Goal: Transaction & Acquisition: Purchase product/service

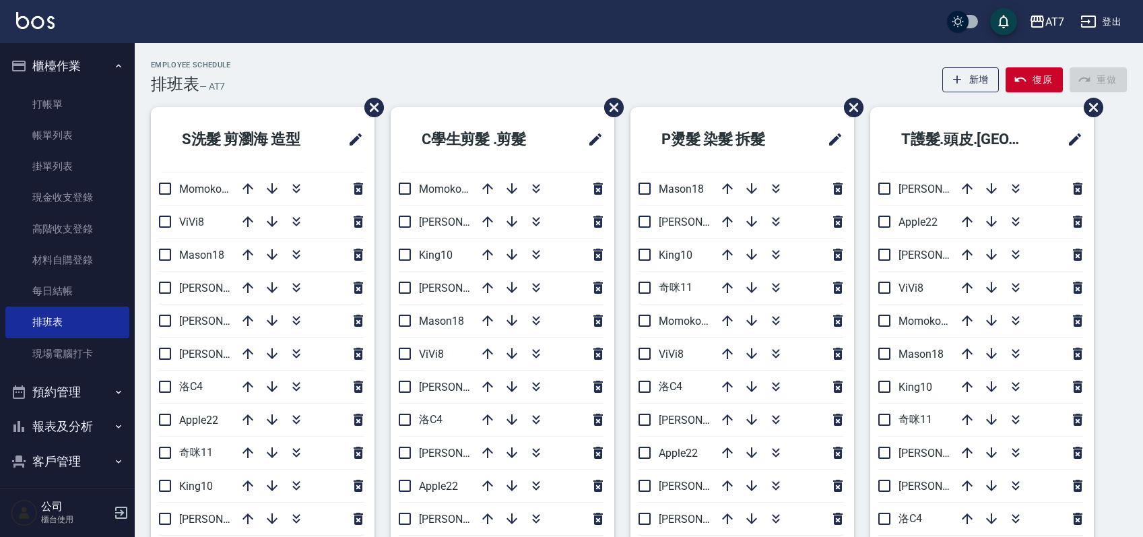
scroll to position [90, 0]
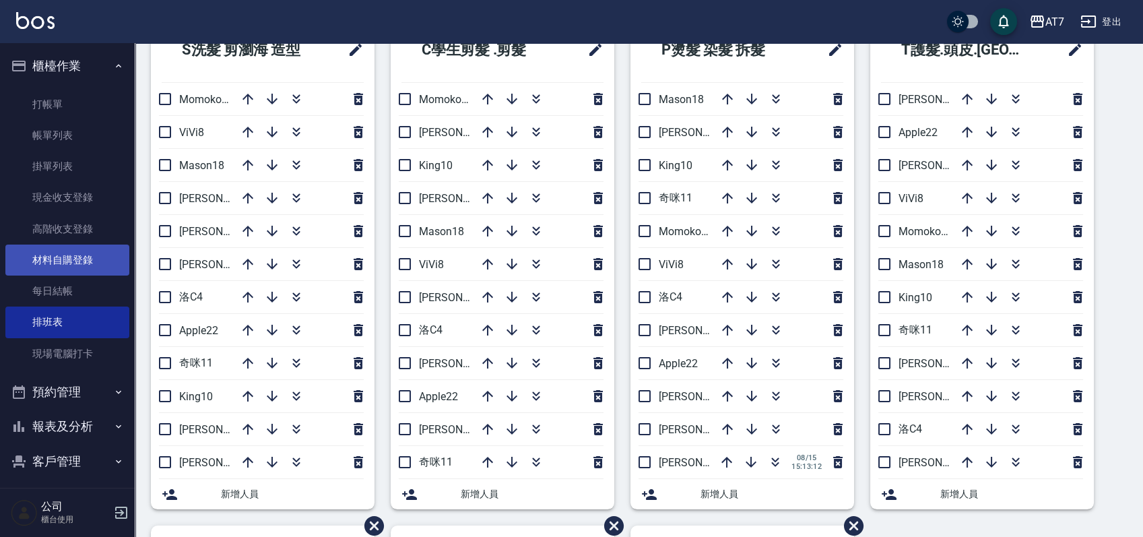
click at [67, 264] on link "材料自購登錄" at bounding box center [67, 259] width 124 height 31
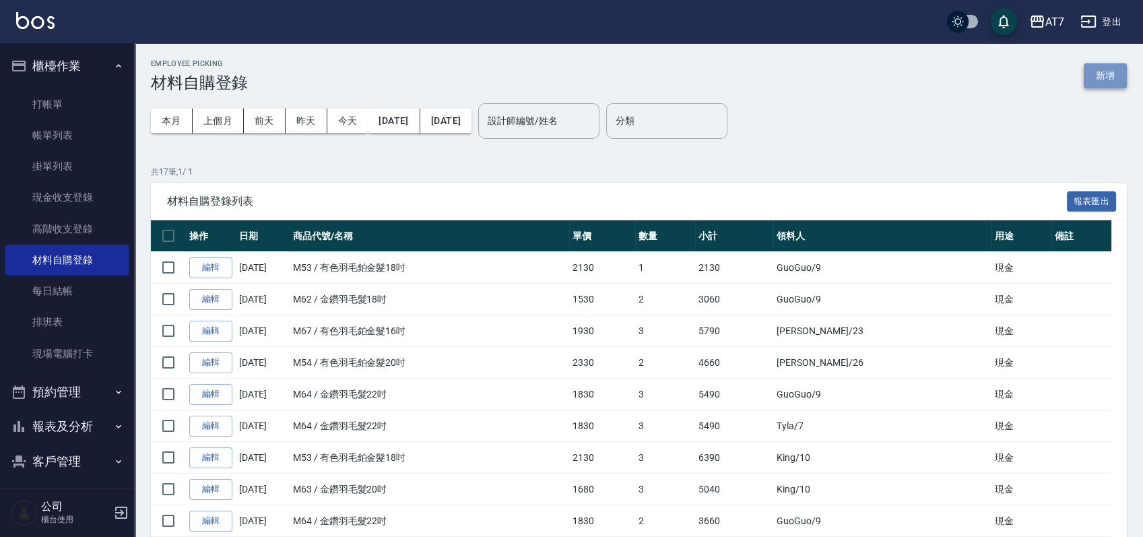
click at [1115, 70] on button "新增" at bounding box center [1104, 75] width 43 height 25
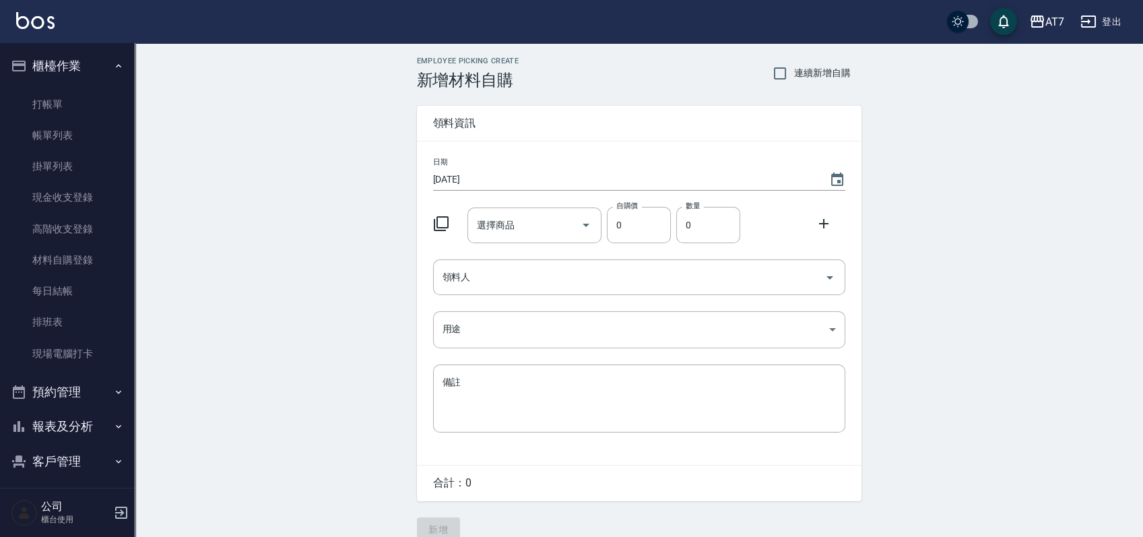
click at [440, 223] on icon at bounding box center [441, 223] width 16 height 16
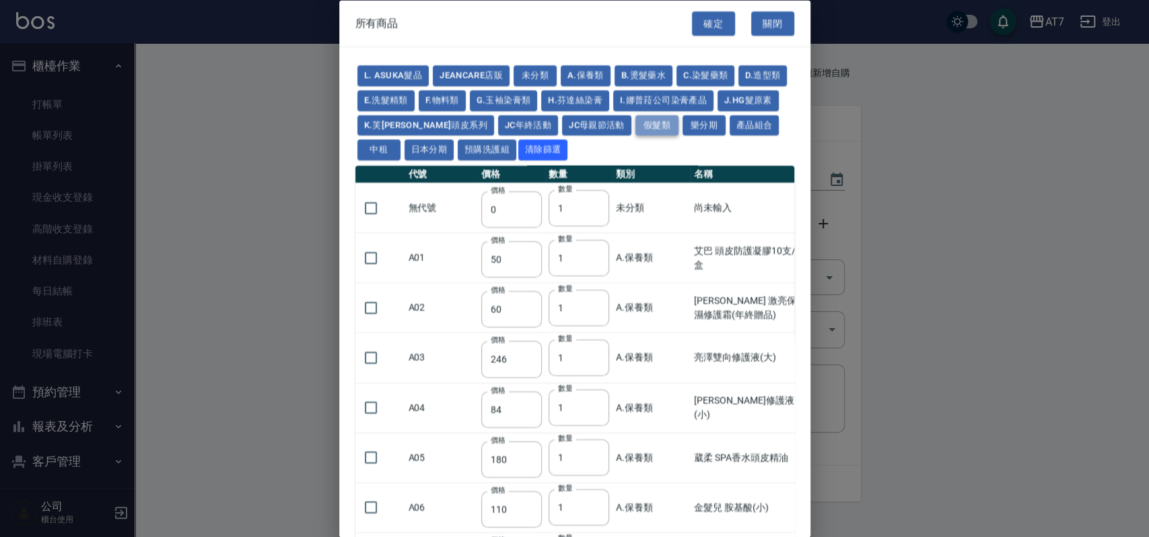
click at [670, 119] on button "假髮類" at bounding box center [657, 124] width 43 height 21
type input "62"
type input "64"
type input "800"
type input "80"
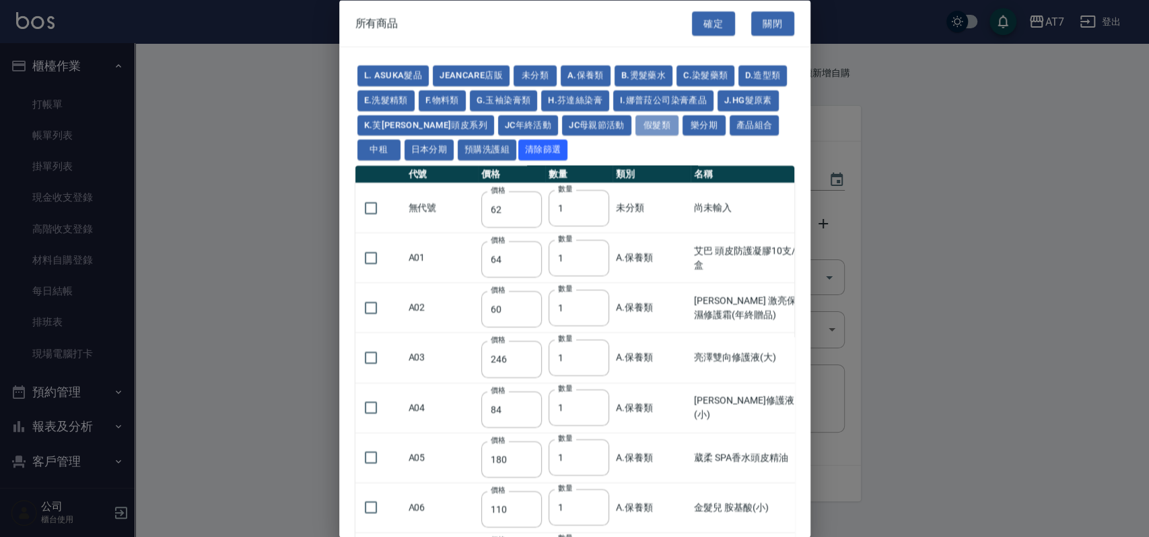
type input "350"
type input "25"
type input "400"
type input "100"
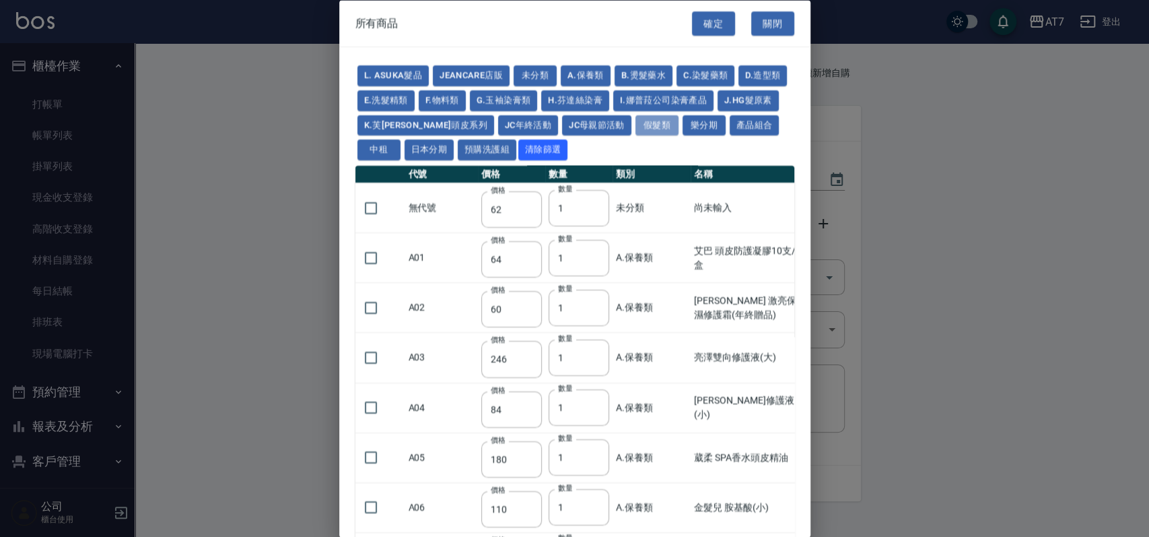
type input "880"
type input "930"
type input "980"
type input "1030"
type input "1130"
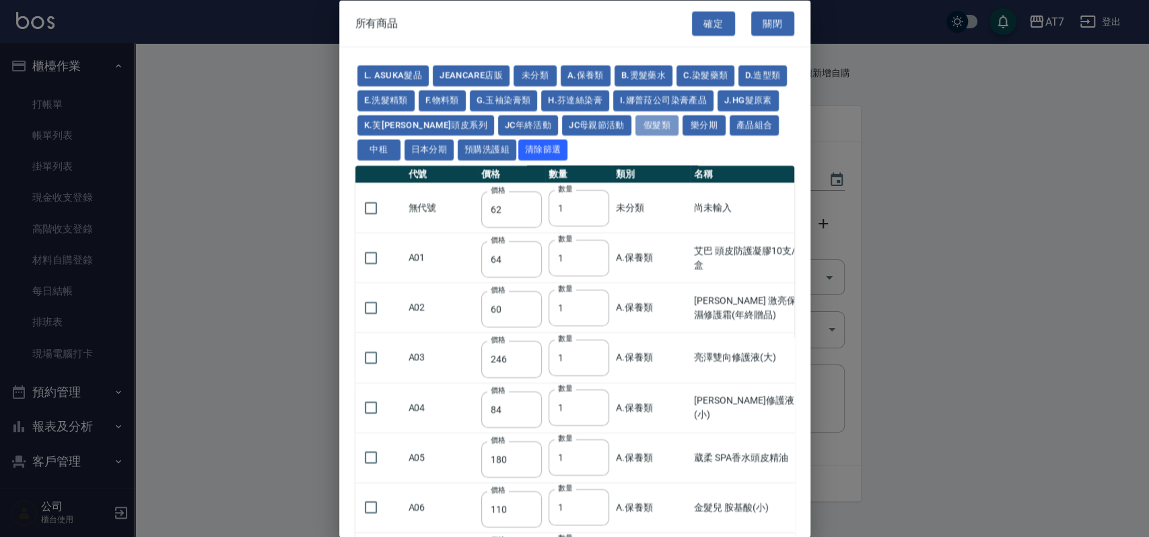
type input "1230"
type input "1330"
type input "1780"
type input "1980"
type input "2180"
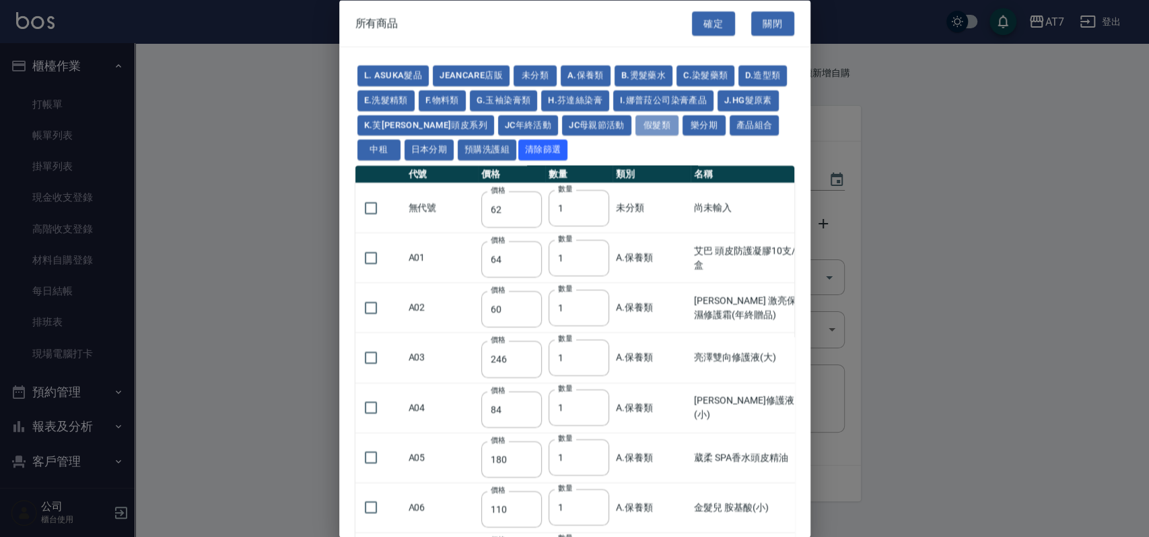
type input "2380"
type input "2580"
type input "2780"
type input "2980"
type input "1030"
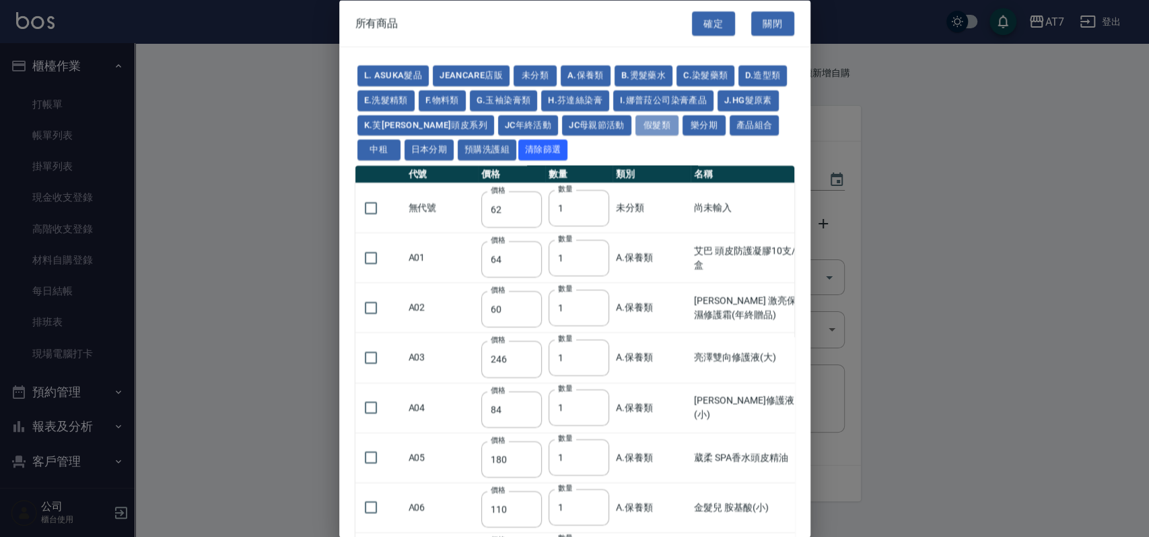
type input "1080"
type input "1130"
type input "1230"
type input "1280"
type input "1380"
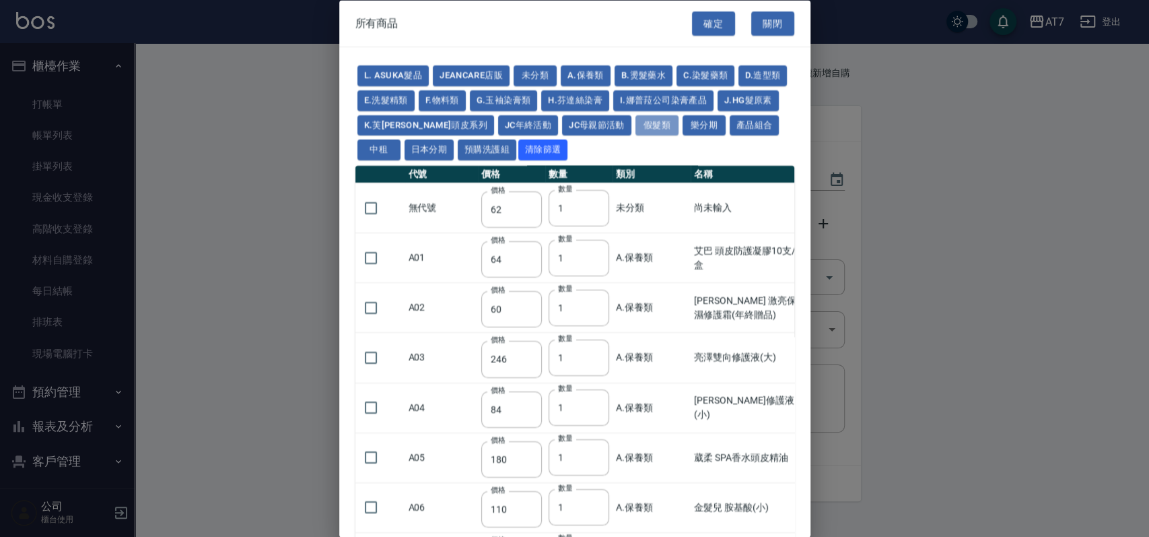
type input "2180"
type input "2380"
type input "2580"
type input "2780"
type input "2980"
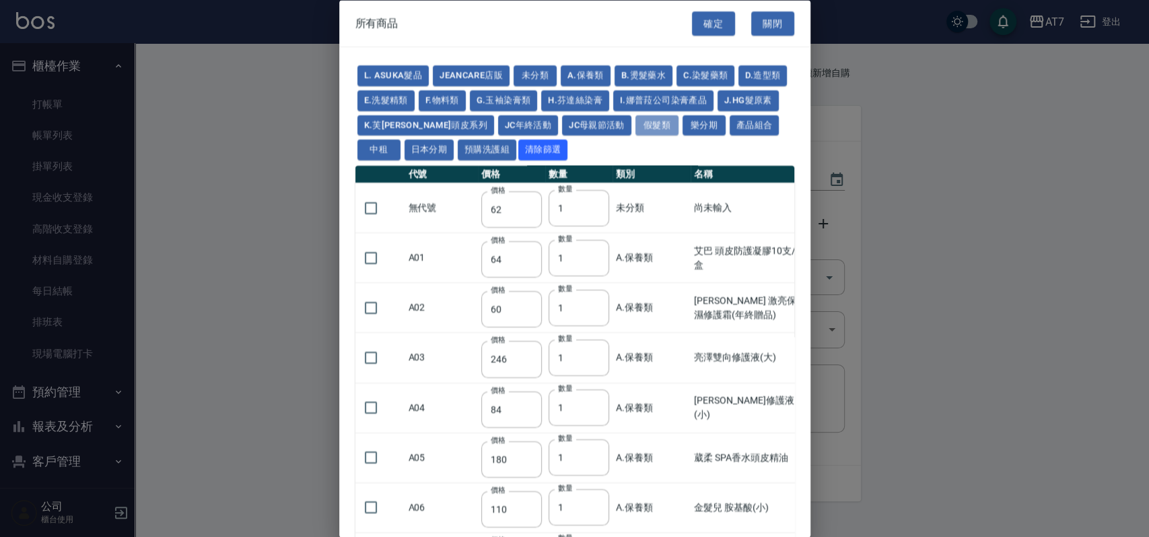
type input "730"
type input "780"
type input "830"
type input "930"
type input "980"
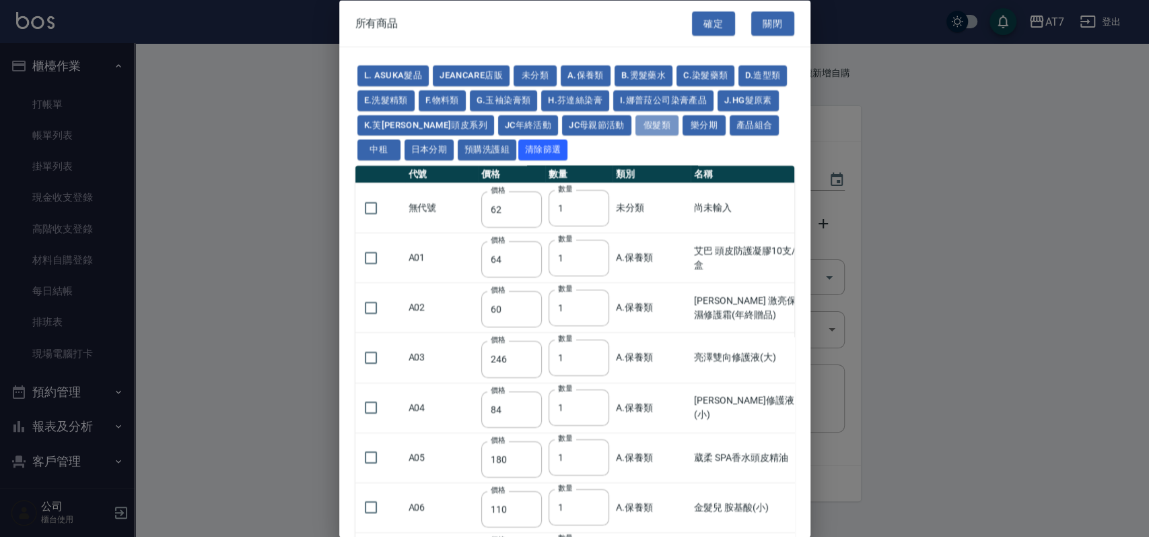
type input "560"
type input "775"
type input "580"
type input "2230"
type input "1180"
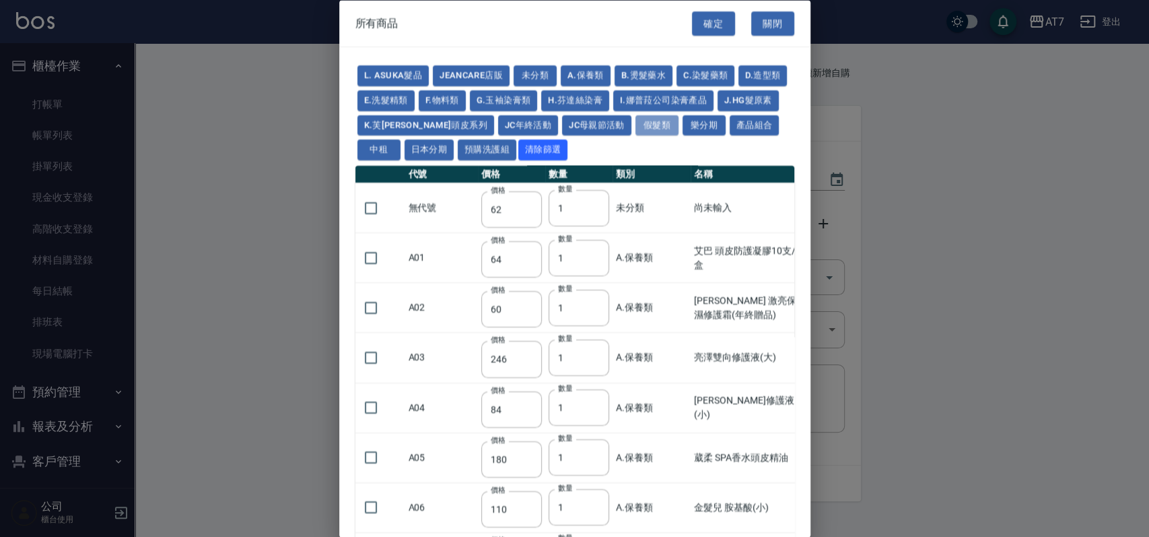
type input "1030"
type input "1080"
type input "1130"
type input "1180"
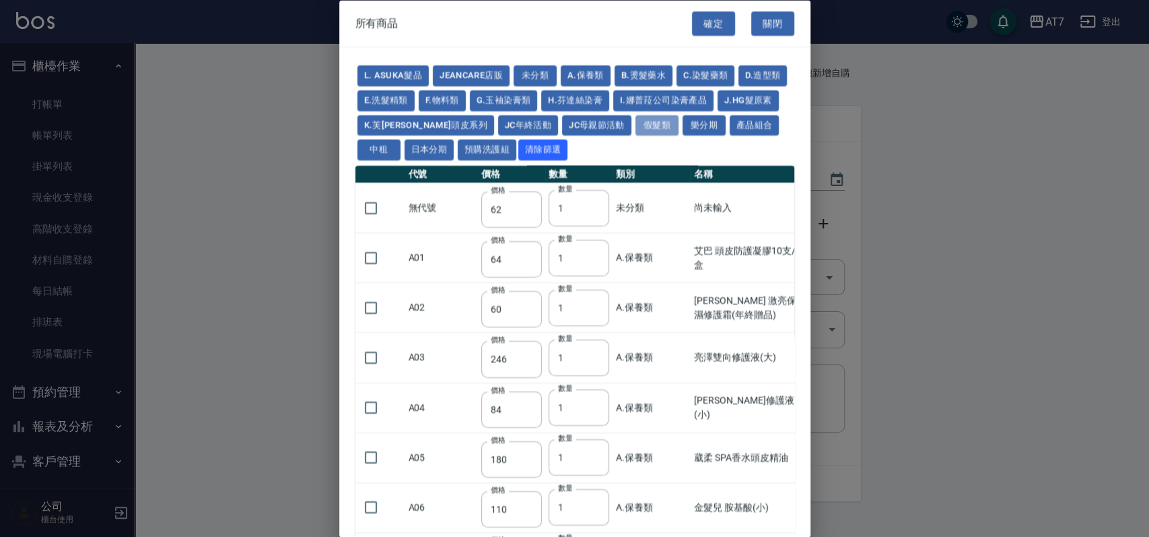
type input "1230"
type input "2130"
type input "2330"
type input "2530"
type input "930"
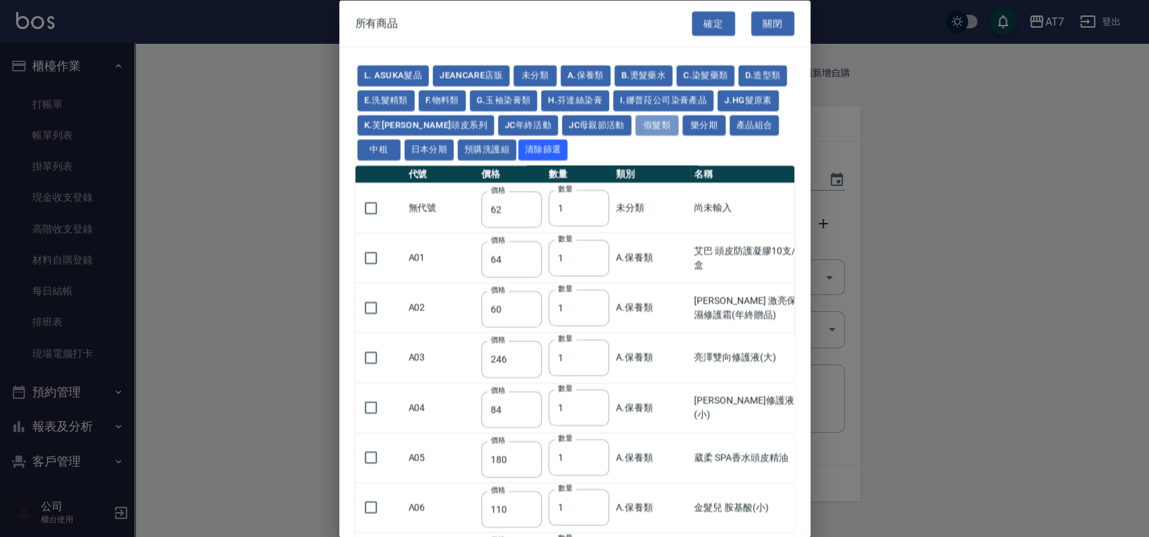
type input "170"
type input "1380"
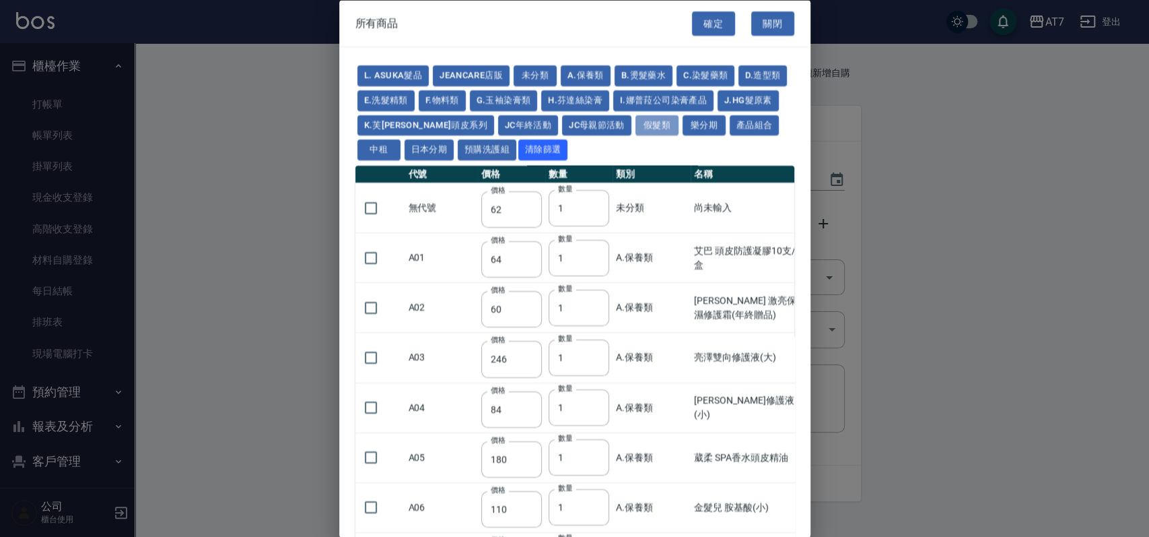
type input "1530"
type input "1680"
type input "1830"
type input "1980"
type input "2130"
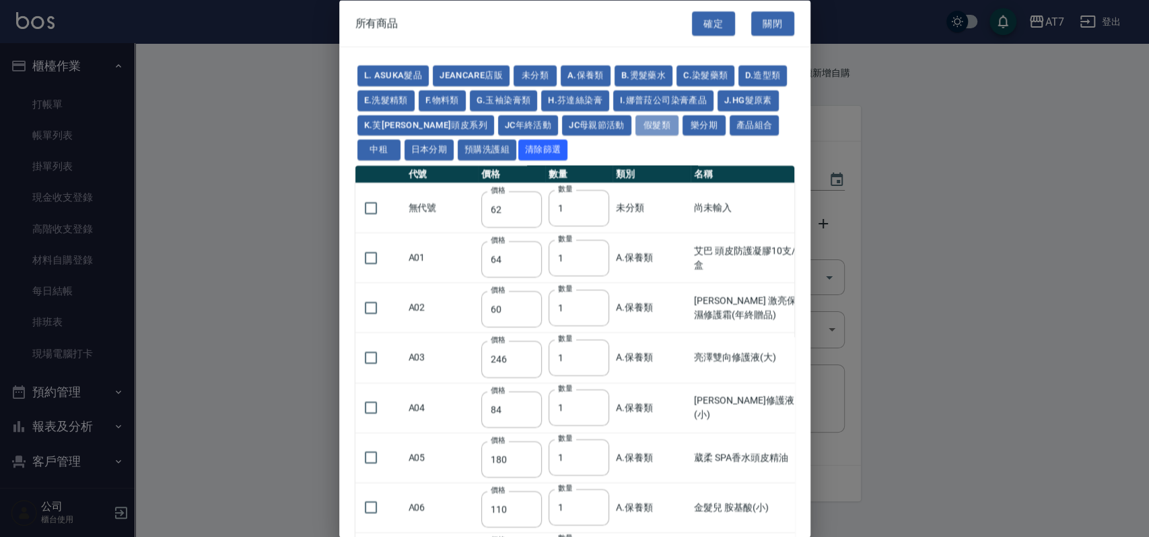
type input "1930"
type input "2730"
type input "2780"
type input "2980"
type input "2380"
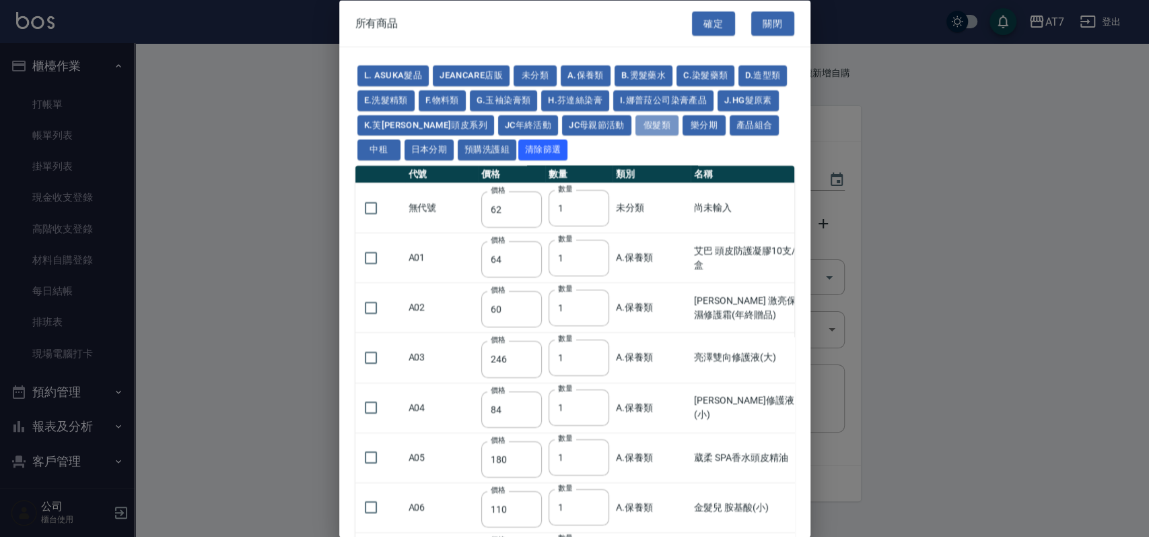
type input "2580"
type input "2780"
type input "2980"
type input "3180"
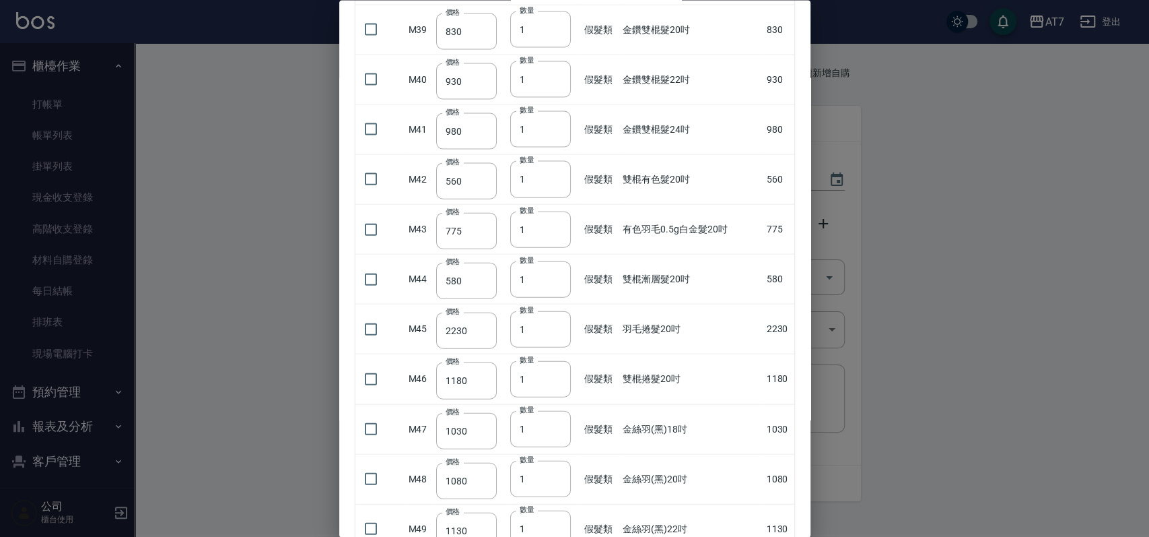
scroll to position [2155, 0]
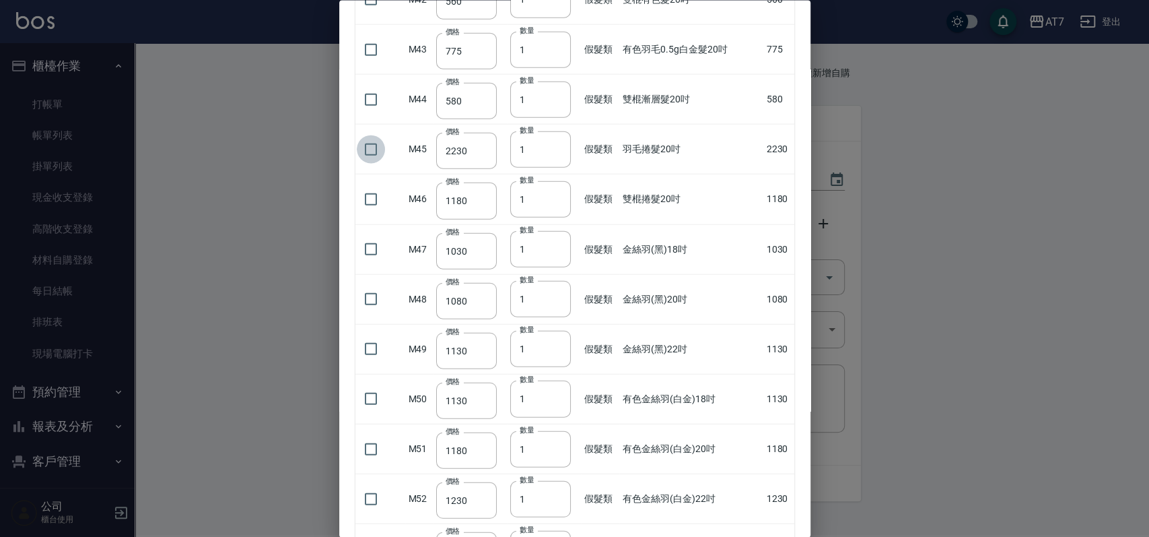
click at [374, 147] on input "checkbox" at bounding box center [371, 149] width 28 height 28
checkbox input "true"
type input "2"
click at [556, 142] on input "2" at bounding box center [540, 149] width 61 height 36
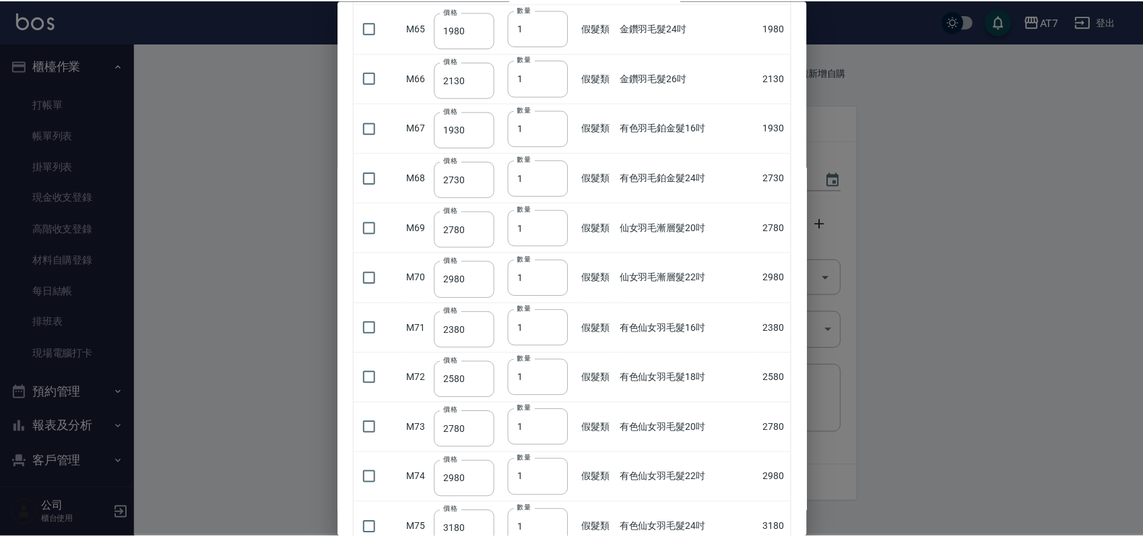
scroll to position [3367, 0]
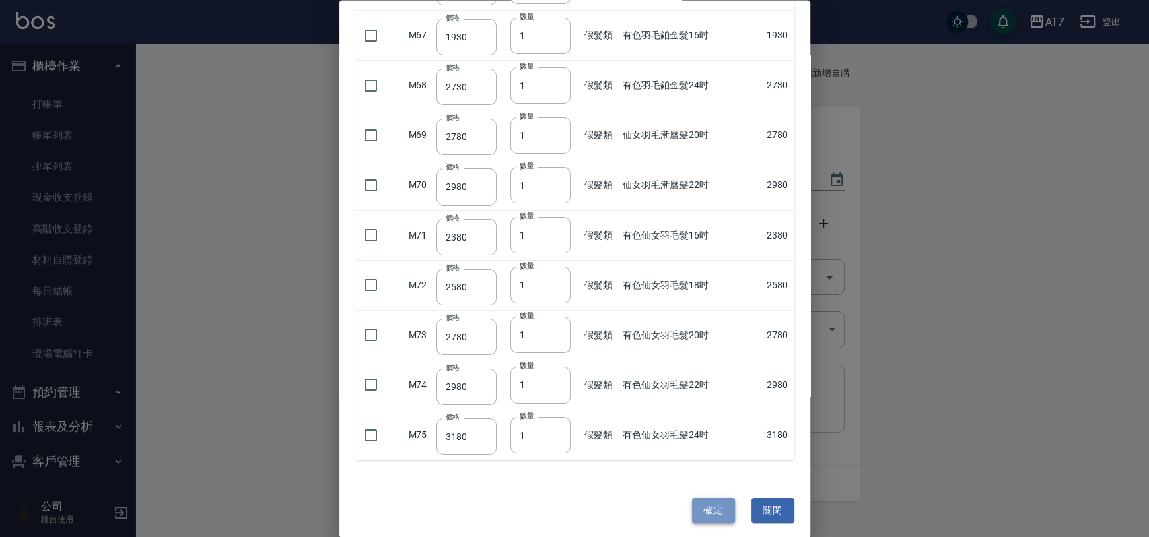
click at [700, 502] on button "確定" at bounding box center [713, 510] width 43 height 25
type input "羽毛捲髮20吋"
type input "2230"
type input "2"
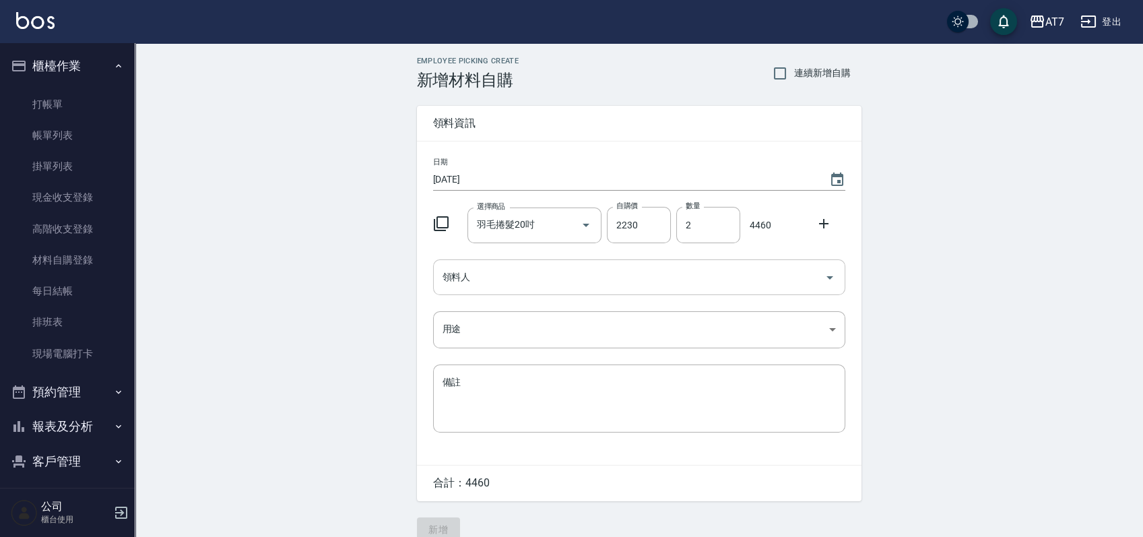
click at [739, 275] on input "領料人" at bounding box center [629, 277] width 380 height 24
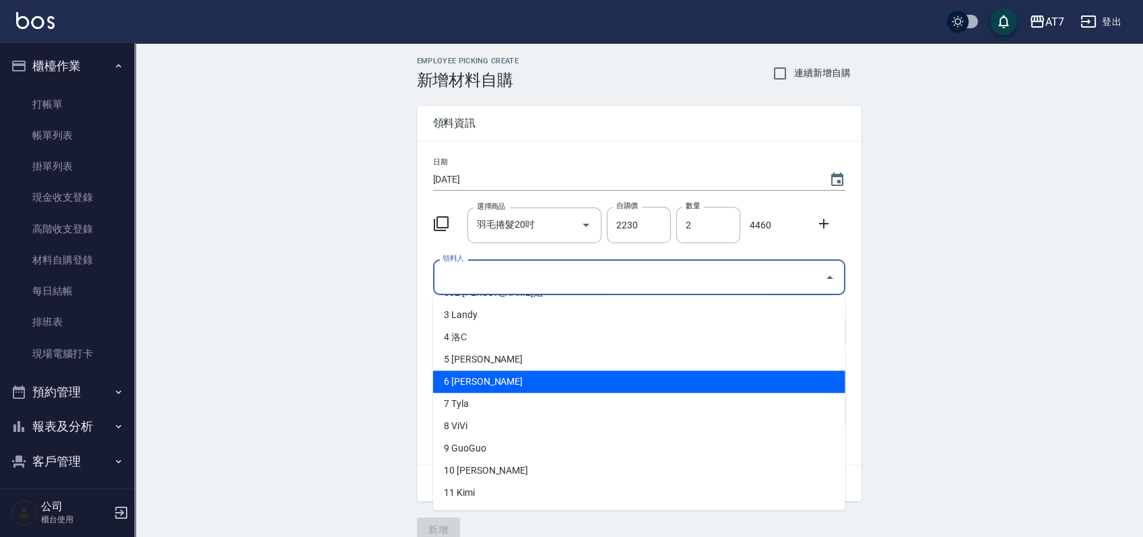
scroll to position [90, 0]
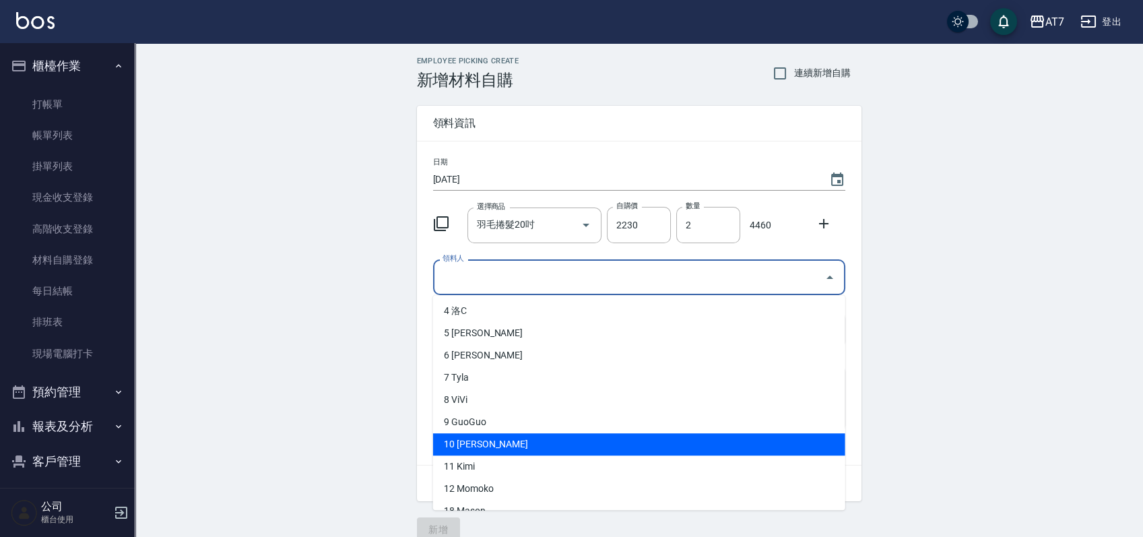
click at [486, 437] on li "10 King" at bounding box center [639, 444] width 412 height 22
type input "King"
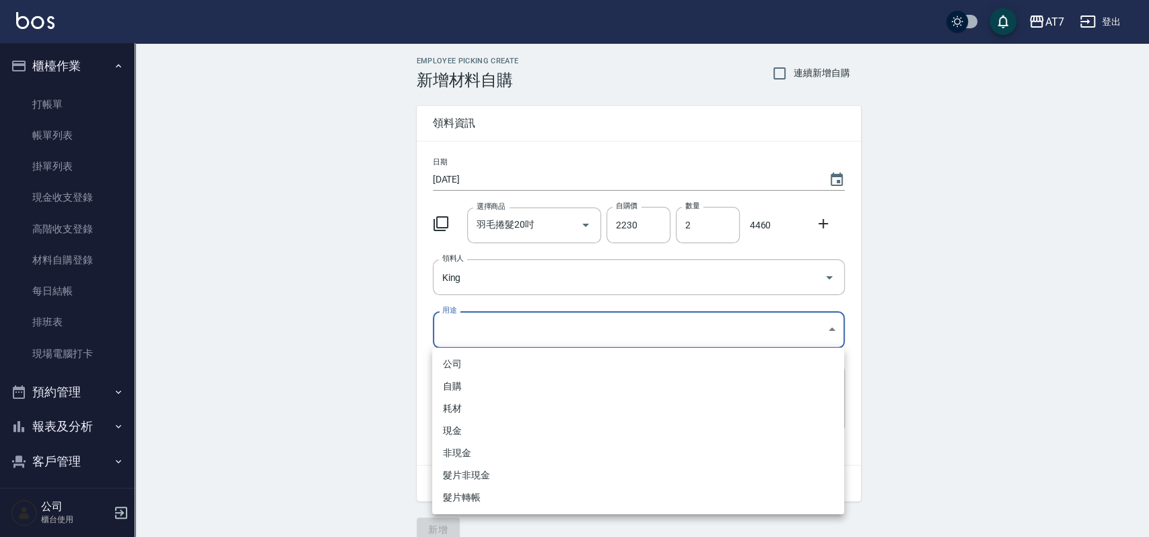
click at [483, 326] on body "AT7 登出 櫃檯作業 打帳單 帳單列表 掛單列表 現金收支登錄 高階收支登錄 材料自購登錄 每日結帳 排班表 現場電腦打卡 預約管理 預約管理 單日預約紀錄…" at bounding box center [574, 277] width 1149 height 555
click at [469, 432] on li "現金" at bounding box center [638, 431] width 412 height 22
type input "現金"
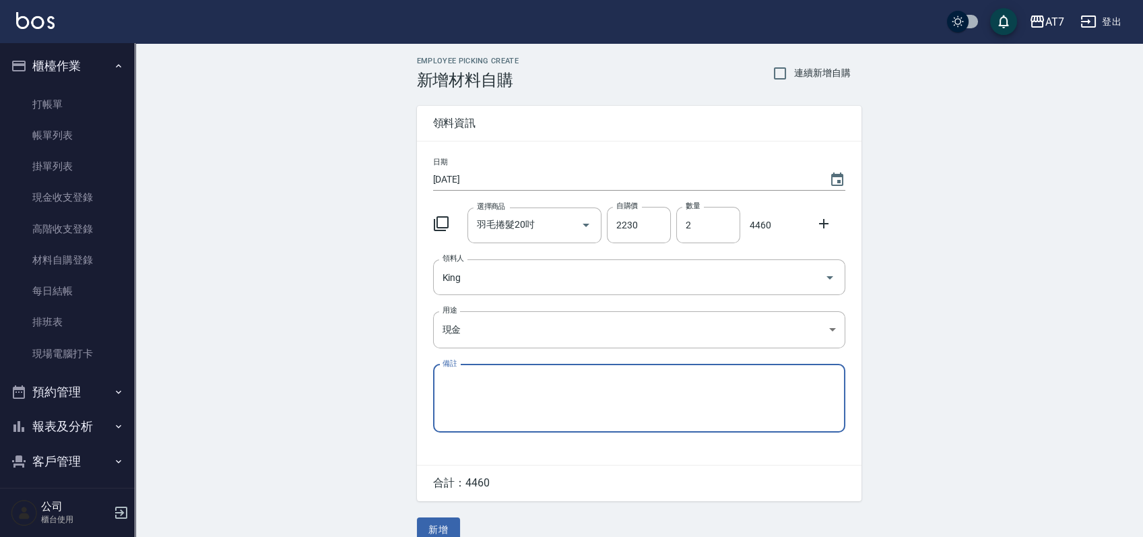
scroll to position [19, 0]
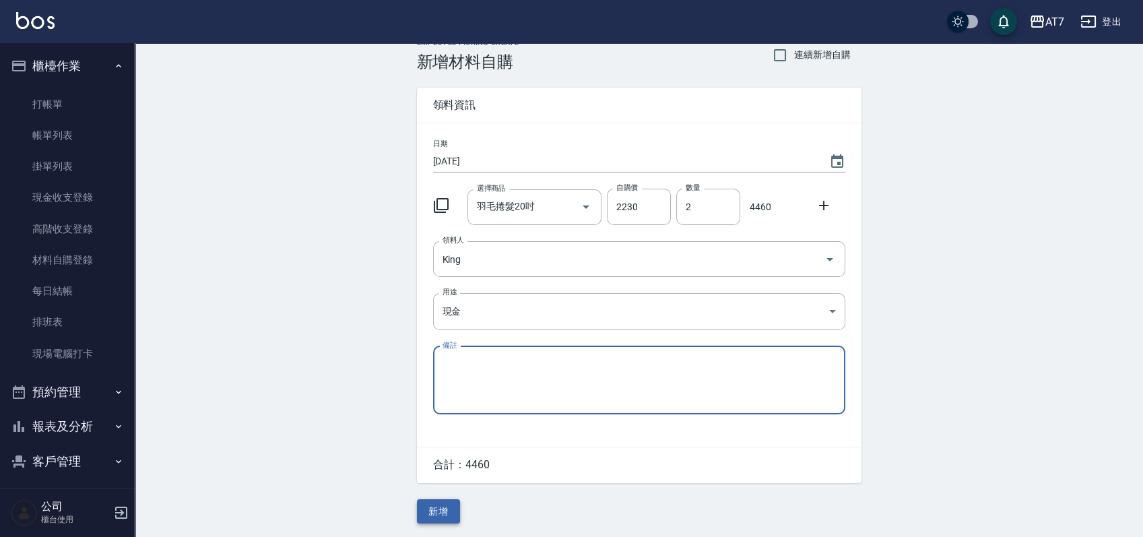
click at [436, 507] on button "新增" at bounding box center [438, 511] width 43 height 25
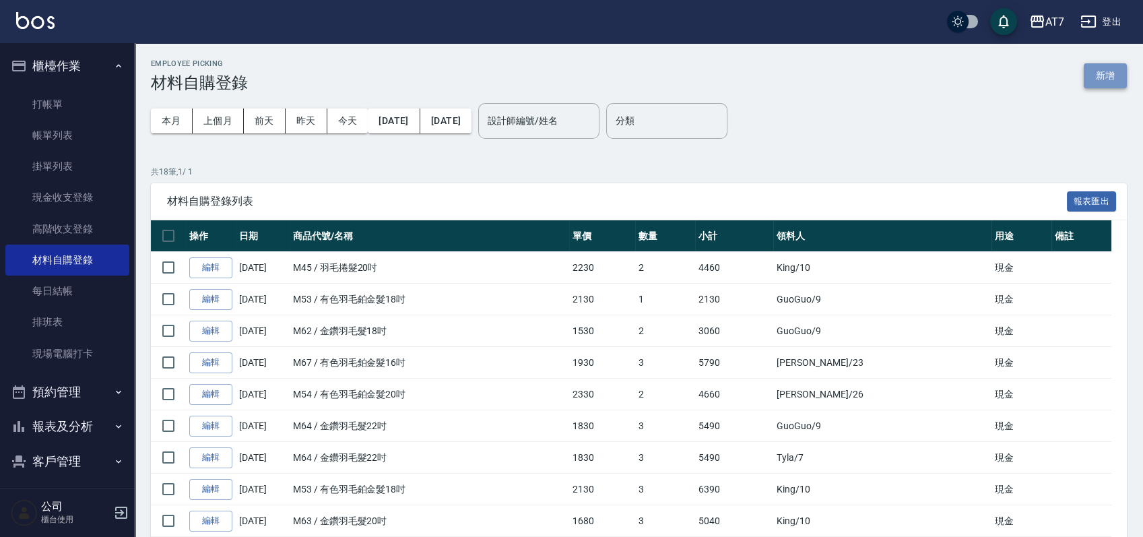
click at [1103, 78] on button "新增" at bounding box center [1104, 75] width 43 height 25
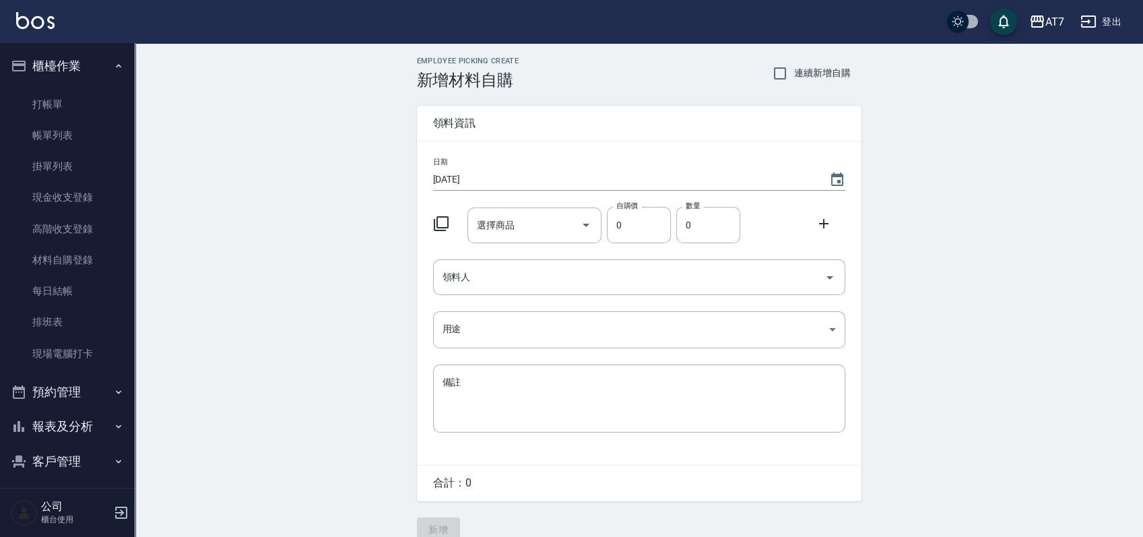
click at [444, 225] on icon at bounding box center [441, 223] width 16 height 16
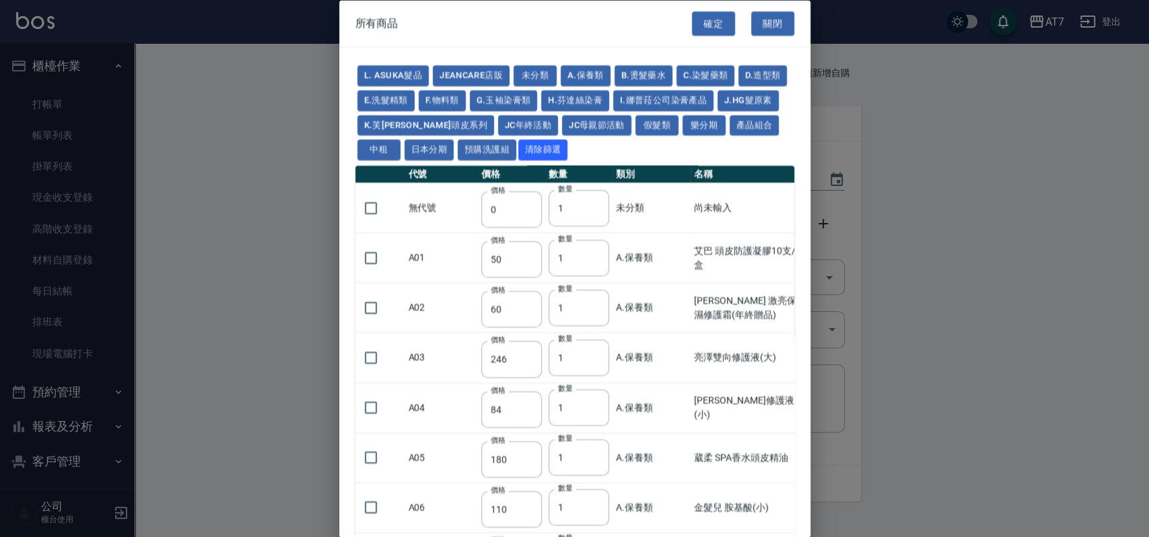
drag, startPoint x: 663, startPoint y: 114, endPoint x: 684, endPoint y: 356, distance: 242.0
click at [663, 114] on button "假髮類" at bounding box center [657, 124] width 43 height 21
type input "62"
type input "64"
type input "800"
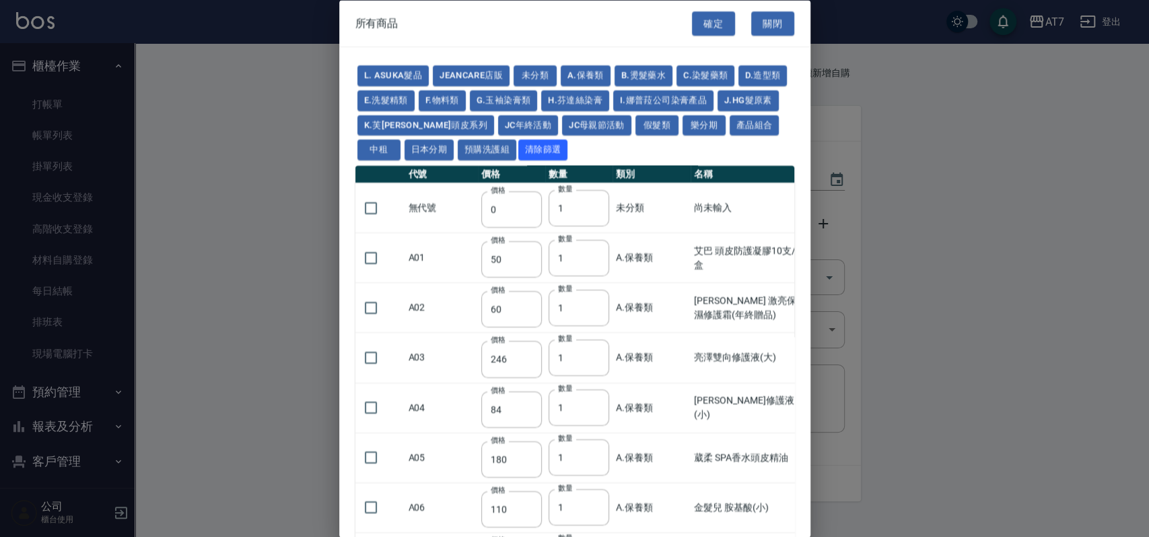
type input "80"
type input "350"
type input "25"
type input "400"
type input "100"
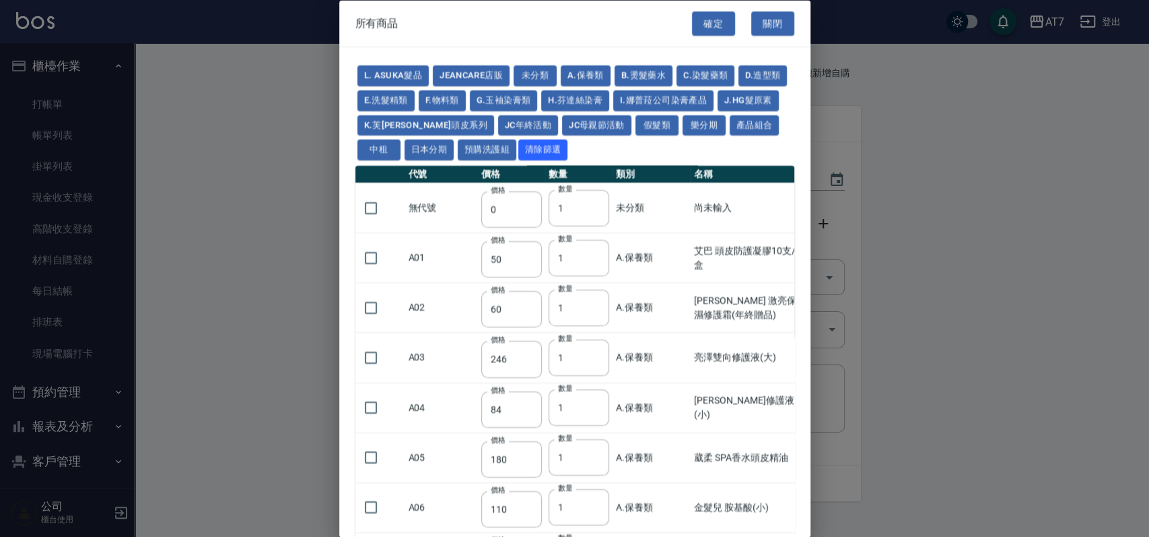
type input "100"
type input "880"
type input "930"
type input "980"
type input "1030"
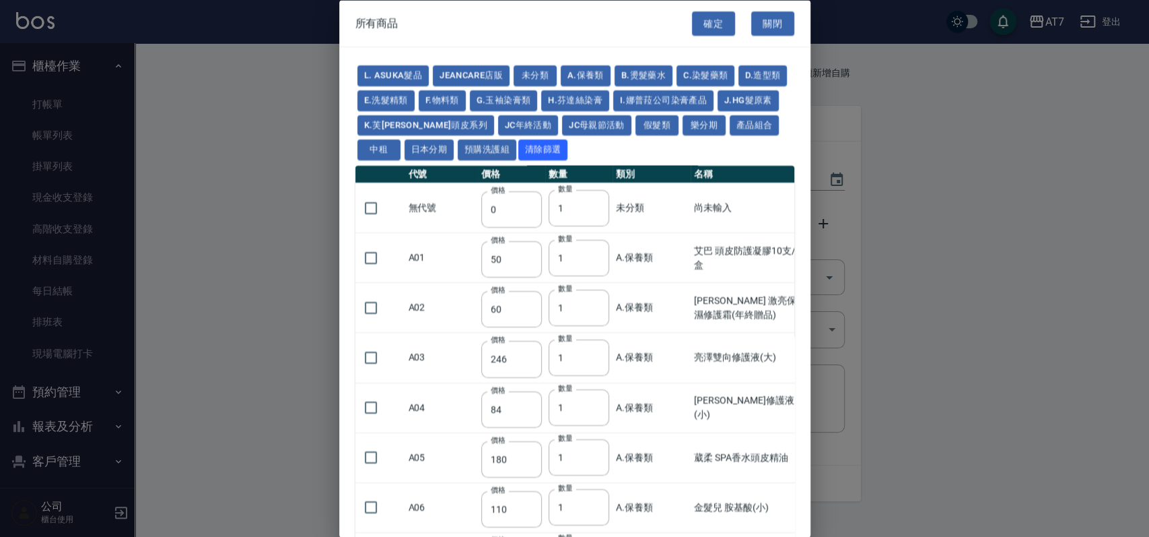
type input "1130"
type input "1230"
type input "1330"
type input "1780"
type input "1980"
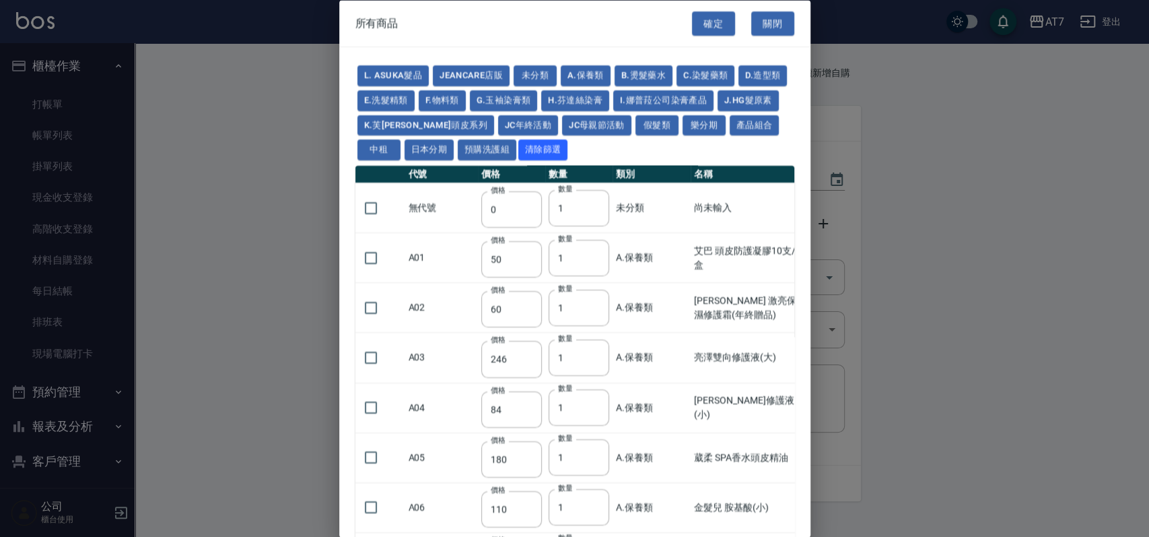
type input "2180"
type input "2380"
type input "2580"
type input "2780"
type input "2980"
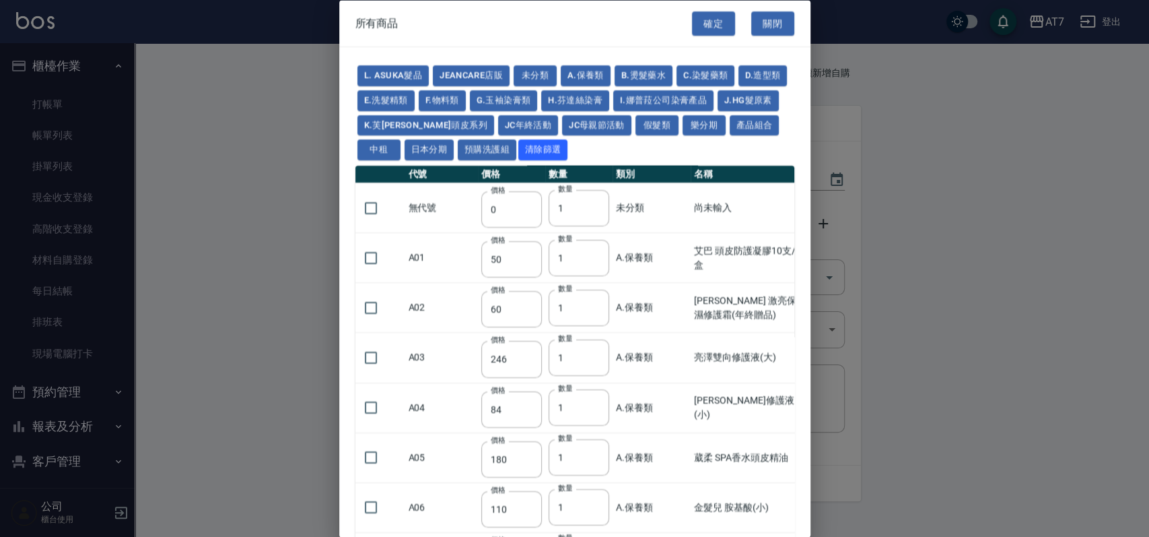
type input "1030"
type input "1080"
type input "1130"
type input "1230"
type input "1280"
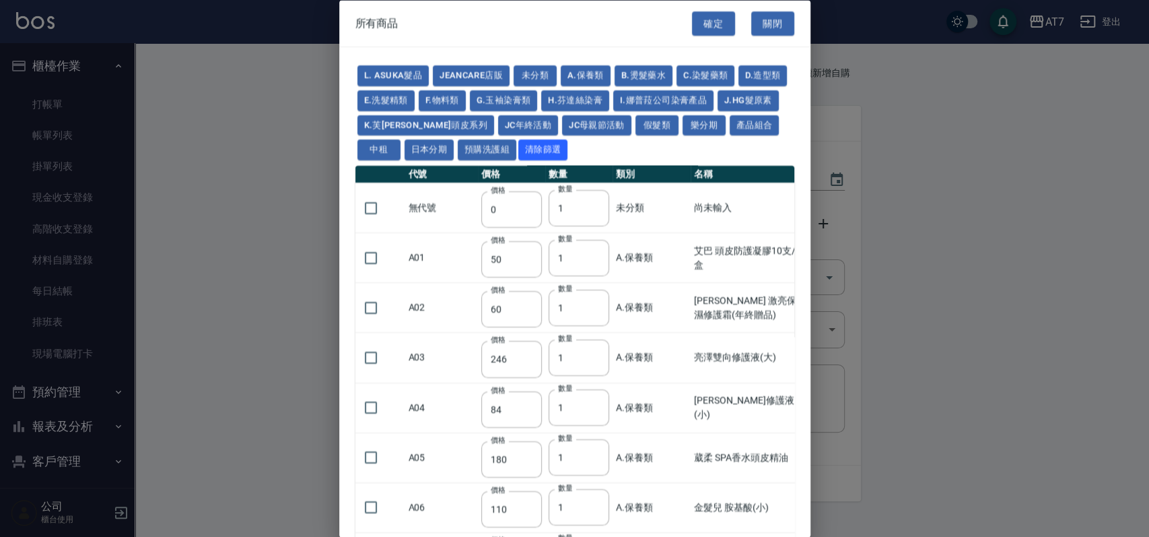
type input "1380"
type input "2180"
type input "2380"
type input "2580"
type input "2780"
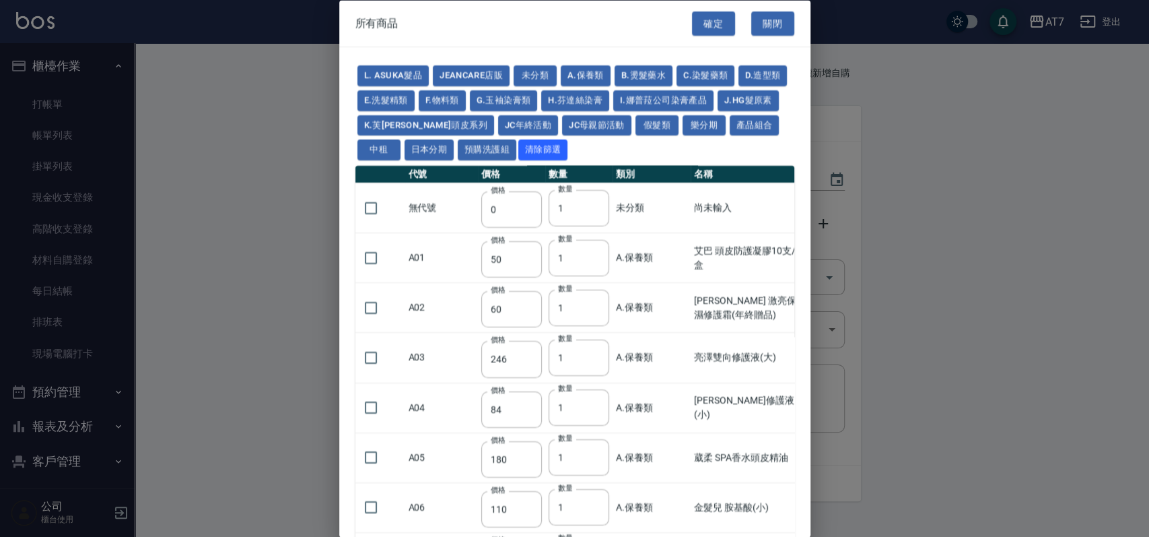
type input "2980"
type input "730"
type input "780"
type input "830"
type input "930"
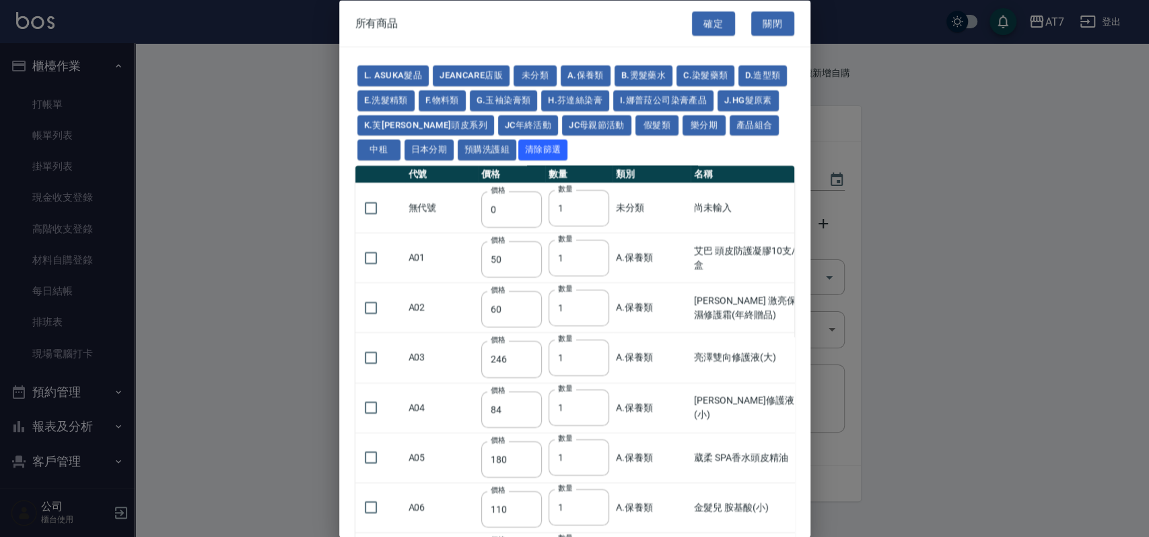
type input "980"
type input "560"
type input "775"
type input "580"
type input "2230"
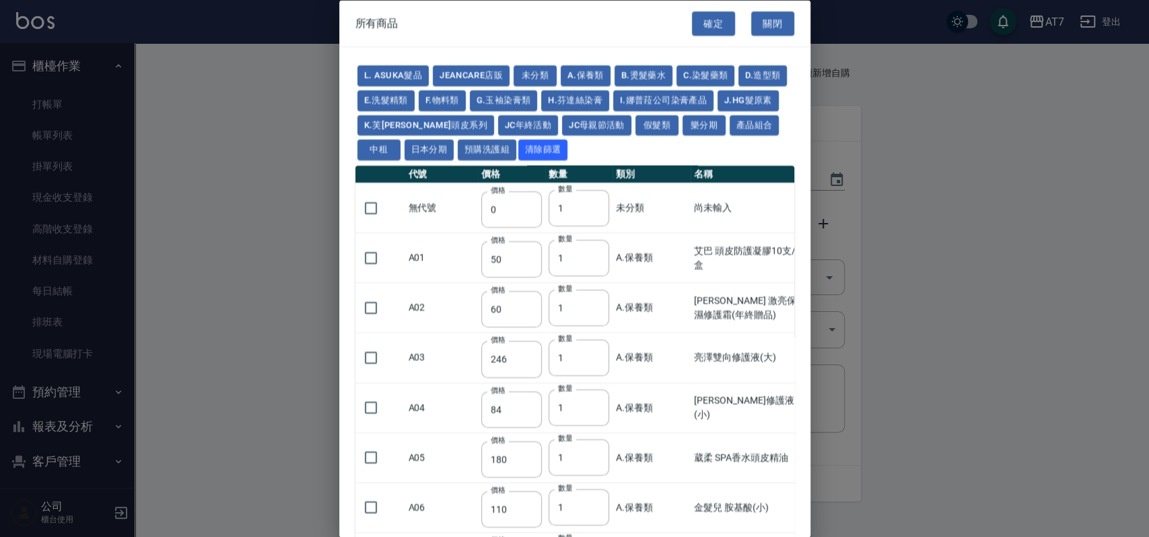
type input "1180"
type input "1030"
type input "1080"
type input "1130"
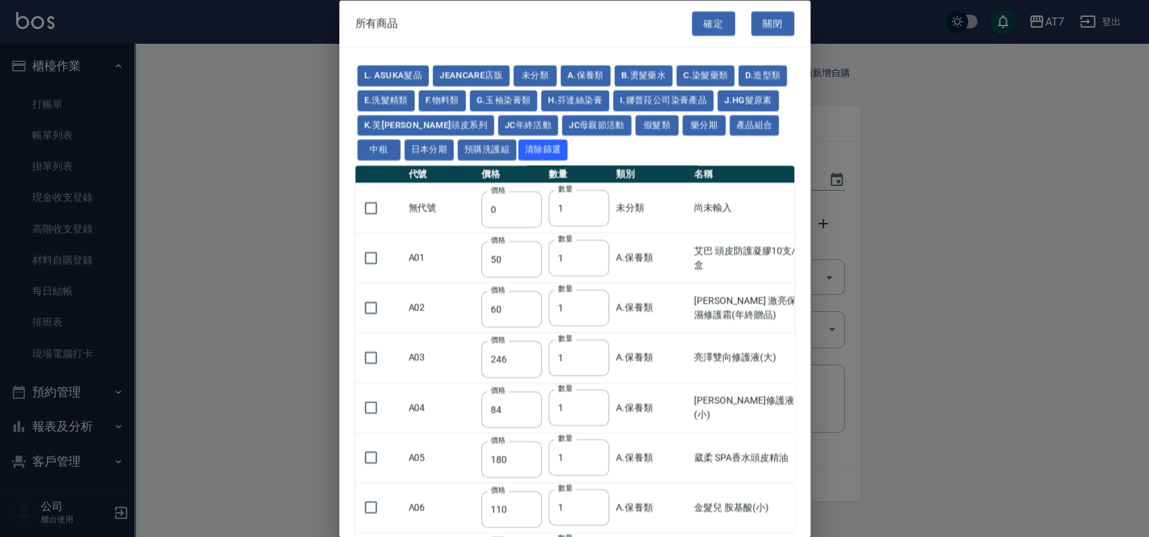
type input "1180"
type input "1230"
type input "2130"
type input "2330"
type input "2530"
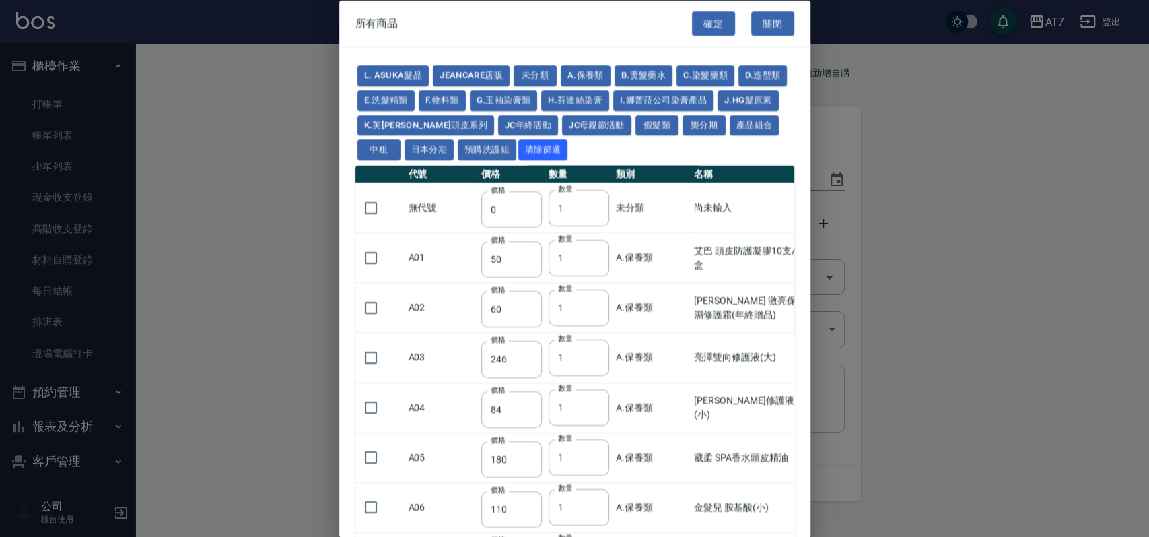
type input "930"
type input "170"
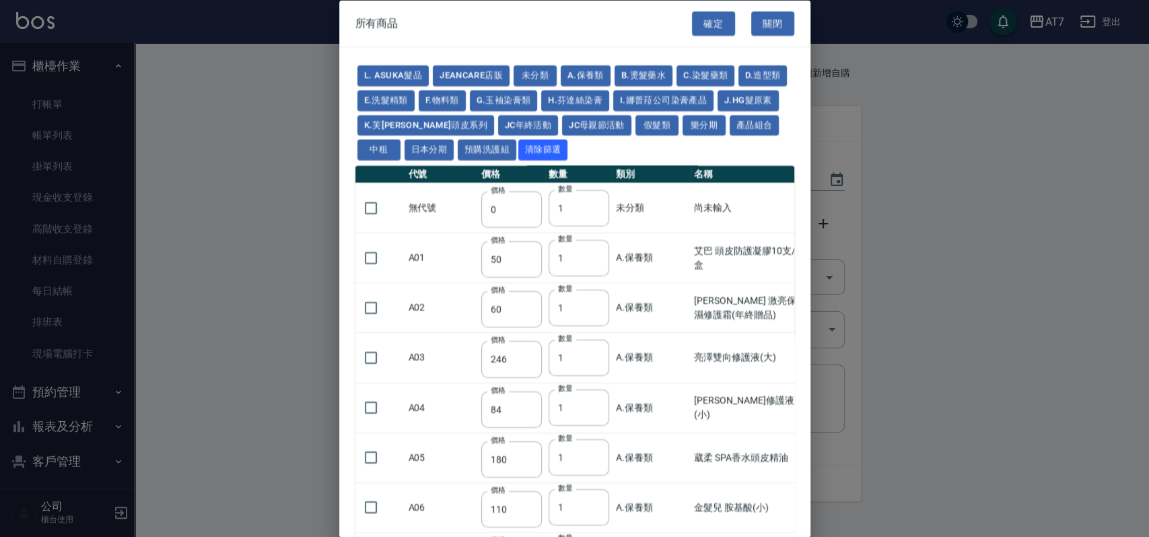
type input "1380"
type input "1530"
type input "1680"
type input "1830"
type input "1980"
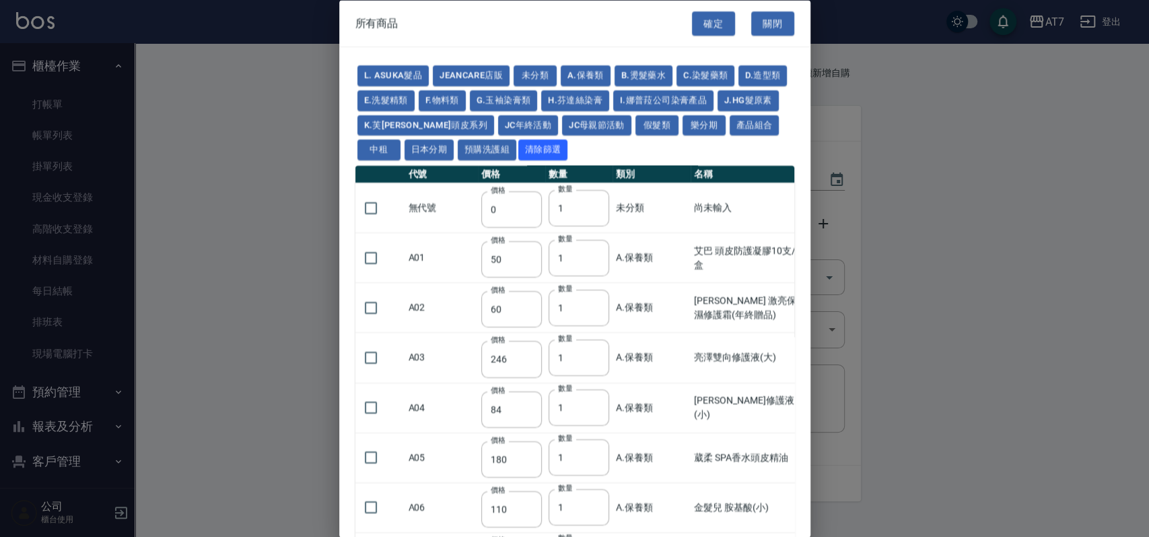
type input "2130"
type input "1930"
type input "2730"
type input "2780"
type input "2980"
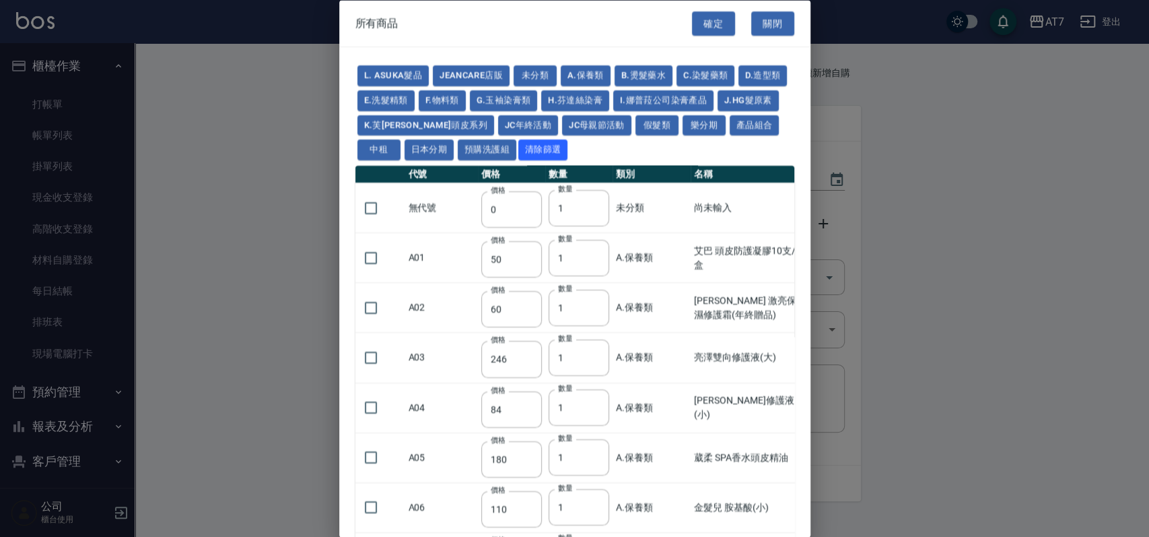
type input "2380"
type input "2580"
type input "2780"
type input "2980"
type input "3180"
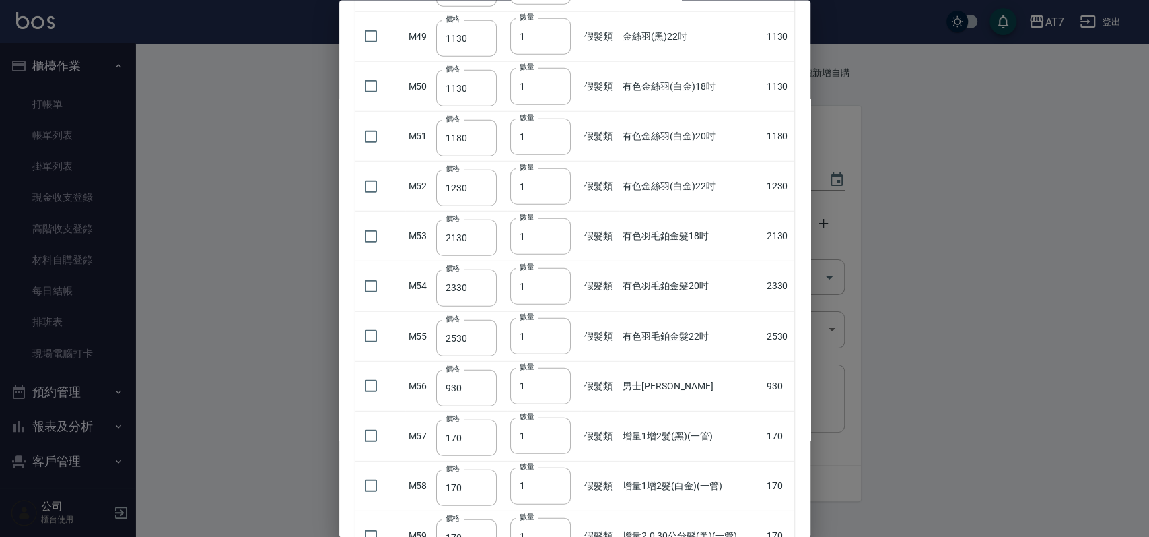
scroll to position [2514, 0]
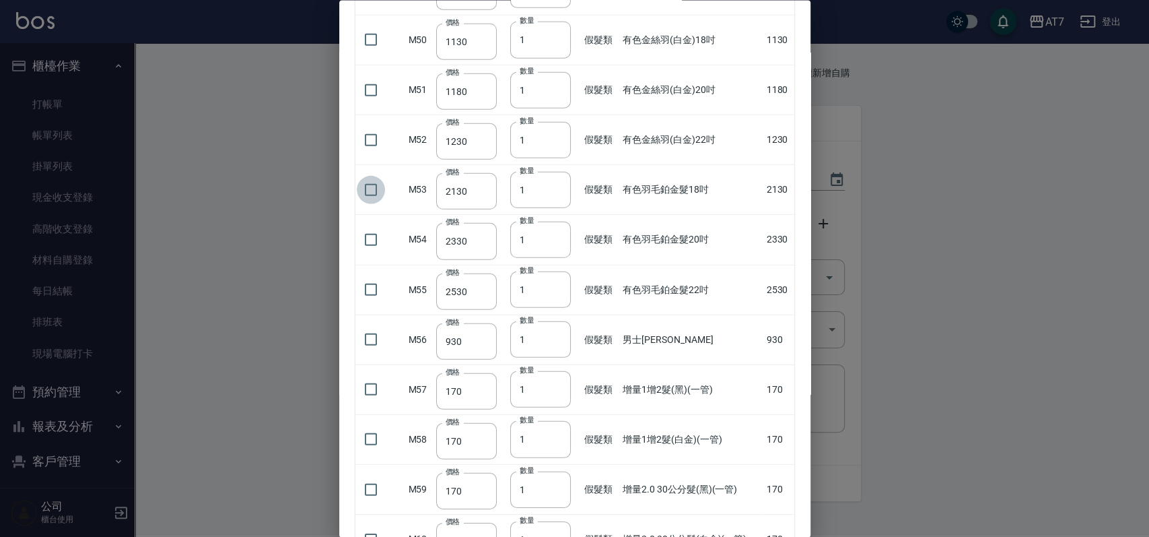
click at [374, 190] on input "checkbox" at bounding box center [371, 189] width 28 height 28
checkbox input "true"
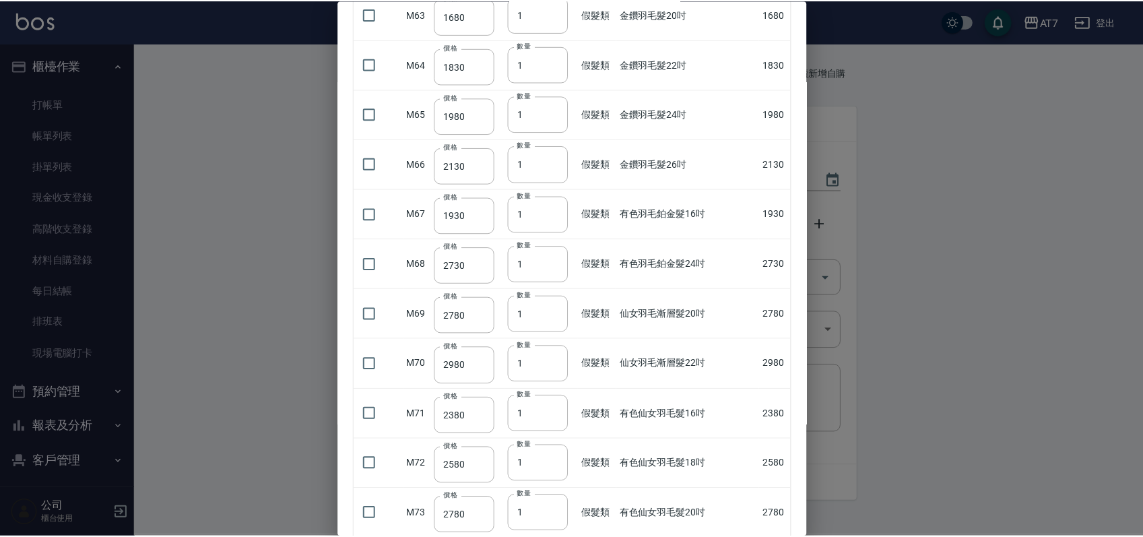
scroll to position [3367, 0]
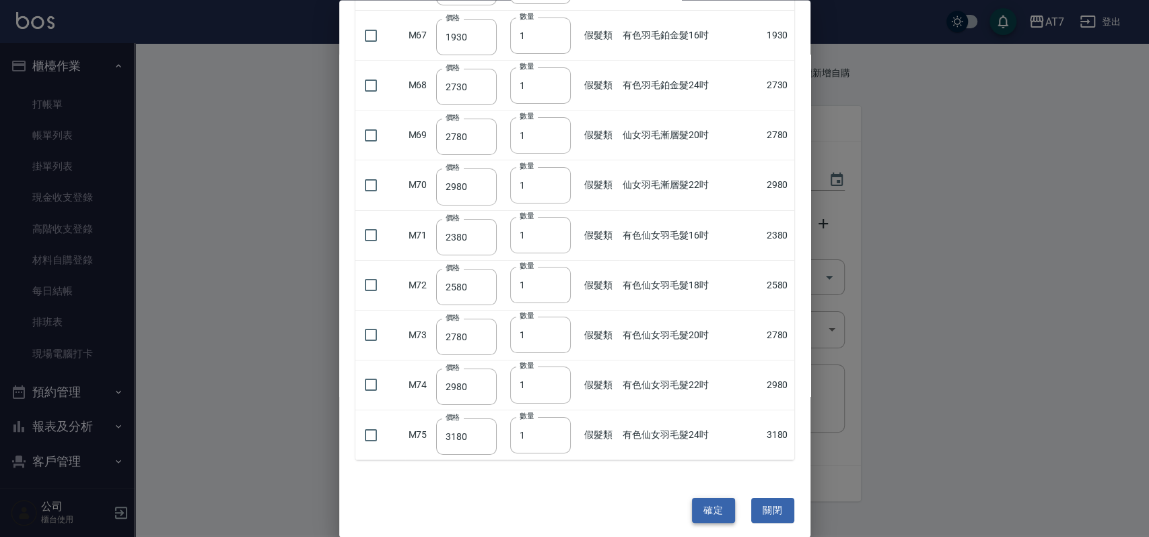
click at [718, 508] on button "確定" at bounding box center [713, 510] width 43 height 25
type input "有色羽毛鉑金髮18吋"
type input "2130"
type input "1"
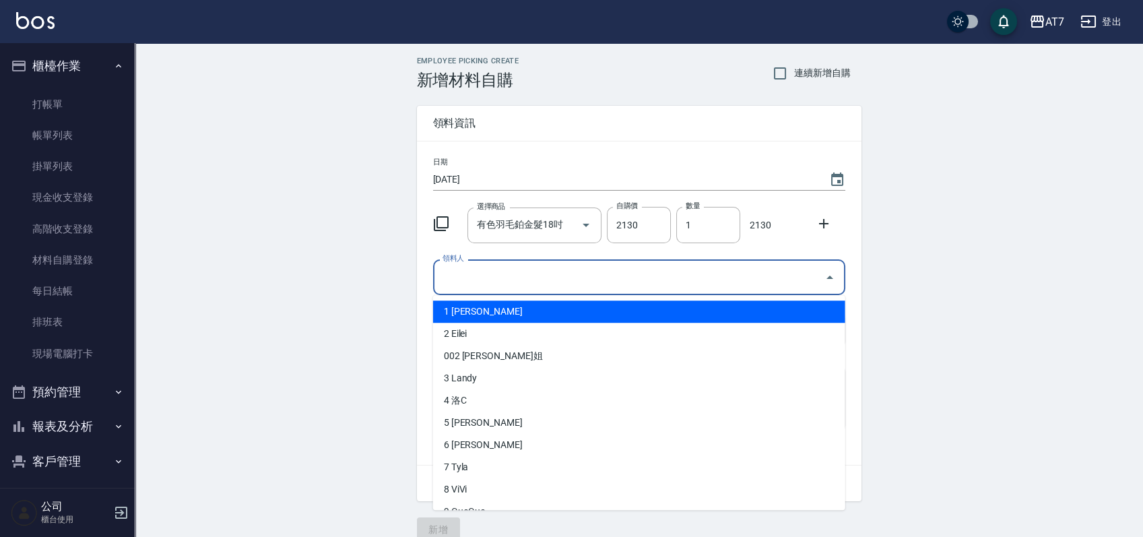
click at [641, 282] on input "領料人" at bounding box center [629, 277] width 380 height 24
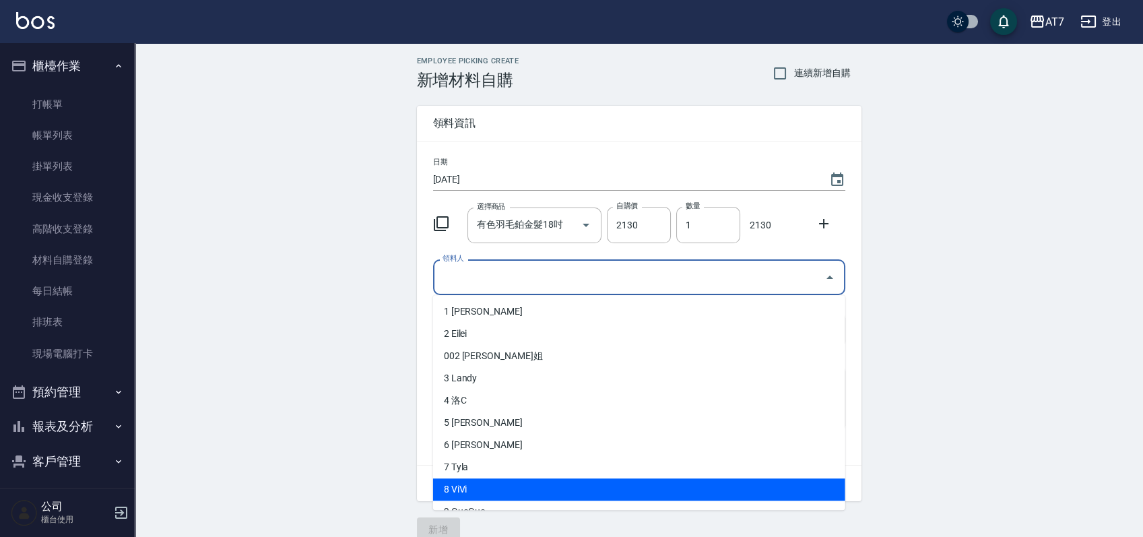
click at [508, 487] on li "8 ViVi" at bounding box center [639, 489] width 412 height 22
type input "ViVi"
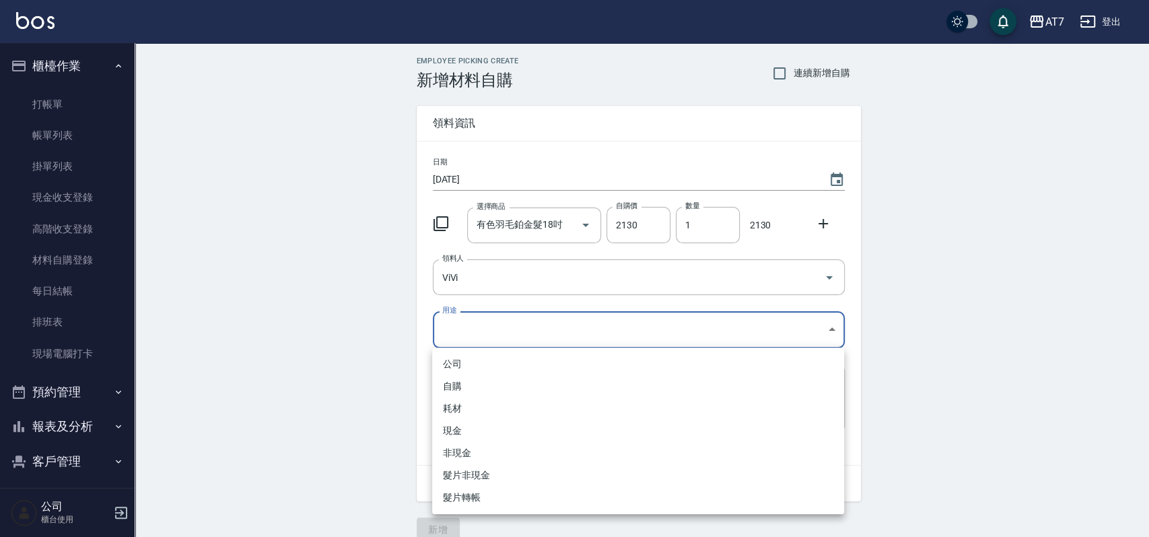
click at [571, 330] on body "AT7 登出 櫃檯作業 打帳單 帳單列表 掛單列表 現金收支登錄 高階收支登錄 材料自購登錄 每日結帳 排班表 現場電腦打卡 預約管理 預約管理 單日預約紀錄…" at bounding box center [574, 277] width 1149 height 555
click at [501, 434] on li "現金" at bounding box center [638, 431] width 412 height 22
type input "現金"
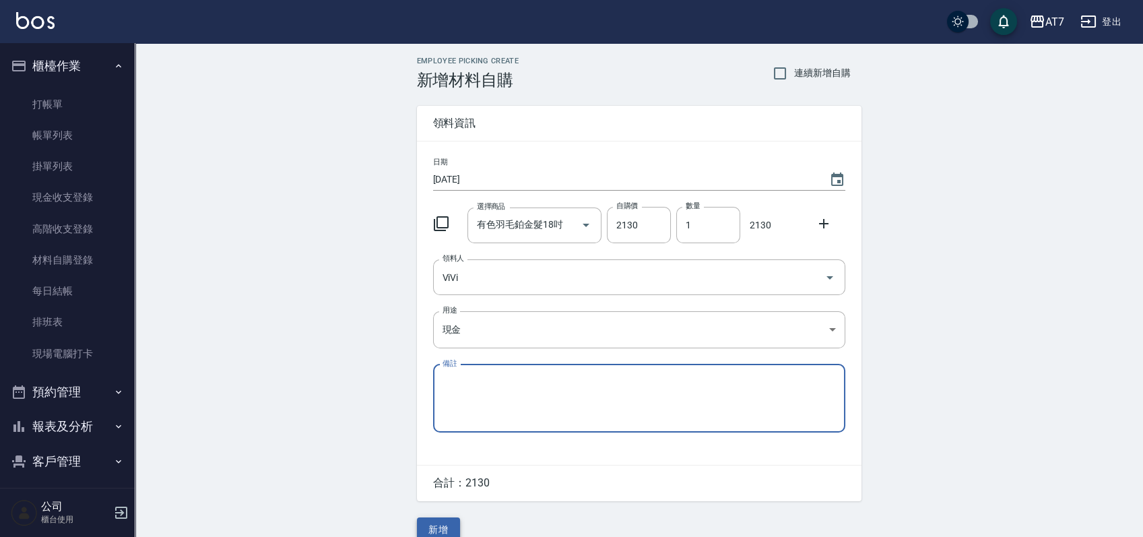
click at [440, 523] on button "新增" at bounding box center [438, 529] width 43 height 25
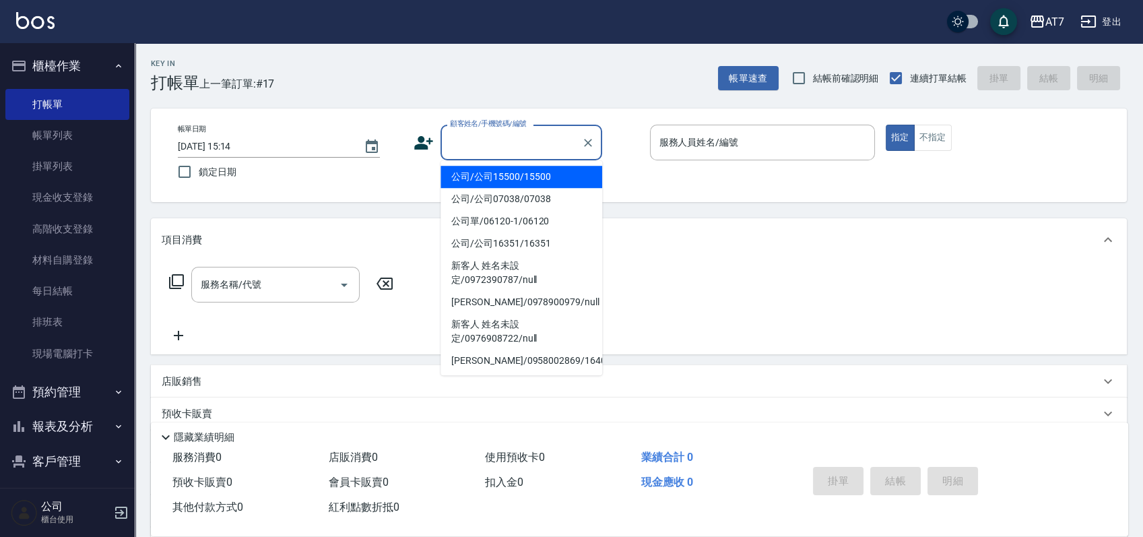
click at [492, 143] on input "顧客姓名/手機號碼/編號" at bounding box center [510, 143] width 129 height 24
click at [79, 132] on link "帳單列表" at bounding box center [67, 135] width 124 height 31
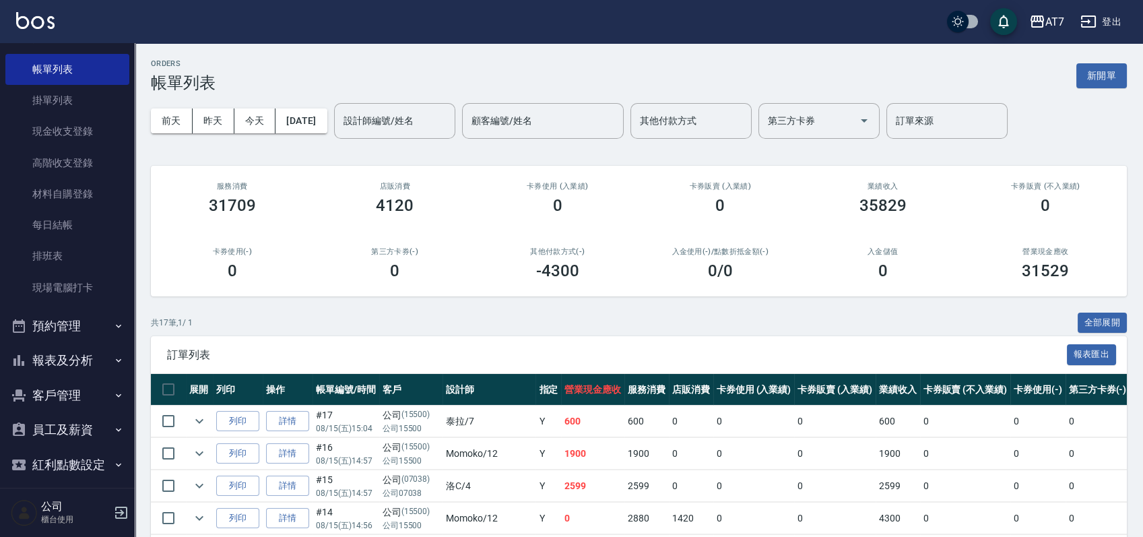
scroll to position [90, 0]
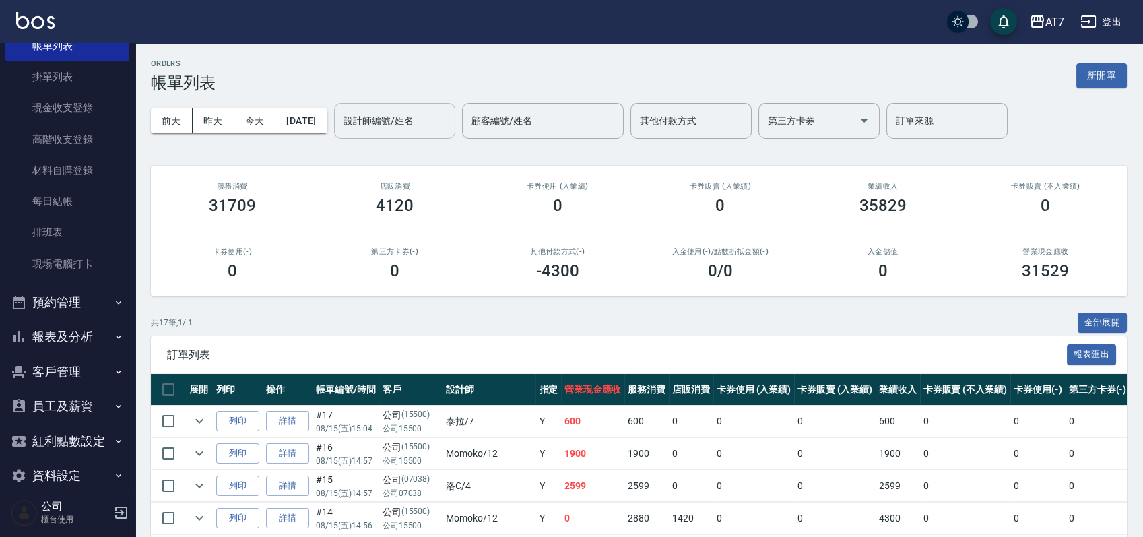
click at [449, 123] on input "設計師編號/姓名" at bounding box center [394, 121] width 109 height 24
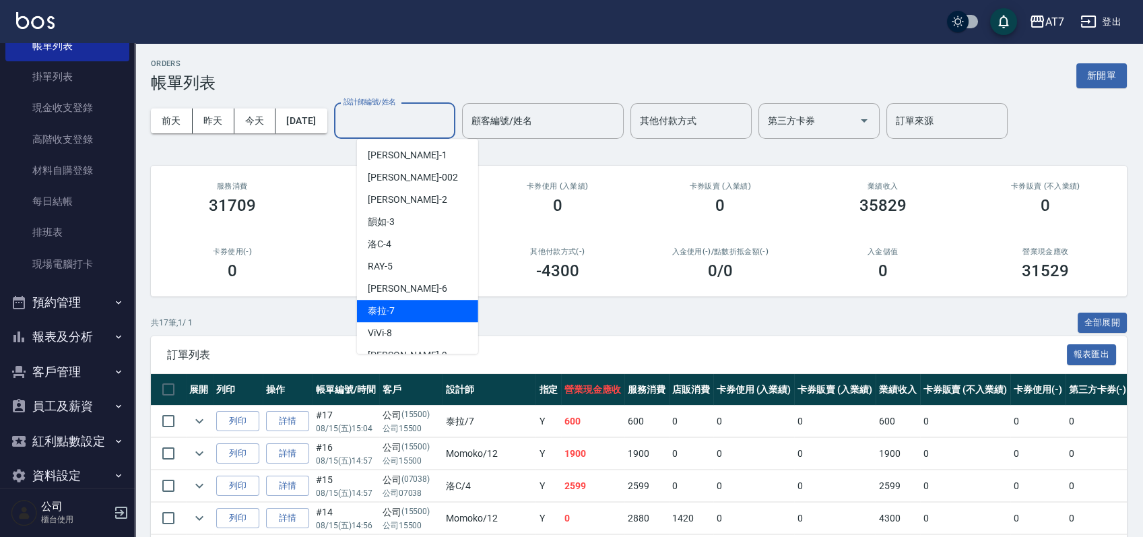
click at [438, 307] on div "泰拉 -7" at bounding box center [417, 311] width 121 height 22
type input "泰拉-7"
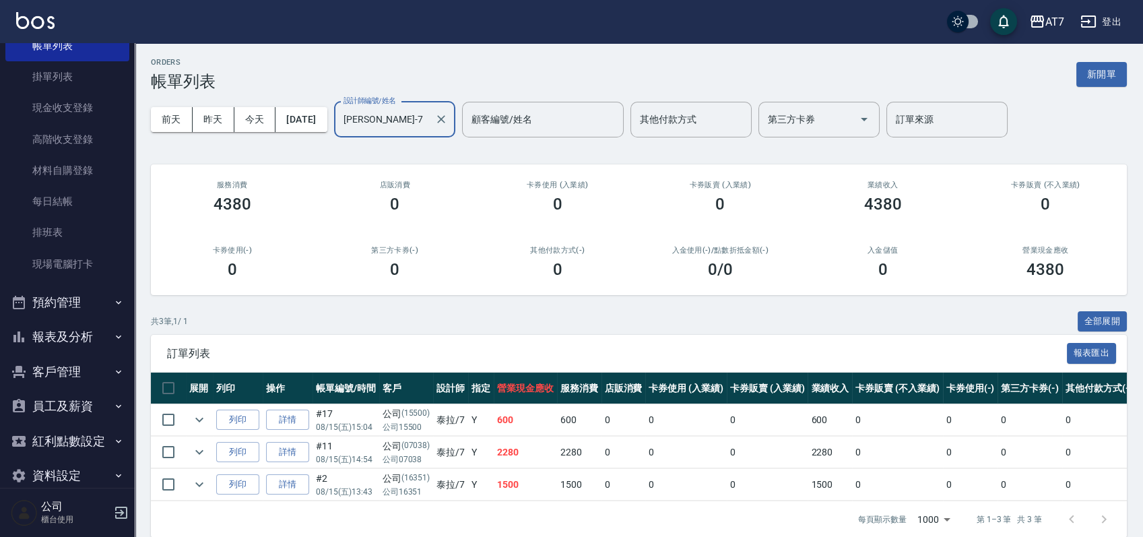
scroll to position [31, 0]
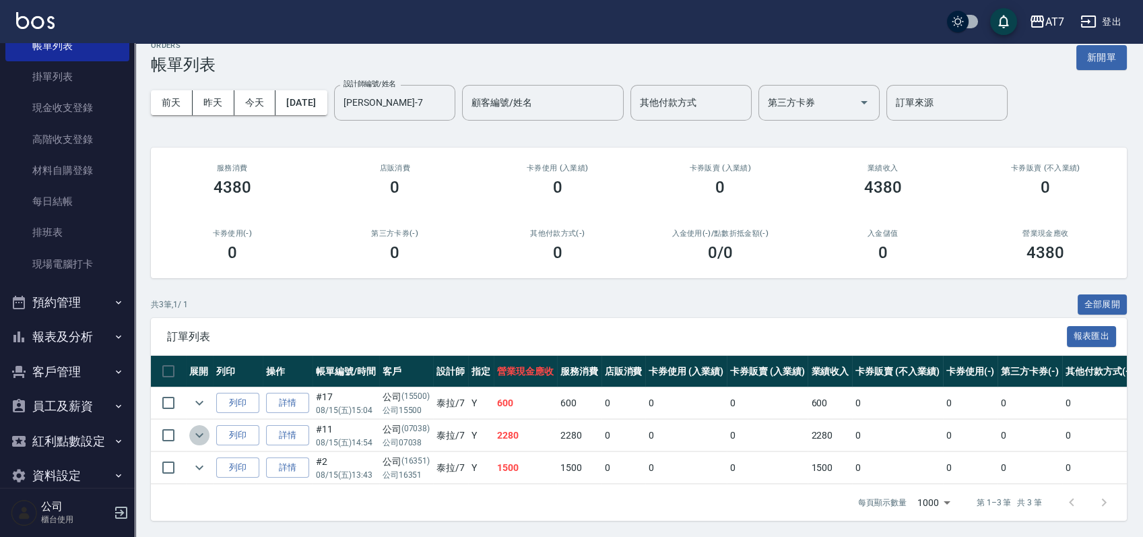
click at [197, 427] on icon "expand row" at bounding box center [199, 435] width 16 height 16
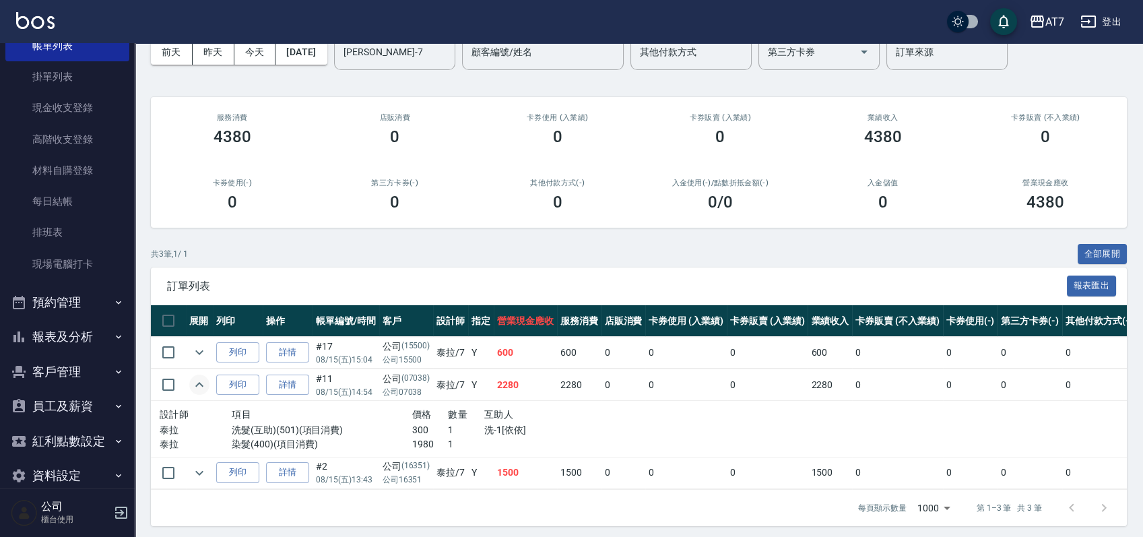
scroll to position [86, 0]
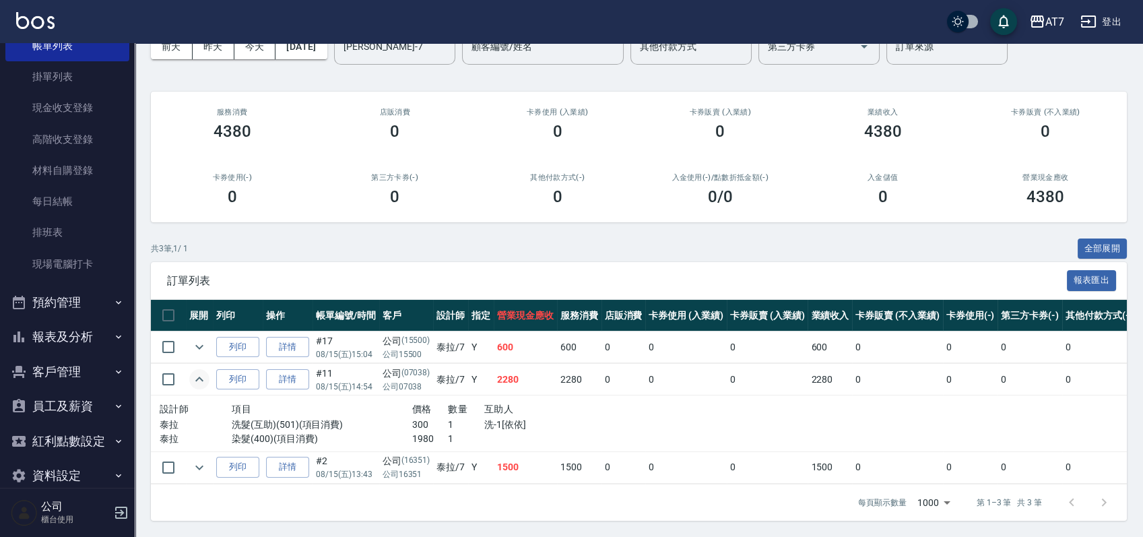
click at [199, 376] on icon "expand row" at bounding box center [199, 378] width 8 height 5
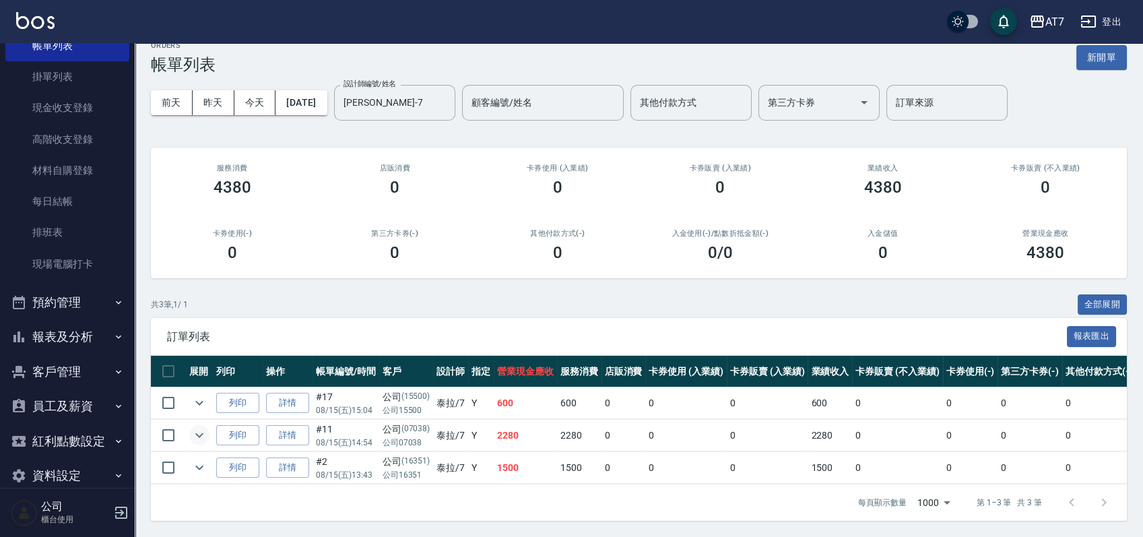
scroll to position [31, 0]
click at [210, 455] on td at bounding box center [199, 468] width 27 height 32
click at [199, 459] on icon "expand row" at bounding box center [199, 467] width 16 height 16
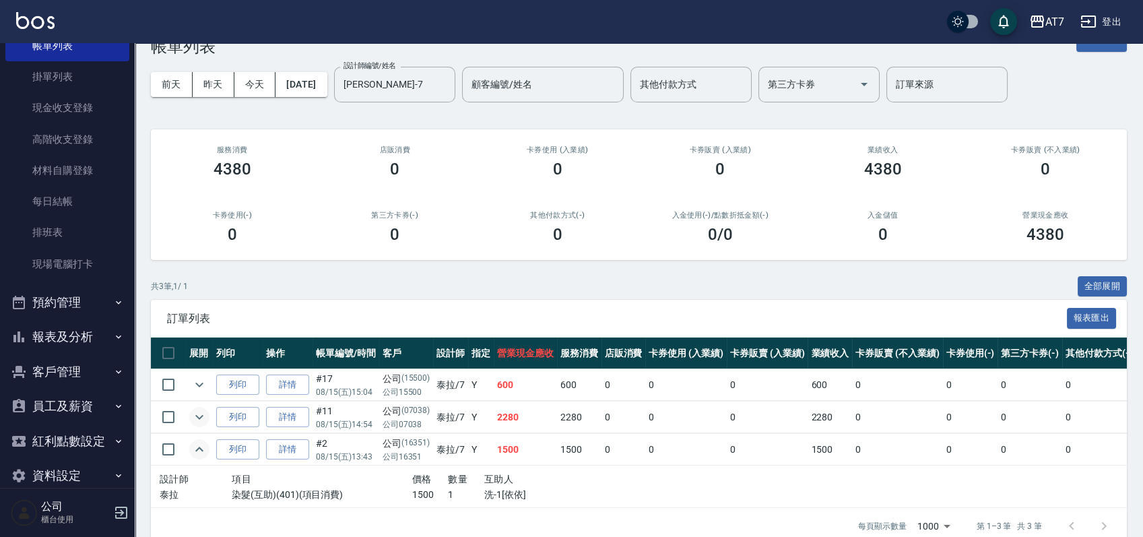
scroll to position [72, 0]
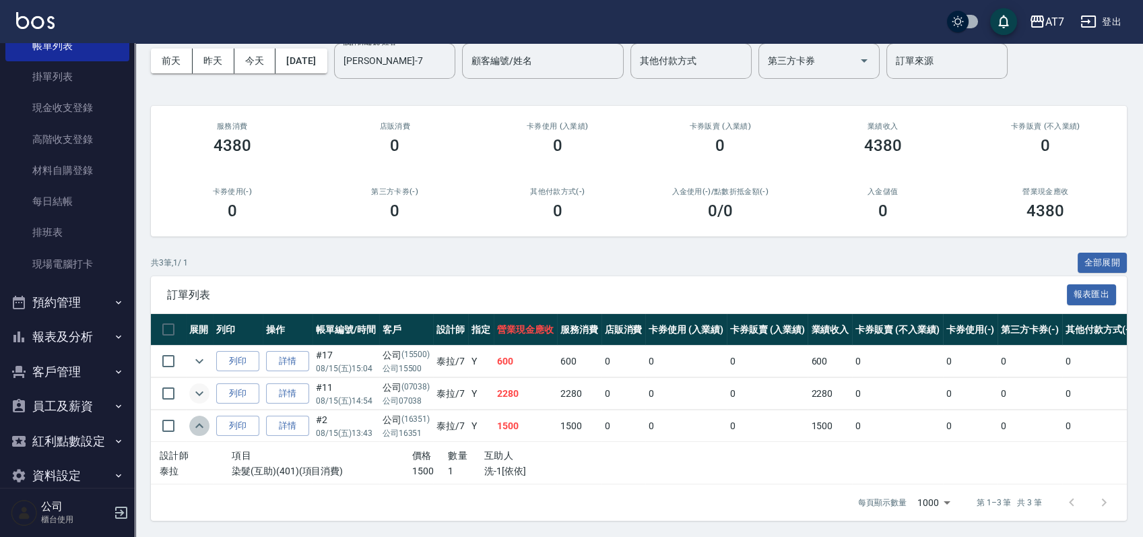
click at [201, 417] on icon "expand row" at bounding box center [199, 425] width 16 height 16
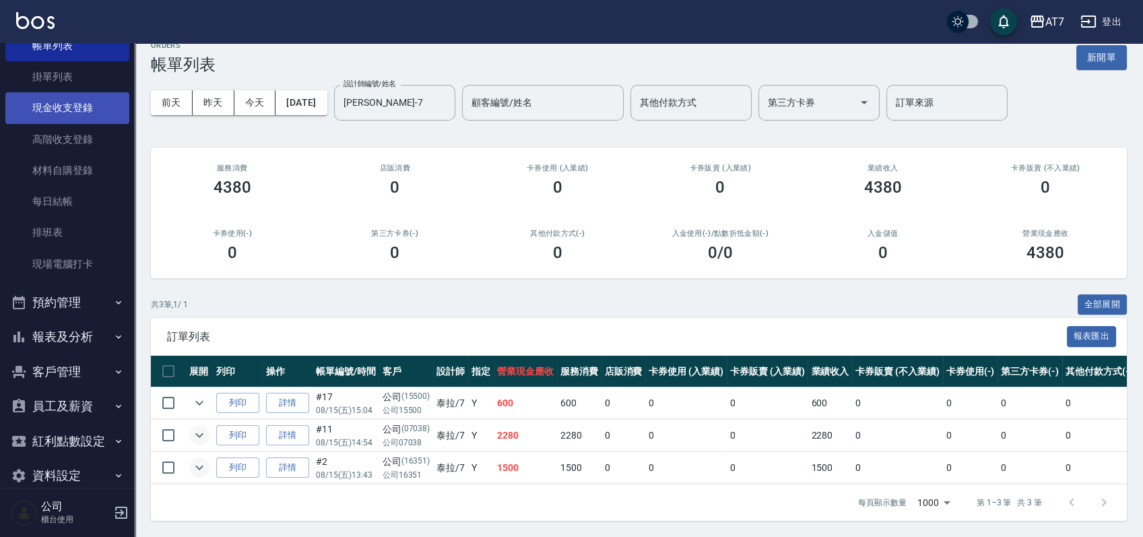
scroll to position [0, 0]
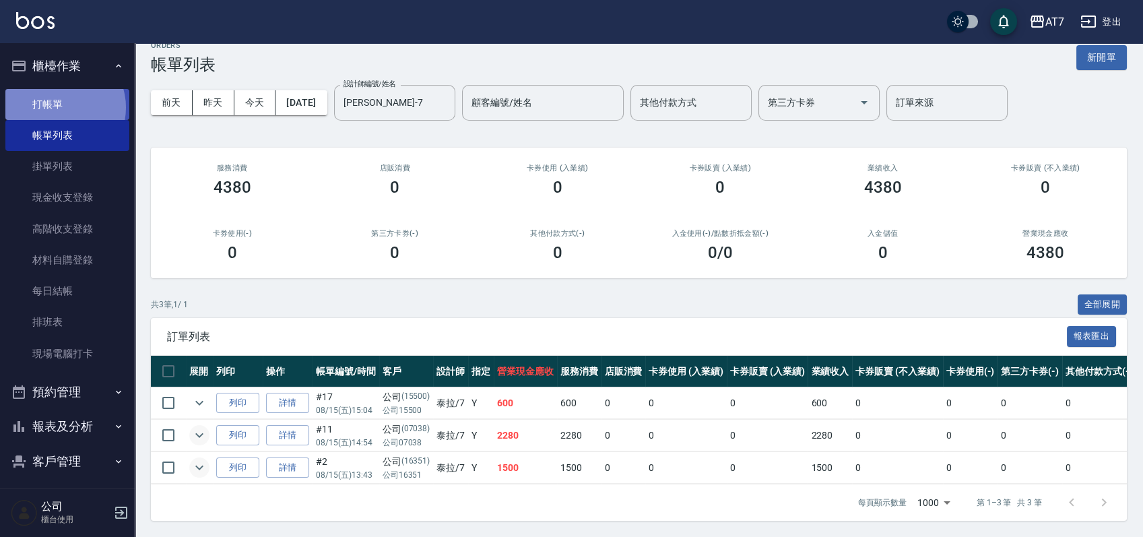
click at [60, 107] on link "打帳單" at bounding box center [67, 104] width 124 height 31
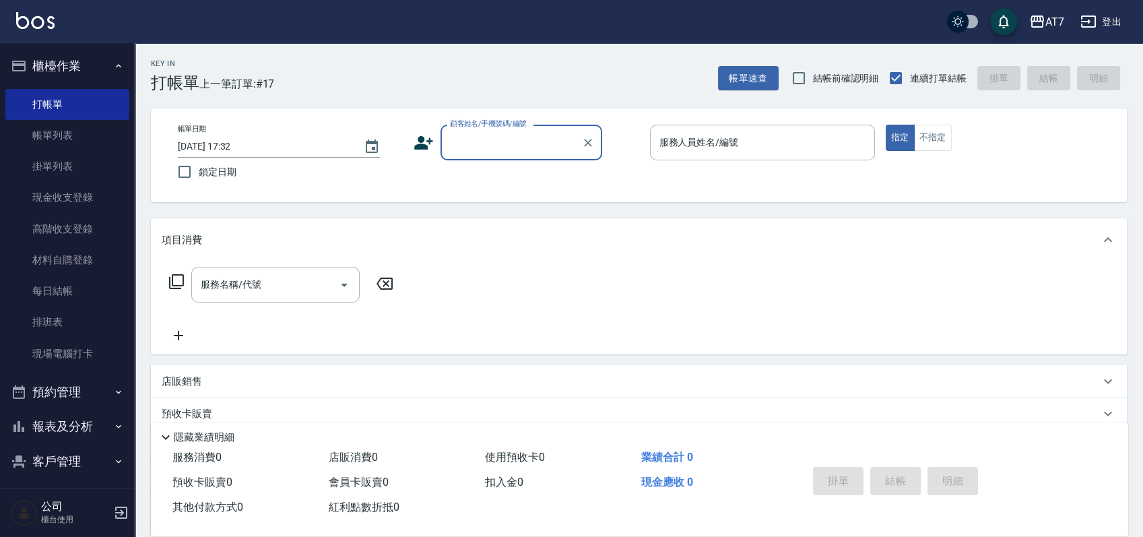
click at [533, 144] on input "顧客姓名/手機號碼/編號" at bounding box center [510, 143] width 129 height 24
type input "公司/公司15500/15500"
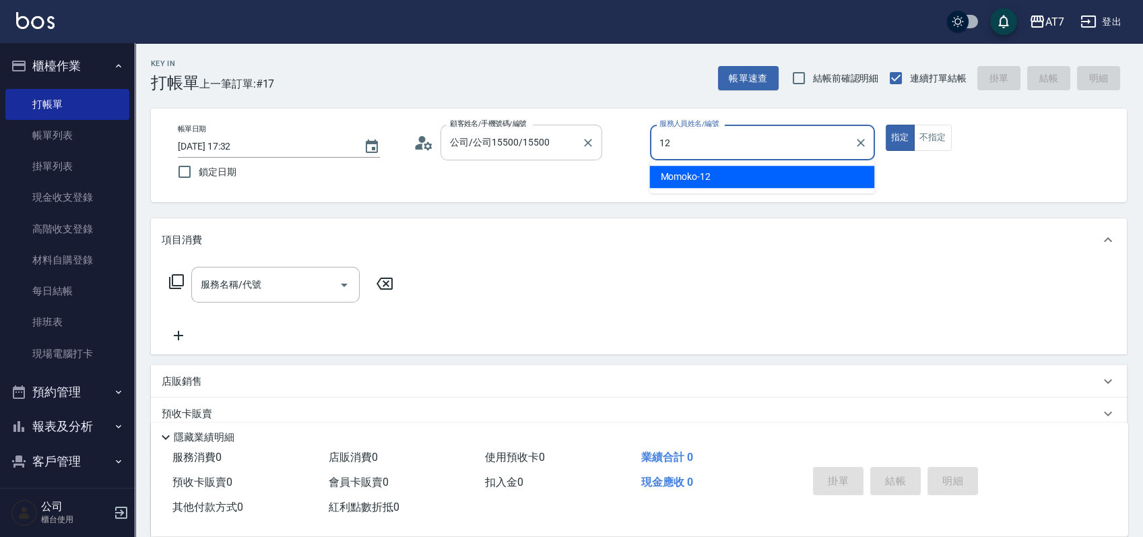
type input "Momoko-12"
type button "true"
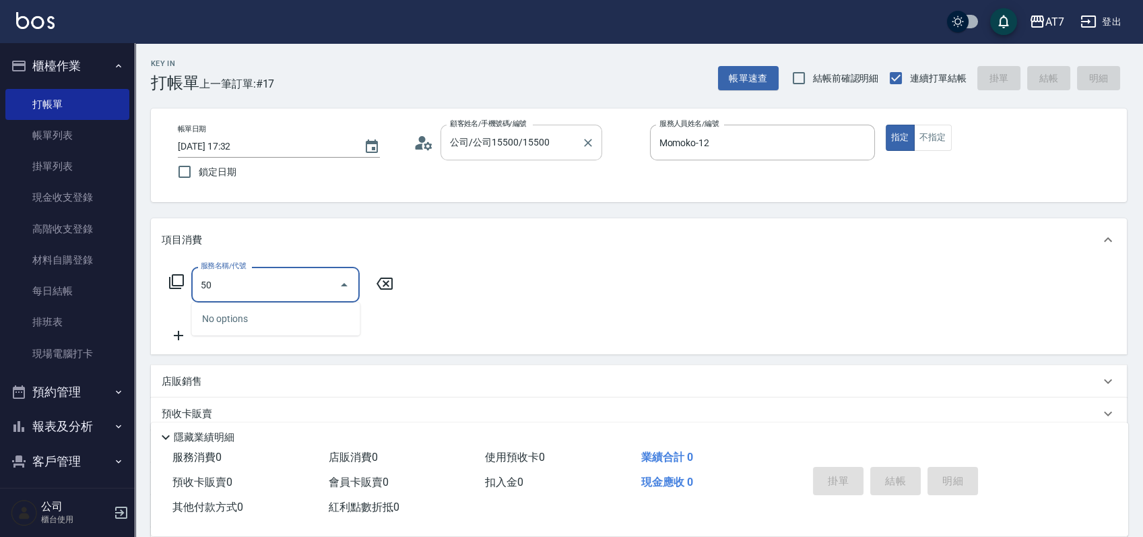
type input "501"
type input "30"
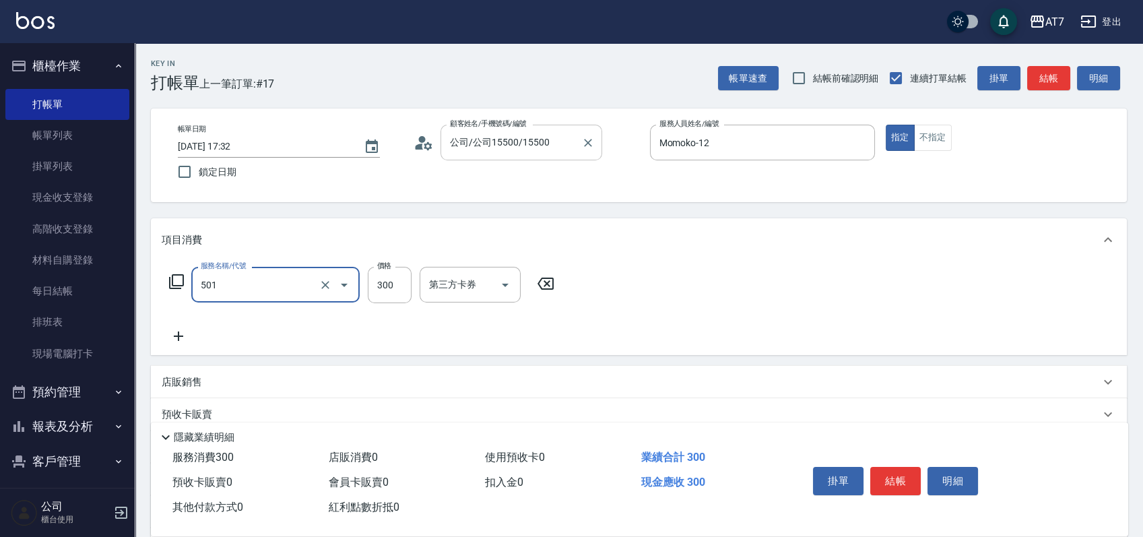
type input "洗髮(互助)(501)"
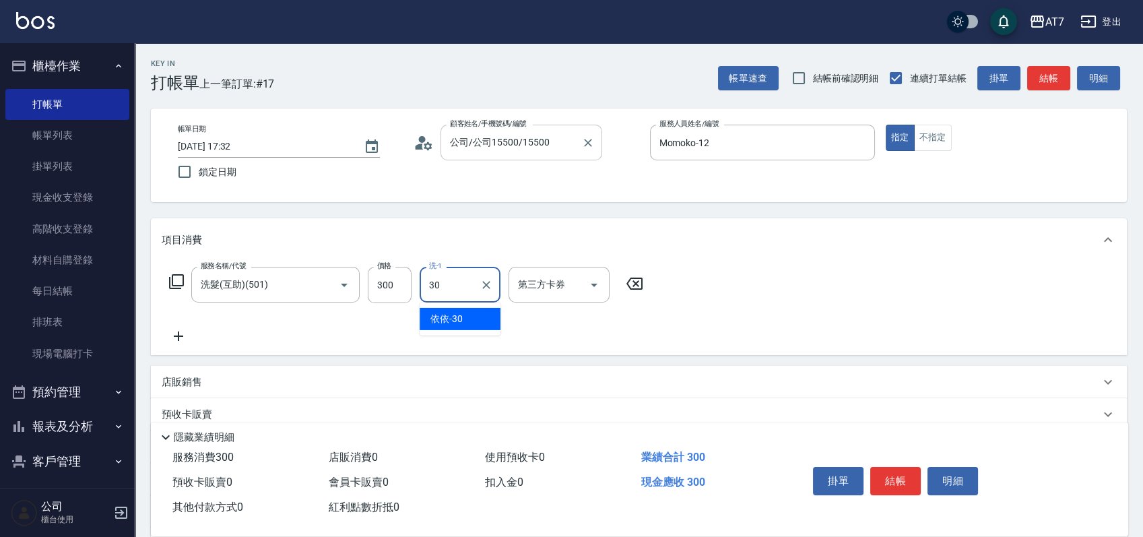
type input "依依-30"
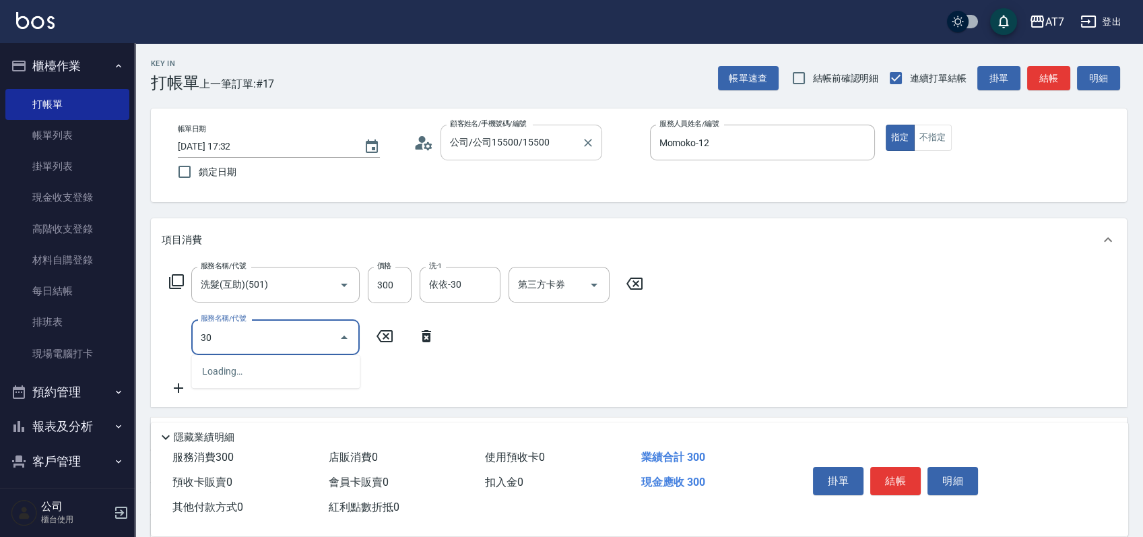
type input "304"
type input "70"
type input "A+級剪髮(304)"
click at [898, 480] on button "結帳" at bounding box center [895, 481] width 51 height 28
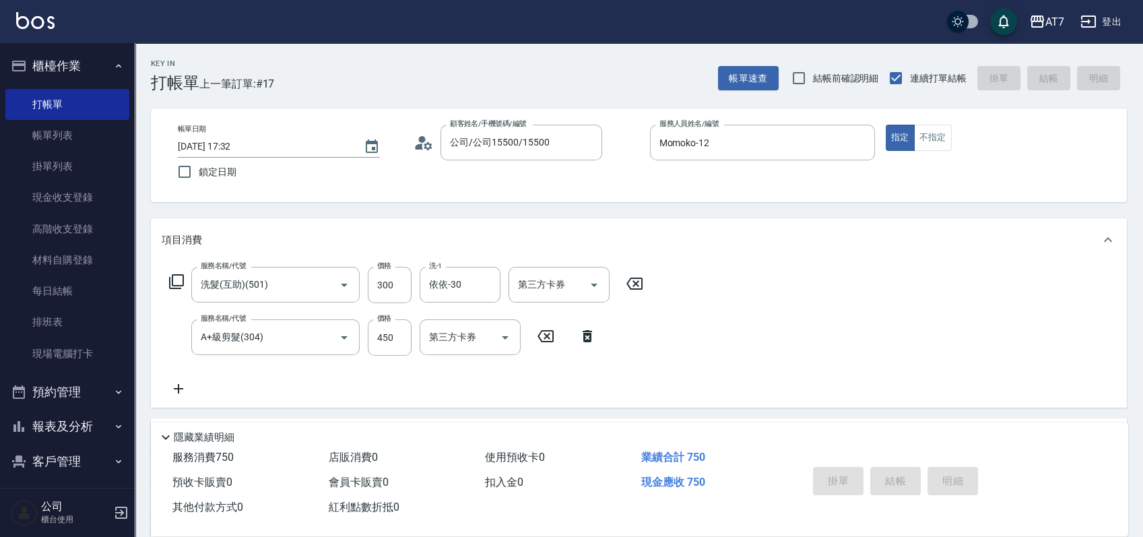
type input "2025/08/15 17:34"
type input "0"
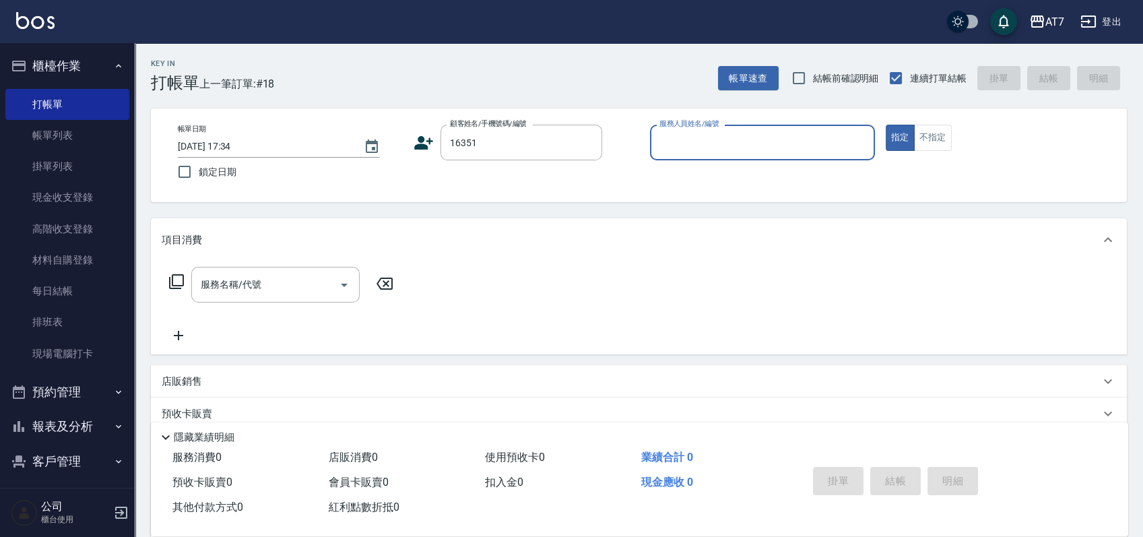
type input "16351"
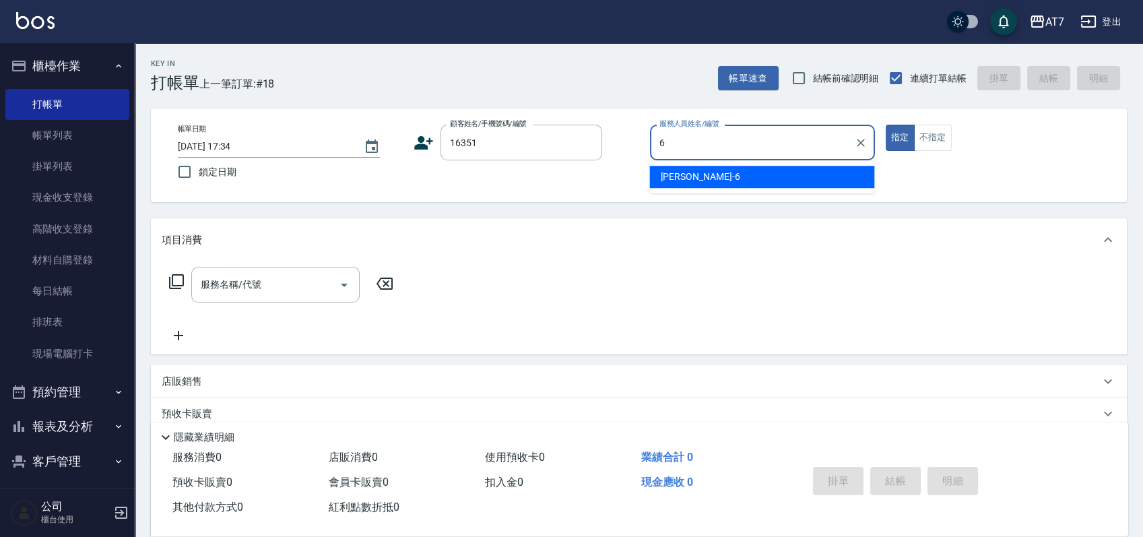
type input "杜莎莎-6"
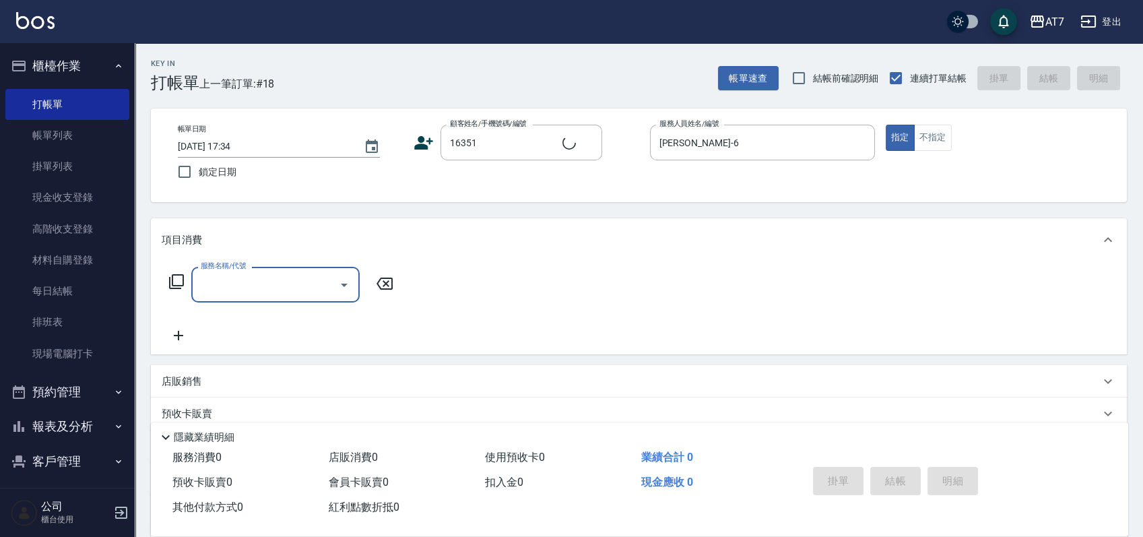
type input "公司/公司16351/16351"
type input "303"
type input "40"
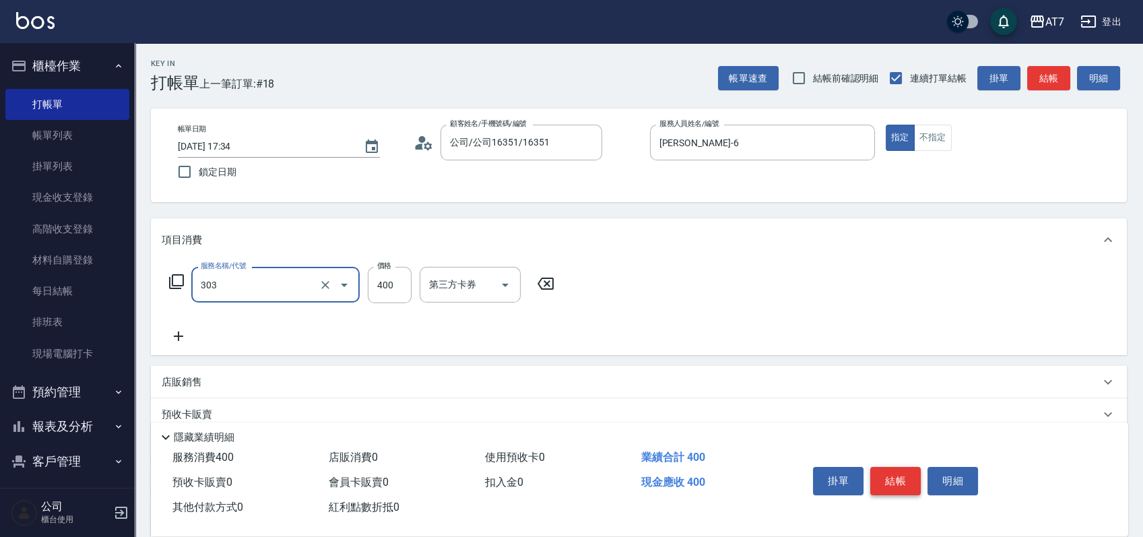
type input "A級剪髮(303)"
click at [902, 470] on button "結帳" at bounding box center [895, 481] width 51 height 28
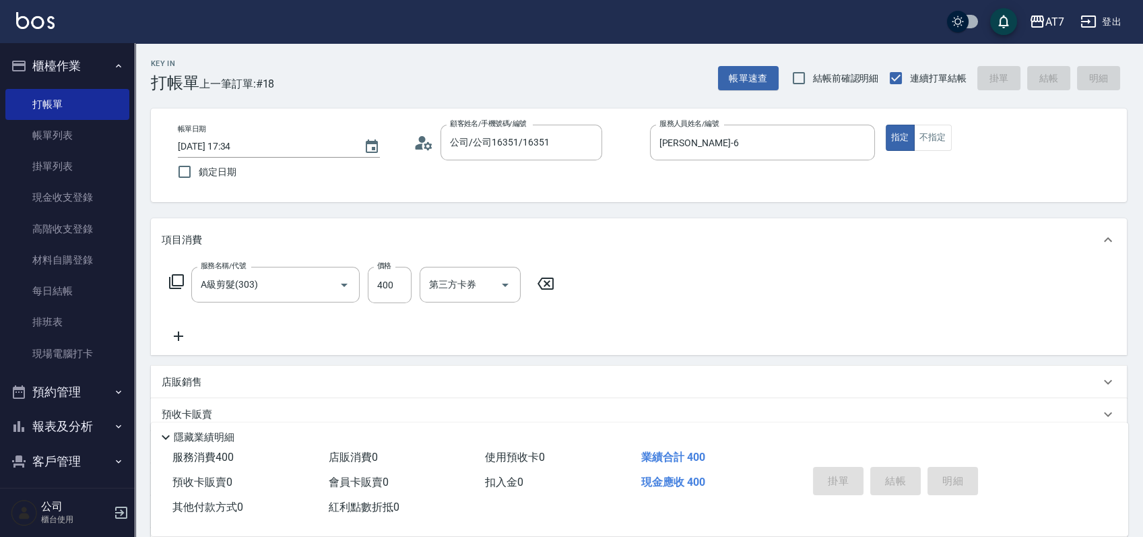
type input "0"
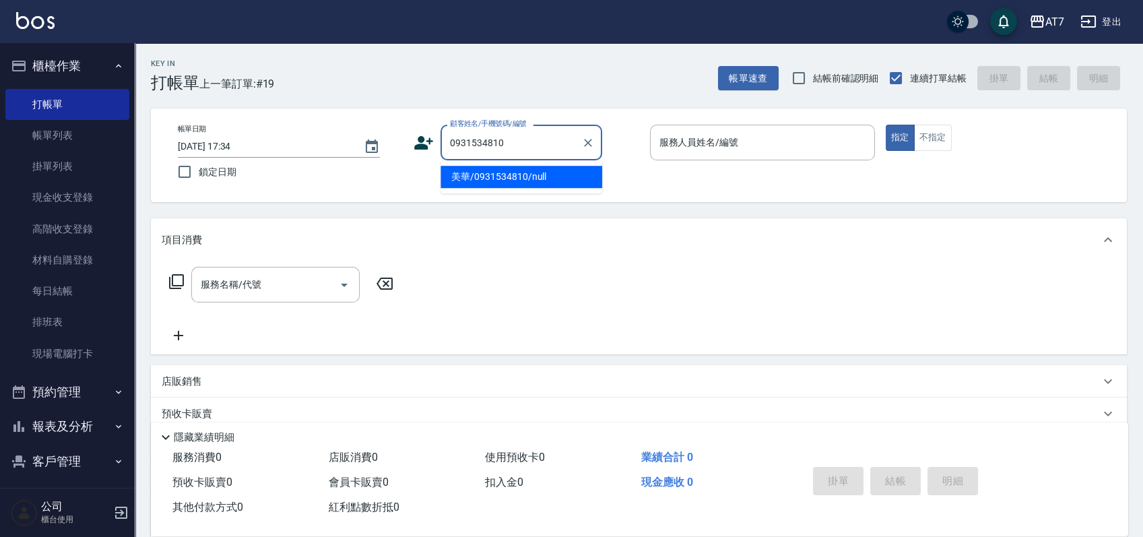
type input "美華/0931534810/null"
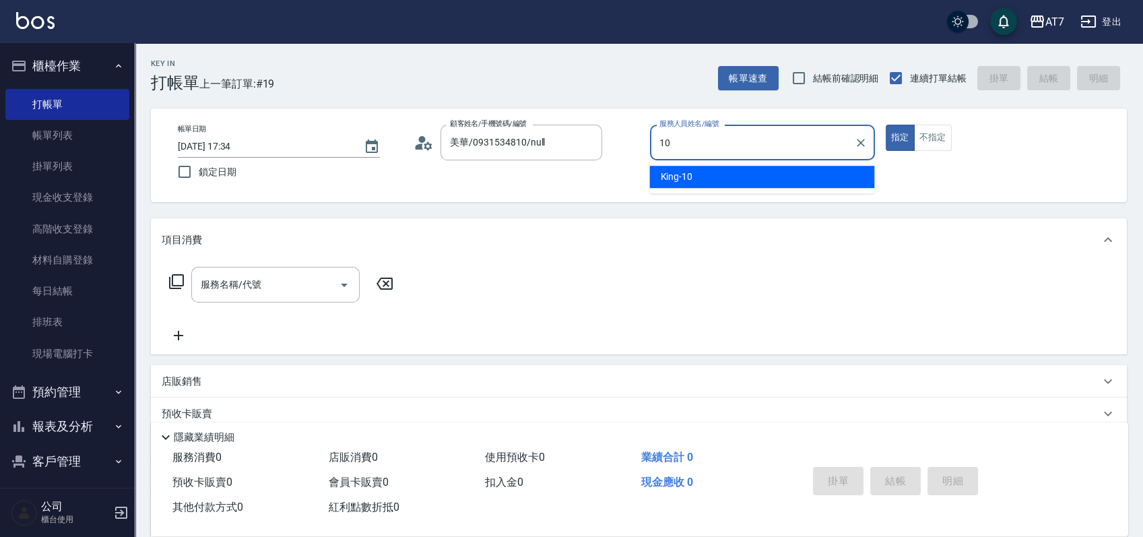
type input "King-10"
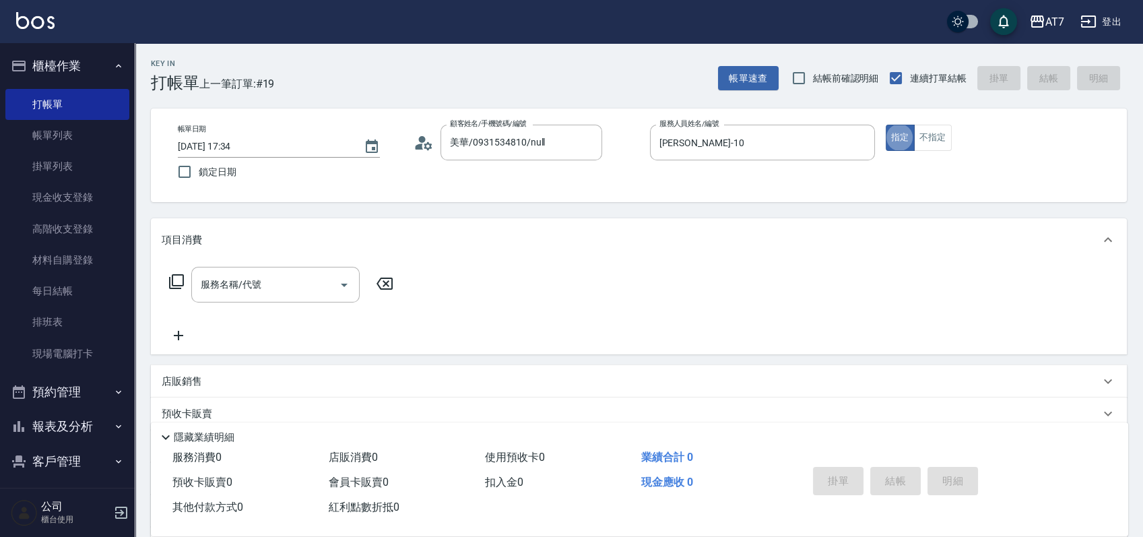
click at [174, 283] on icon at bounding box center [176, 281] width 16 height 16
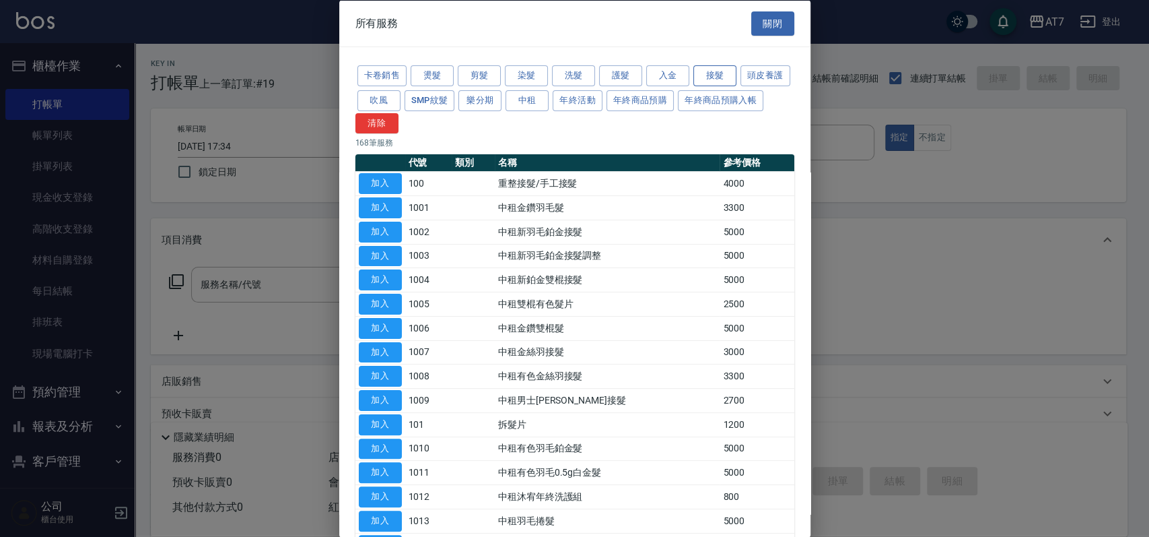
click at [719, 70] on button "接髮" at bounding box center [715, 75] width 43 height 21
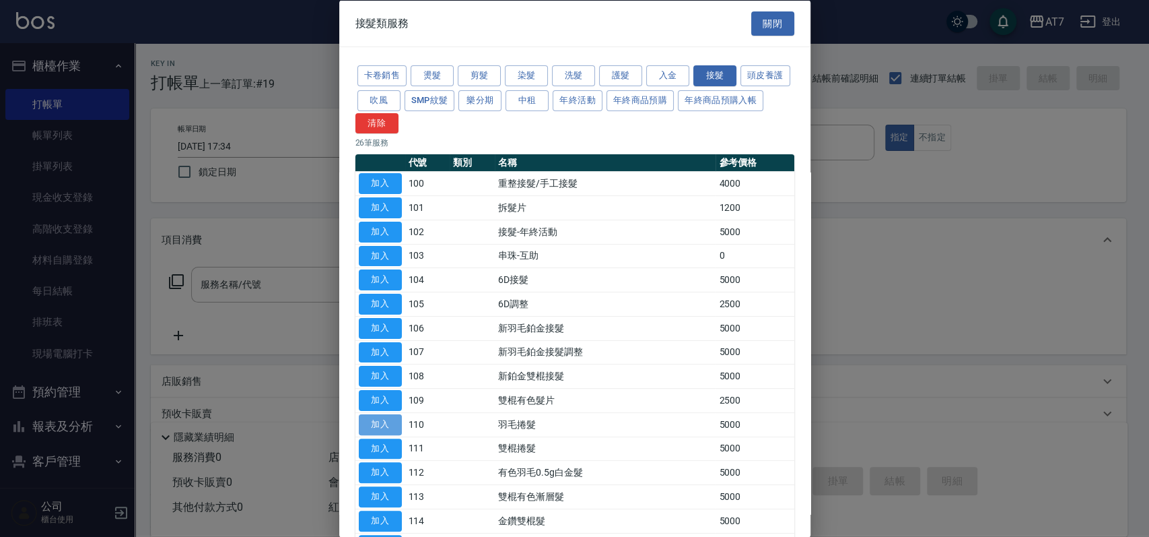
click at [391, 430] on button "加入" at bounding box center [380, 423] width 43 height 21
type input "羽毛捲髮(110)"
type input "500"
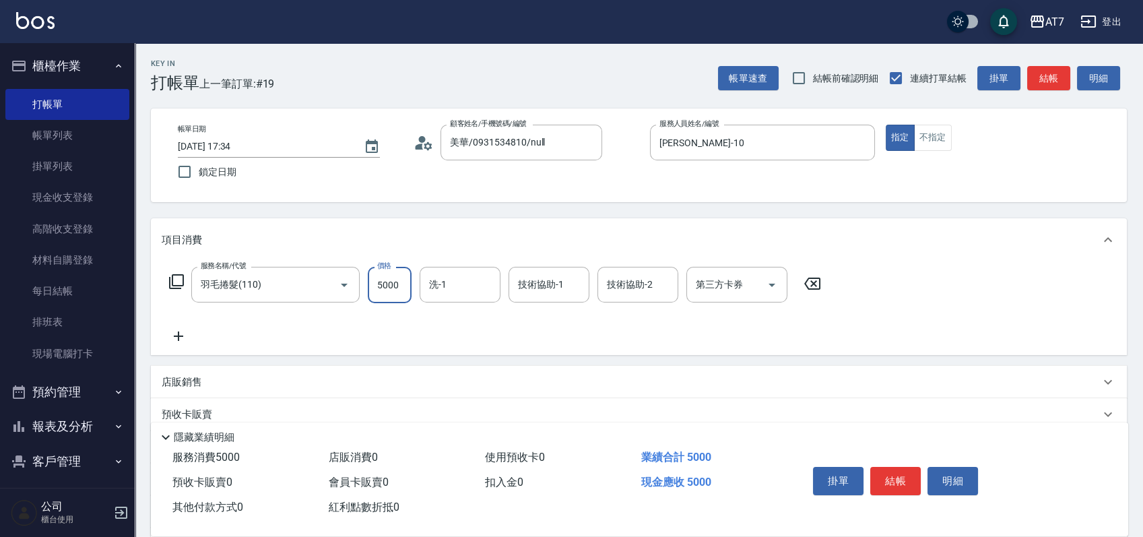
click at [385, 283] on input "5000" at bounding box center [390, 285] width 44 height 36
type input "0"
type input "554"
type input "50"
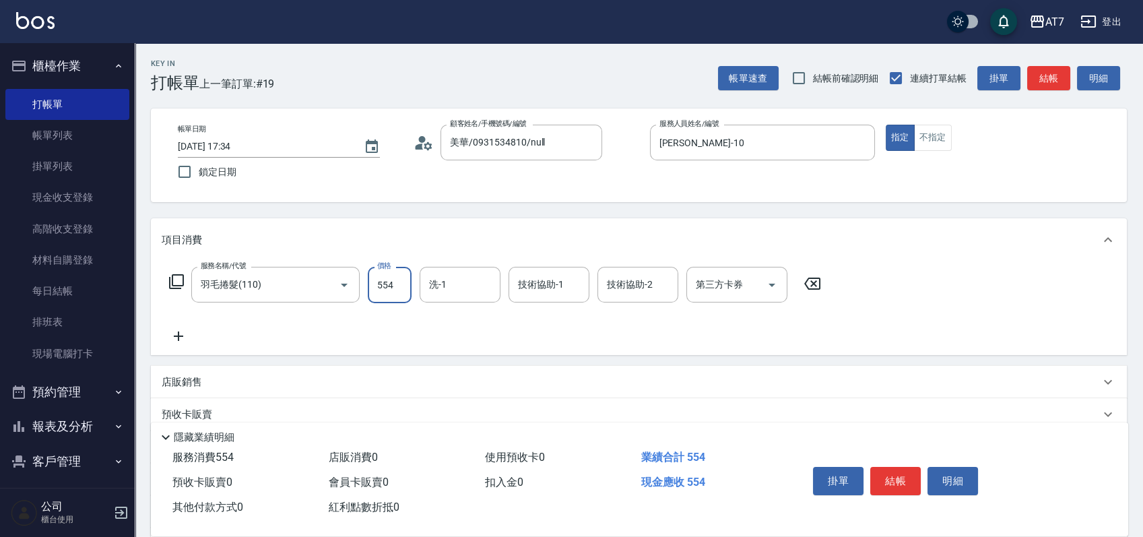
type input "5540"
type input "550"
type input "5540"
type input "YuYu-40"
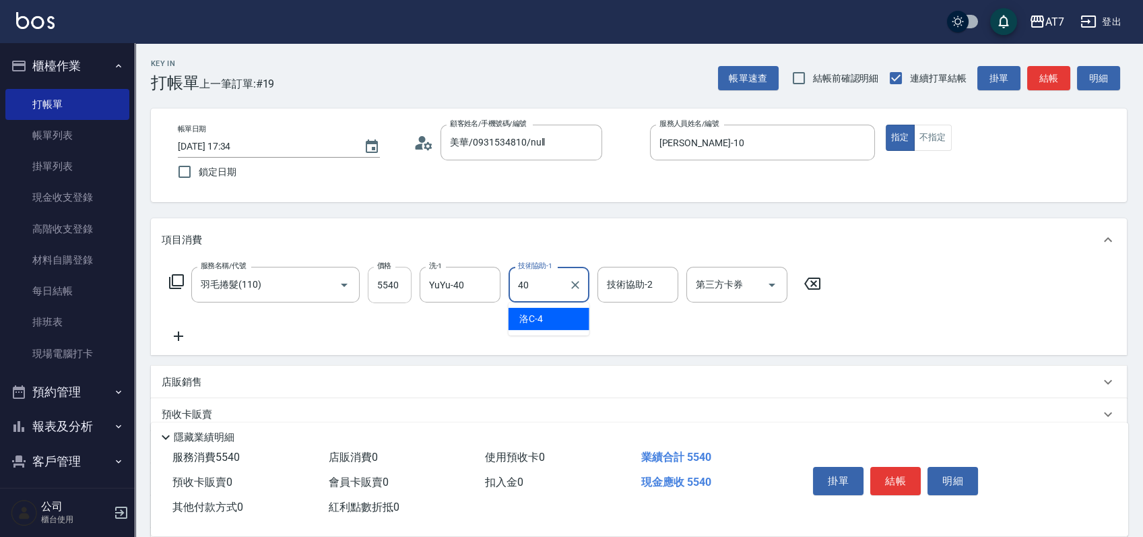
type input "YuYu-40"
click at [897, 472] on button "結帳" at bounding box center [895, 481] width 51 height 28
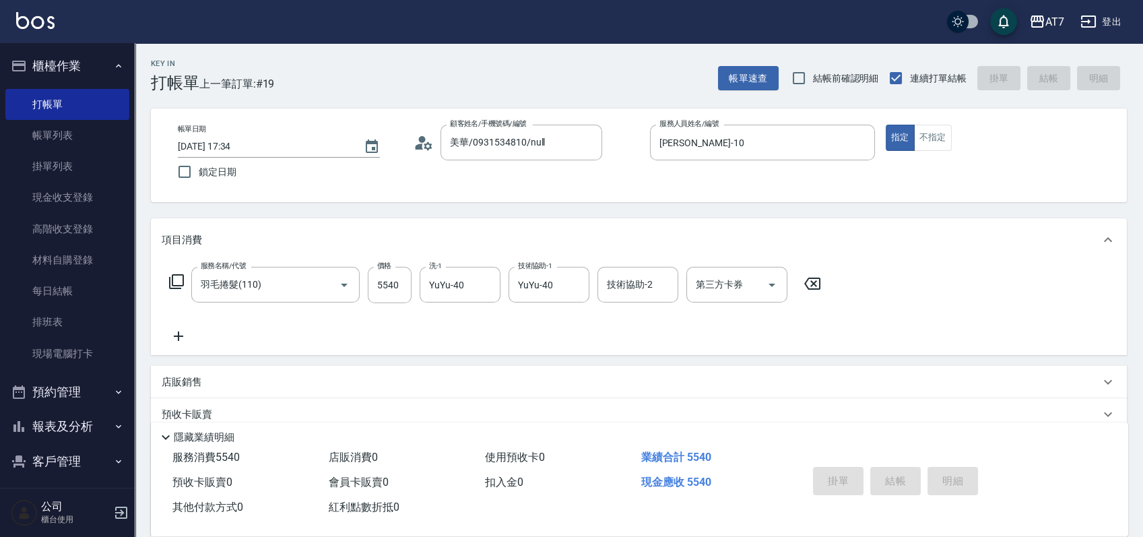
type input "2025/08/15 17:35"
type input "0"
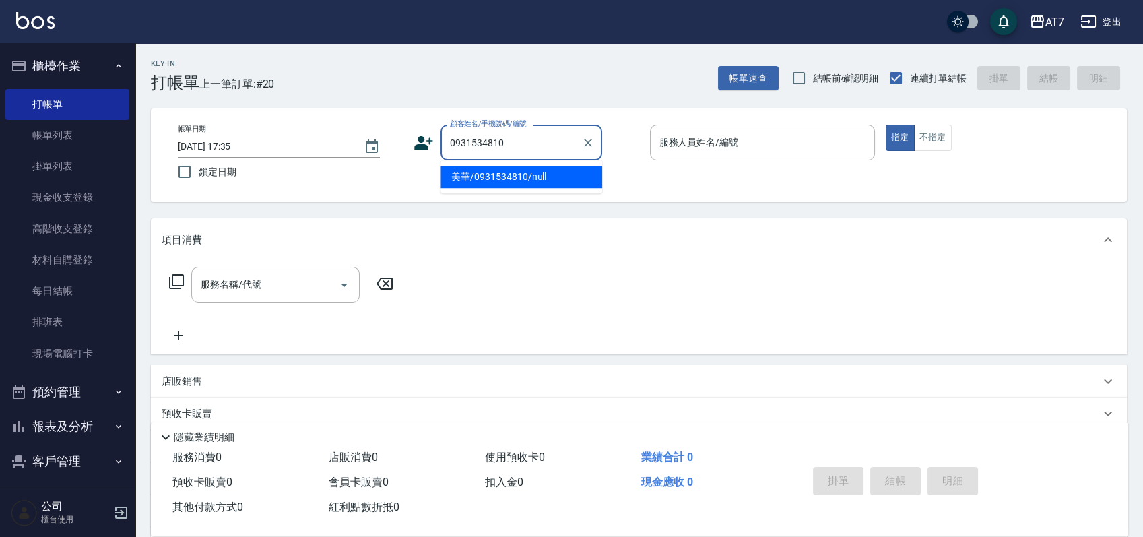
type input "美華/0931534810/null"
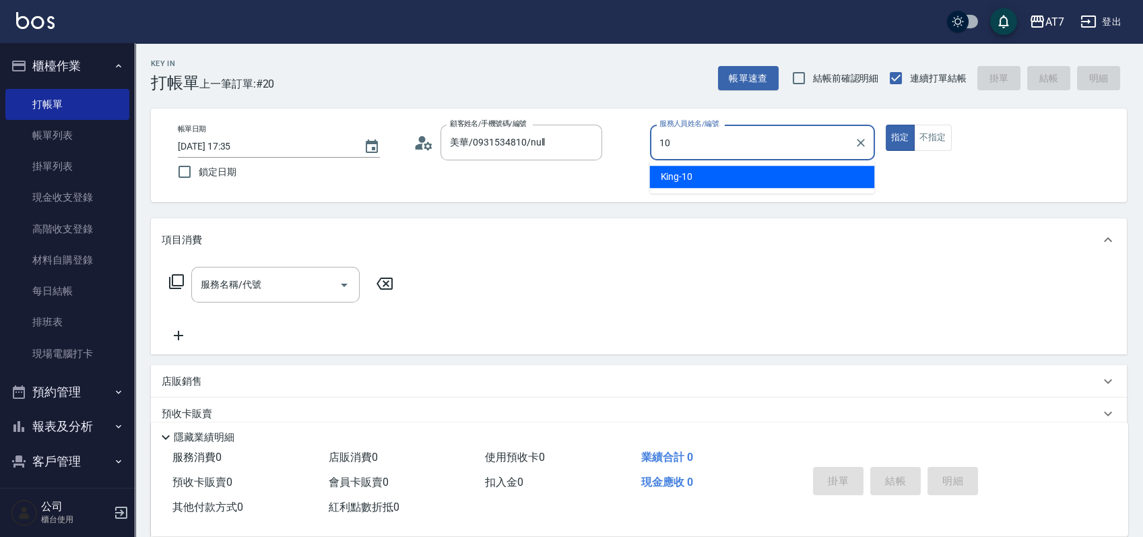
type input "King-10"
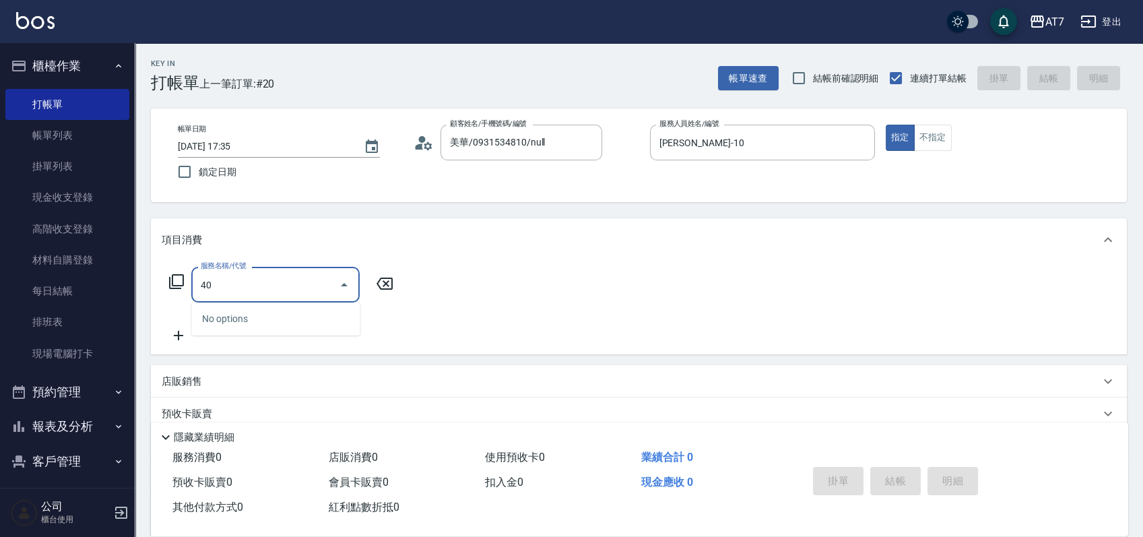
type input "401"
type input "150"
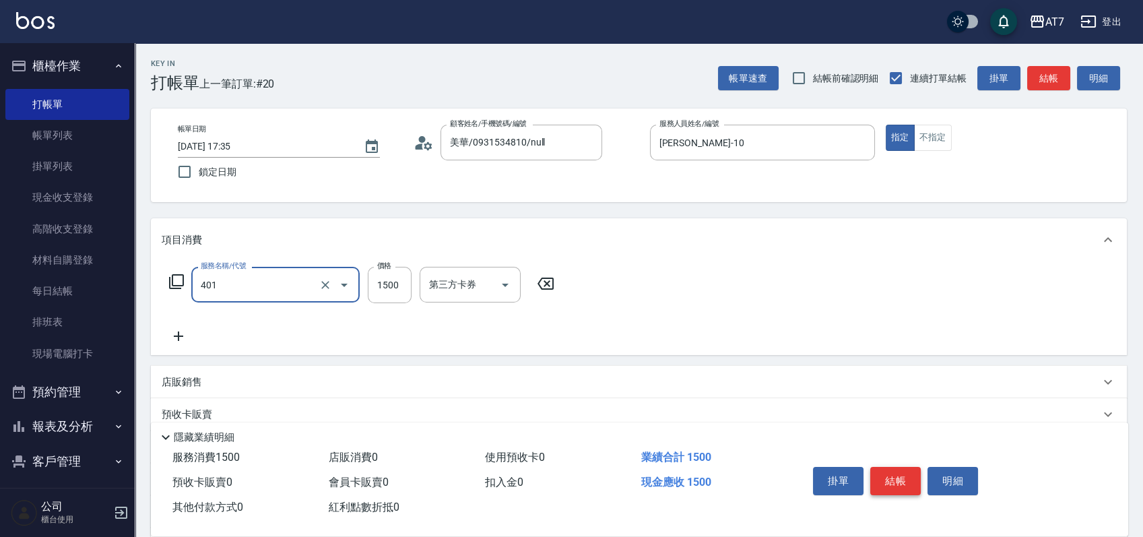
type input "染髮(互助)(401)"
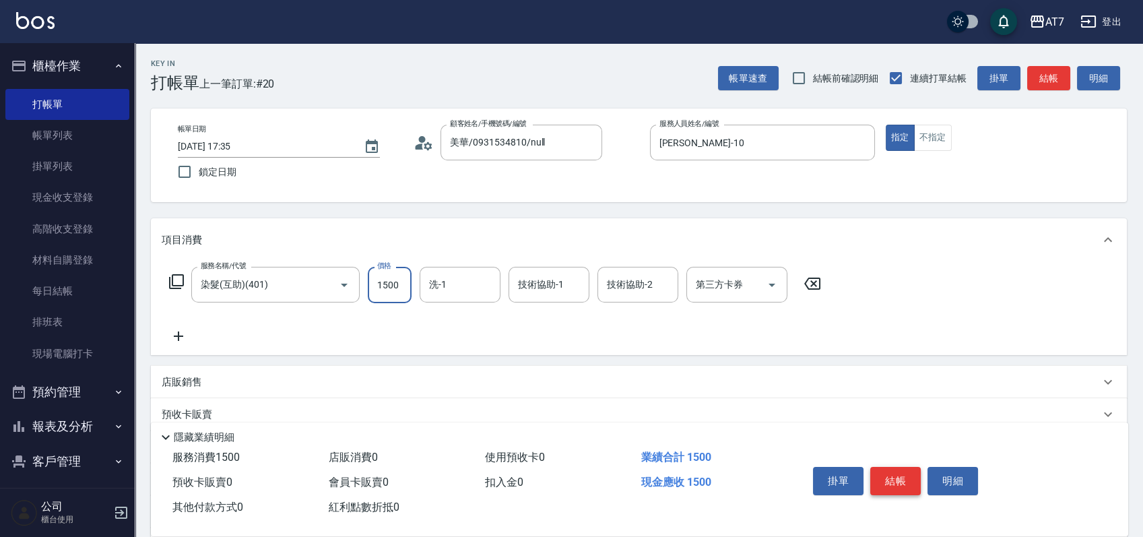
type input "1"
type input "0"
type input "100"
type input "10"
type input "1000"
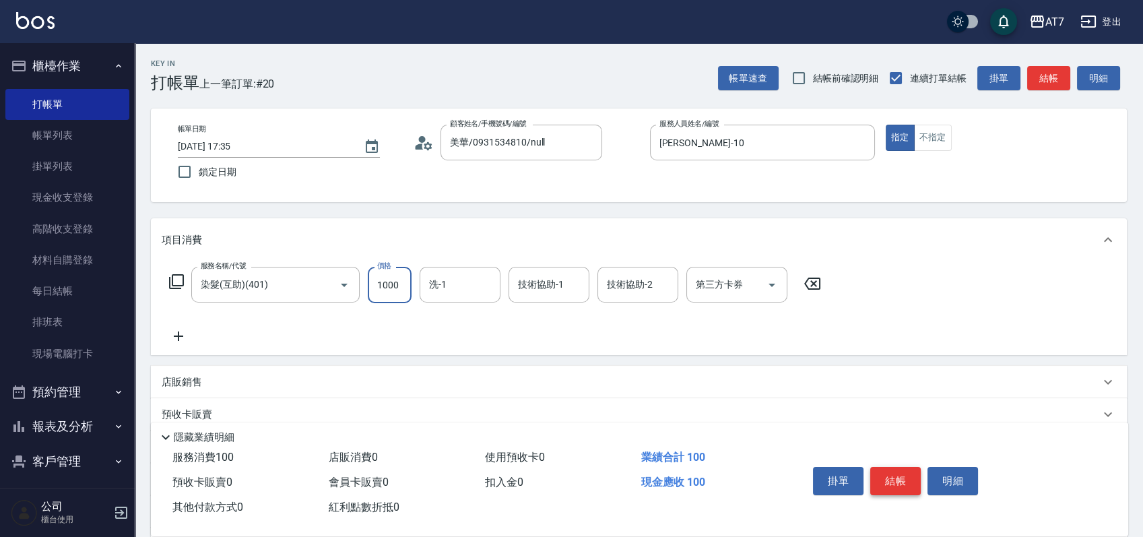
type input "100"
type input "1000"
type input "小慈-32"
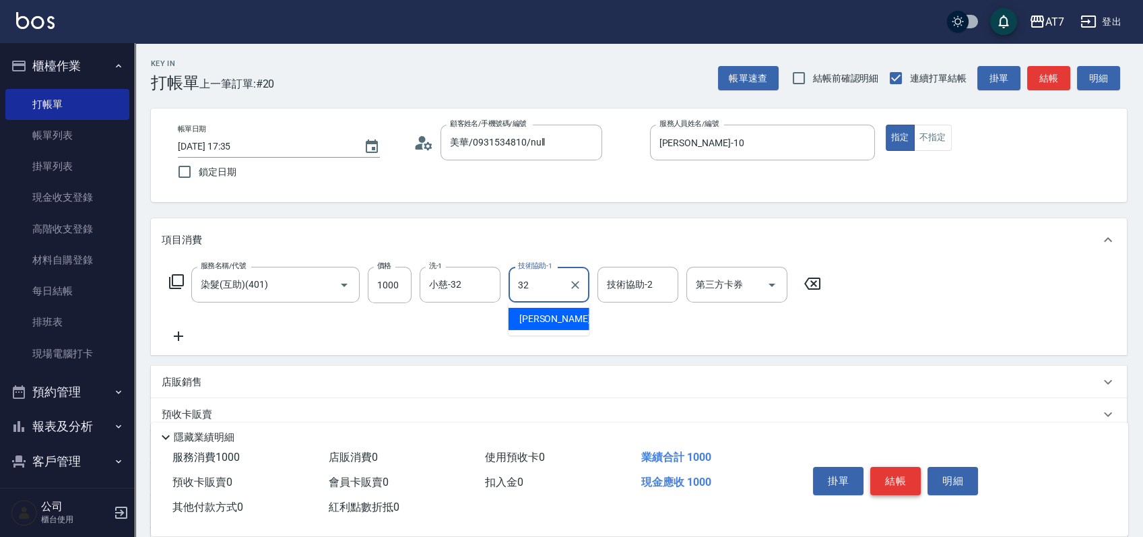
type input "小慈-32"
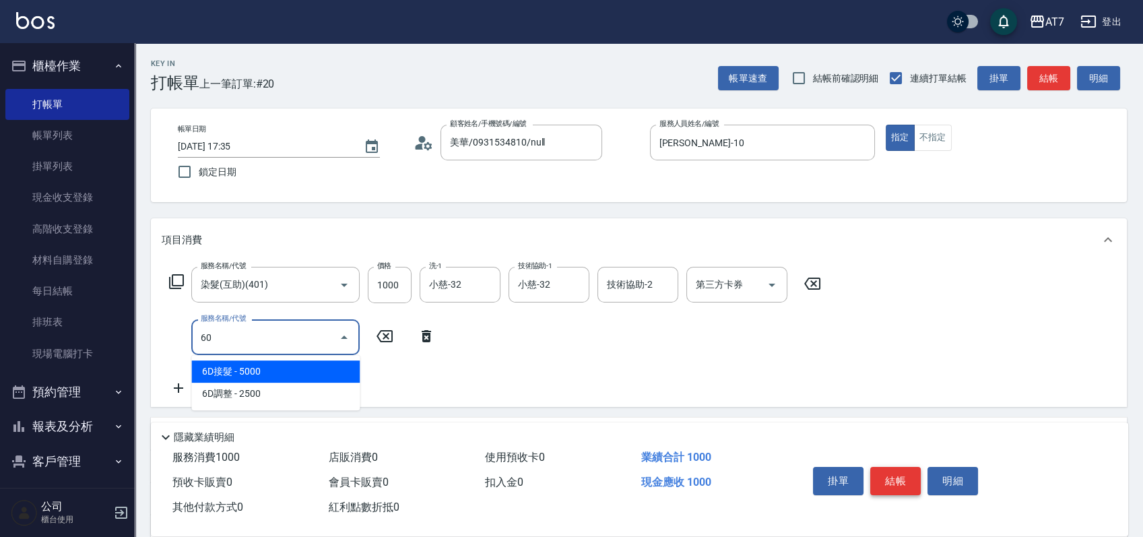
type input "608"
type input "300"
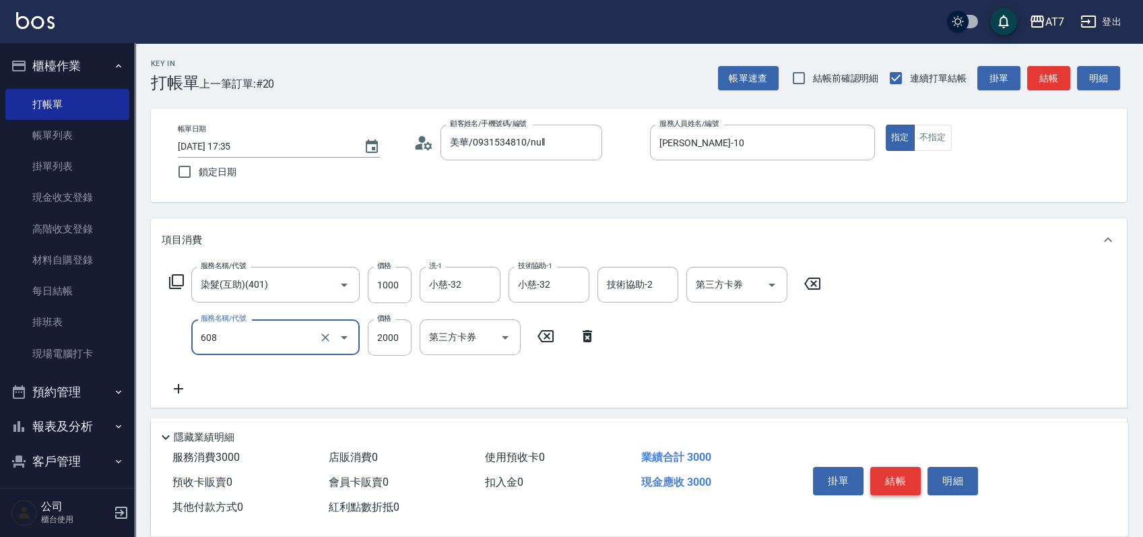
type input "鉑金護髮S（自領(608)"
type input "2"
type input "100"
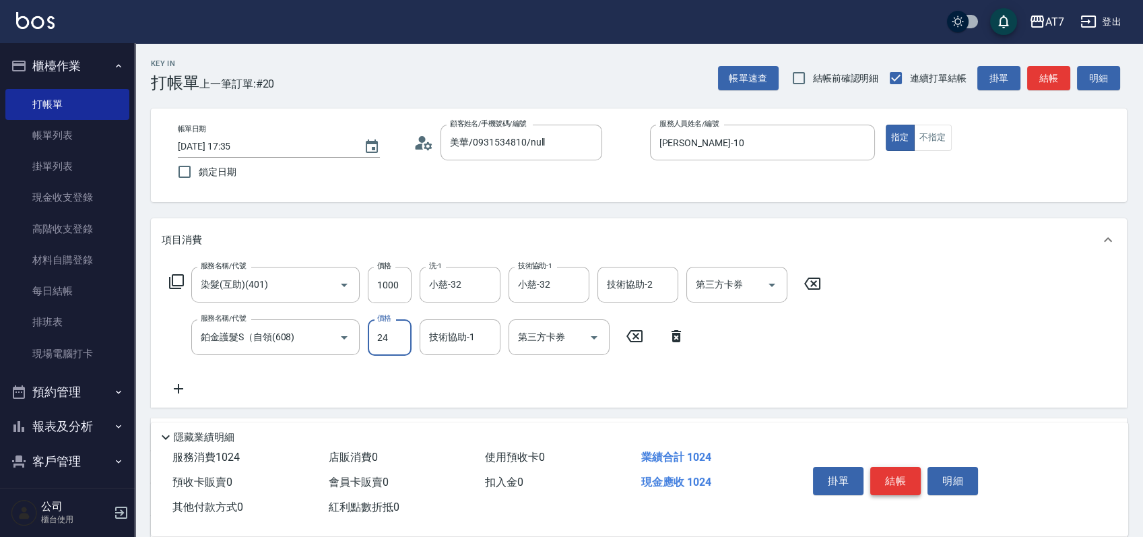
type input "240"
type input "120"
type input "2400"
type input "340"
type input "2400"
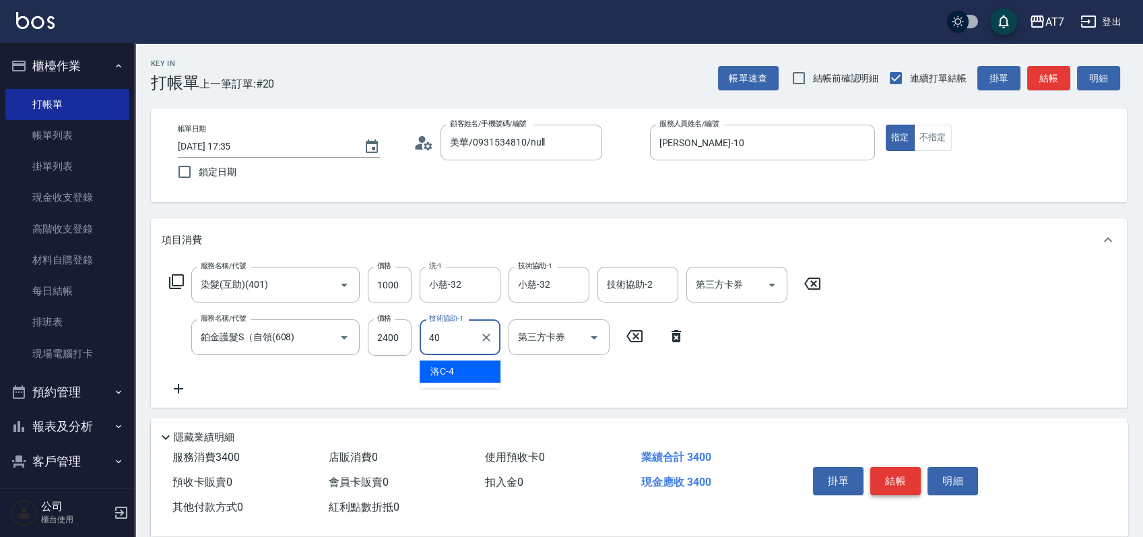
type input "YuYu-40"
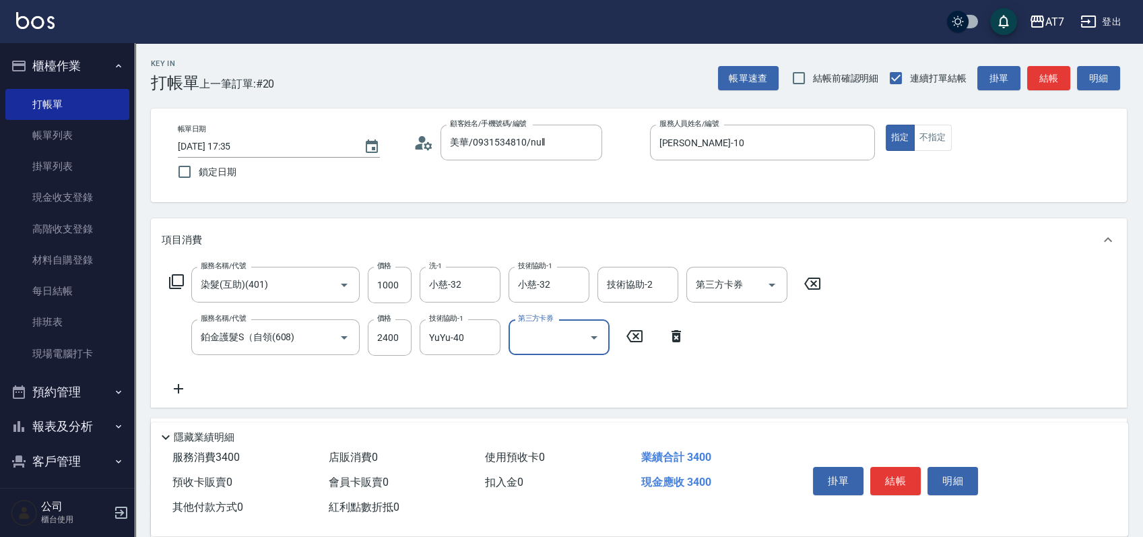
scroll to position [90, 0]
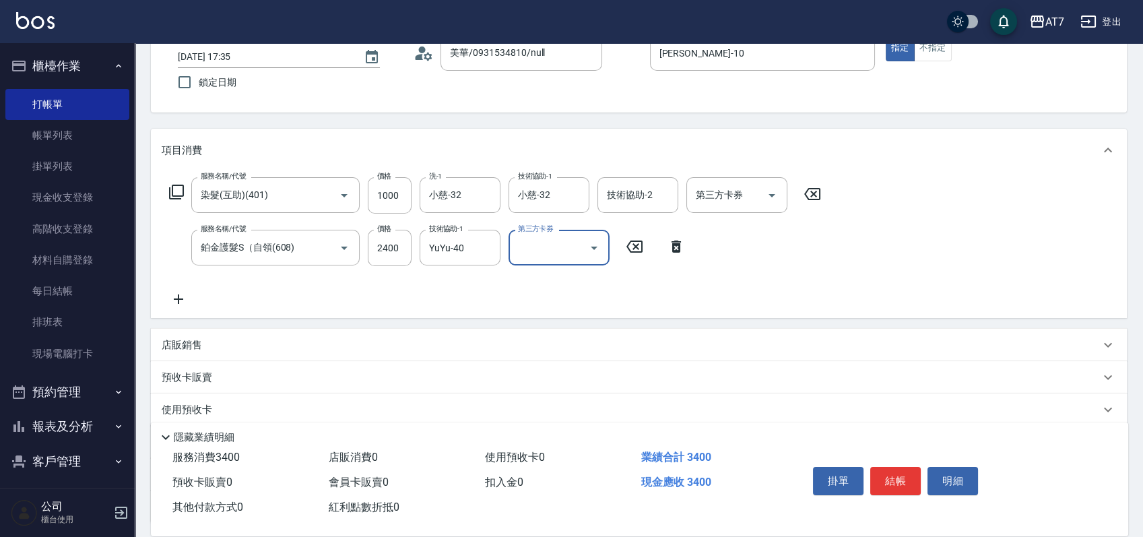
click at [351, 354] on div "店販銷售" at bounding box center [639, 345] width 976 height 32
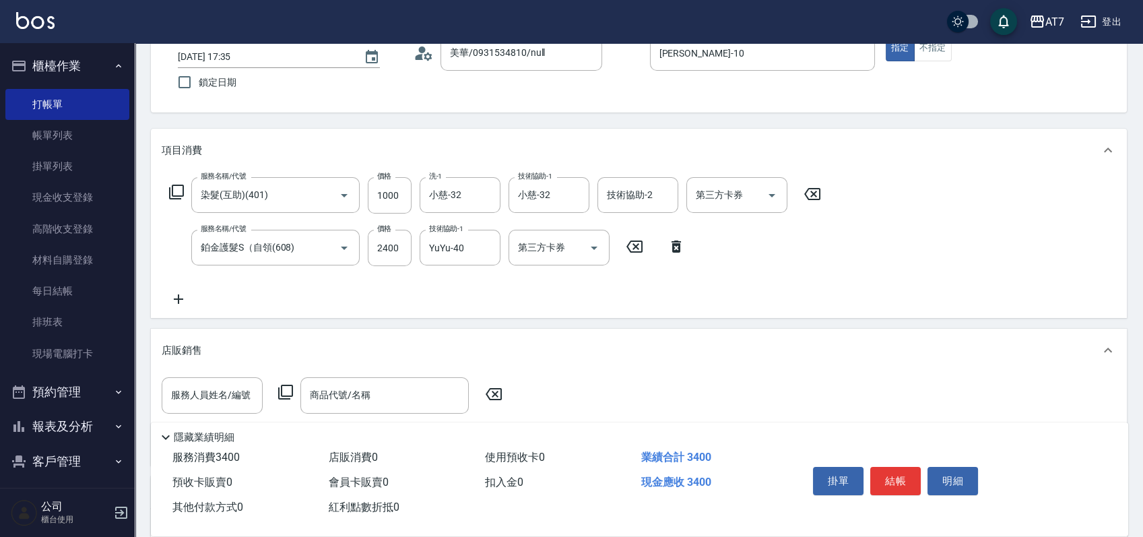
scroll to position [0, 0]
click at [351, 354] on div "店販銷售" at bounding box center [631, 350] width 938 height 14
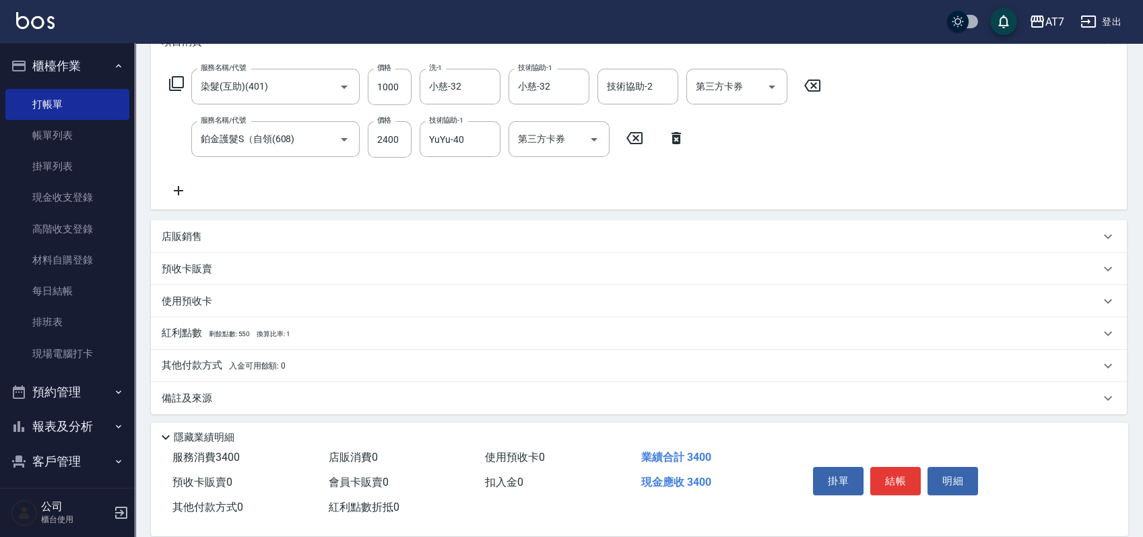
scroll to position [203, 0]
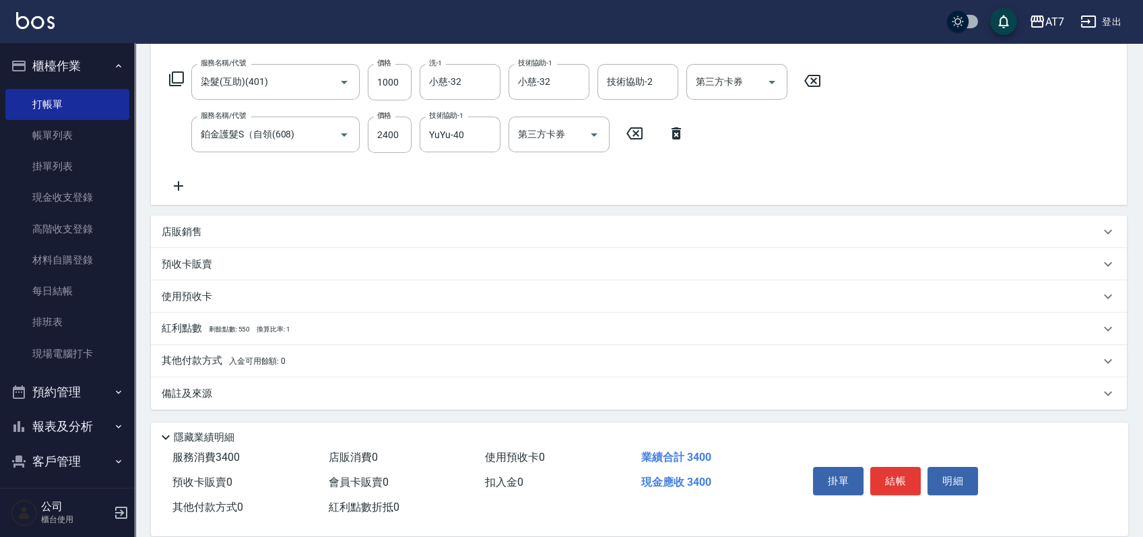
click at [319, 366] on div "其他付款方式 入金可用餘額: 0" at bounding box center [631, 361] width 938 height 15
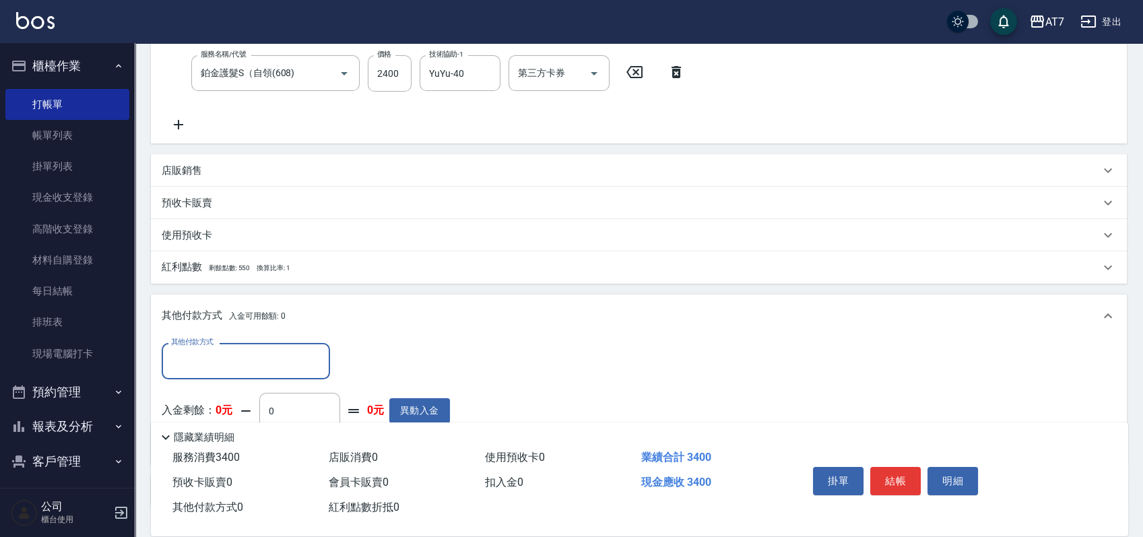
scroll to position [292, 0]
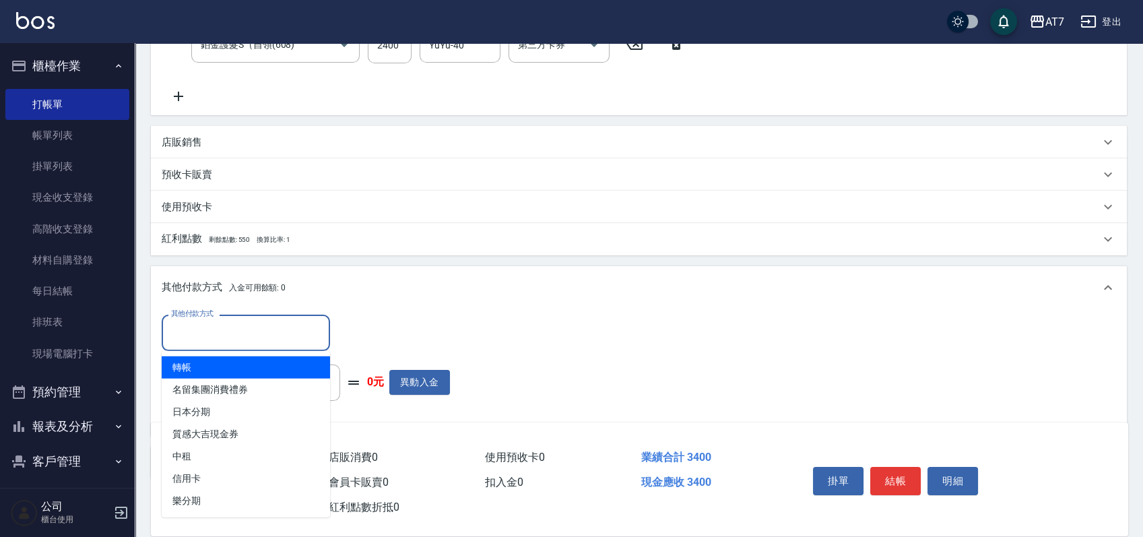
click at [249, 340] on input "其他付款方式" at bounding box center [246, 333] width 156 height 24
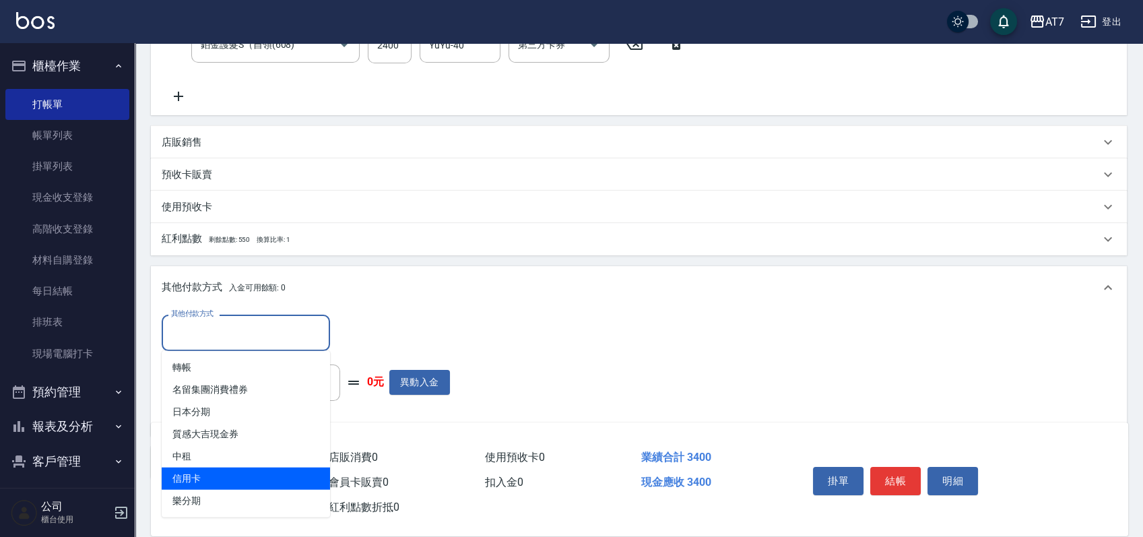
click at [223, 474] on span "信用卡" at bounding box center [246, 478] width 168 height 22
type input "信用卡"
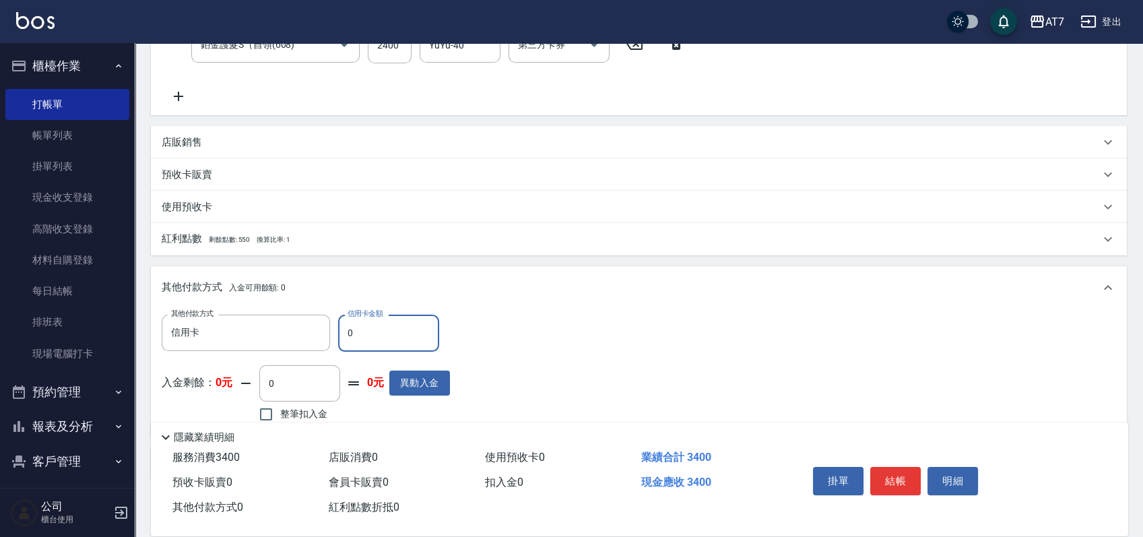
type input "30"
type input "330"
type input "340"
type input "300"
type input "3400"
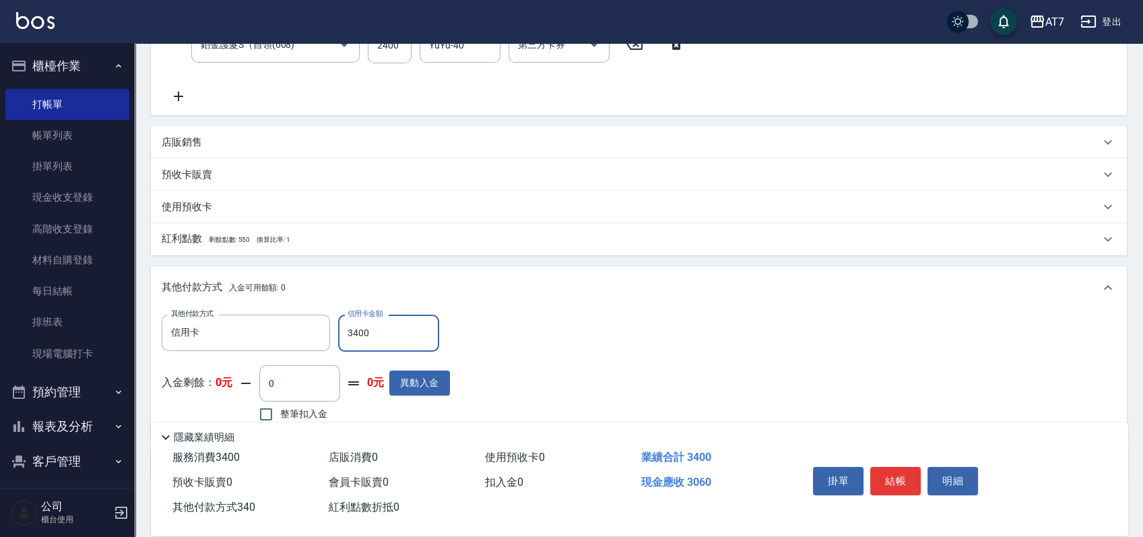
type input "0"
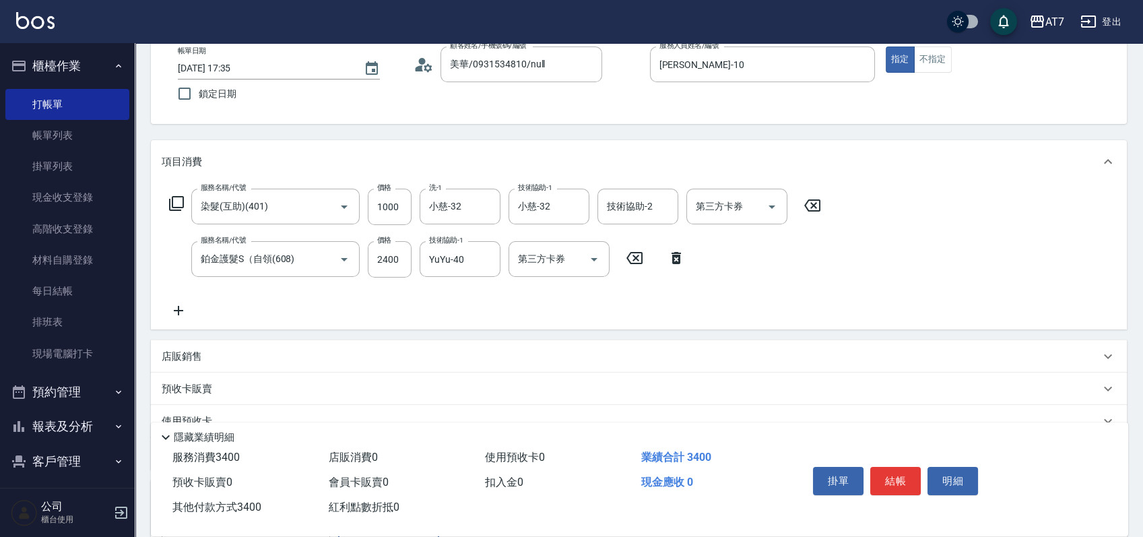
scroll to position [0, 0]
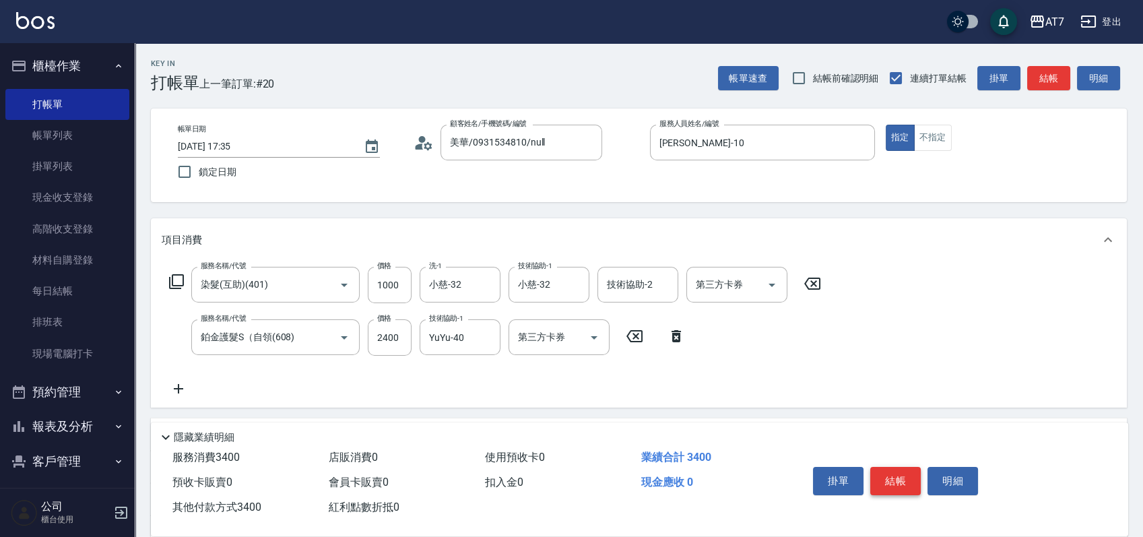
type input "3400"
click at [889, 477] on button "結帳" at bounding box center [895, 481] width 51 height 28
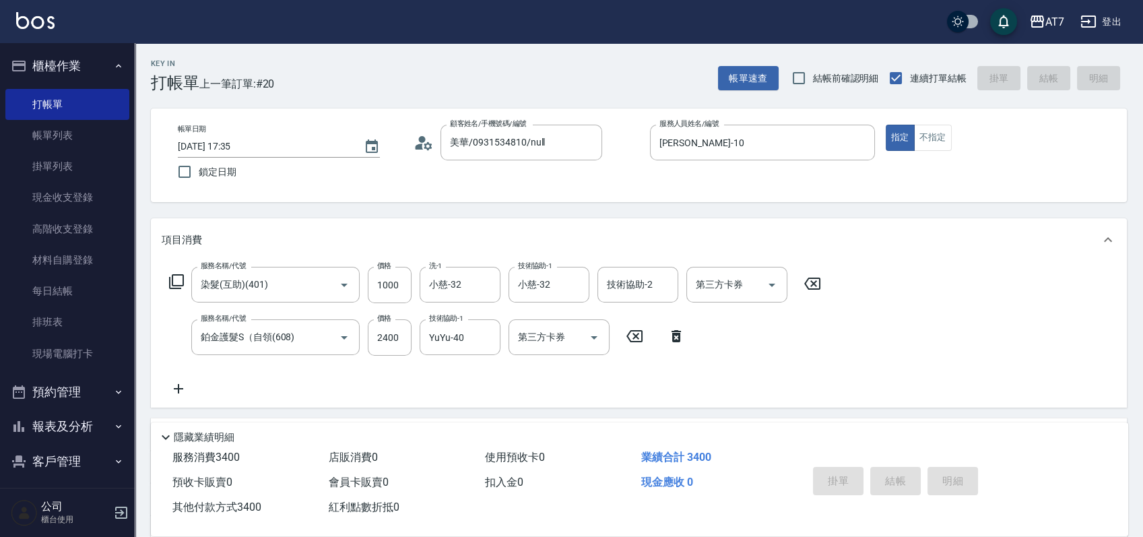
type input "2025/08/15 17:36"
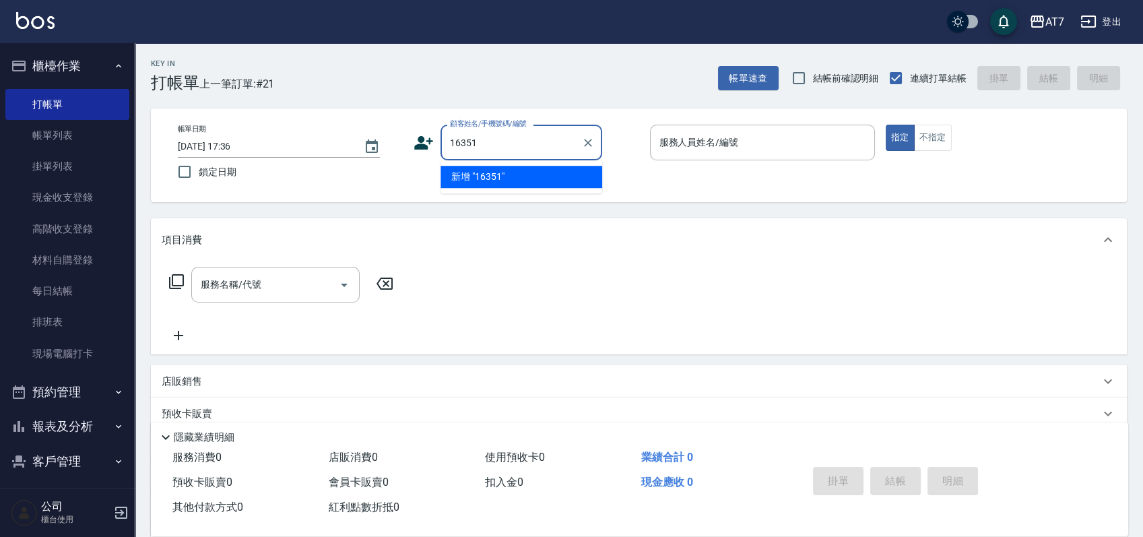
type input "16351"
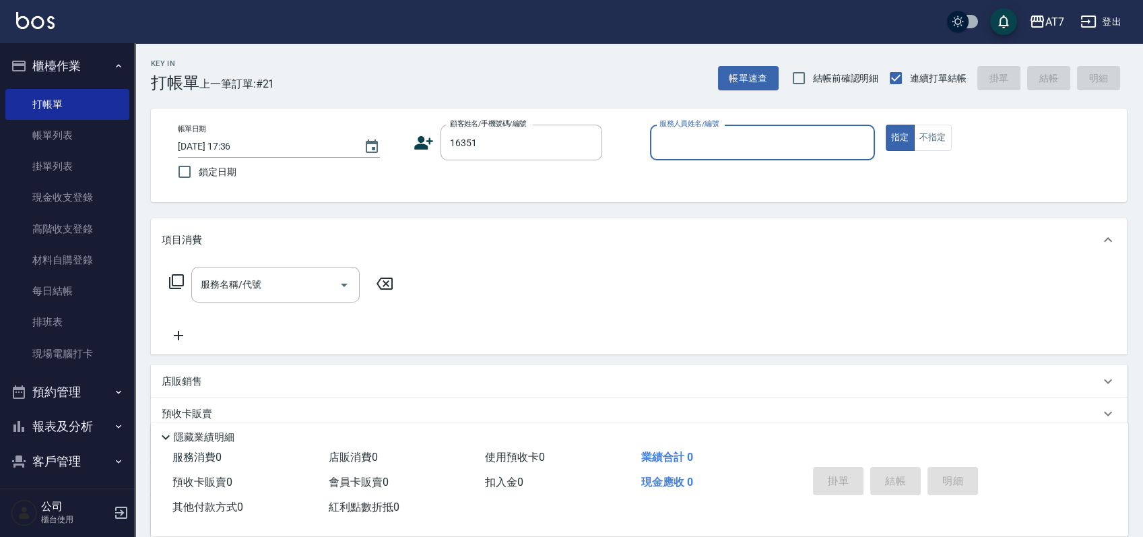
type input "3"
type input "公司/公司16351/16351"
type input "韻如-3"
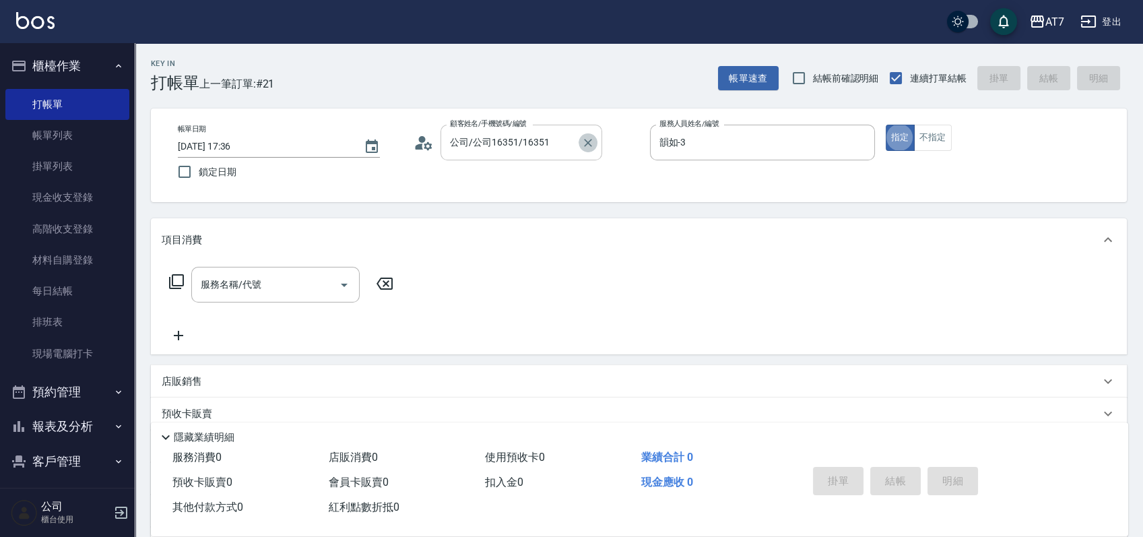
click at [587, 145] on icon "Clear" at bounding box center [587, 142] width 13 height 13
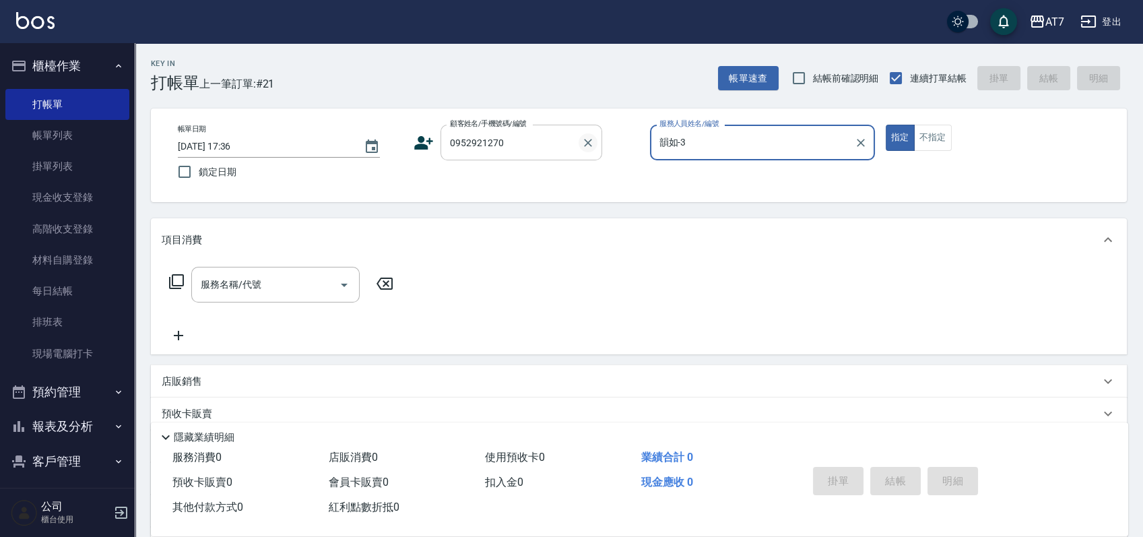
click at [885, 125] on button "指定" at bounding box center [899, 138] width 29 height 26
type input "倪傳萱/0952921270/01875"
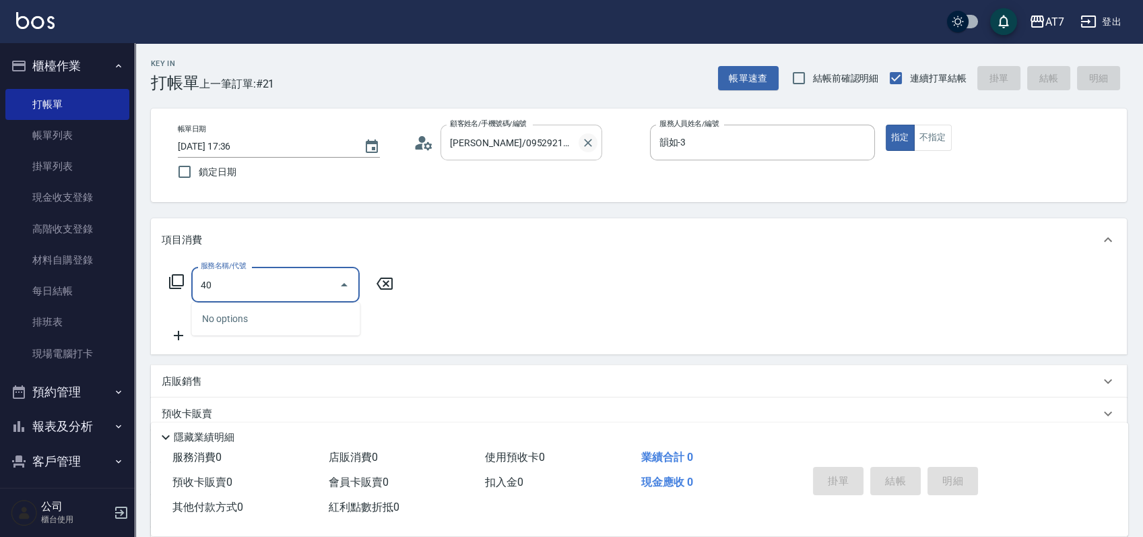
type input "400"
type input "150"
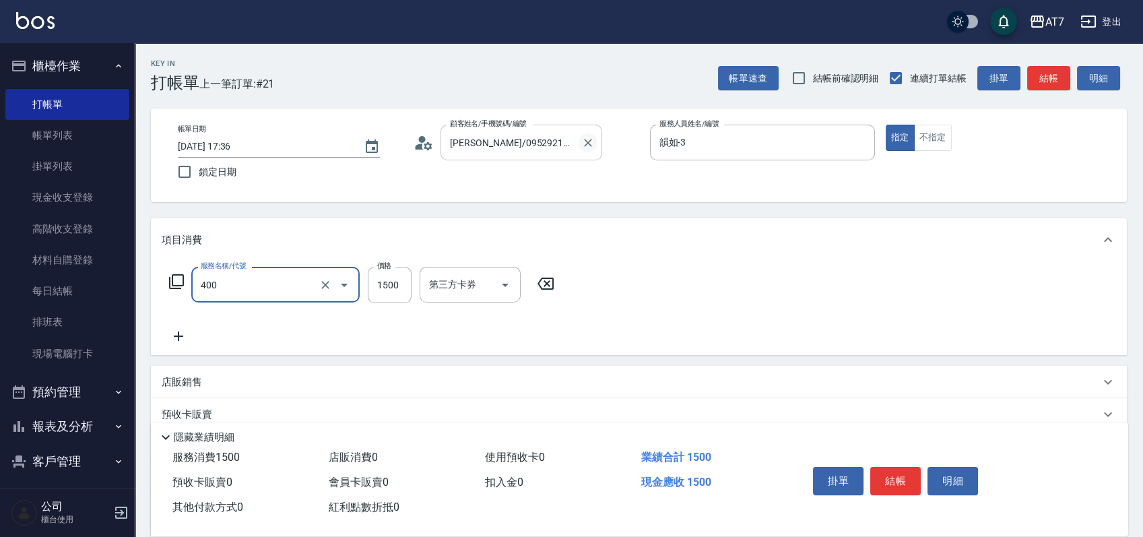
type input "染髮(400)"
type input "1"
type input "0"
type input "120"
type input "10"
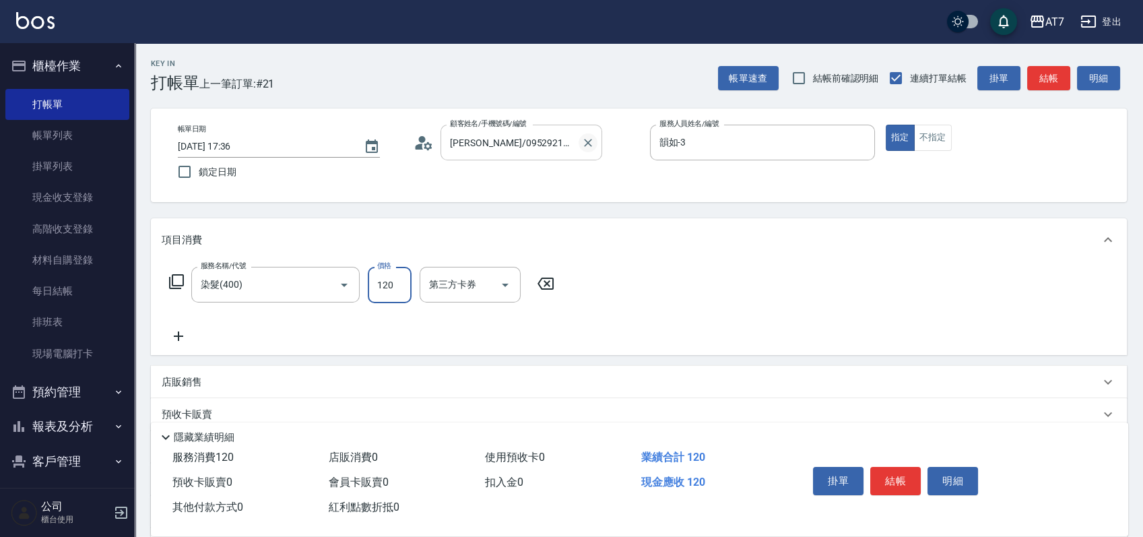
type input "1200"
type input "120"
type input "1200"
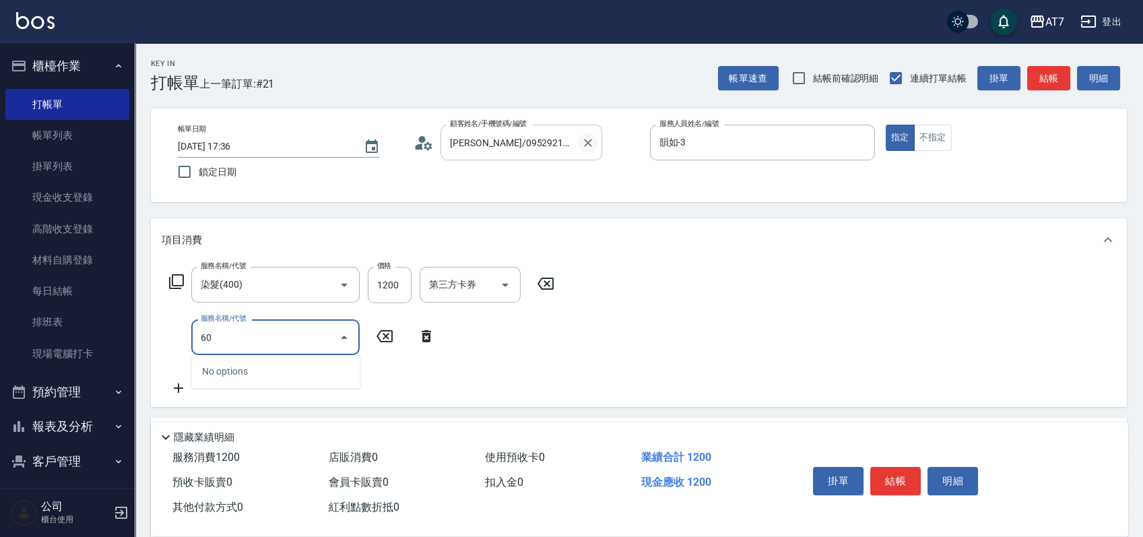
type input "606"
type input "270"
type input "東日玫瑰短（自）(606)"
click at [894, 467] on button "結帳" at bounding box center [895, 481] width 51 height 28
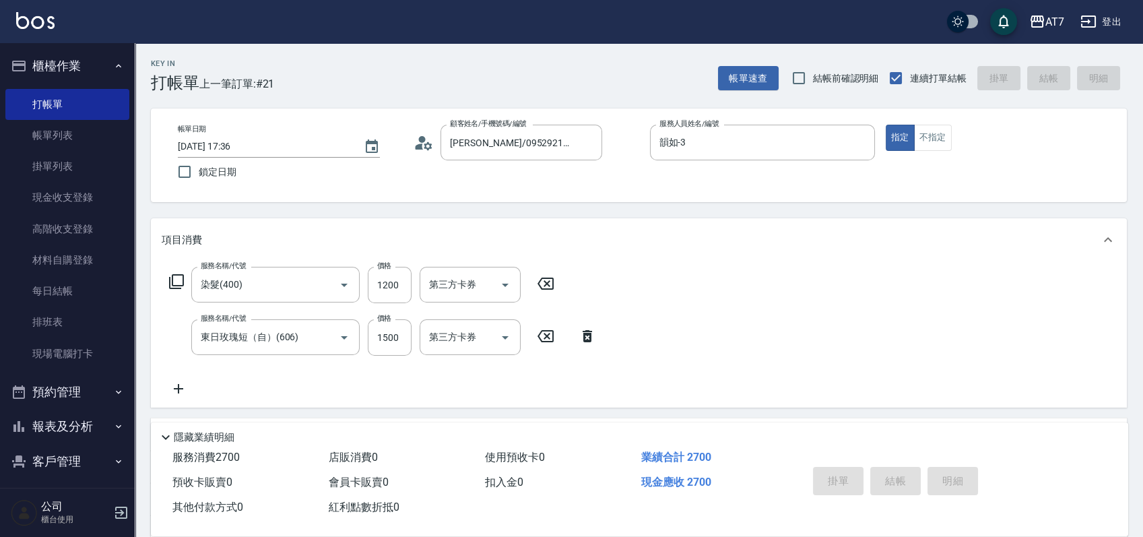
type input "2025/08/15 17:37"
type input "0"
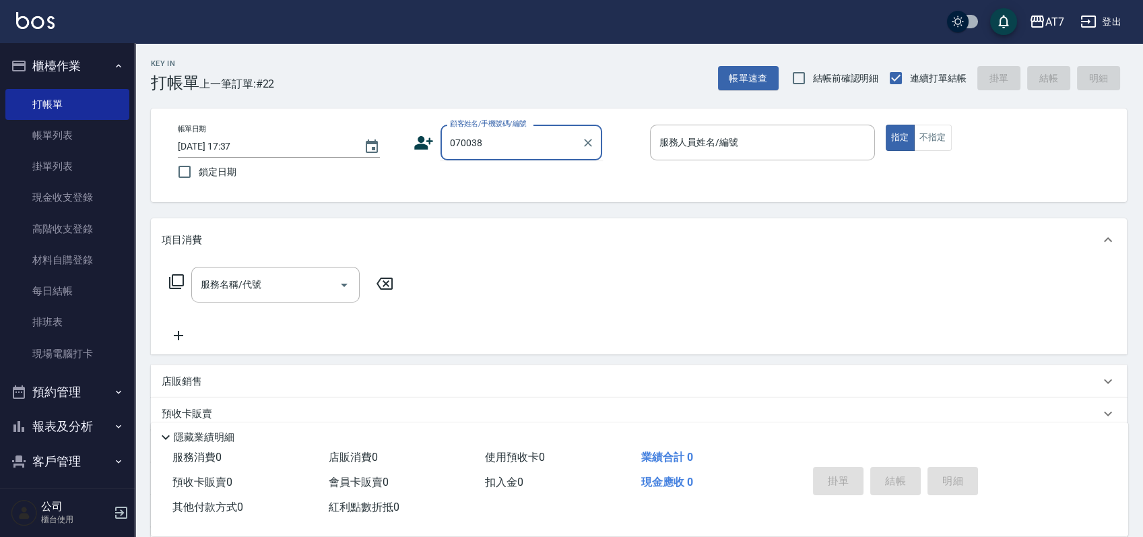
click at [501, 135] on input "070038" at bounding box center [510, 143] width 129 height 24
type input "07038"
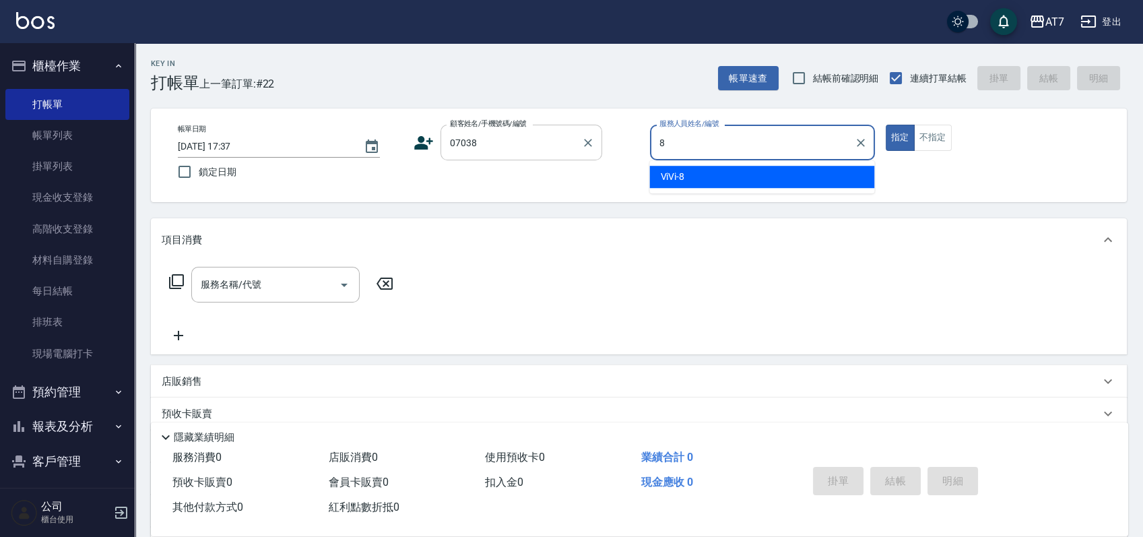
type input "ViVi-8"
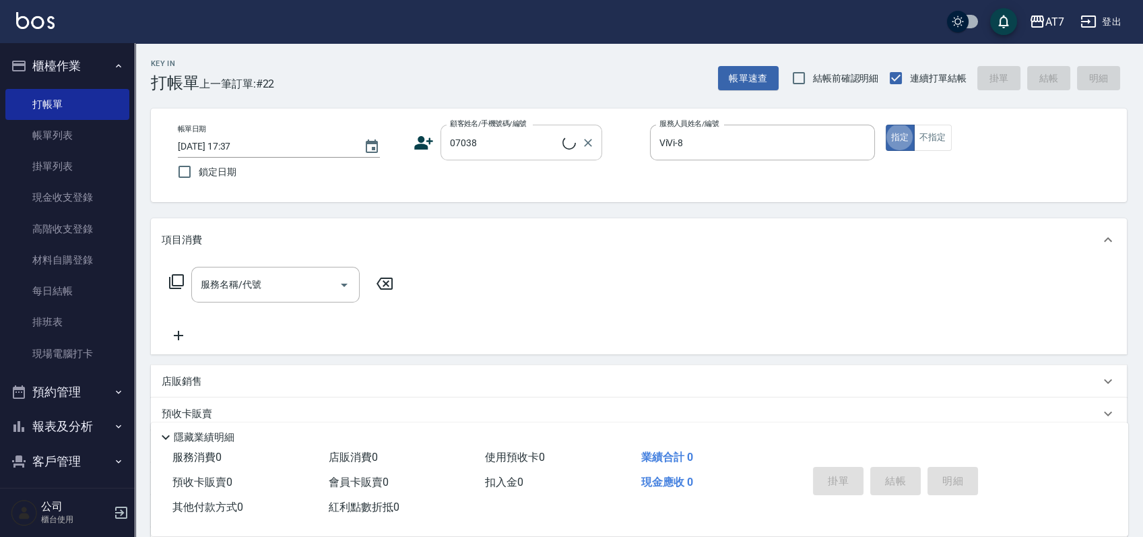
type input "公司/公司07038/07038"
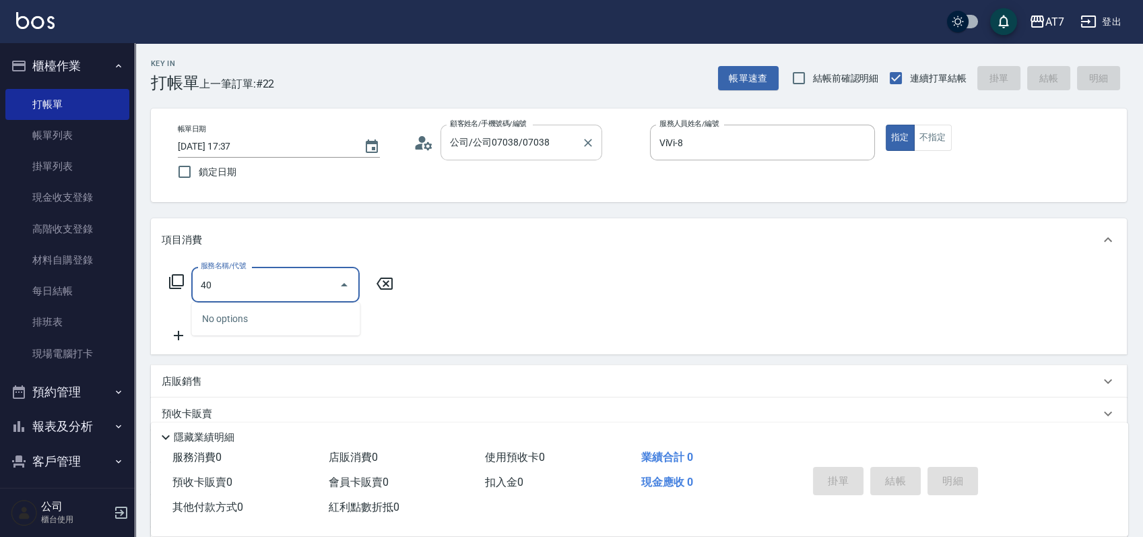
type input "401"
type input "150"
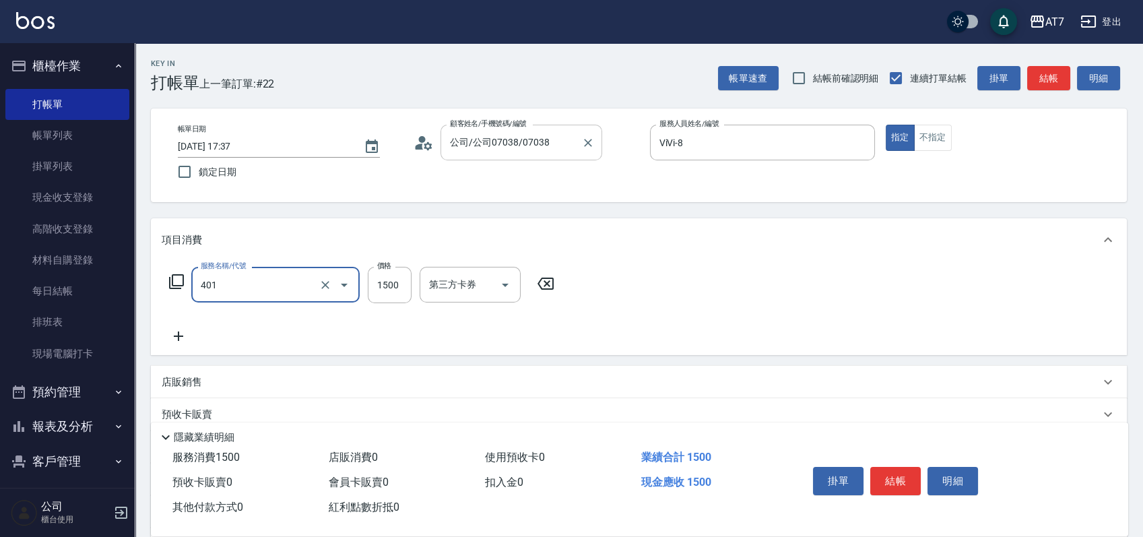
type input "染髮(互助)(401)"
type input "1"
type input "0"
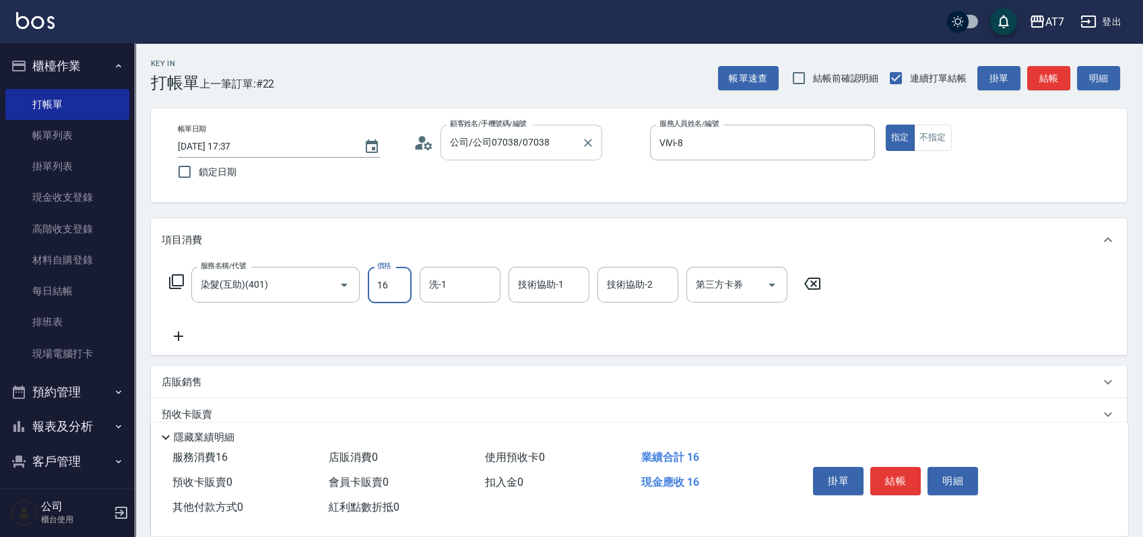
type input "169"
type input "10"
type input "1699"
type input "160"
type input "1699"
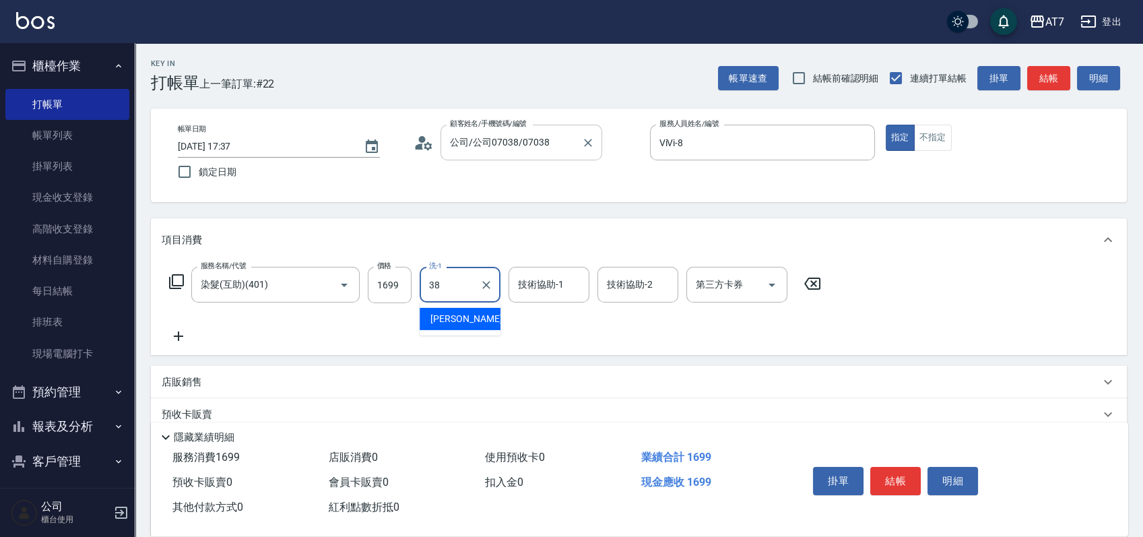
type input "Josh-38"
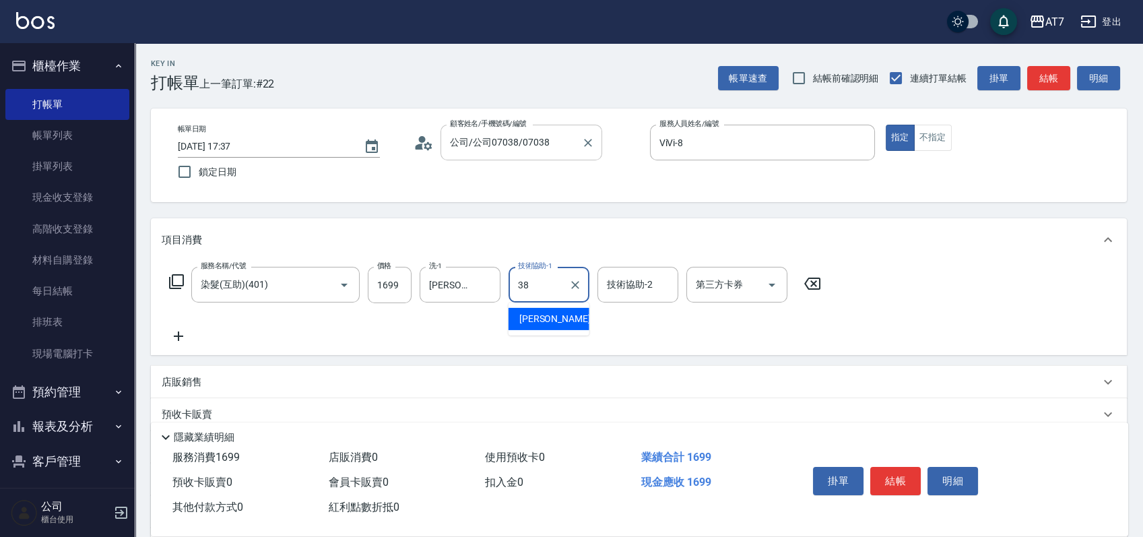
type input "Josh-38"
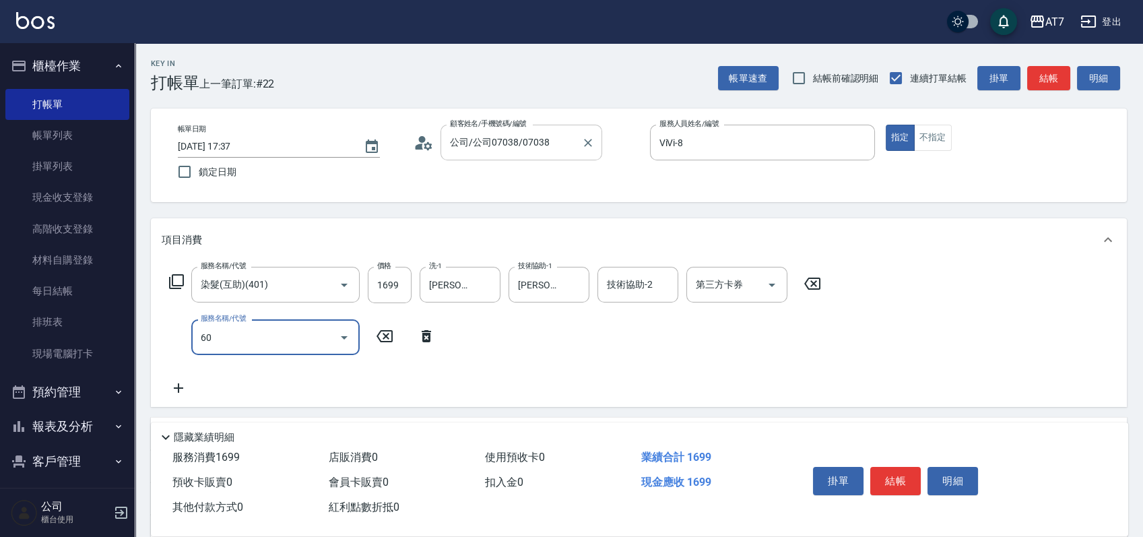
type input "608"
type input "360"
type input "鉑金護髮S（自領(608)"
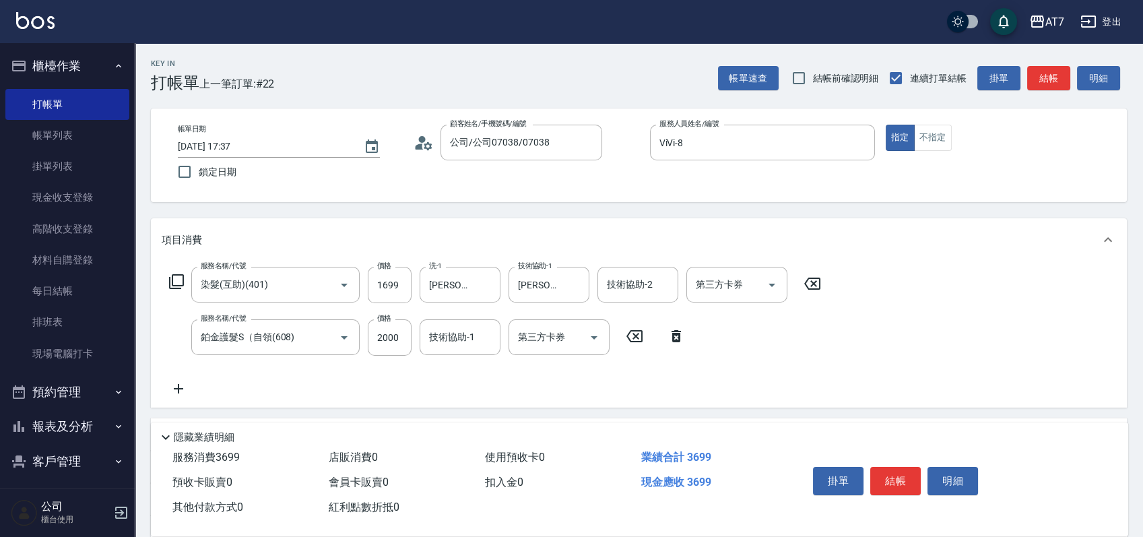
click at [175, 285] on icon at bounding box center [176, 281] width 15 height 15
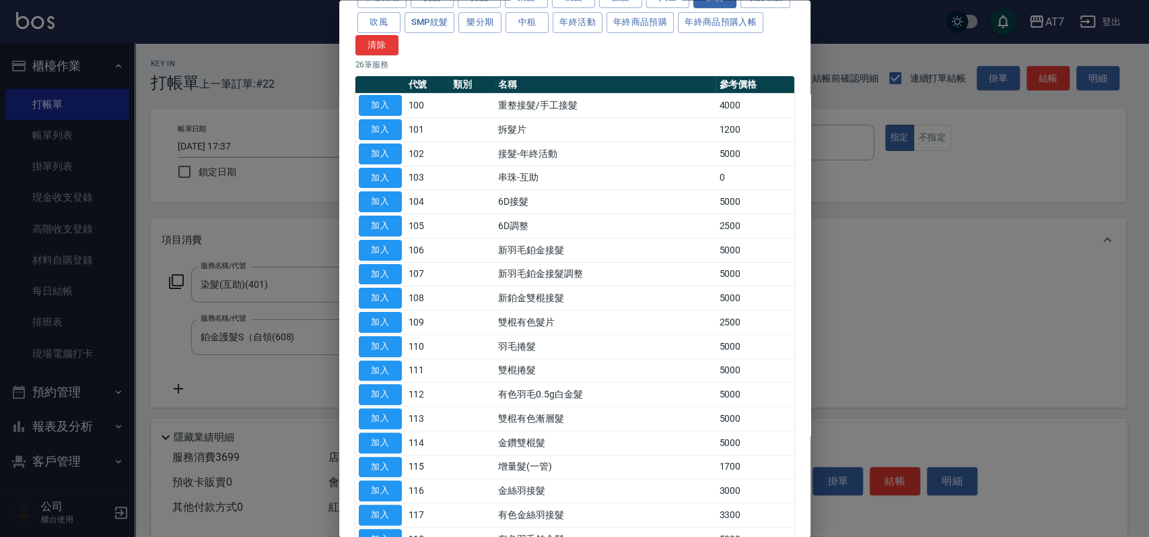
scroll to position [269, 0]
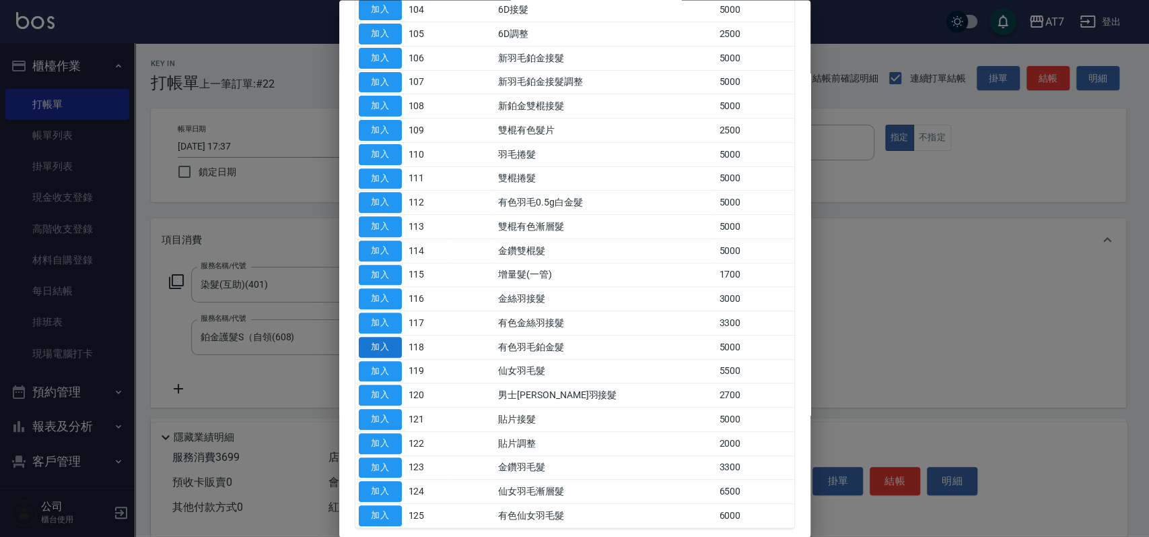
click at [387, 347] on button "加入" at bounding box center [380, 347] width 43 height 21
type input "860"
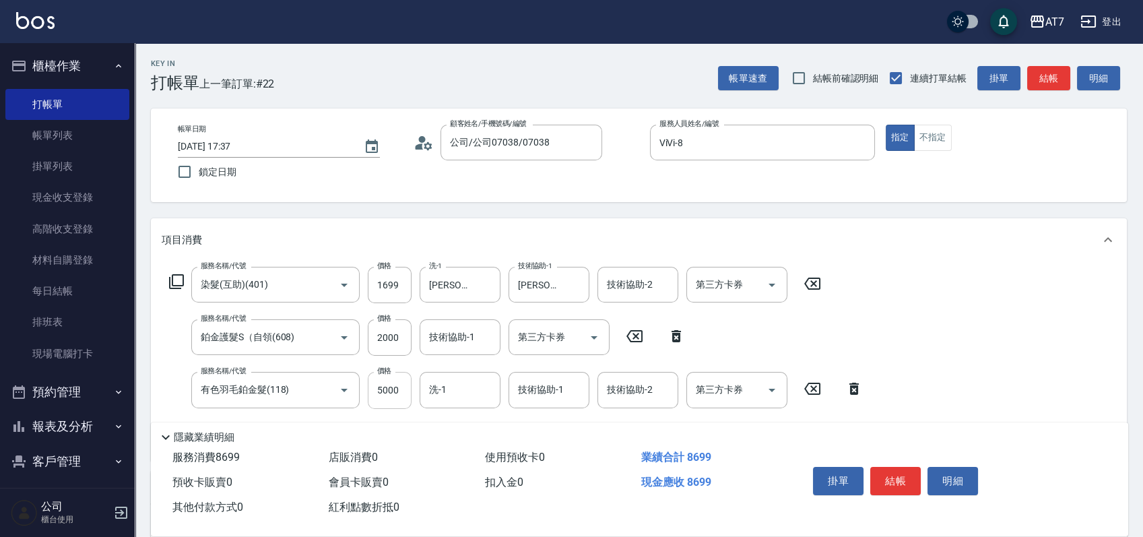
click at [384, 385] on input "5000" at bounding box center [390, 390] width 44 height 36
type input "0"
type input "360"
type input "4"
type input "370"
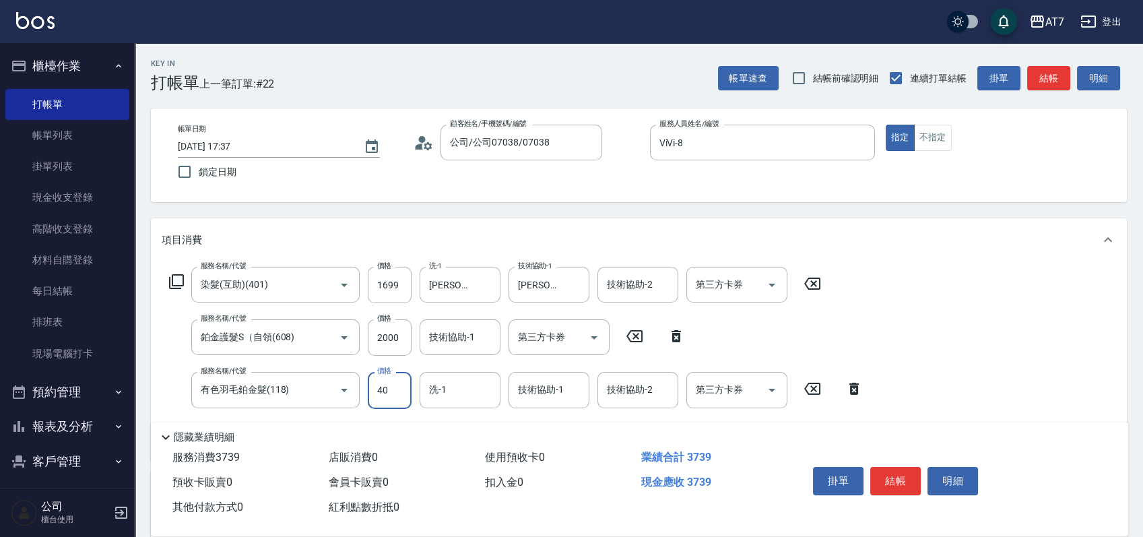
type input "406"
type input "410"
type input "4069"
type input "770"
click at [403, 389] on input "4069" at bounding box center [390, 390] width 44 height 36
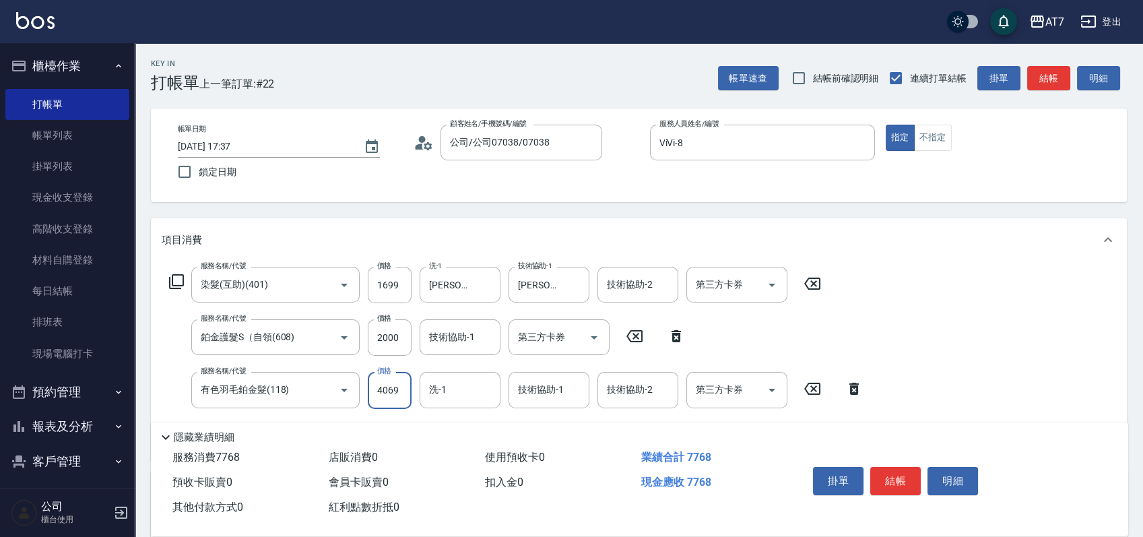
type input "406"
type input "410"
type input "4060"
type input "770"
type input "4060"
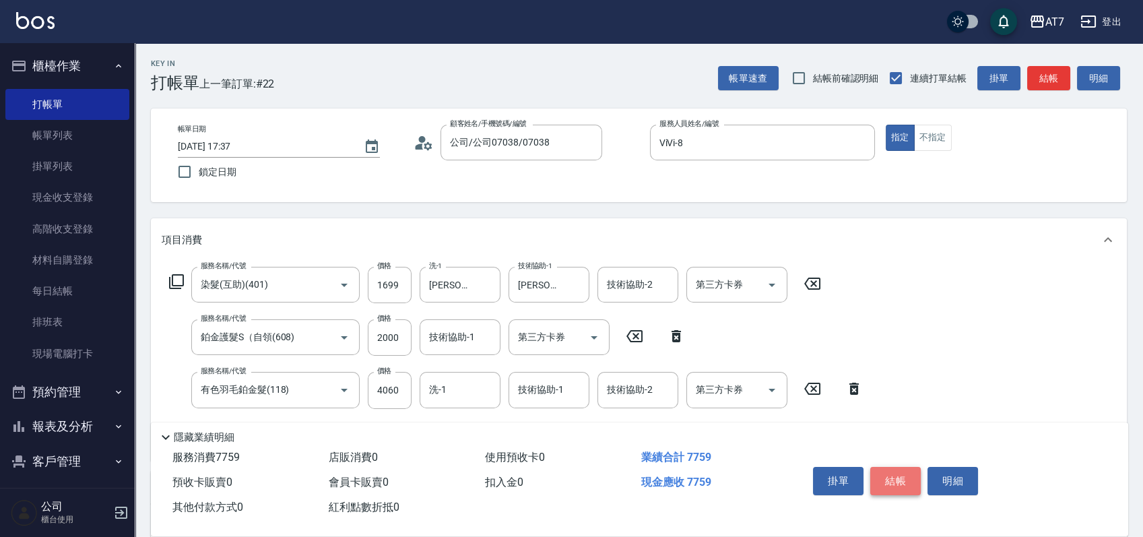
click at [896, 483] on button "結帳" at bounding box center [895, 481] width 51 height 28
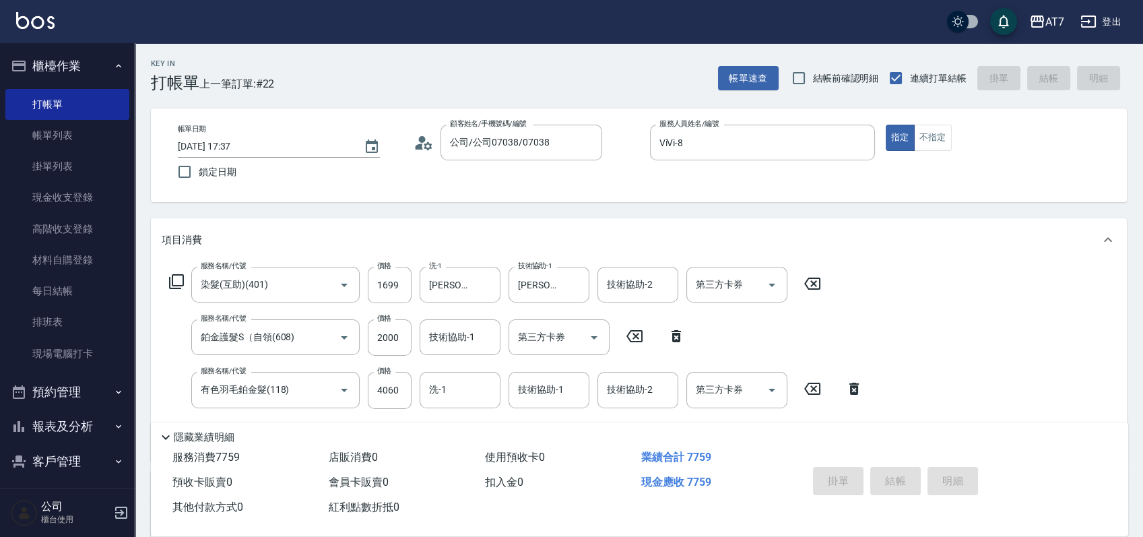
type input "2025/08/15 17:42"
type input "0"
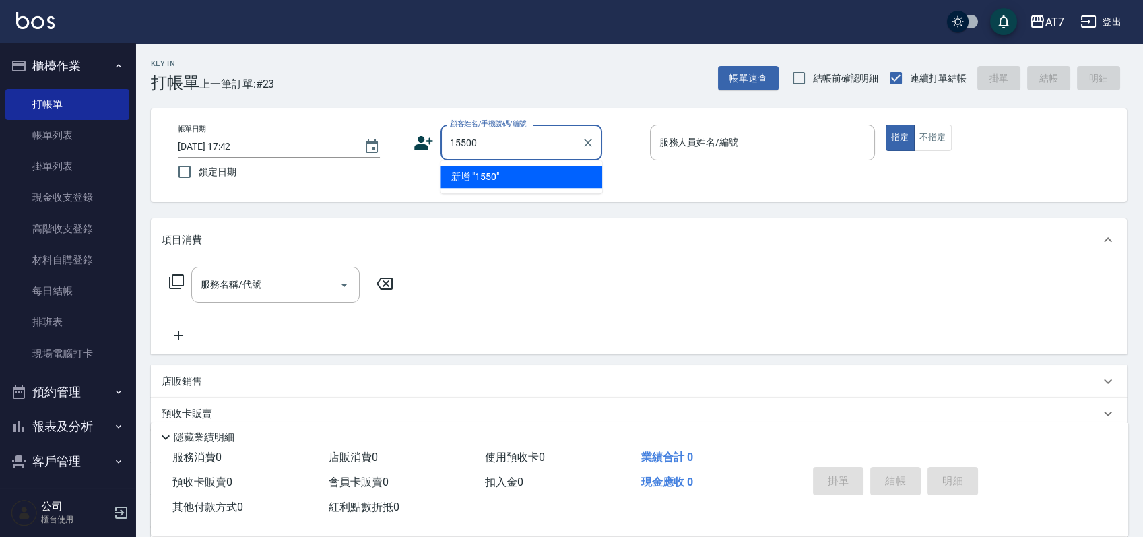
type input "15500"
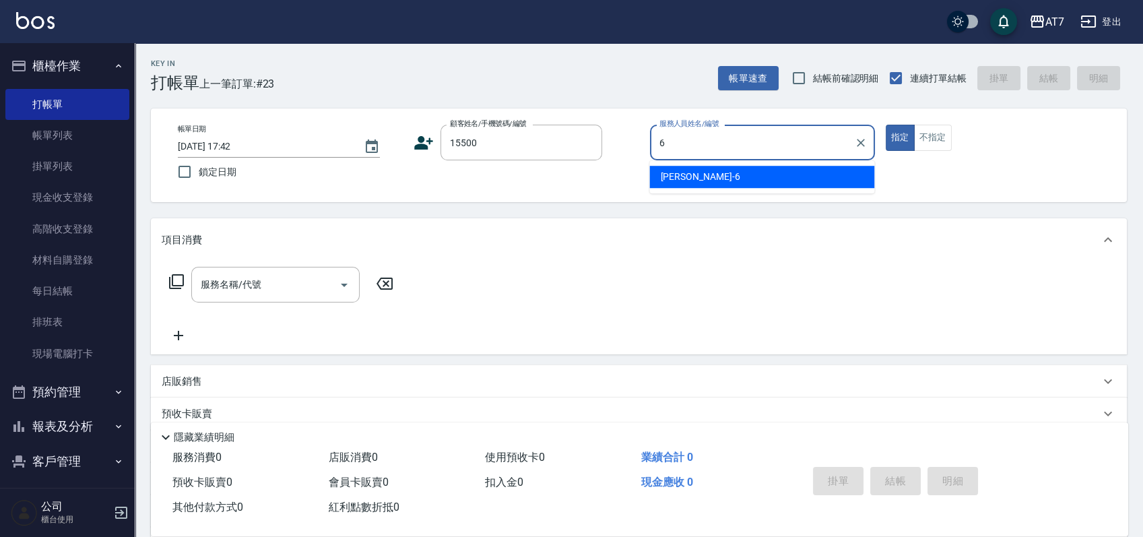
type input "[PERSON_NAME]-6"
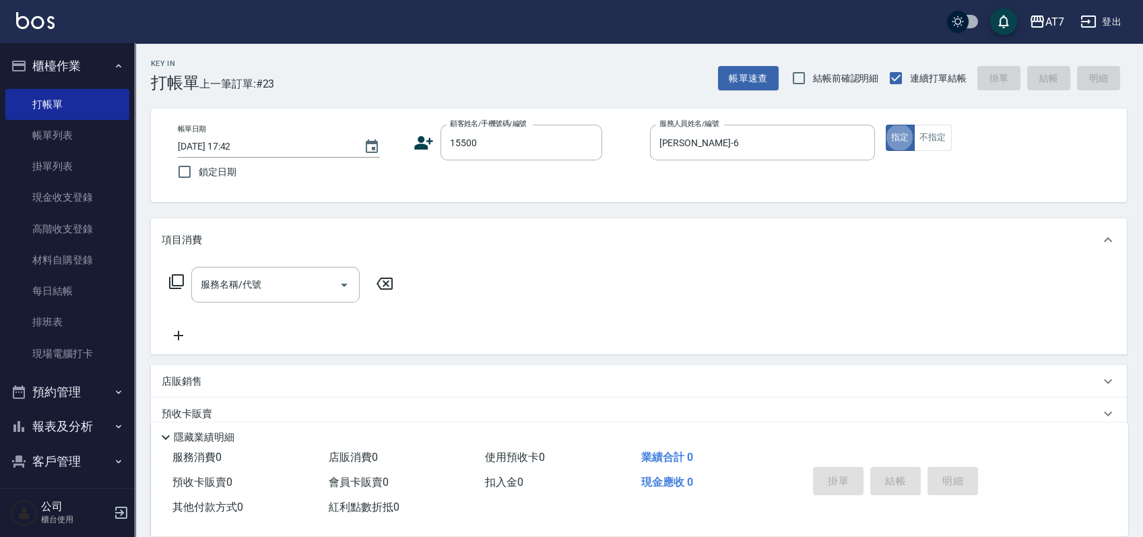
type input "公司/公司15500/15500"
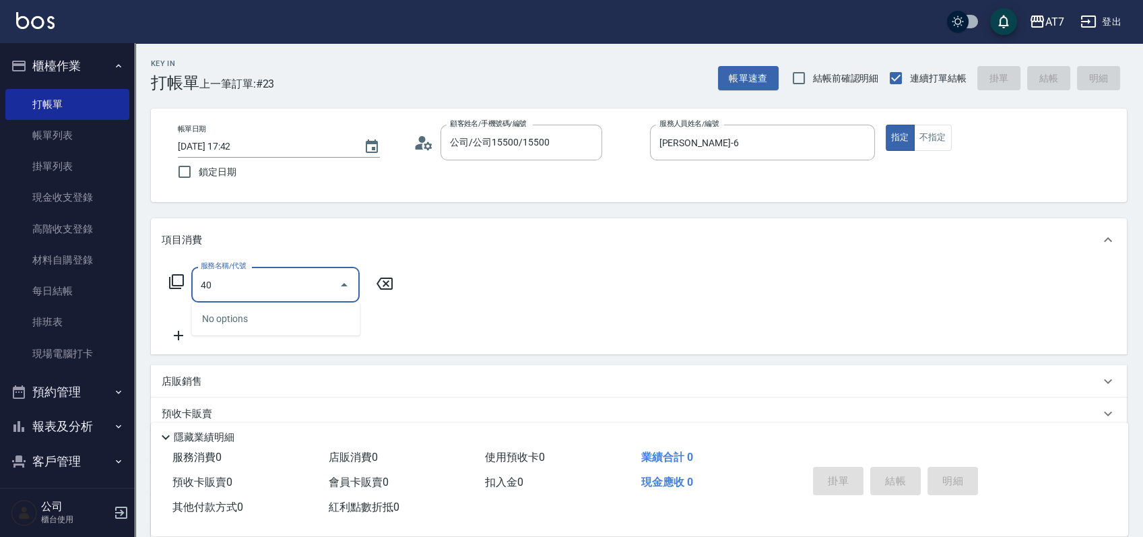
type input "401"
type input "150"
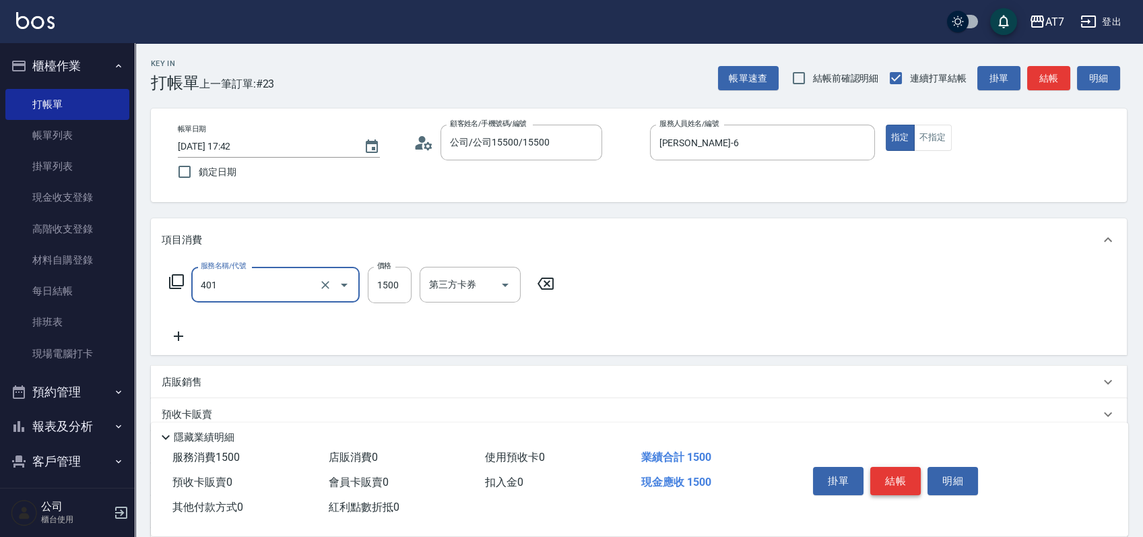
type input "染髮(互助)(401)"
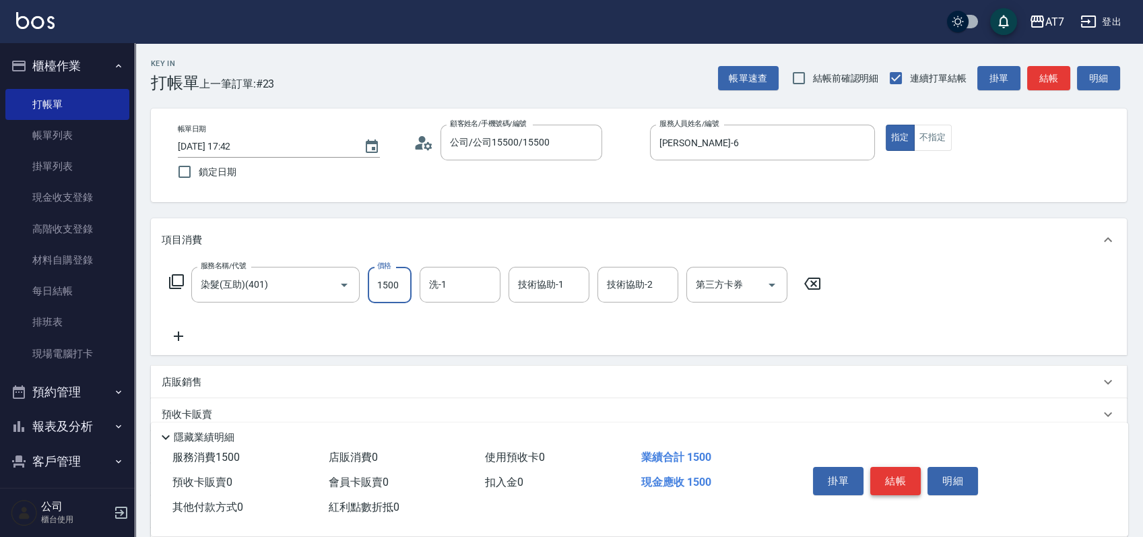
type input "1"
type input "0"
type input "168"
type input "160"
type input "1680"
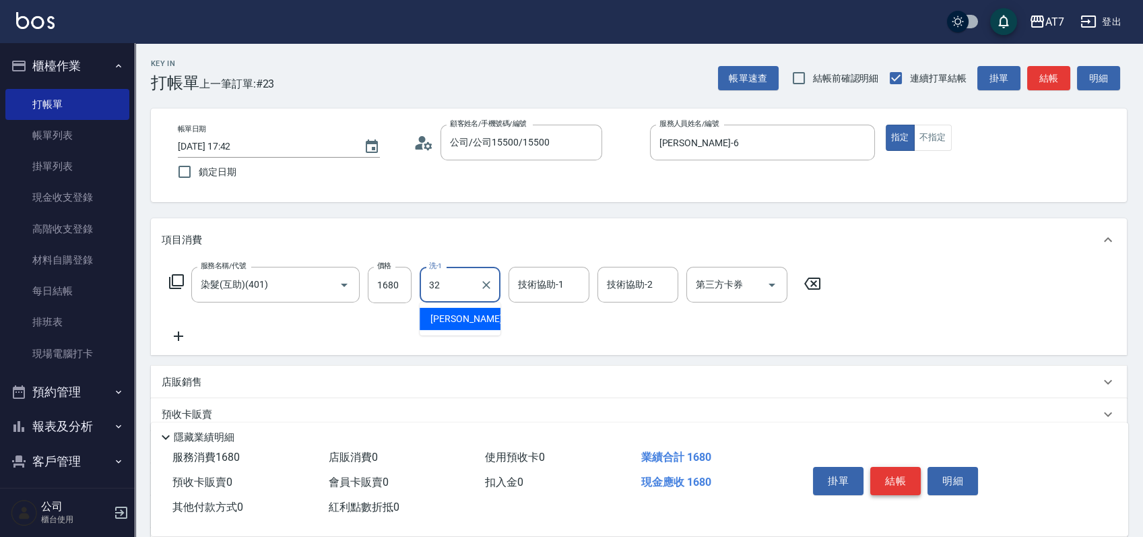
type input "小慈-32"
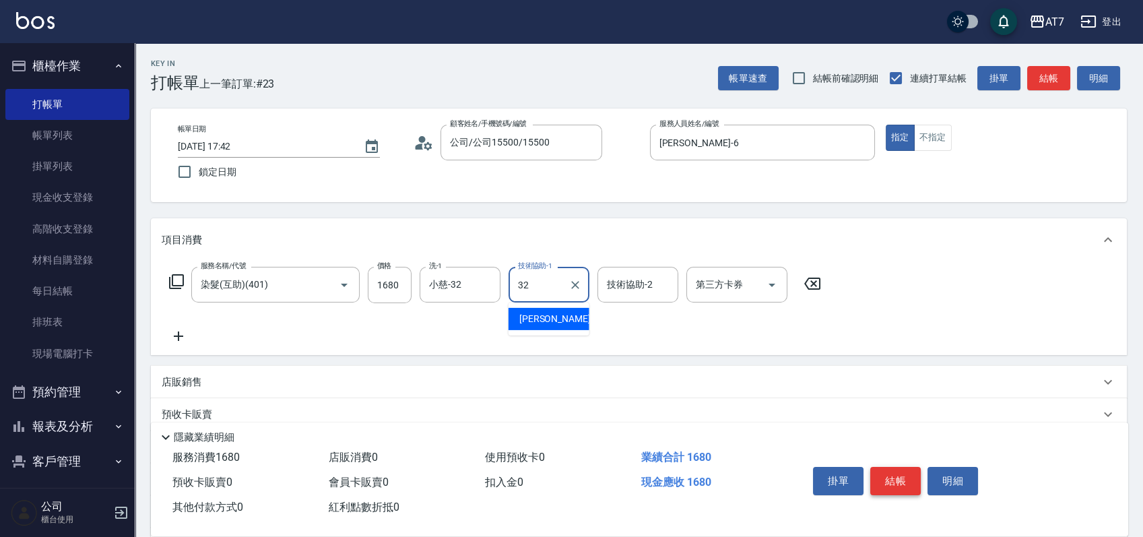
type input "小慈-32"
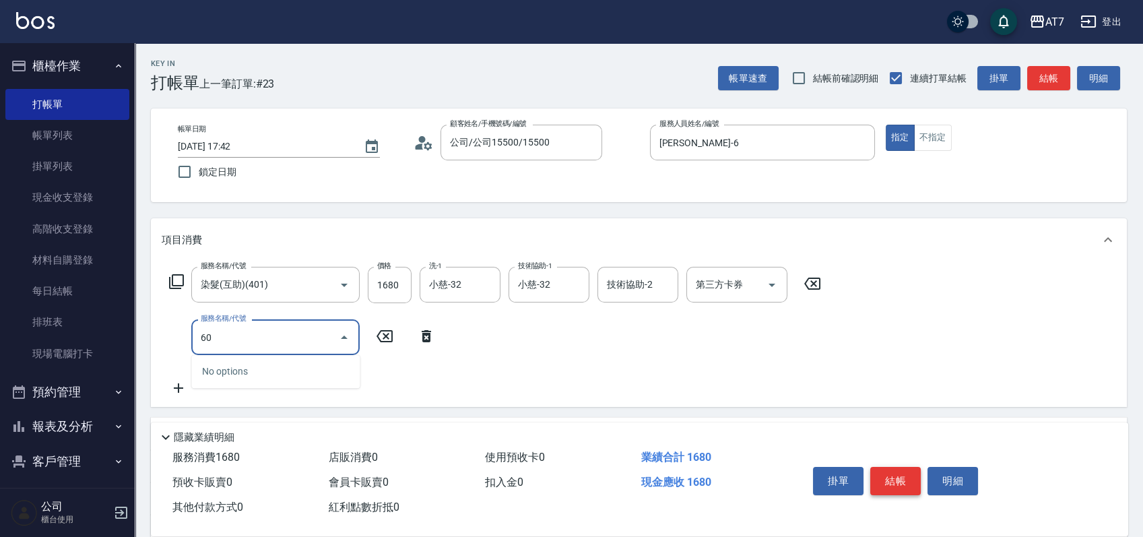
type input "609"
type input "410"
type input "鉑金護髮M（自領(609)"
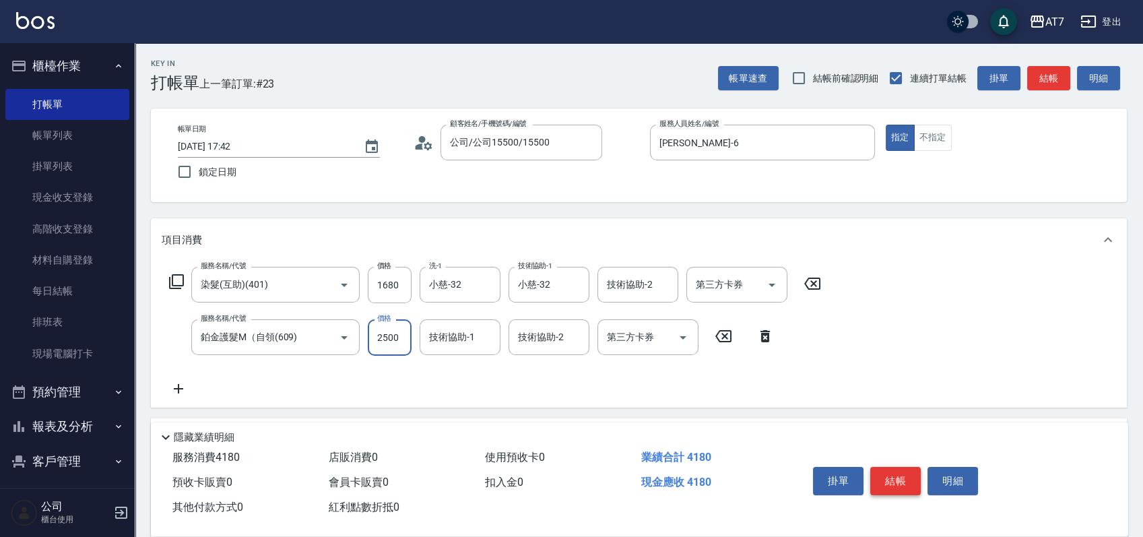
type input "2"
type input "160"
type input "24"
type input "170"
type input "248"
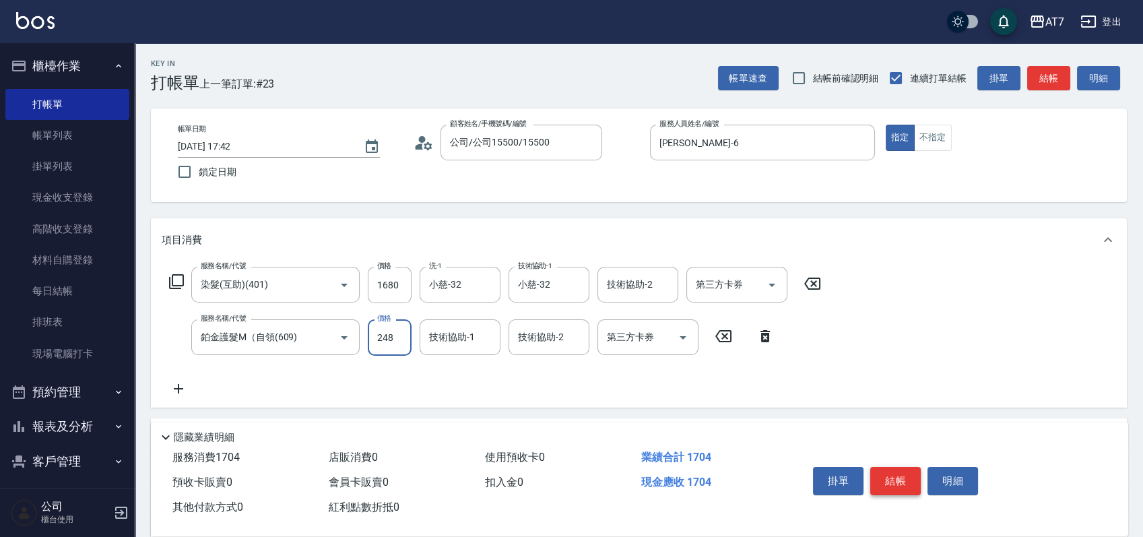
type input "190"
type input "2480"
type input "410"
type input "2480"
type input "小慈-32"
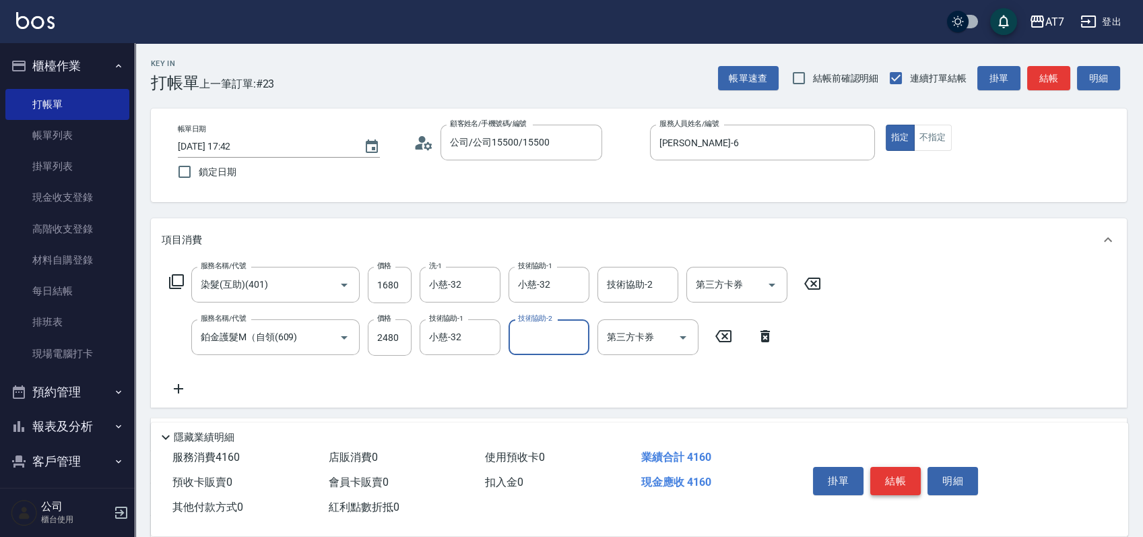
click at [896, 483] on button "結帳" at bounding box center [895, 481] width 51 height 28
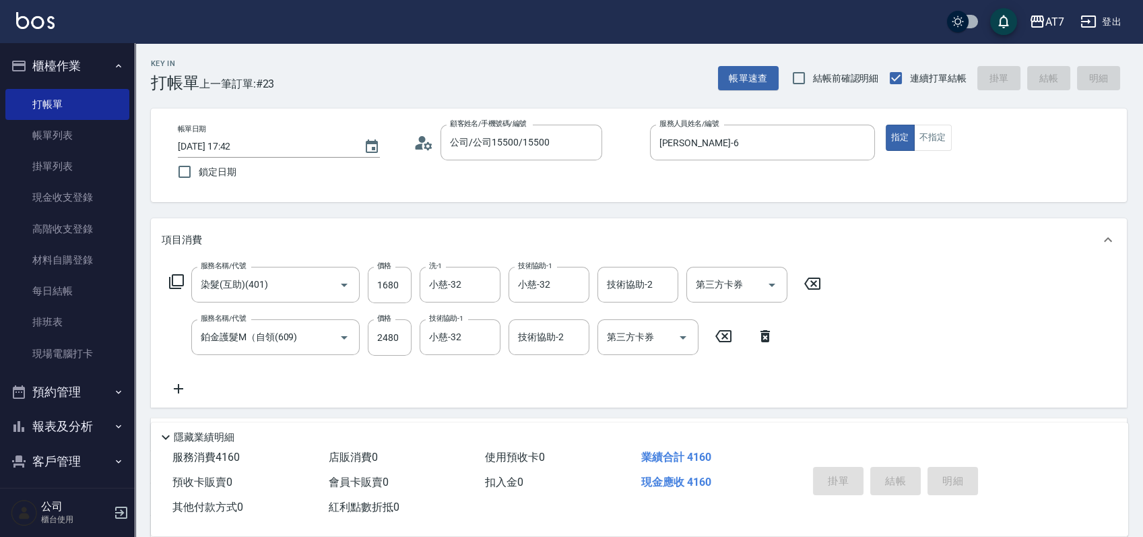
type input "0"
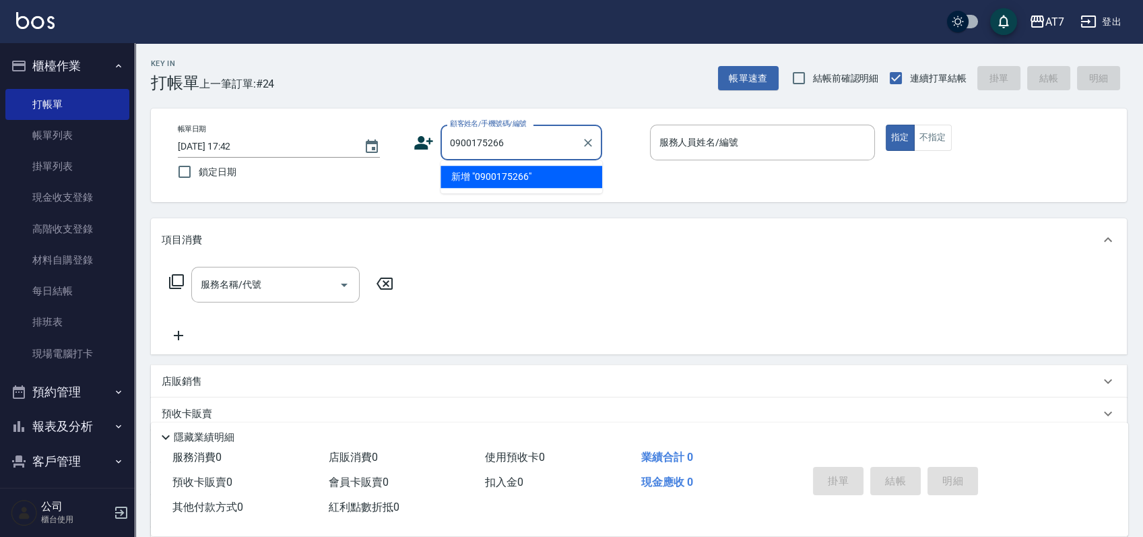
type input "0900175266"
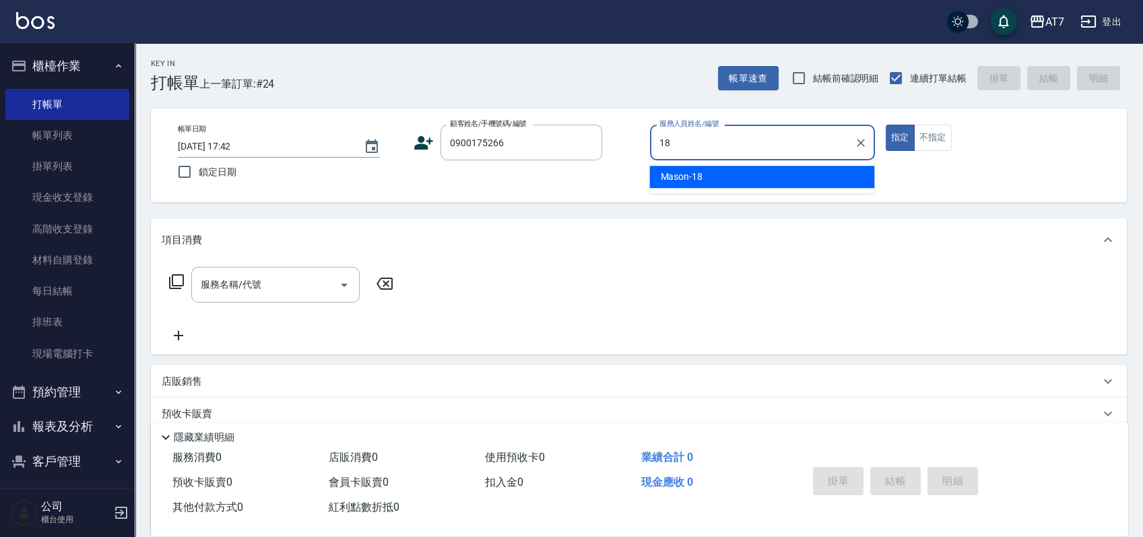
type input "Mason-18"
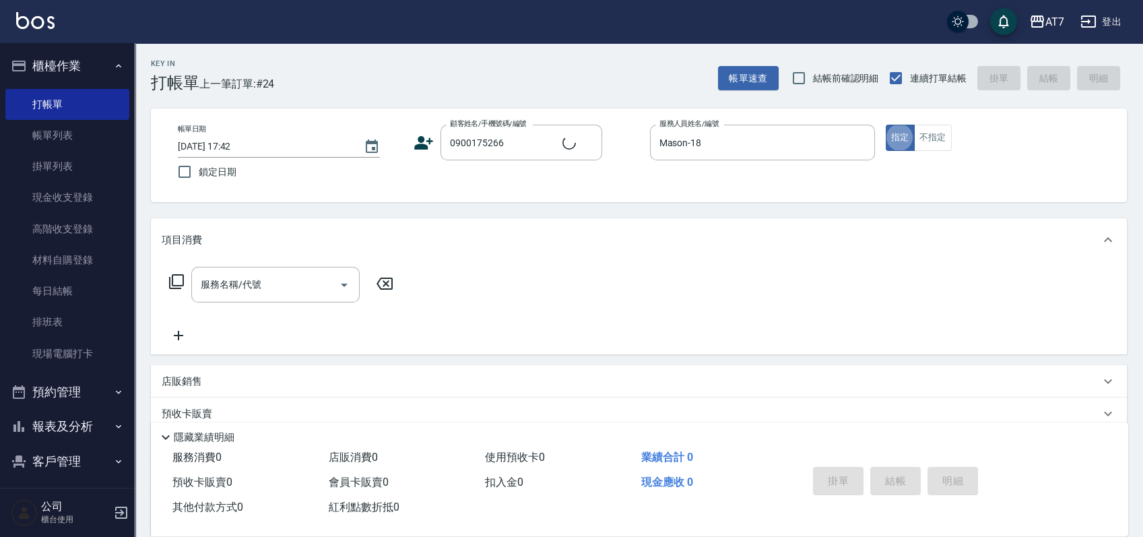
type input "王韻涵/0900175266/null"
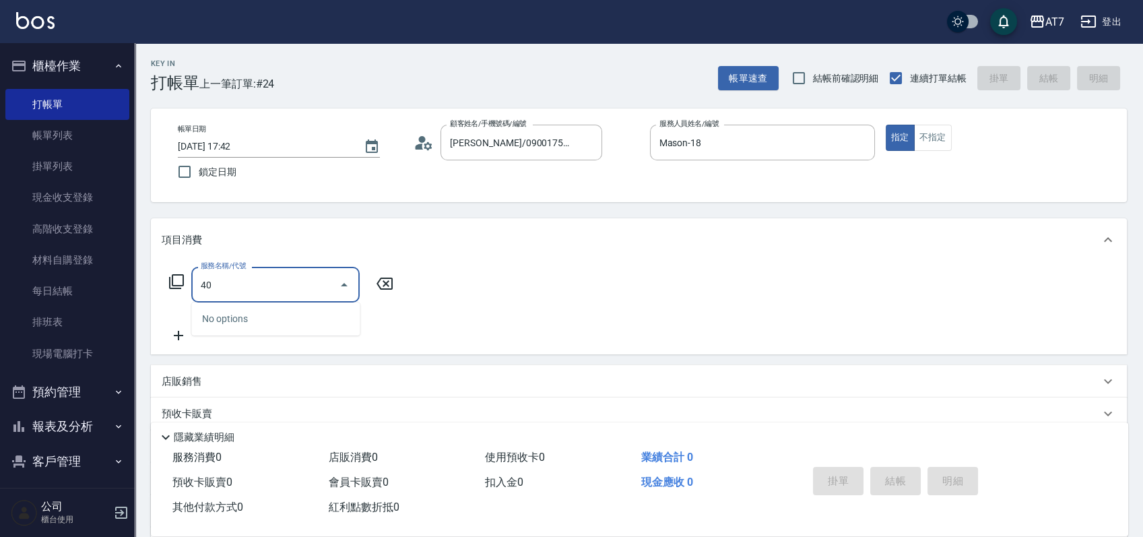
type input "401"
type input "150"
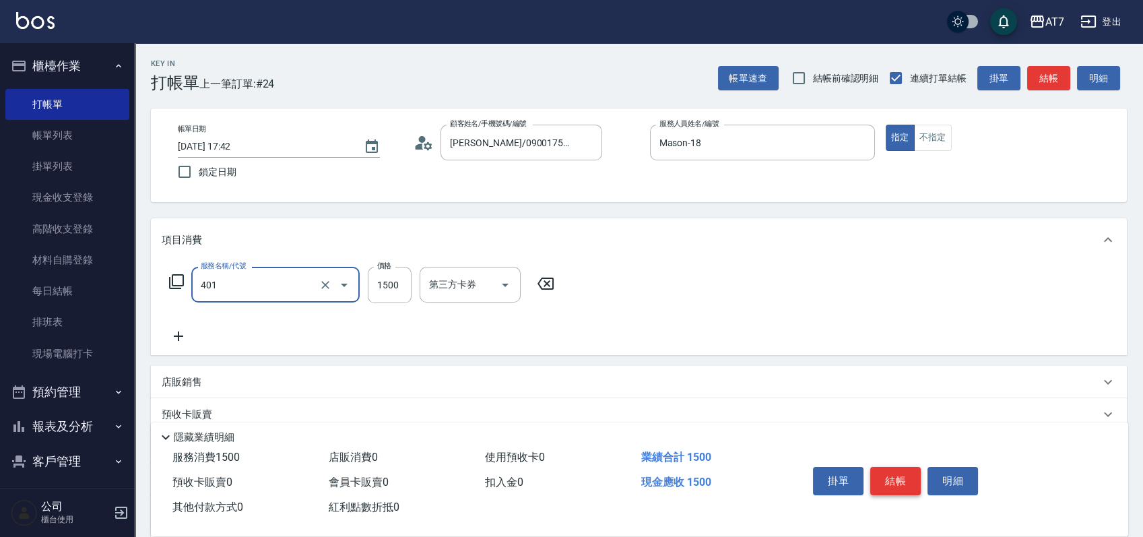
type input "染髮(互助)(401)"
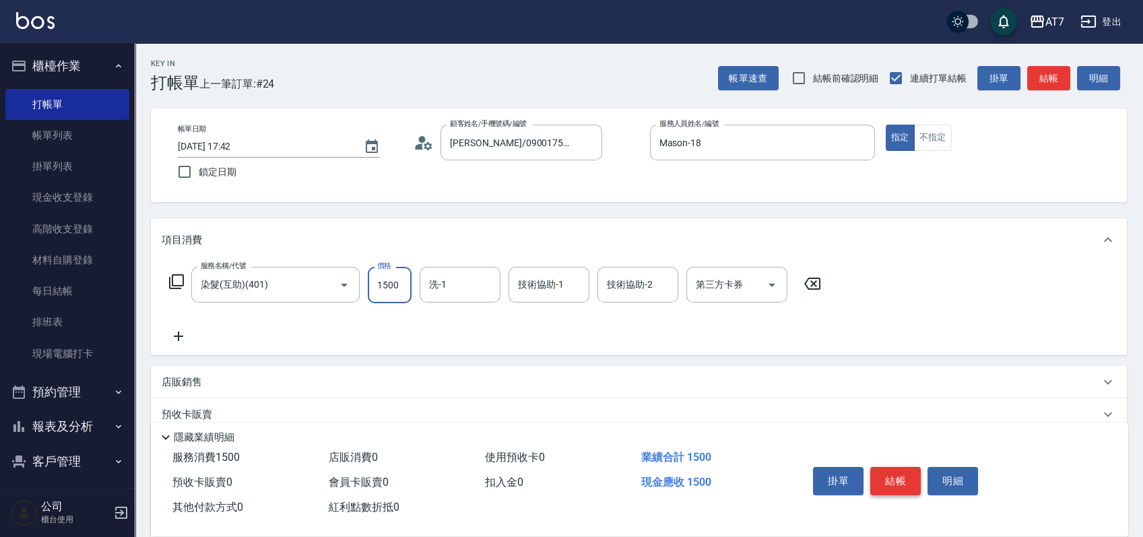
type input "0"
type input "159"
type input "10"
type input "1599"
type input "150"
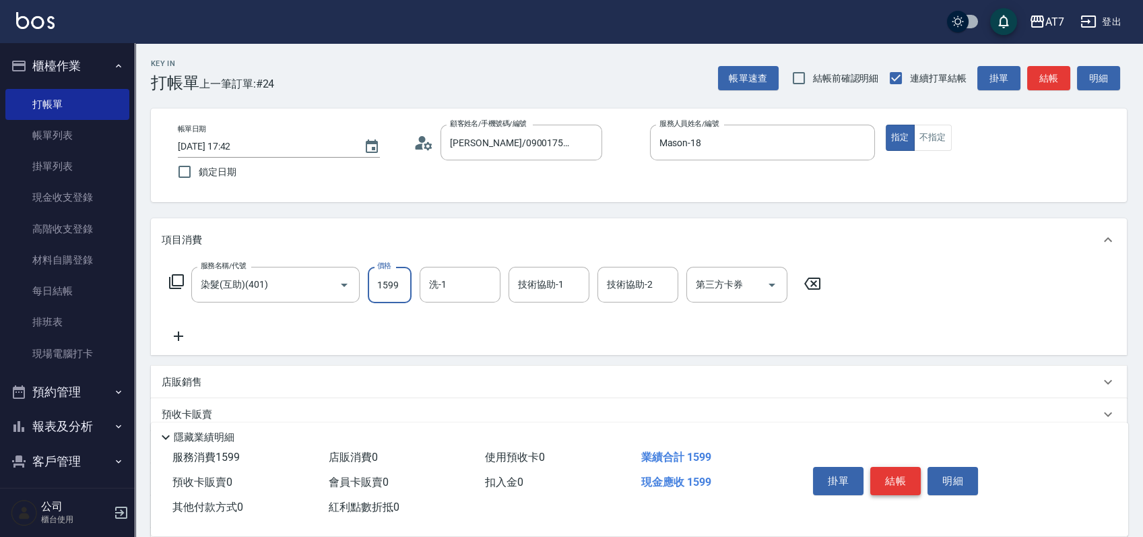
type input "1599"
type input "Josh-38"
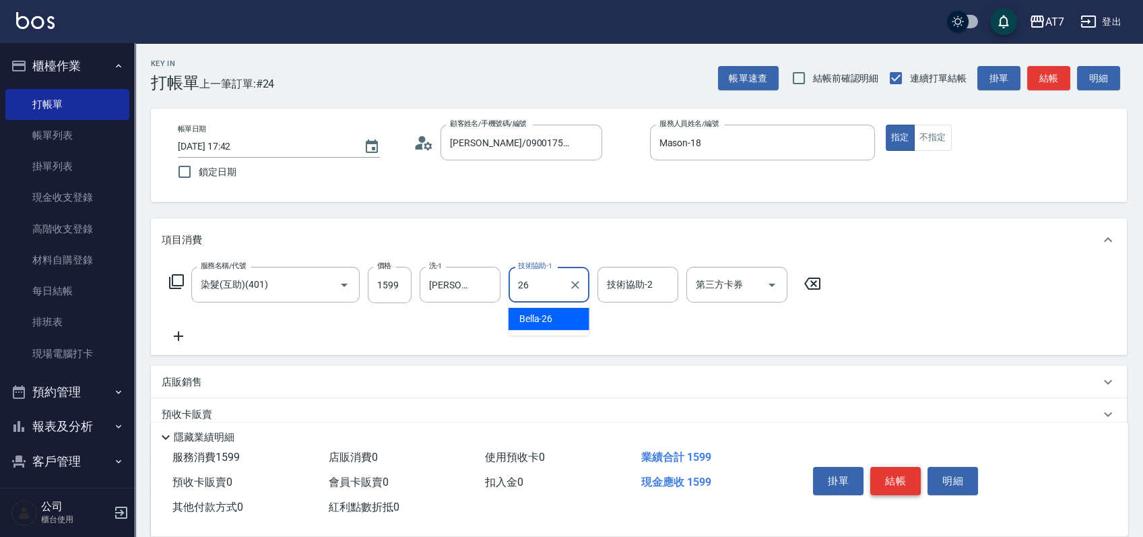
type input "Bella-26"
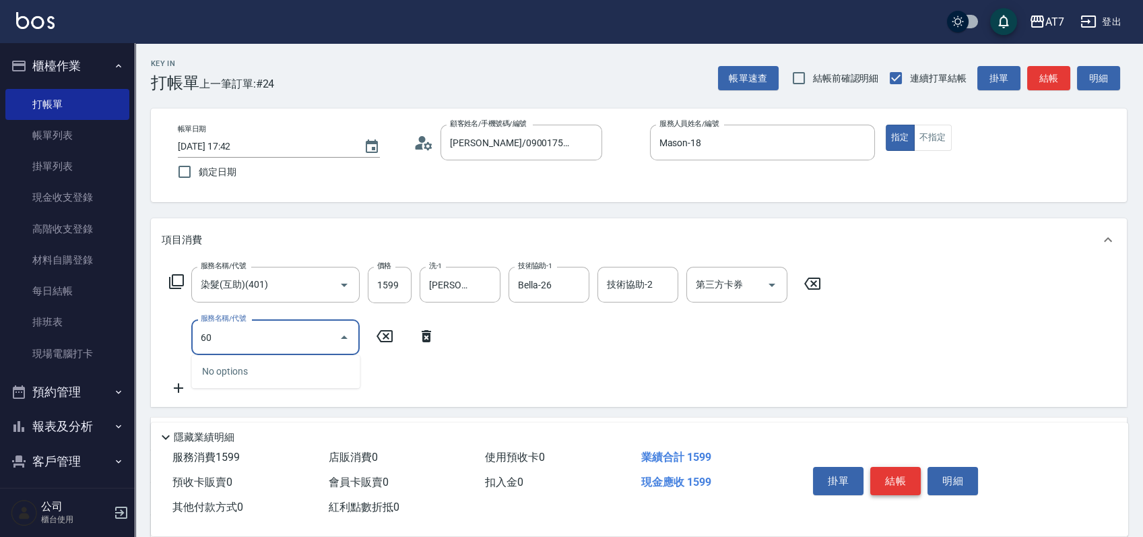
type input "607"
type input "300"
type input "東日玫瑰短（助）(607)"
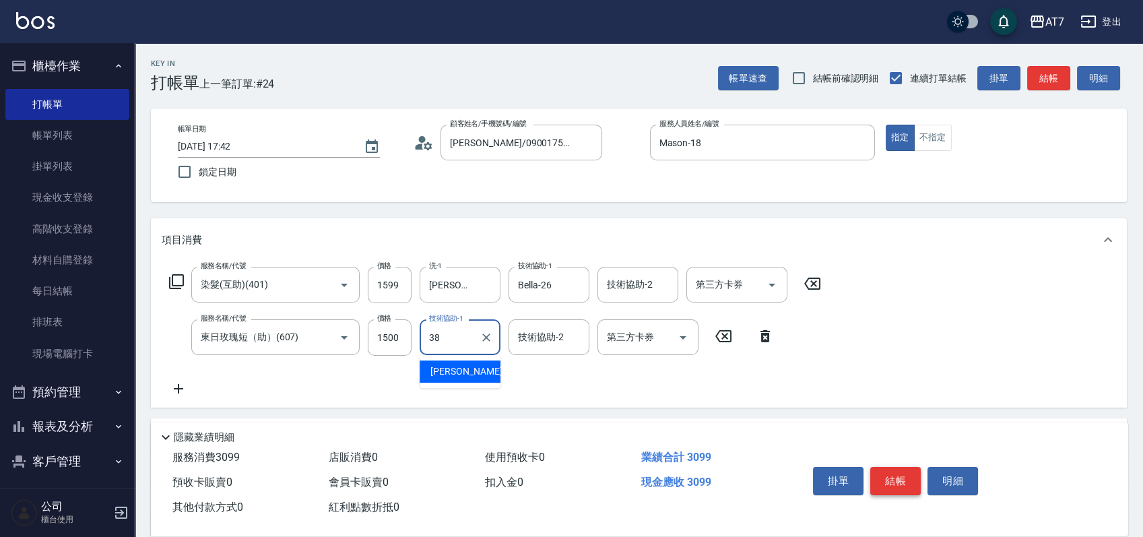
type input "Josh-38"
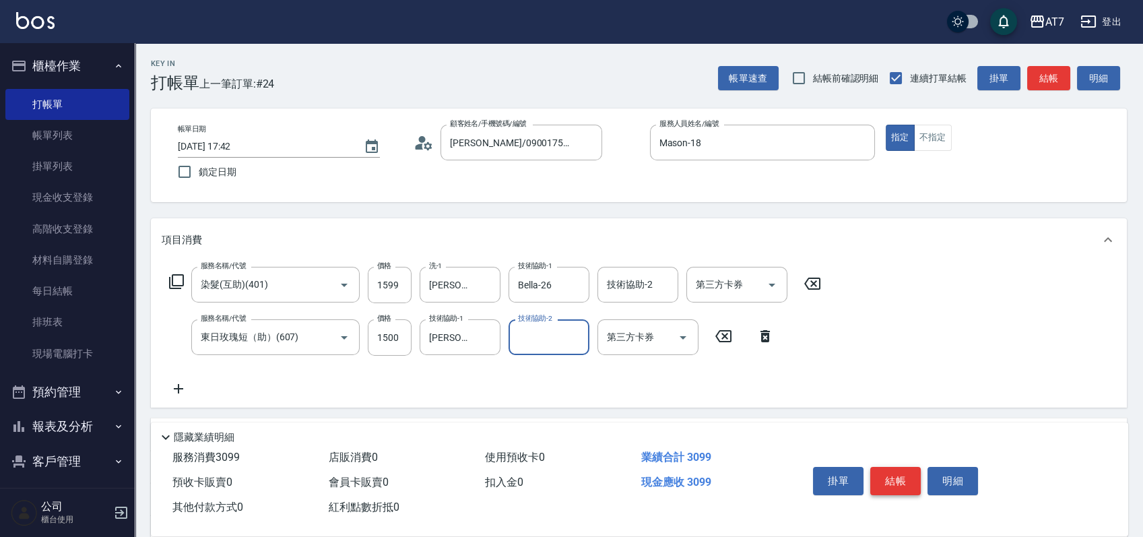
click at [896, 483] on button "結帳" at bounding box center [895, 481] width 51 height 28
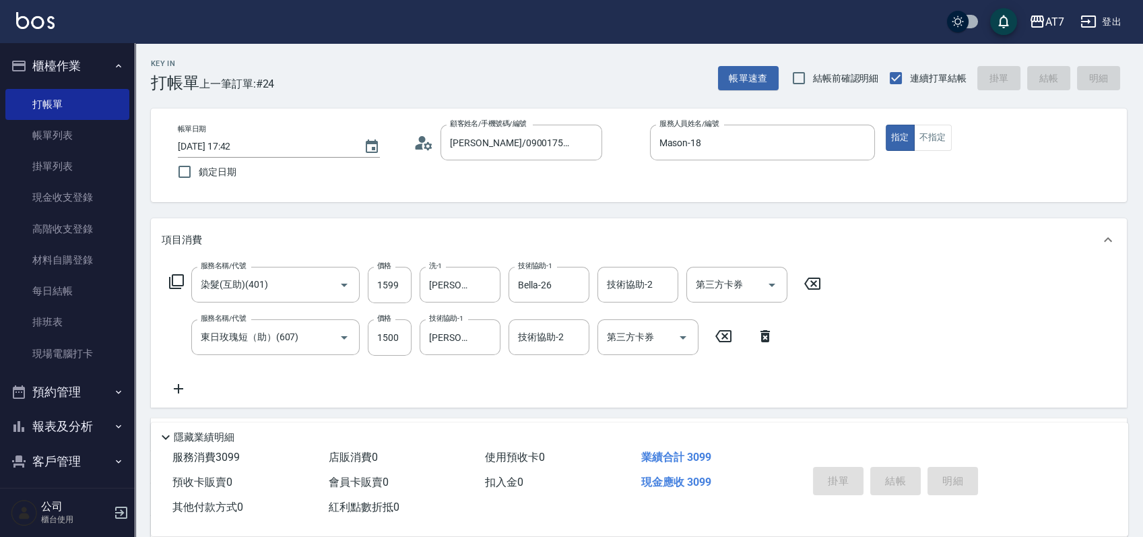
type input "2025/08/15 17:43"
type input "0"
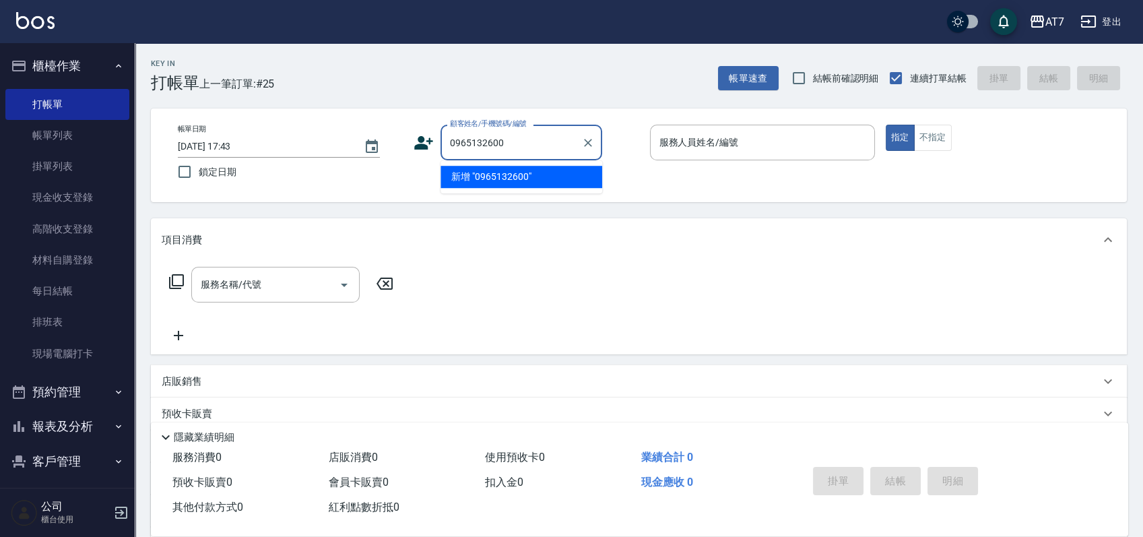
type input "0965132600"
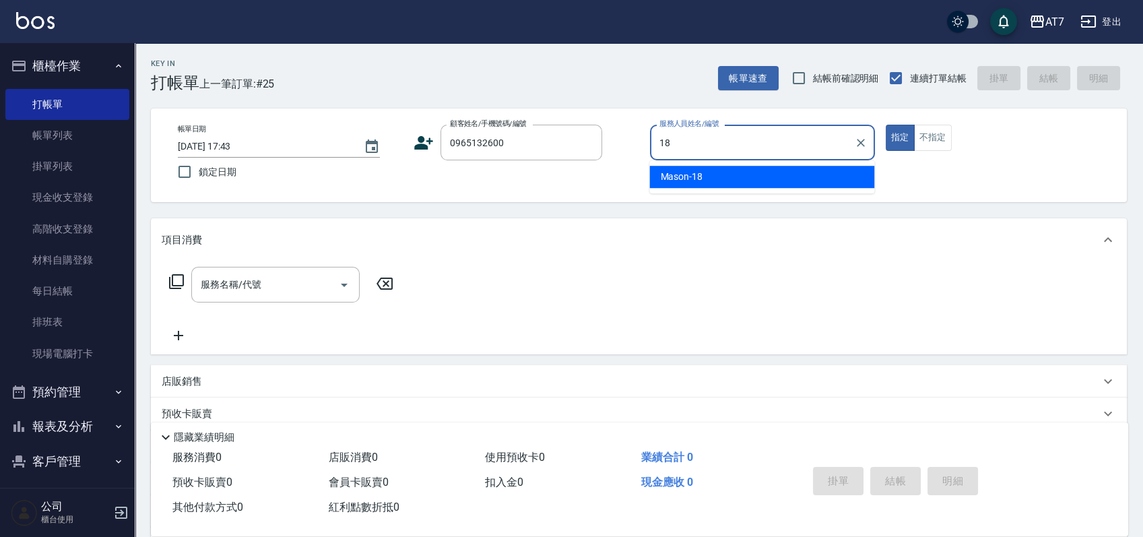
type input "Mason-18"
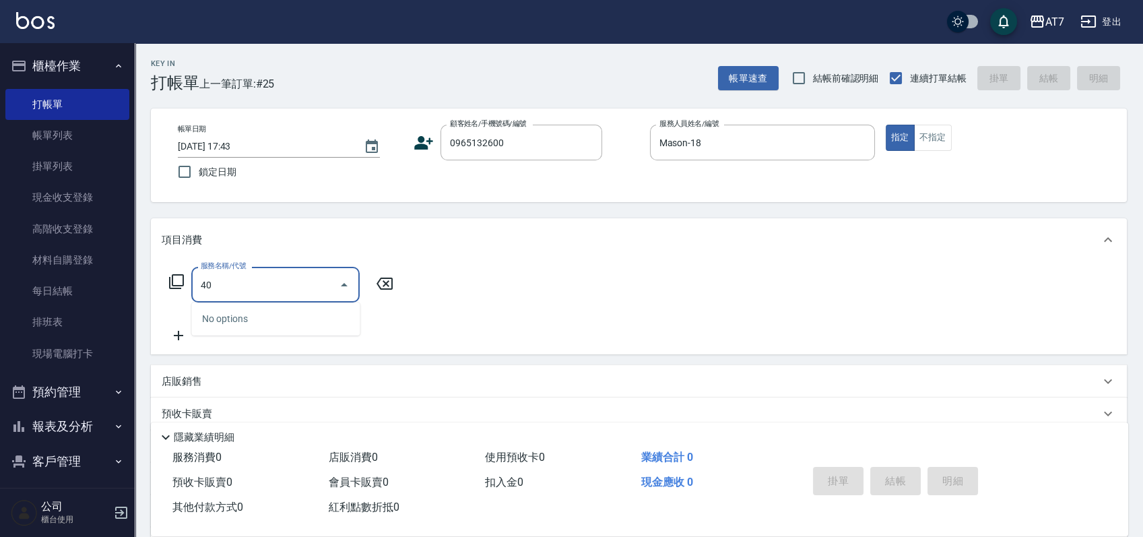
type input "401"
type input "150"
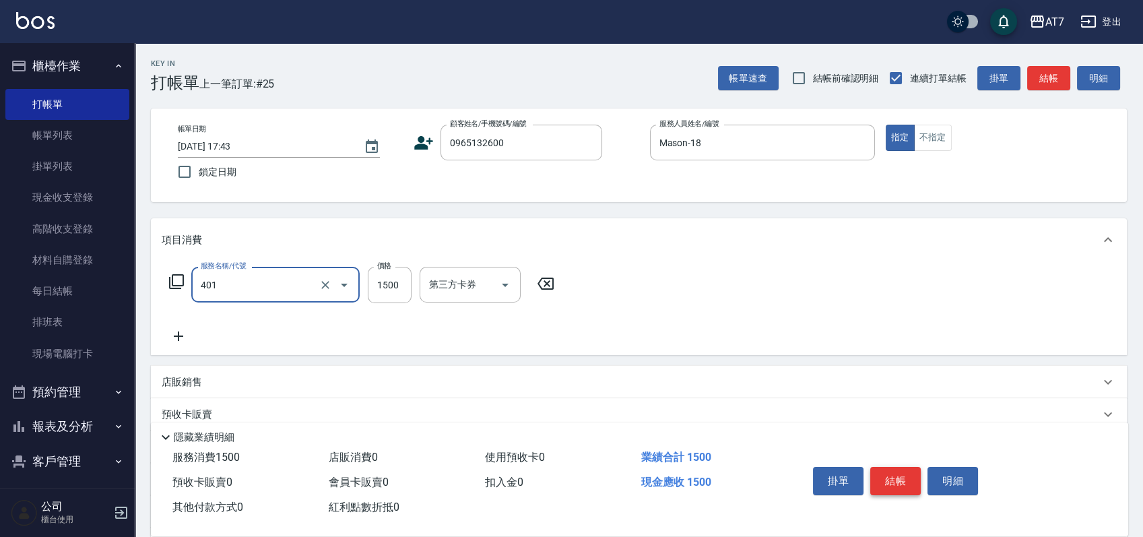
type input "染髮(互助)(401)"
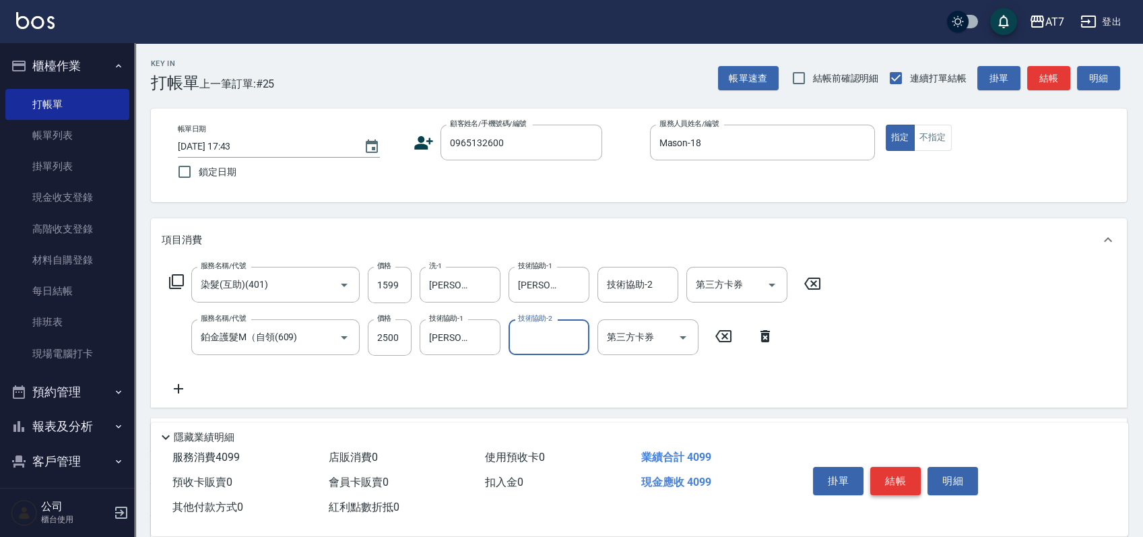
click at [896, 483] on button "結帳" at bounding box center [895, 481] width 51 height 28
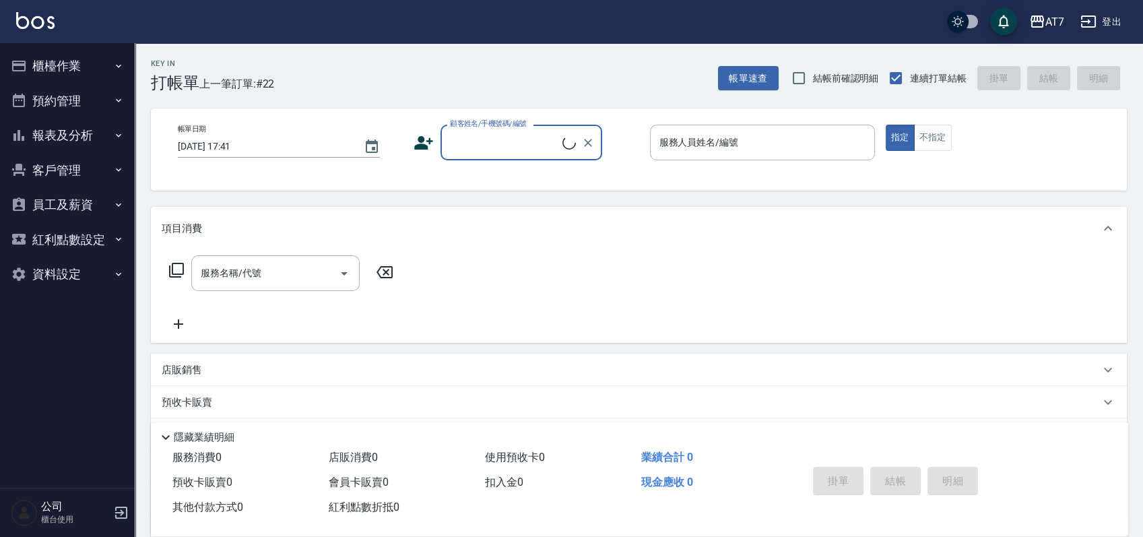
click at [83, 62] on button "櫃檯作業" at bounding box center [67, 65] width 124 height 35
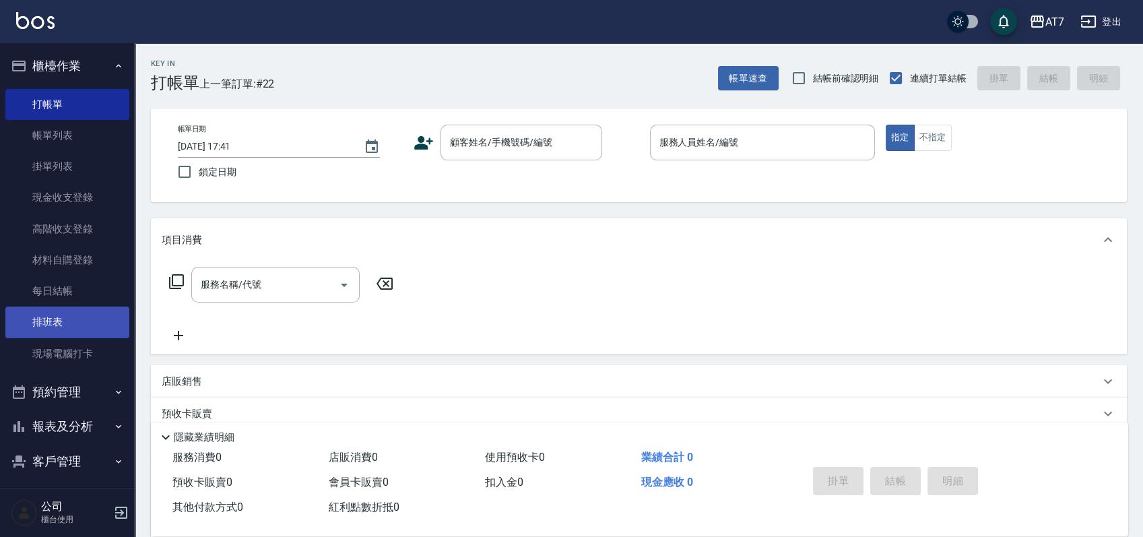
click at [67, 323] on link "排班表" at bounding box center [67, 321] width 124 height 31
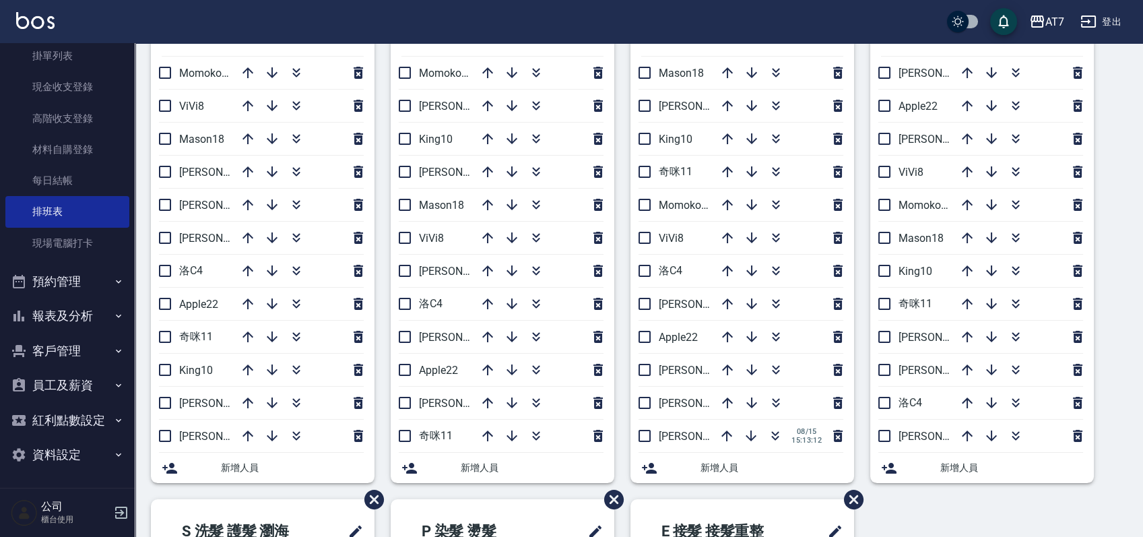
scroll to position [90, 0]
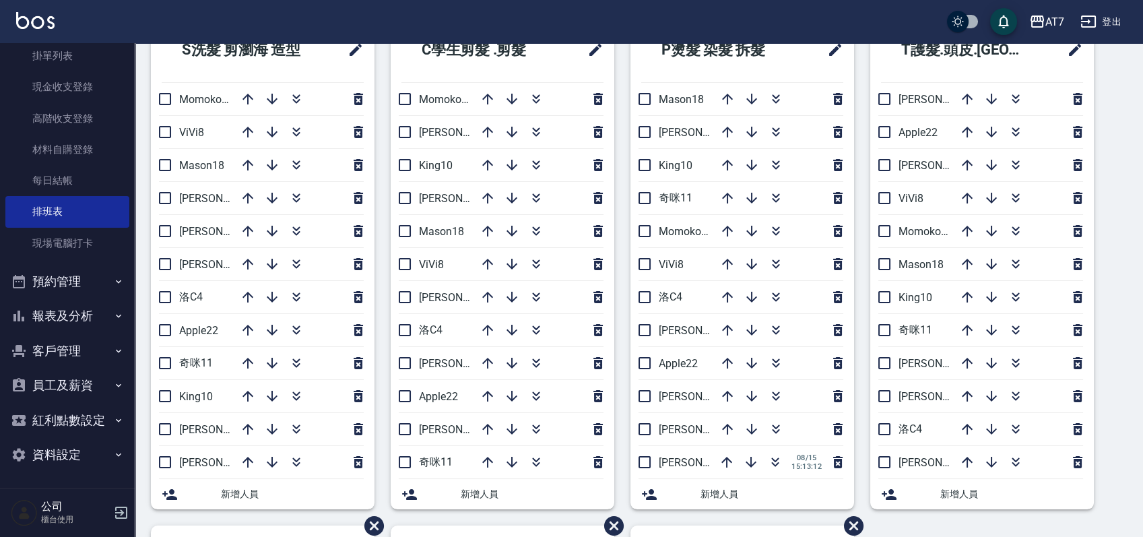
click at [1115, 150] on div "S洗髮 剪瀏海 造型 Momoko12 ViVi8 Mason18 伊蕾2 RAY 5 杜莎莎6 洛C4 Apple22 奇咪11 King10 郭郭9 泰拉…" at bounding box center [631, 525] width 992 height 1015
click at [541, 295] on icon "button" at bounding box center [536, 297] width 16 height 16
click at [1106, 203] on div "S洗髮 剪瀏海 造型 Momoko12 ViVi8 Mason18 伊蕾2 RAY 5 杜莎莎6 洛C4 Apple22 奇咪11 King10 郭郭9 泰拉…" at bounding box center [631, 525] width 992 height 1015
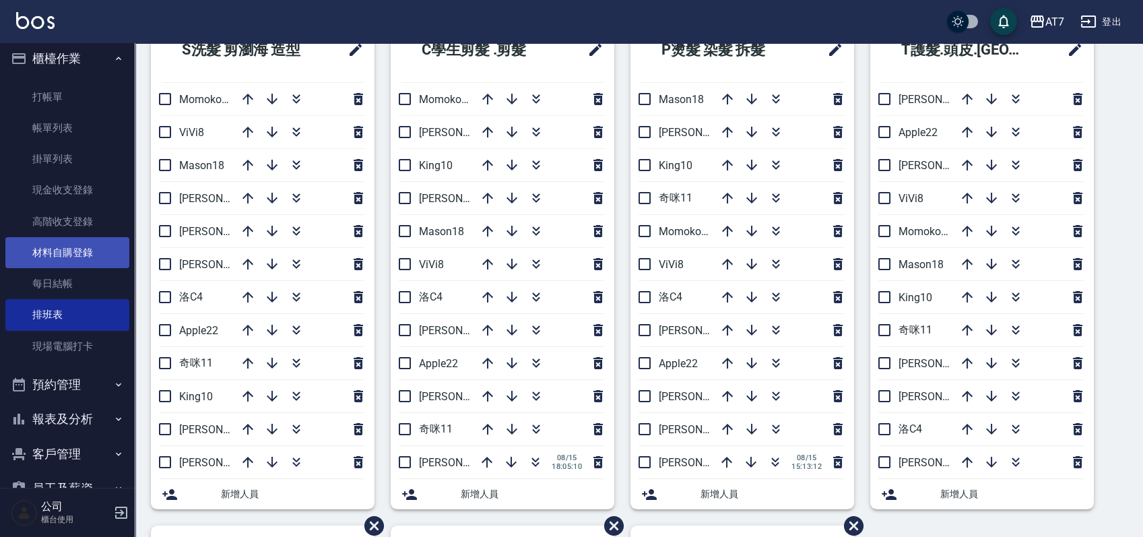
scroll to position [0, 0]
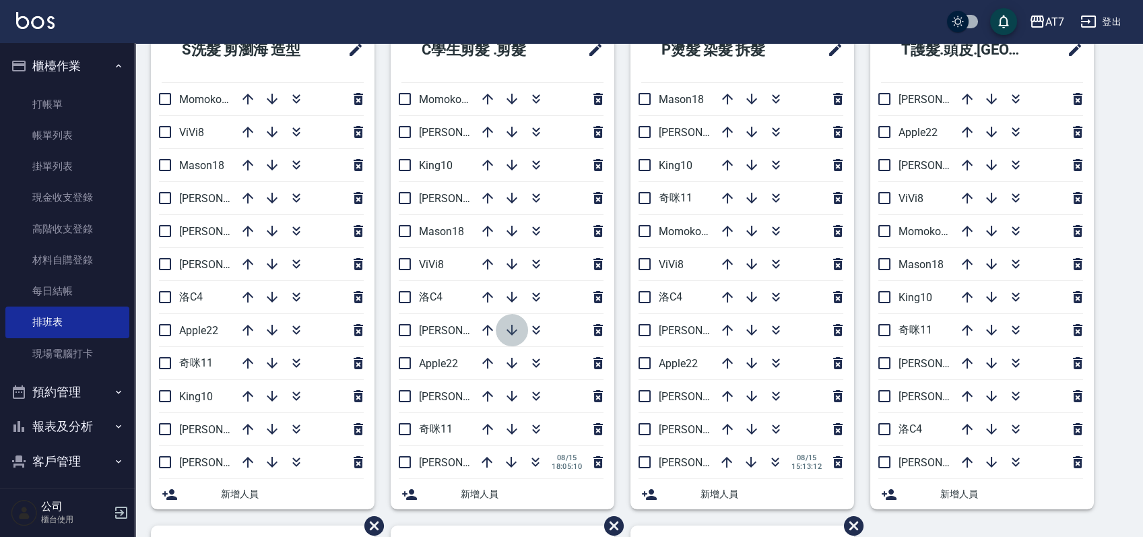
click at [512, 328] on icon "button" at bounding box center [511, 330] width 11 height 11
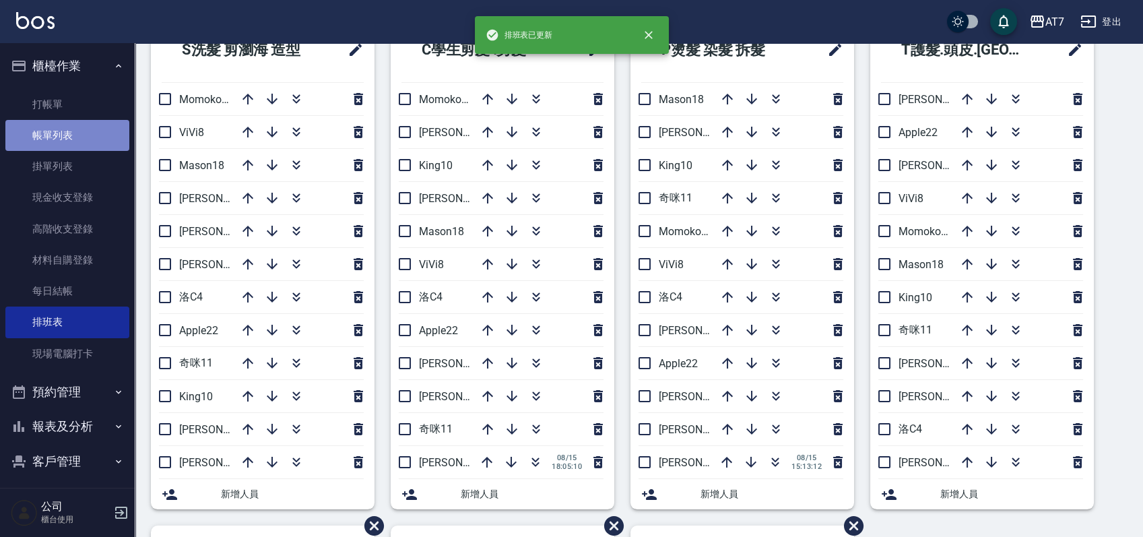
click at [72, 141] on link "帳單列表" at bounding box center [67, 135] width 124 height 31
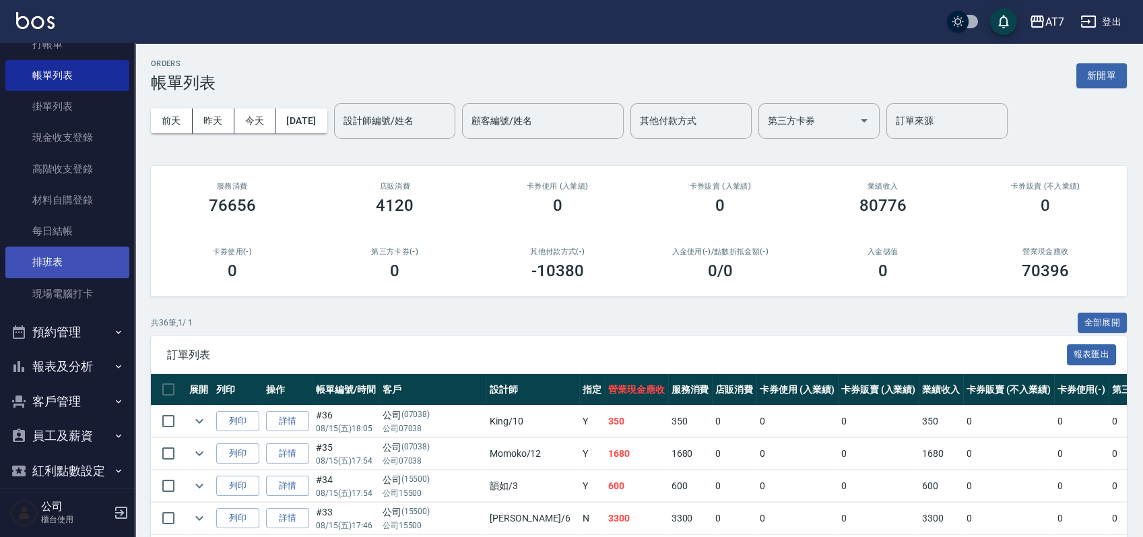
scroll to position [110, 0]
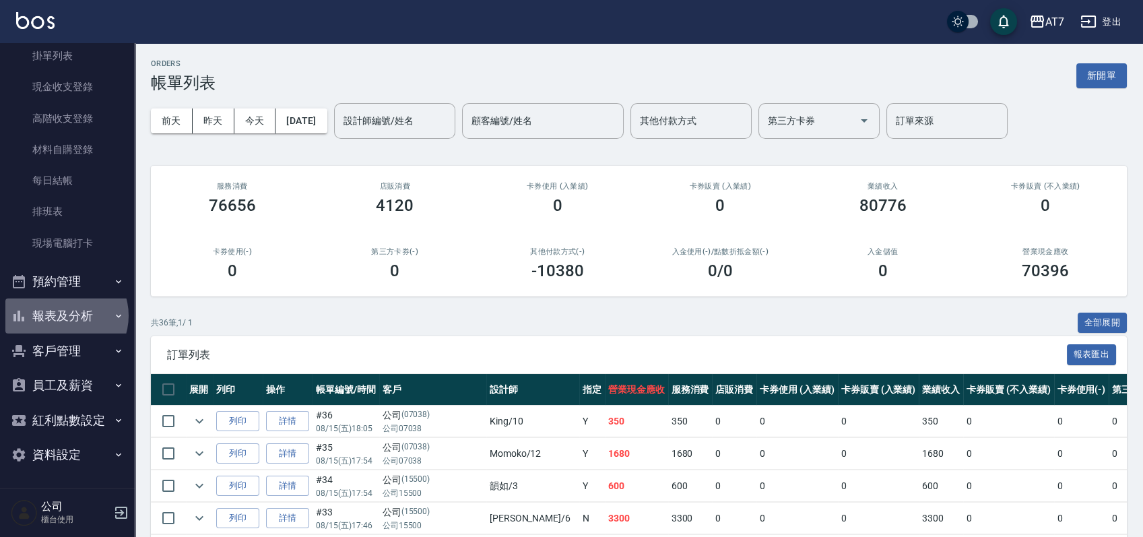
click at [65, 315] on button "報表及分析" at bounding box center [67, 315] width 124 height 35
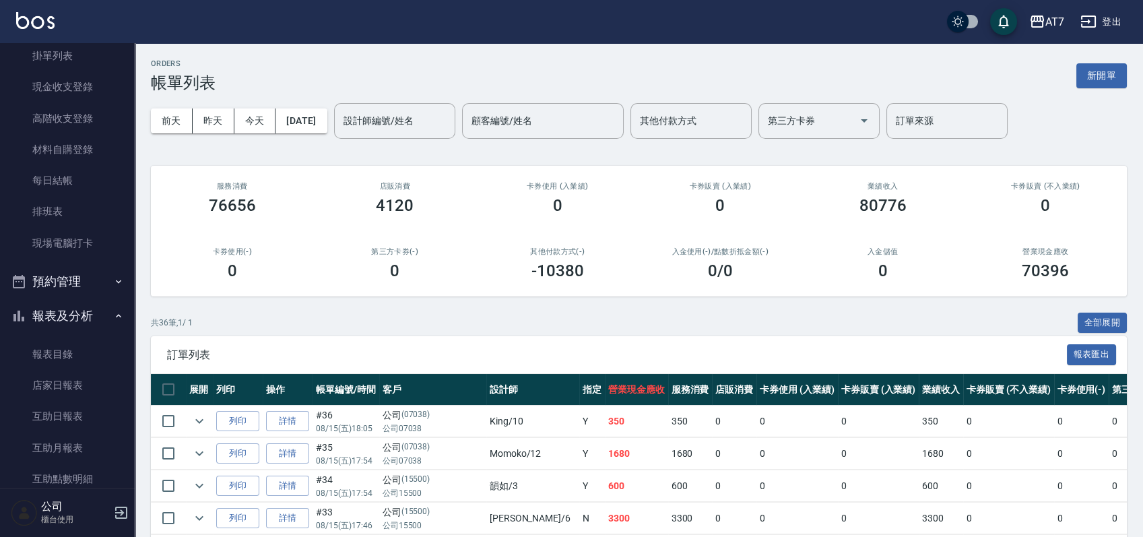
scroll to position [290, 0]
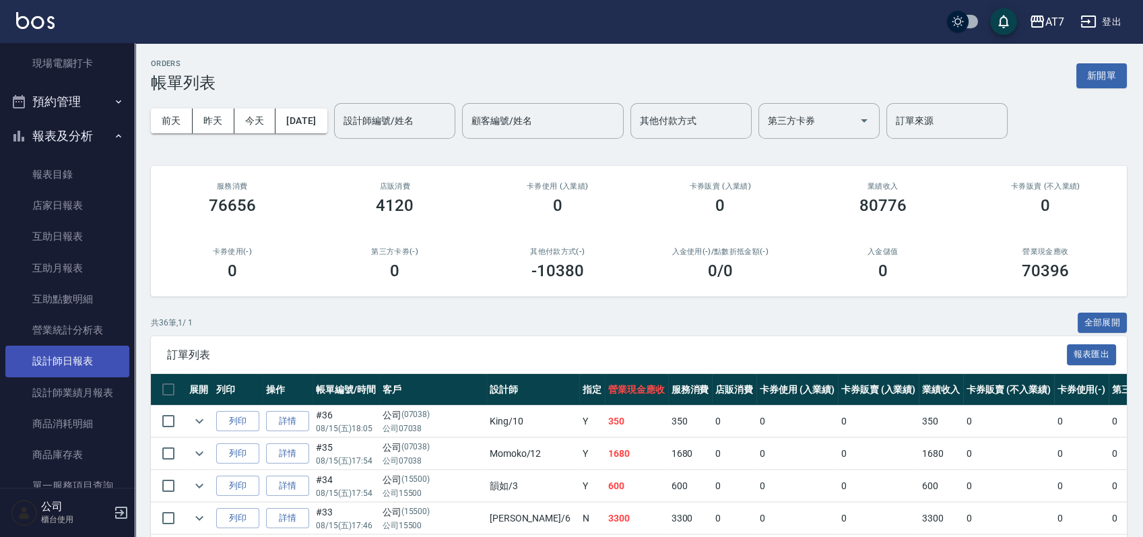
click at [63, 352] on link "設計師日報表" at bounding box center [67, 360] width 124 height 31
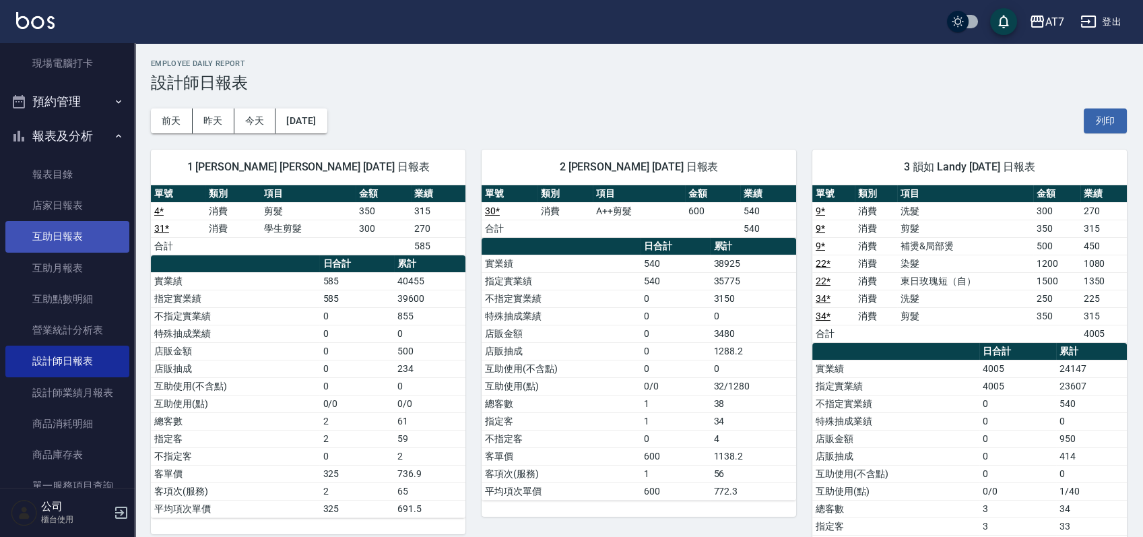
scroll to position [110, 0]
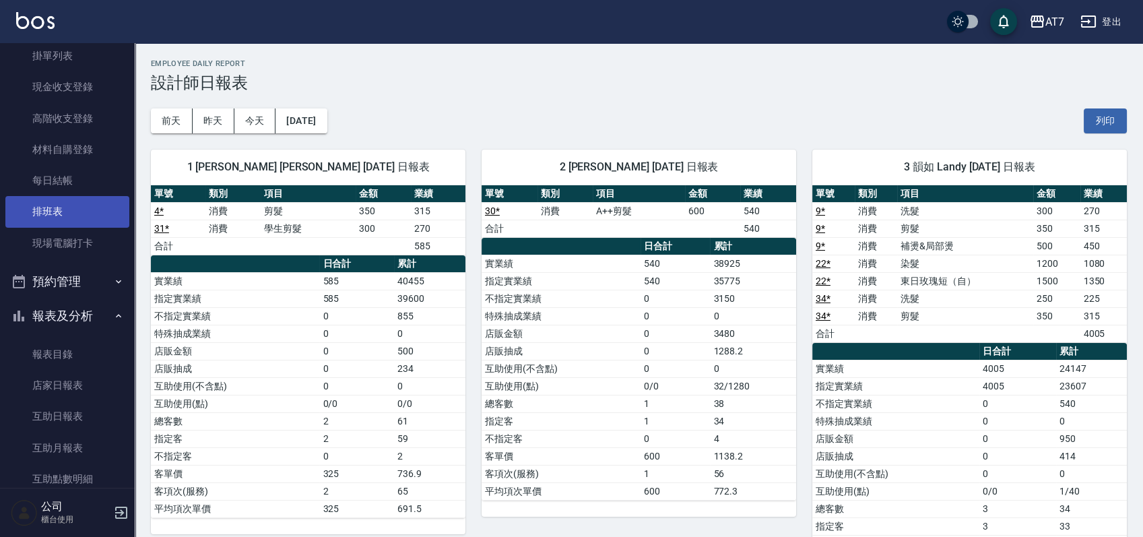
click at [67, 215] on link "排班表" at bounding box center [67, 211] width 124 height 31
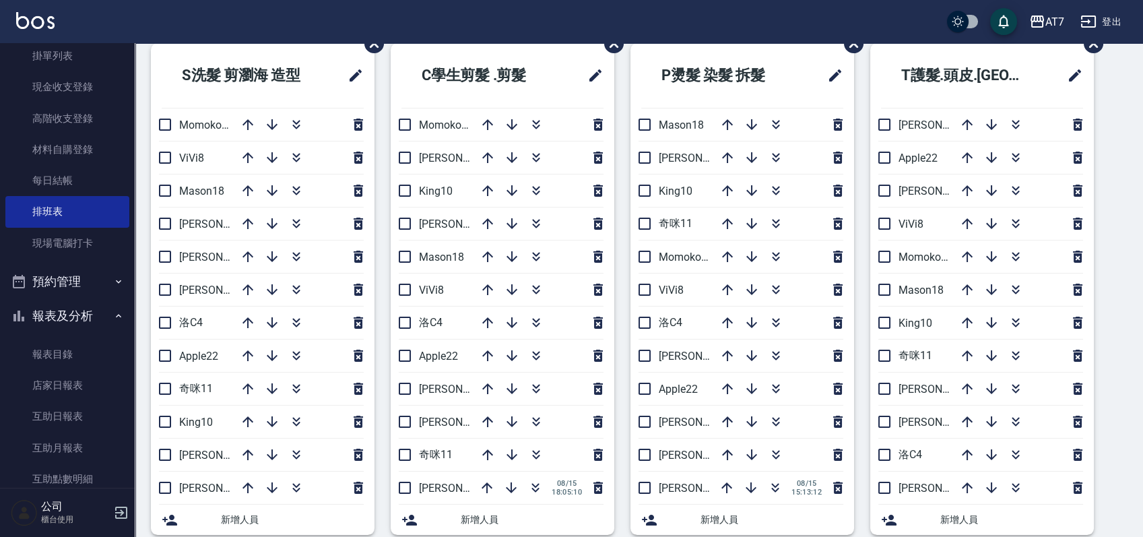
scroll to position [90, 0]
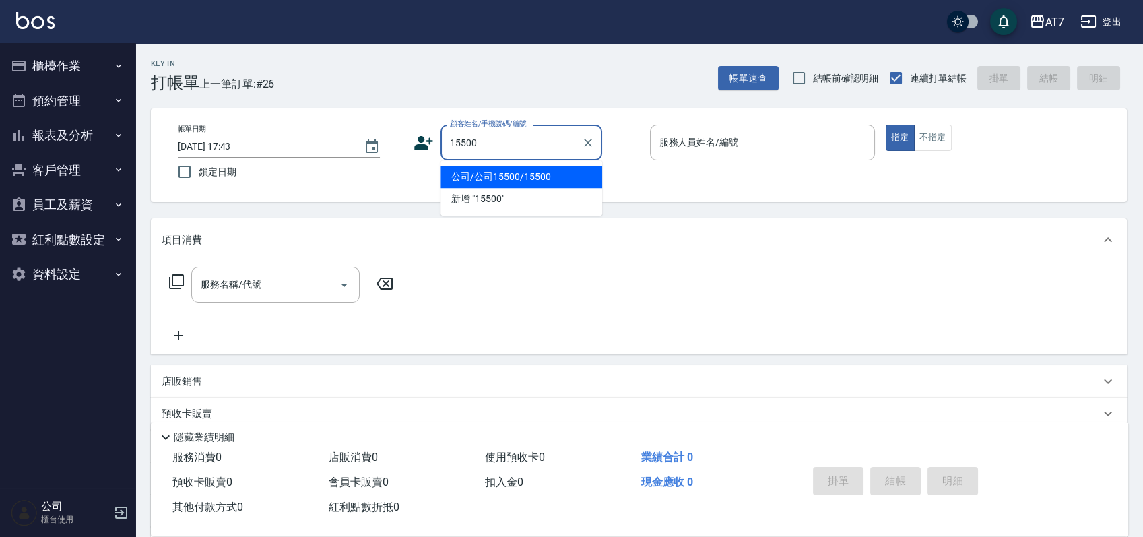
type input "公司/公司15500/15500"
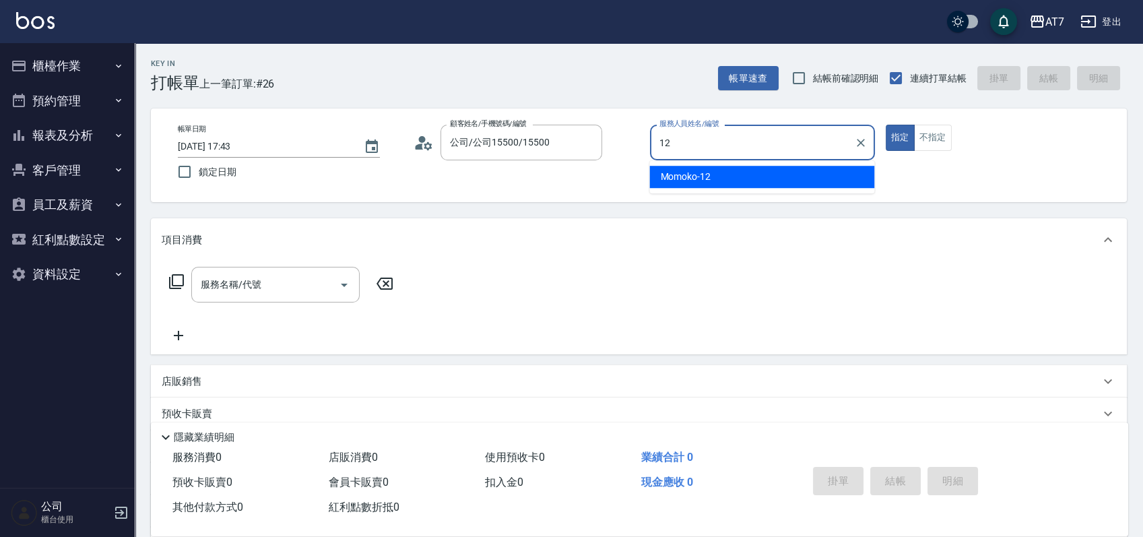
type input "Momoko-12"
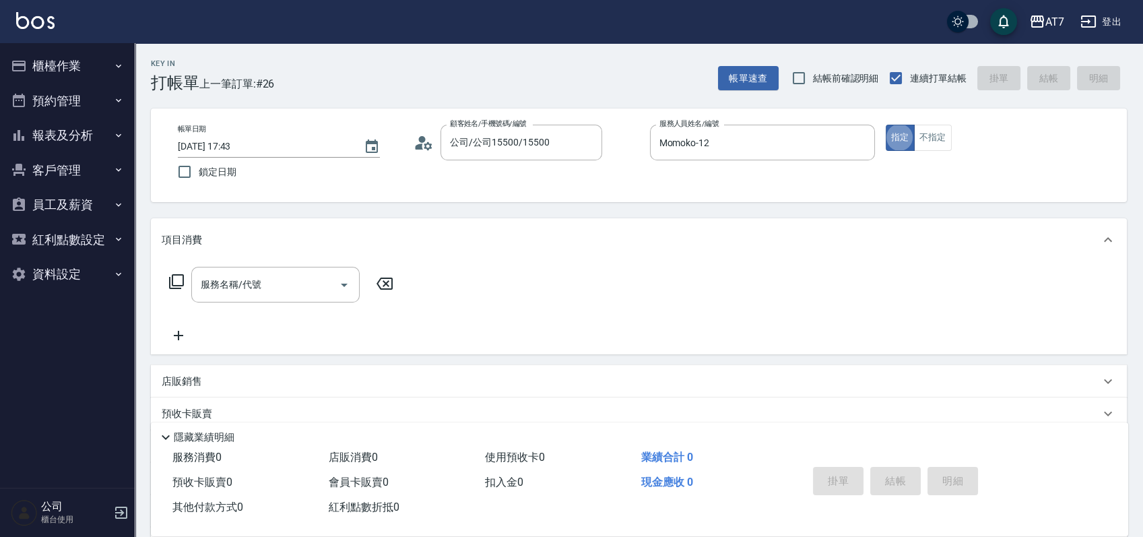
type button "true"
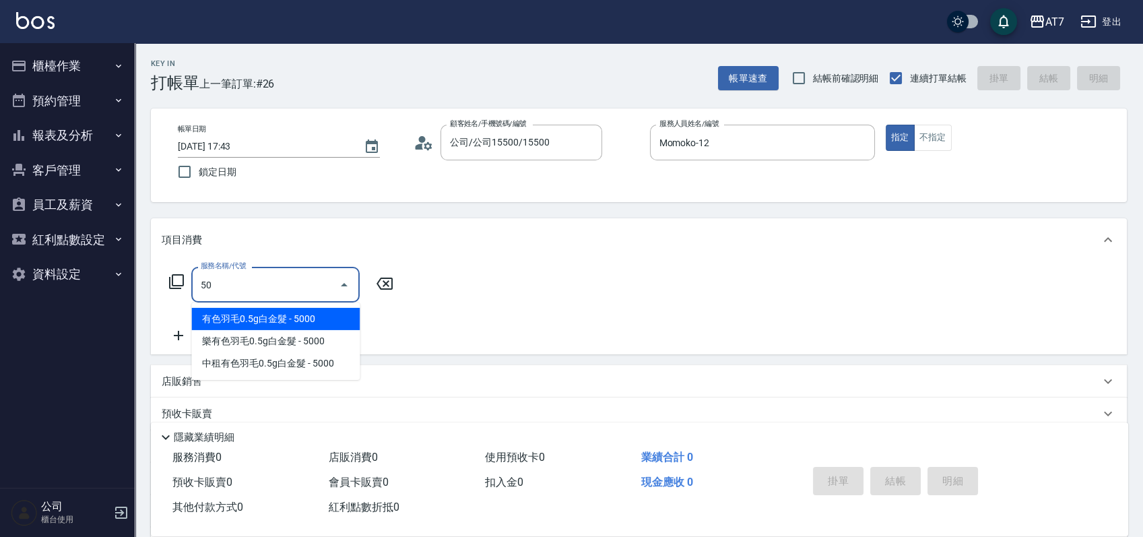
type input "501"
type input "30"
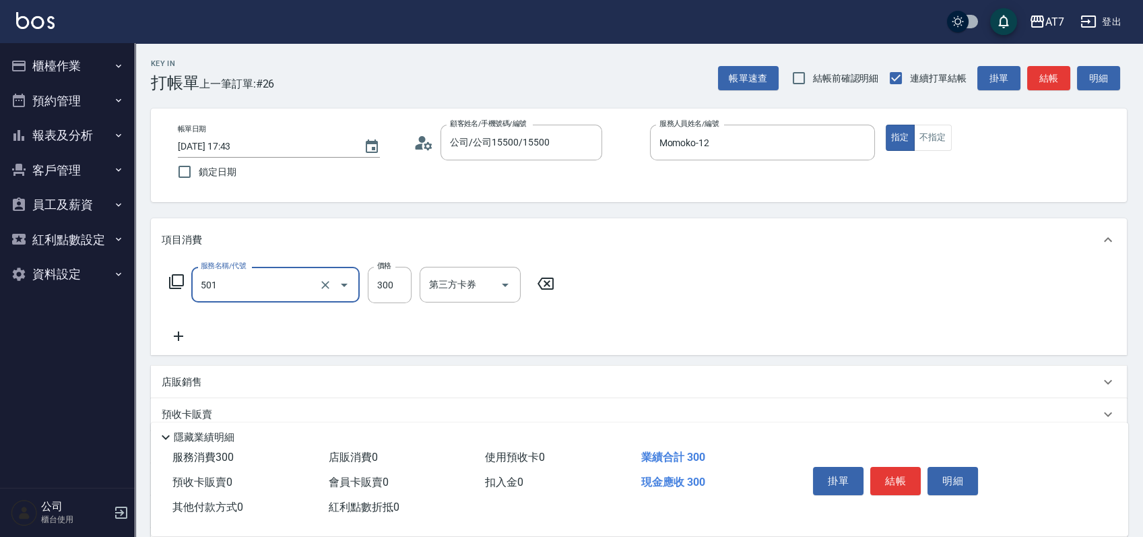
type input "洗髮(互助)(501)"
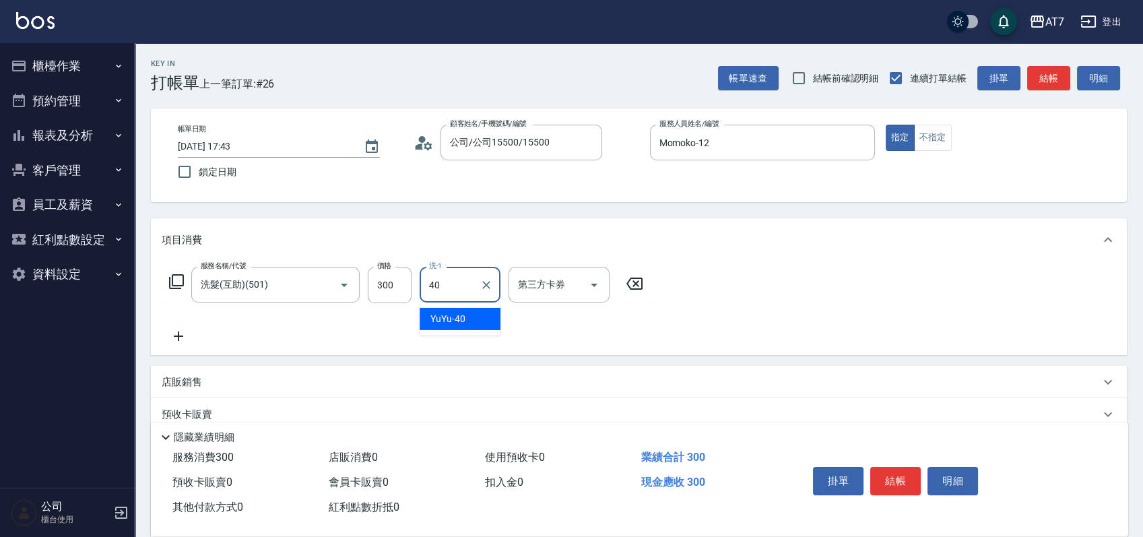
type input "YuYu-40"
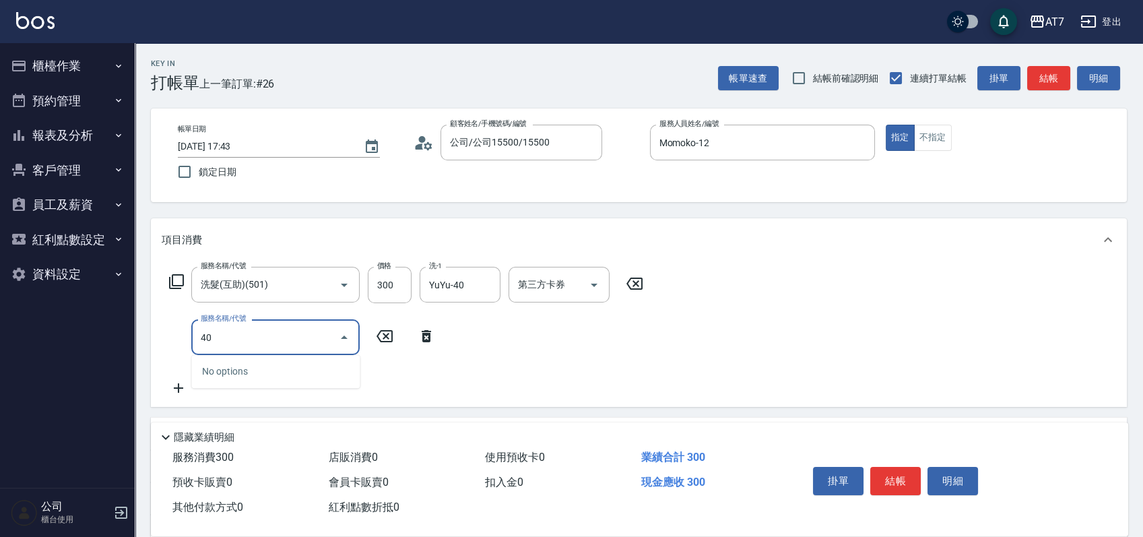
type input "401"
type input "180"
type input "染髮(互助)(401)"
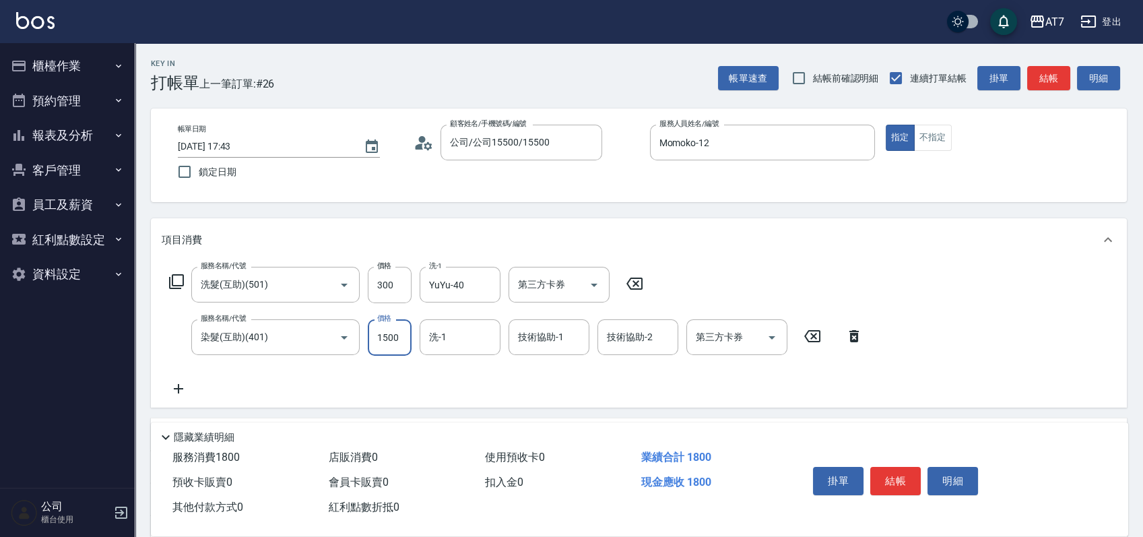
type input "2"
type input "30"
type input "200"
type input "50"
type input "200"
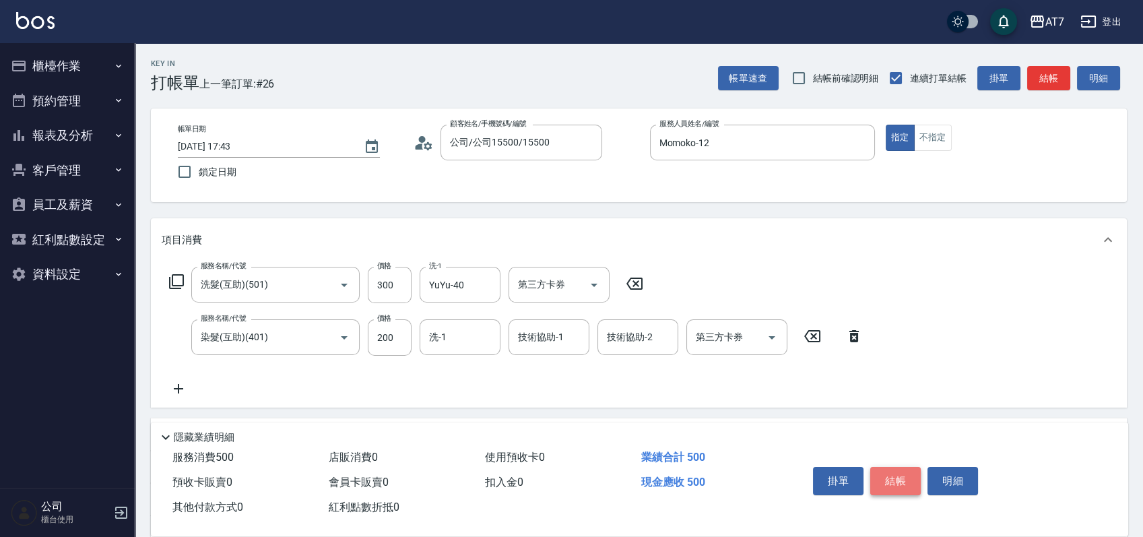
click at [902, 482] on button "結帳" at bounding box center [895, 481] width 51 height 28
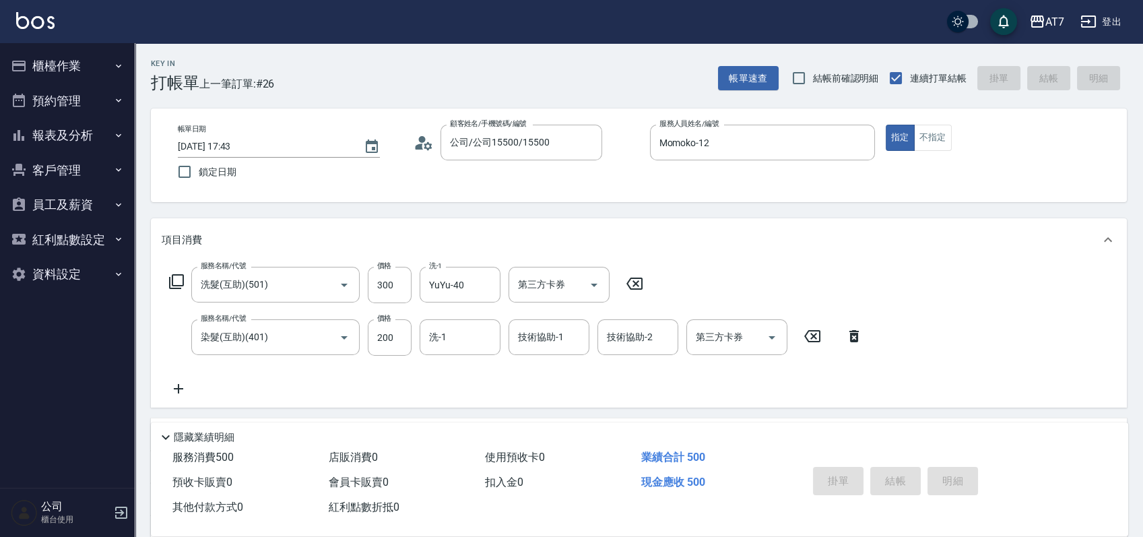
type input "0"
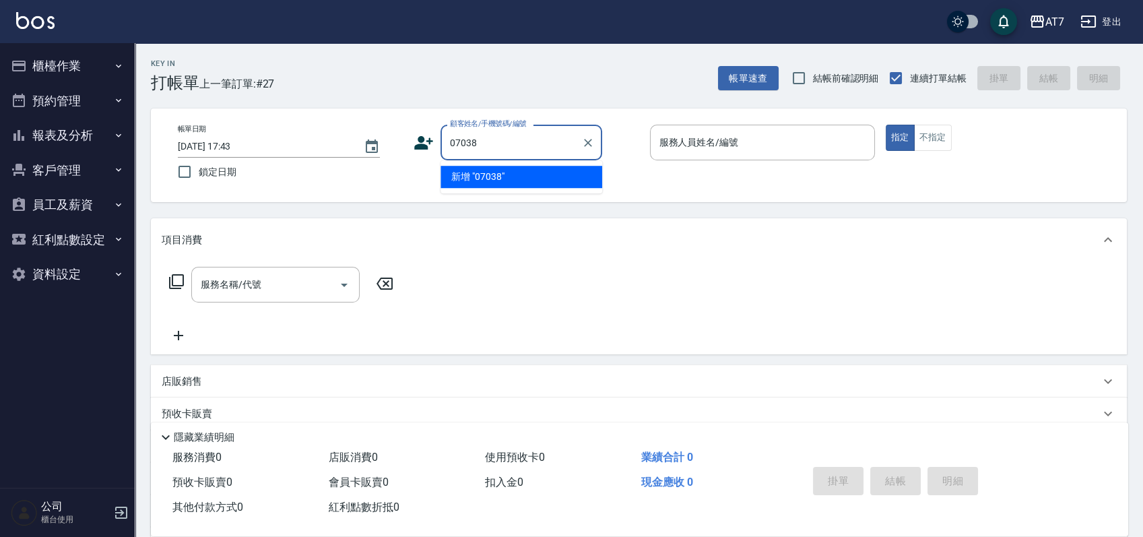
type input "07038"
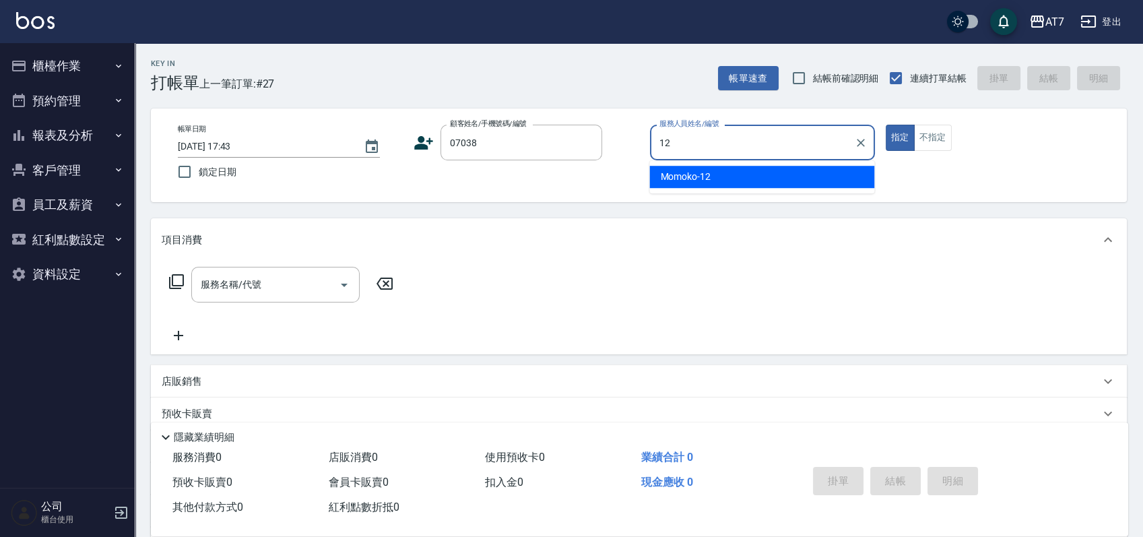
type input "Momoko-12"
type input "公司/公司07038/07038"
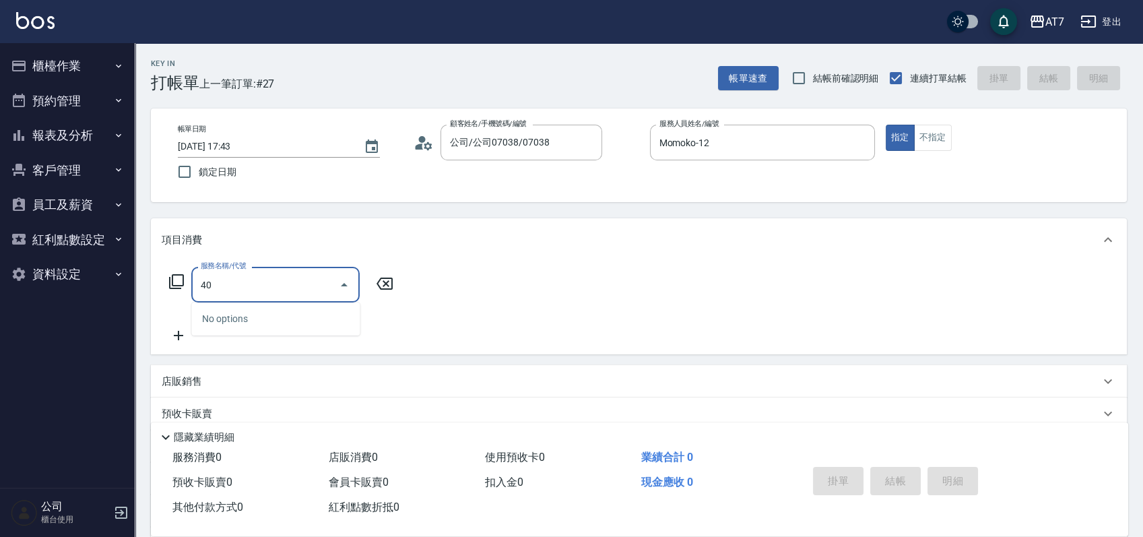
type input "401"
type input "150"
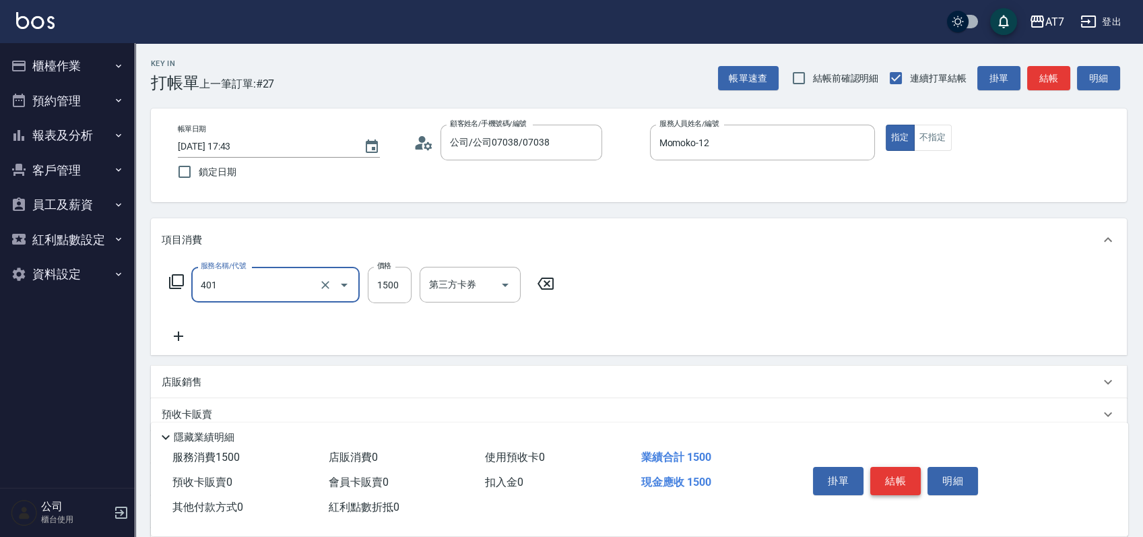
type input "染髮(互助)(401)"
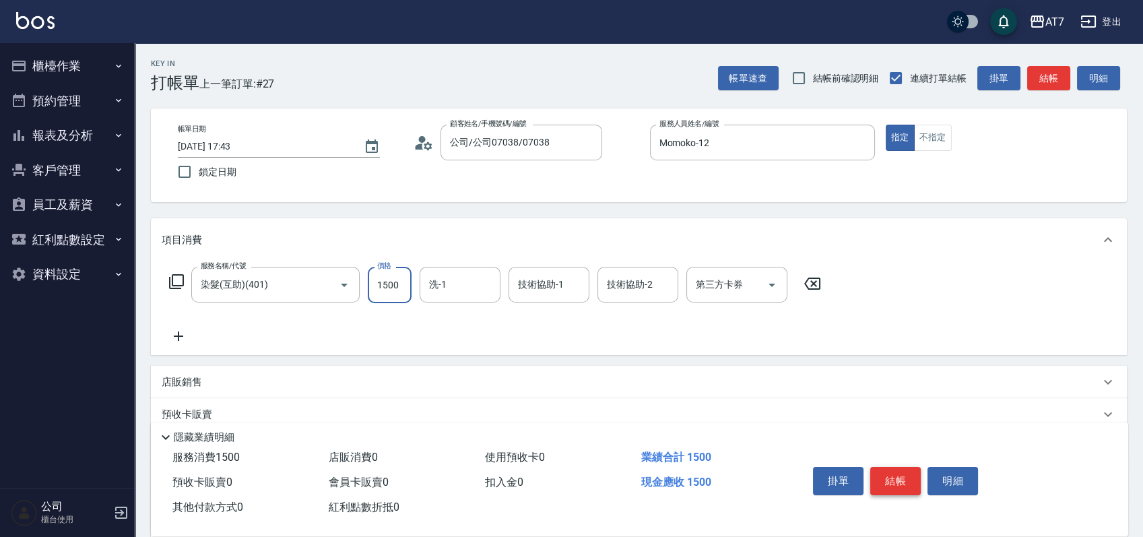
type input "1"
type input "0"
type input "168"
type input "160"
type input "1680"
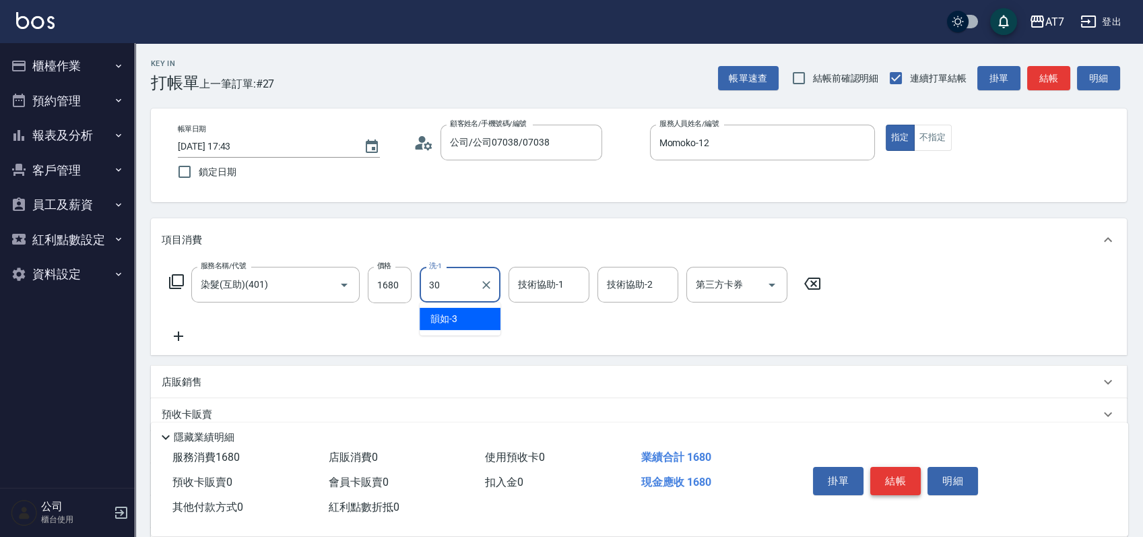
type input "依依-30"
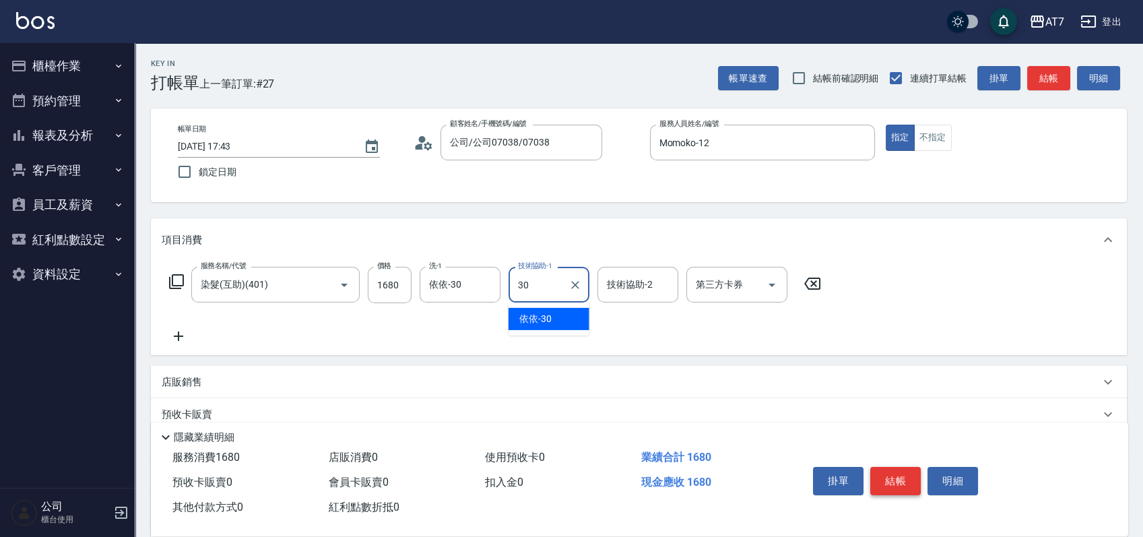
type input "依依-30"
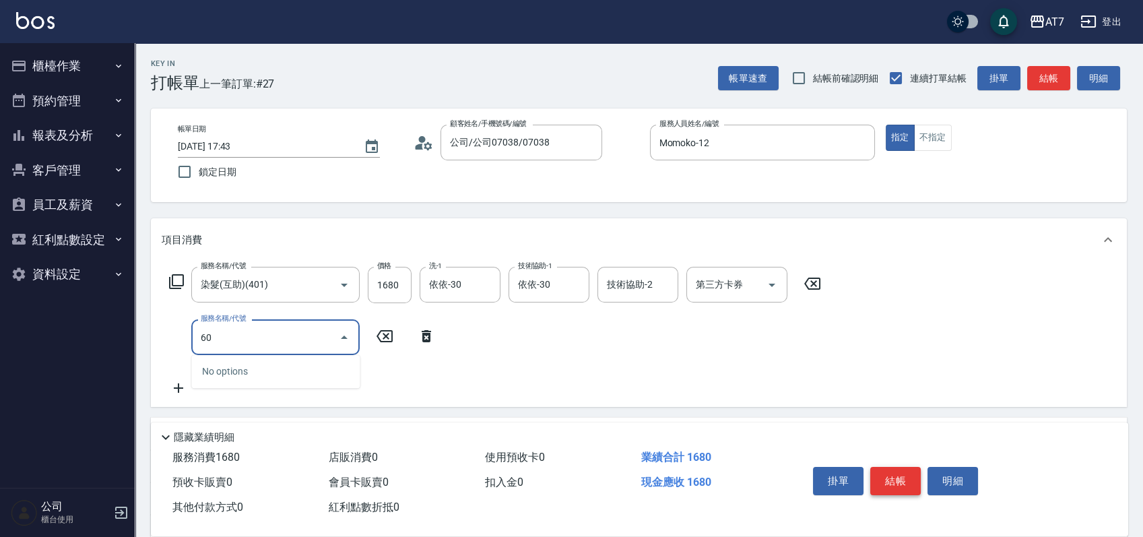
type input "607"
type input "310"
type input "東日玫瑰短（助）(607)"
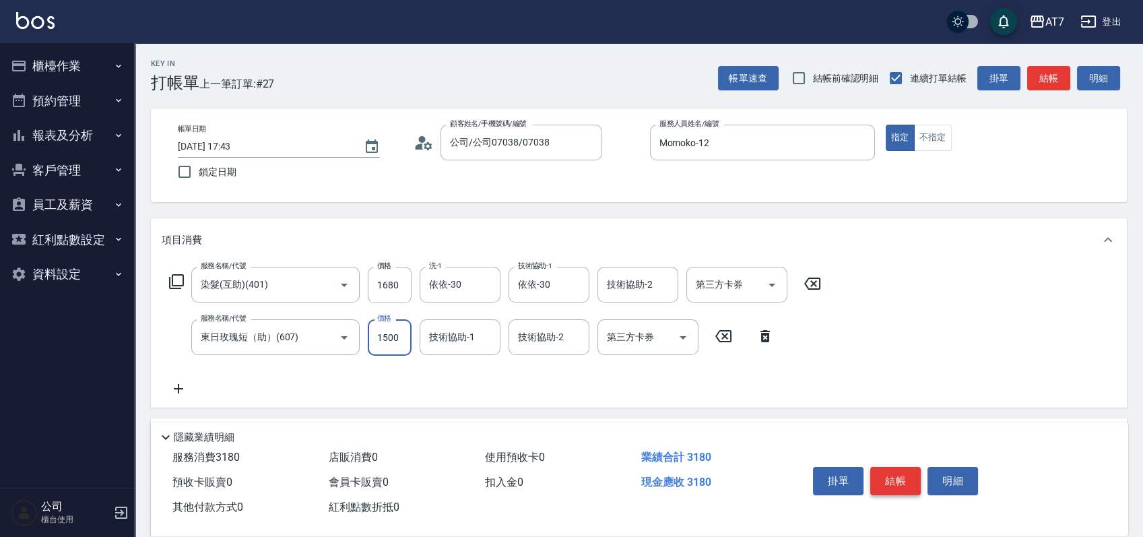
type input "1"
type input "160"
type input "120"
type input "180"
type input "1200"
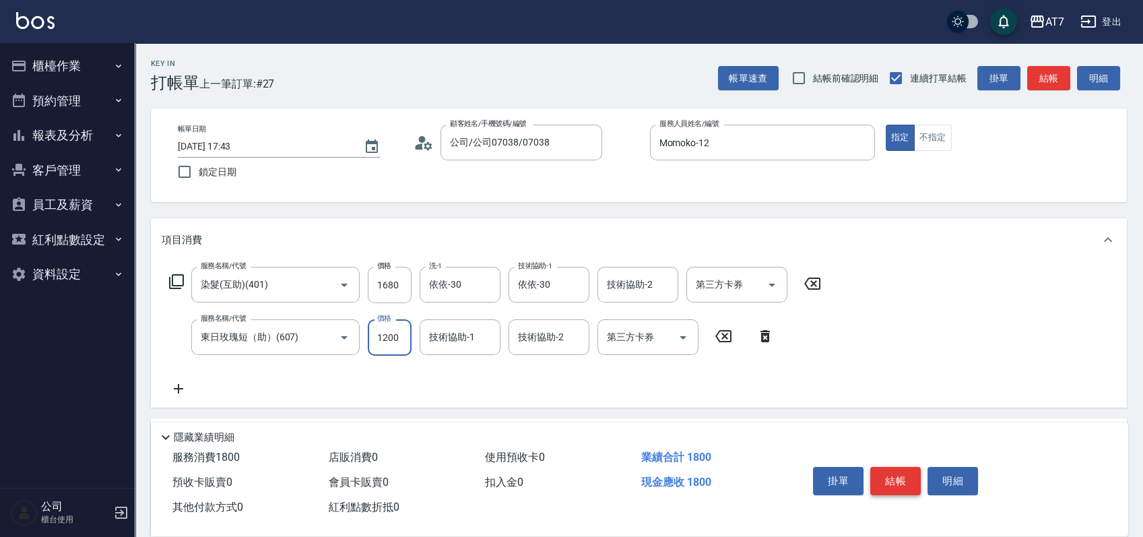
type input "280"
type input "1200"
type input "依依-30"
click at [902, 482] on button "結帳" at bounding box center [895, 481] width 51 height 28
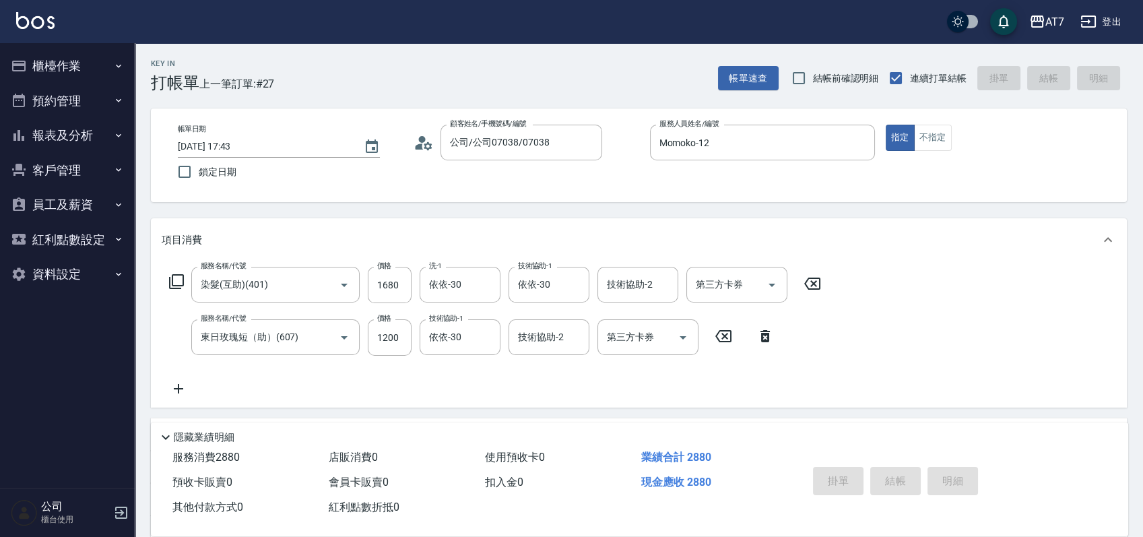
type input "2025/08/15 17:44"
type input "0"
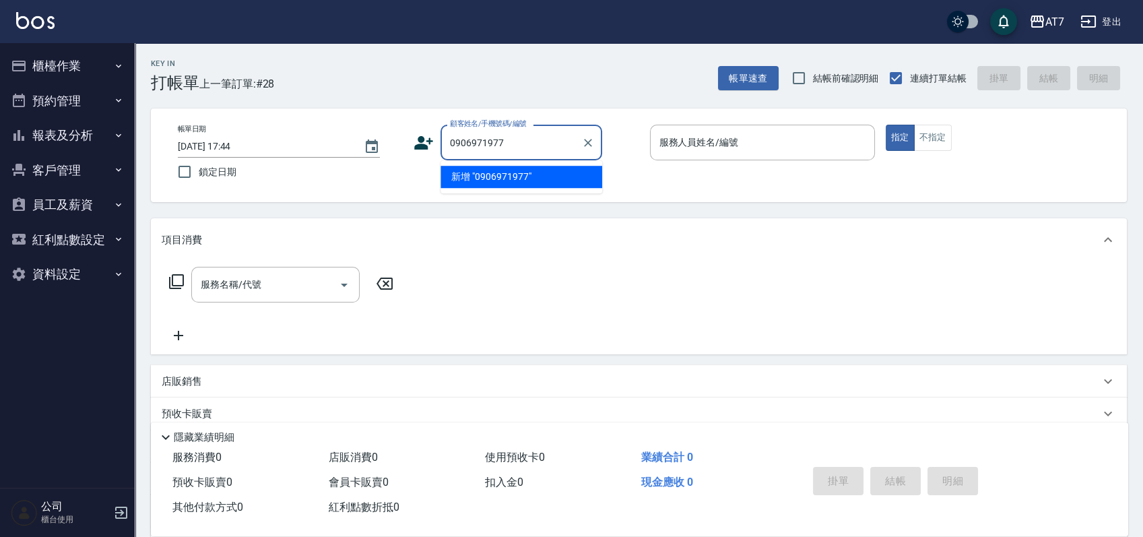
type input "0906971977"
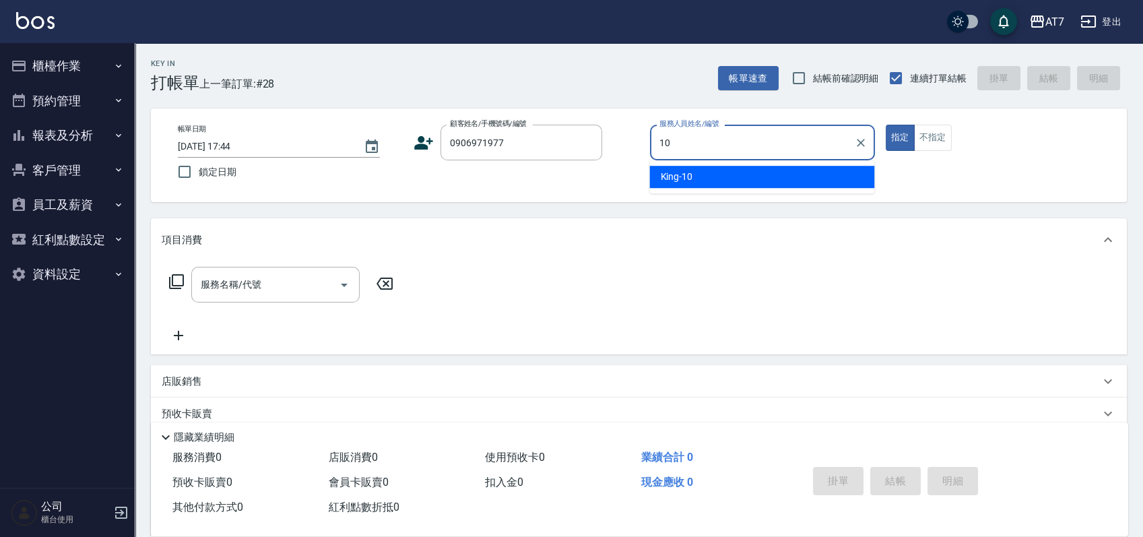
type input "King-10"
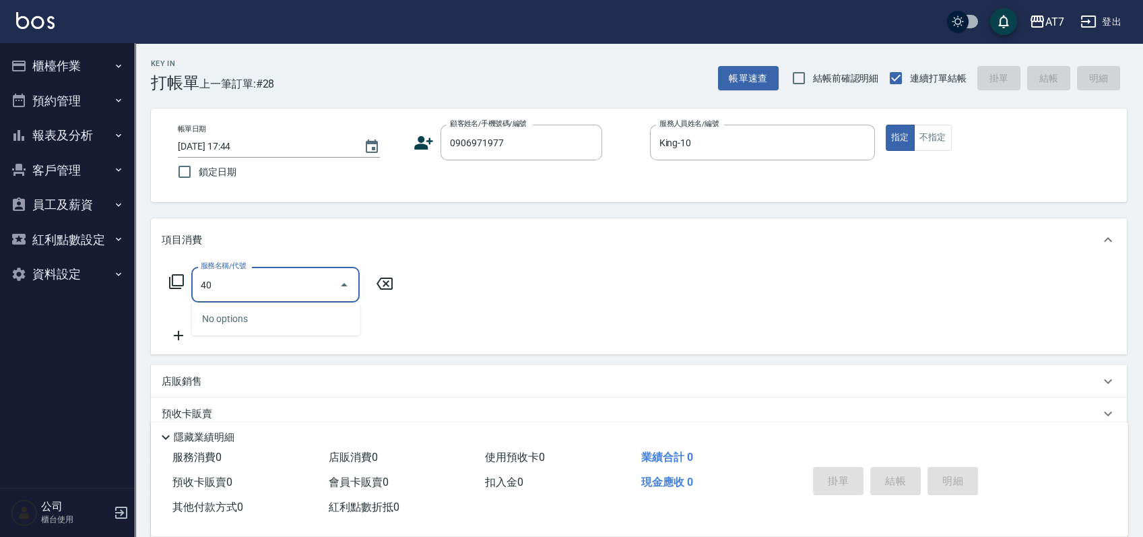
type input "401"
type input "150"
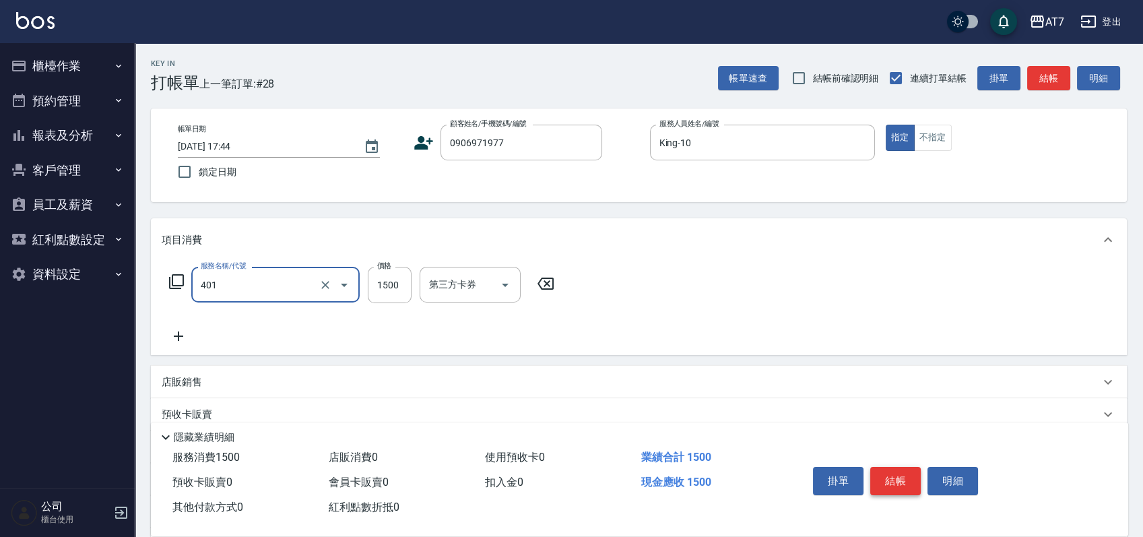
type input "染髮(互助)(401)"
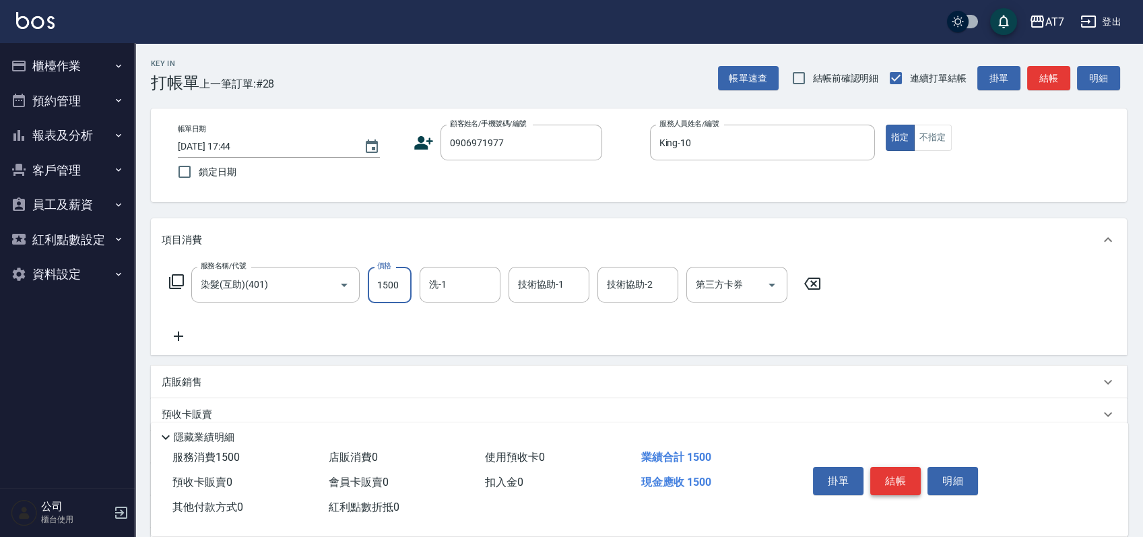
type input "0"
type input "168"
type input "160"
type input "1680"
type input "小慈-32"
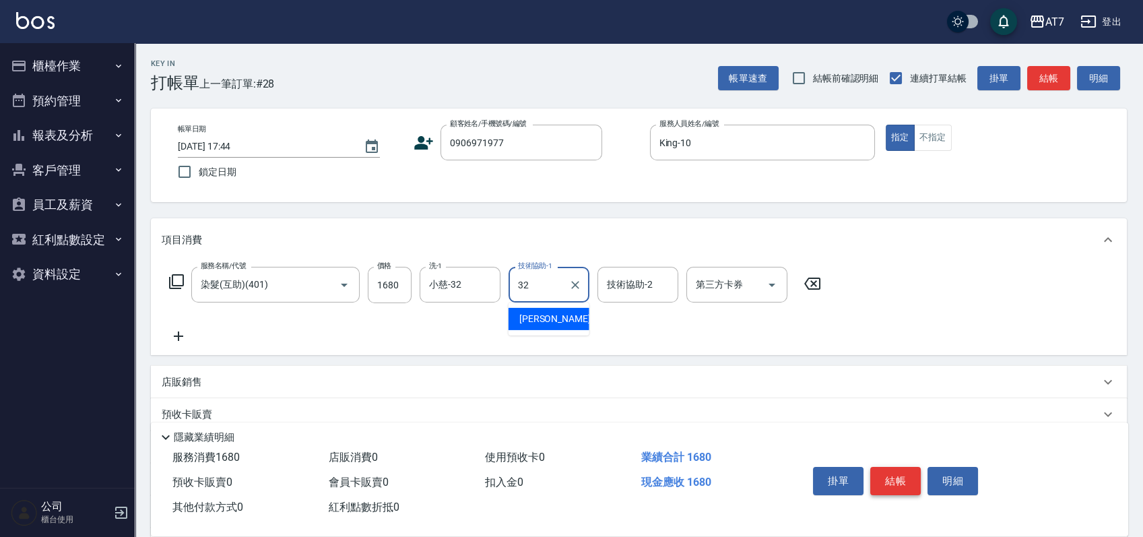
type input "小慈-32"
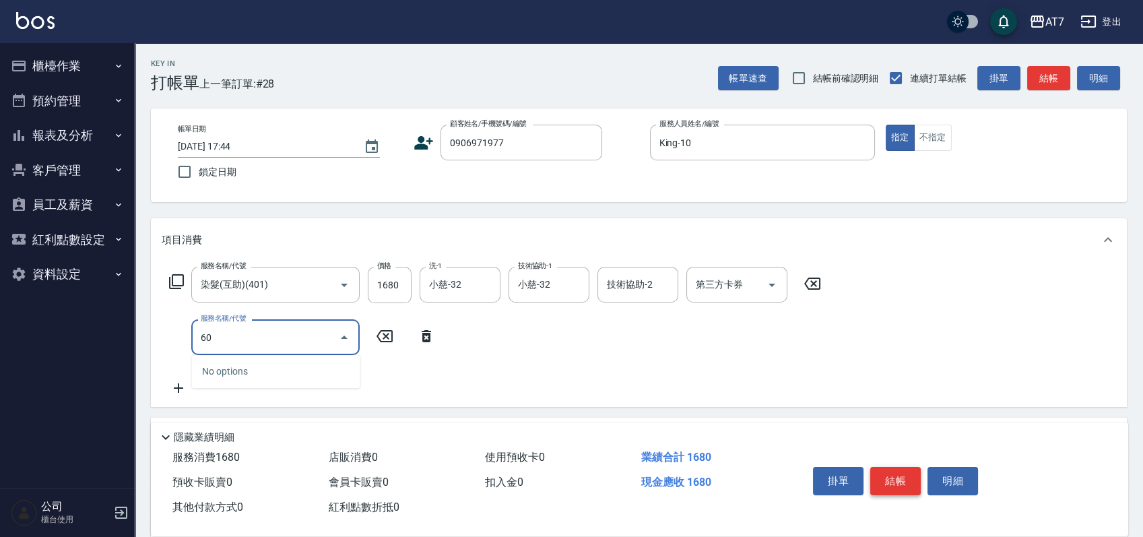
type input "605"
type input "260"
type input "順子護髮(助(605)"
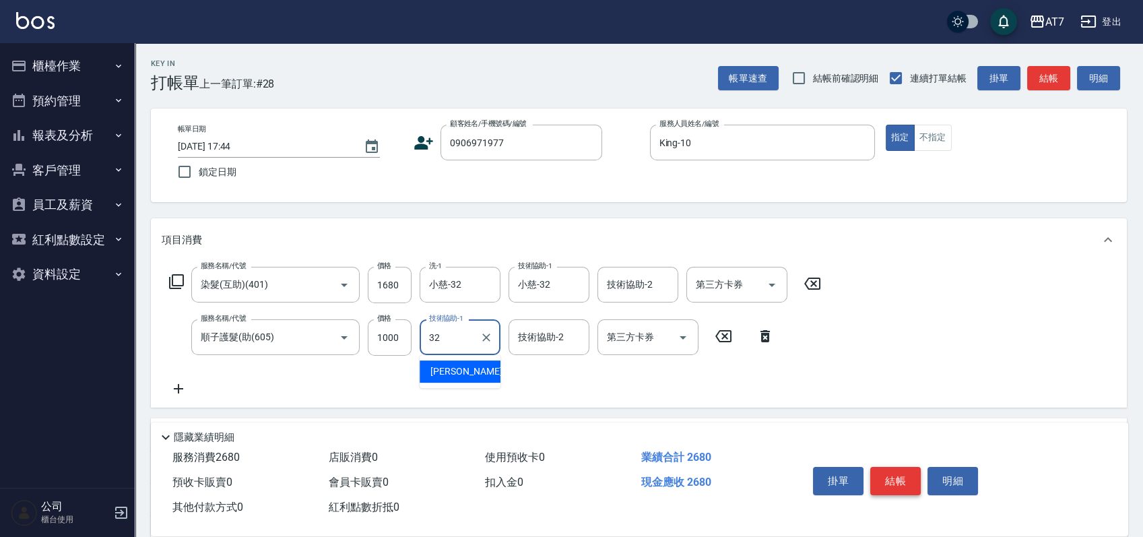
type input "小慈-32"
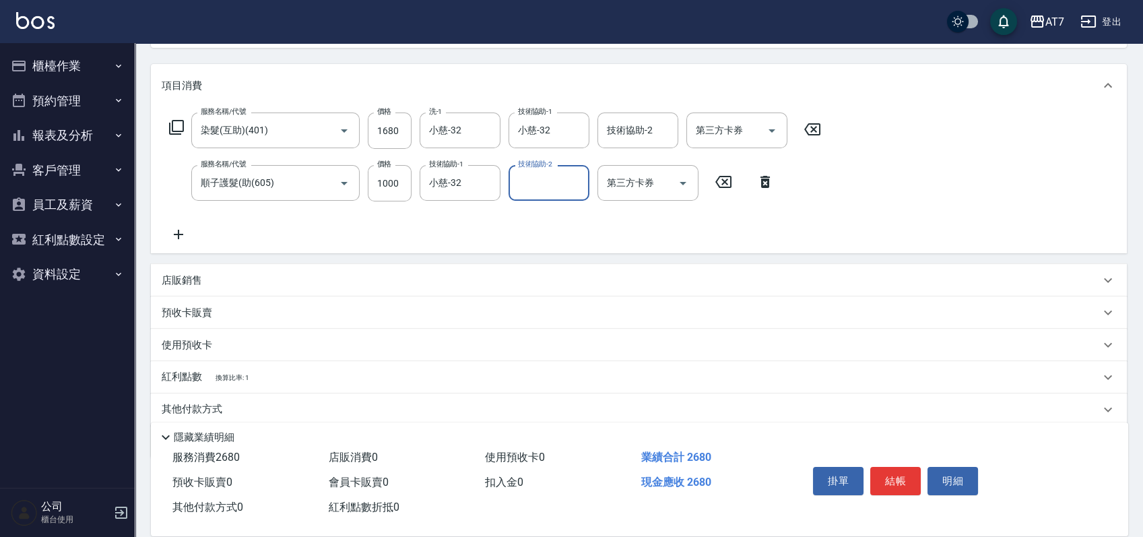
scroll to position [179, 0]
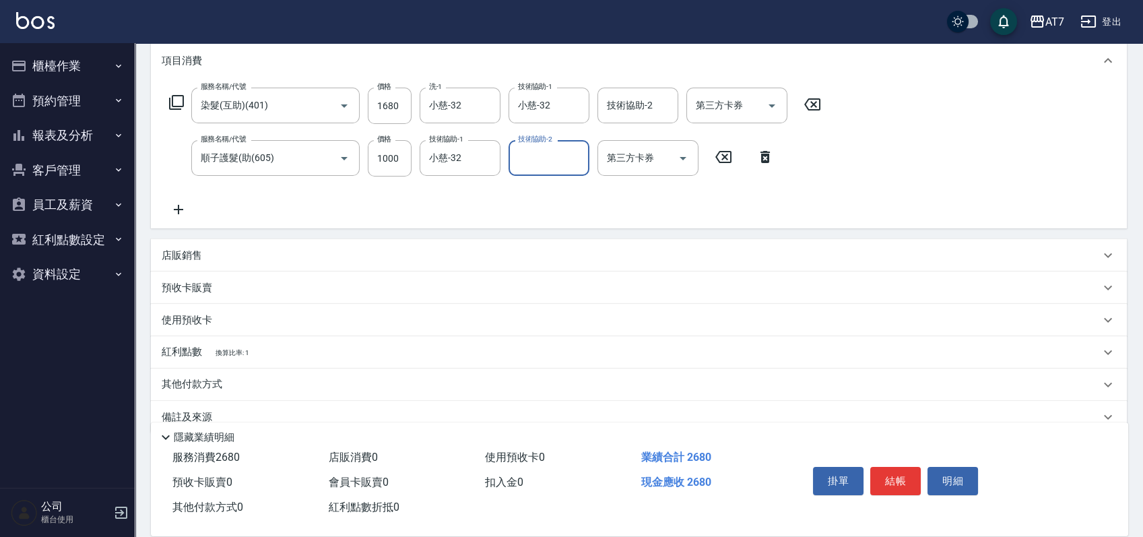
click at [302, 383] on div "其他付款方式" at bounding box center [631, 384] width 938 height 15
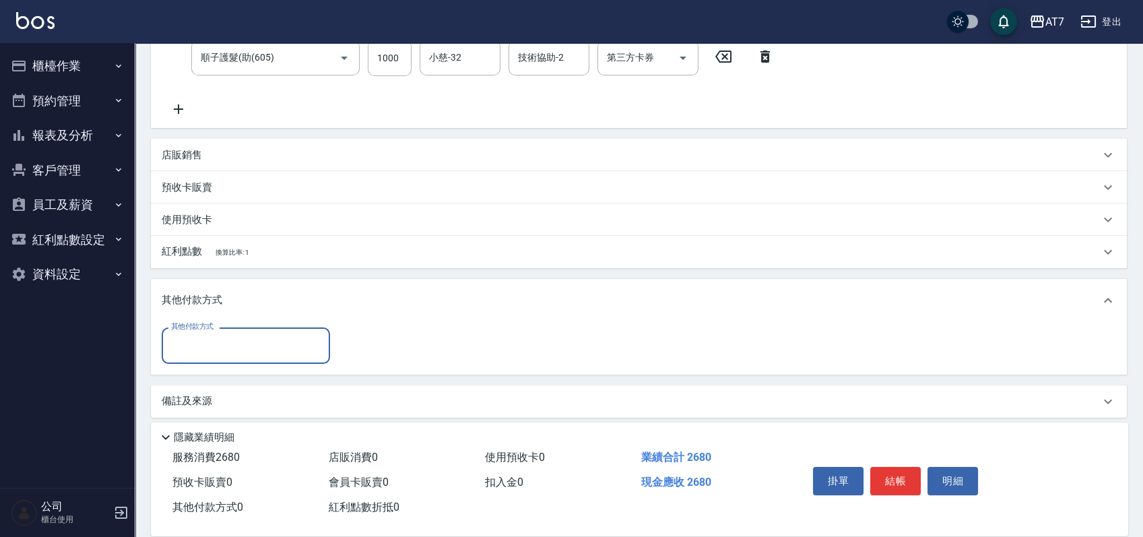
scroll to position [286, 0]
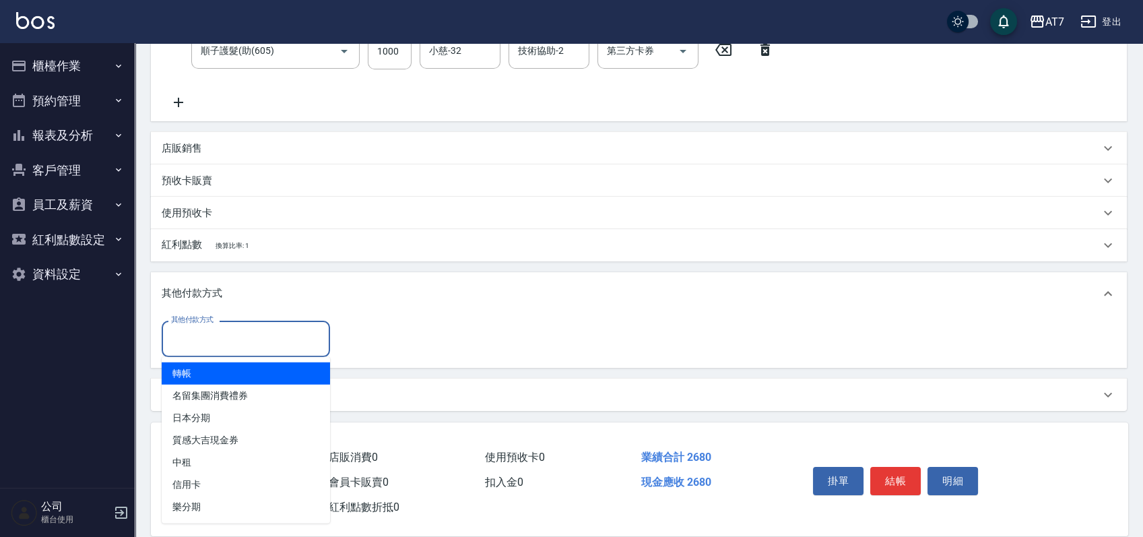
click at [251, 344] on input "其他付款方式" at bounding box center [246, 339] width 156 height 24
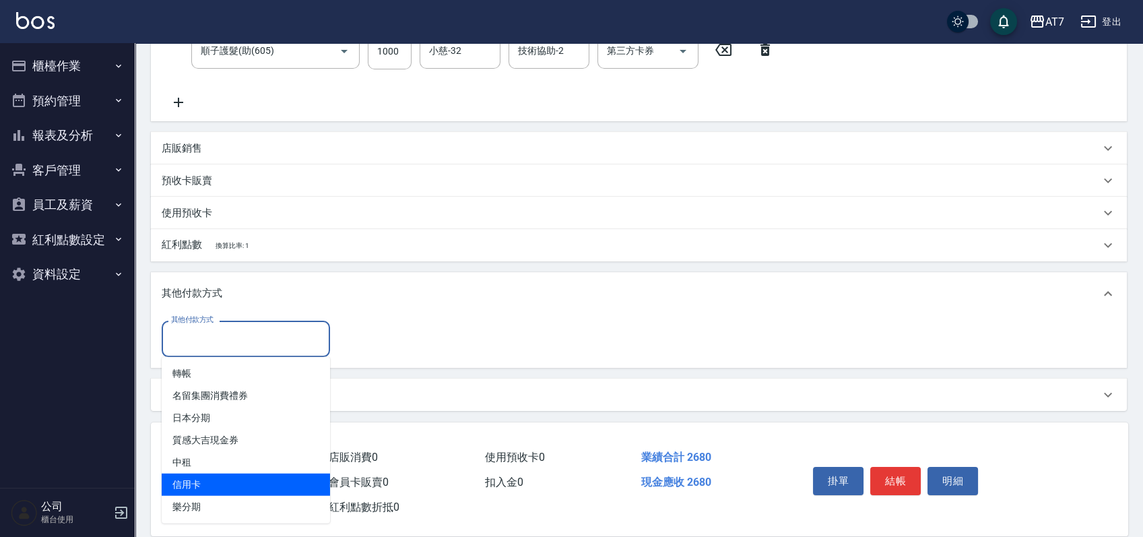
click at [215, 483] on span "信用卡" at bounding box center [246, 484] width 168 height 22
type input "信用卡"
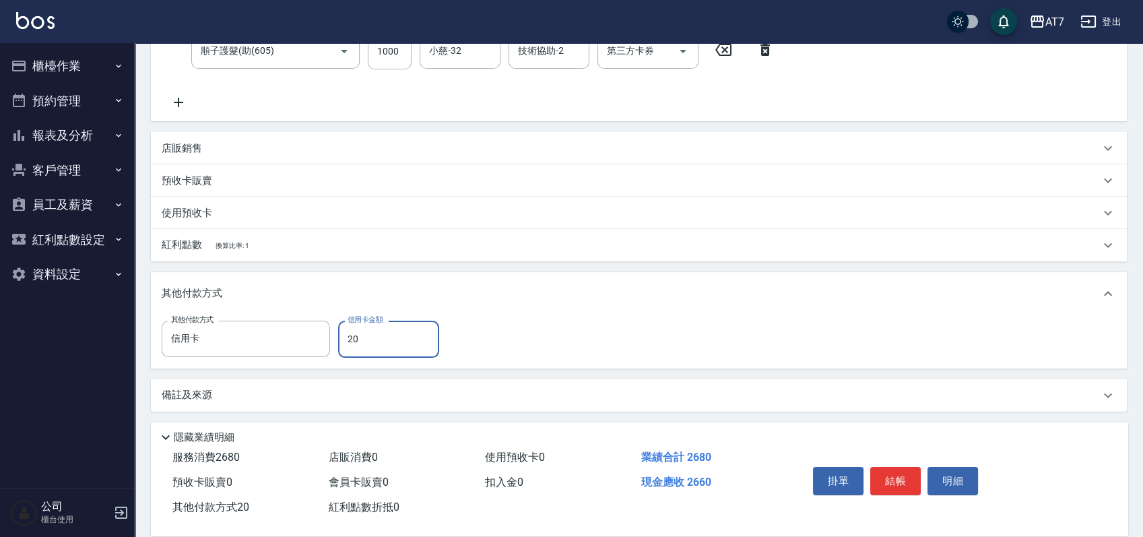
type input "260"
type input "240"
type input "2680"
type input "0"
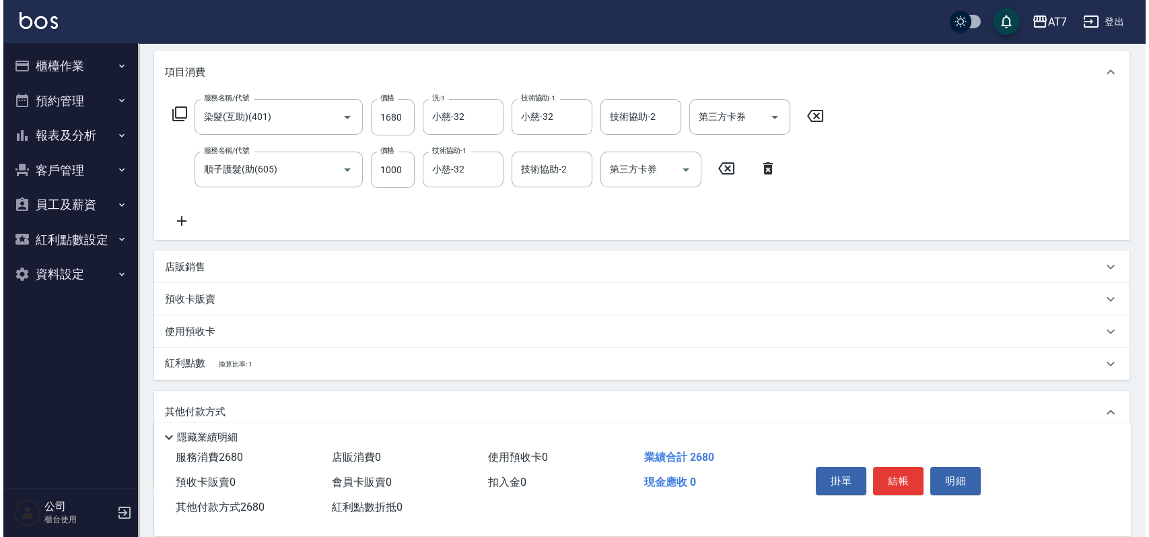
scroll to position [0, 0]
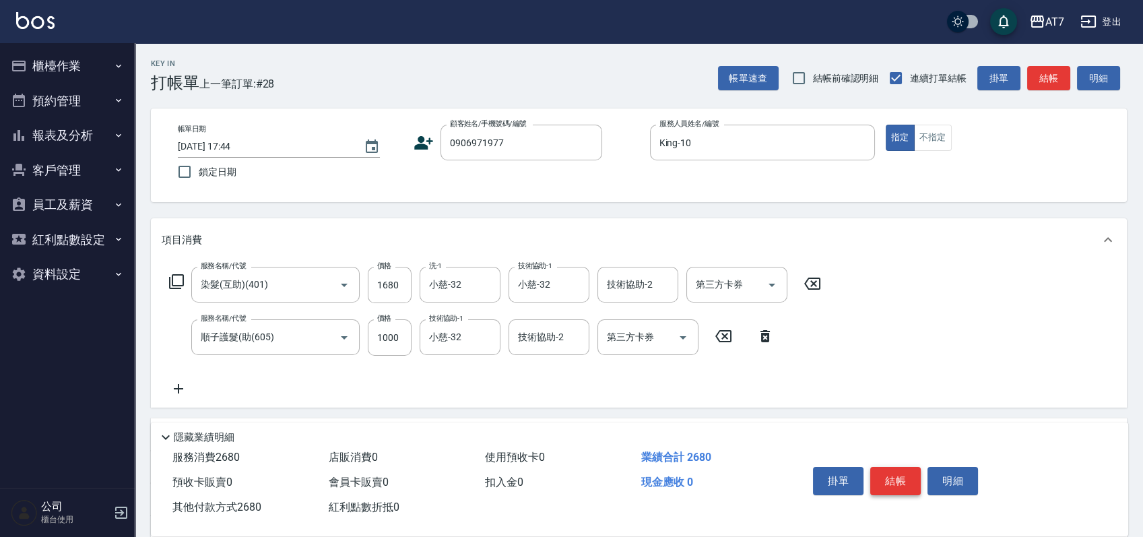
type input "2680"
click at [899, 478] on button "結帳" at bounding box center [895, 481] width 51 height 28
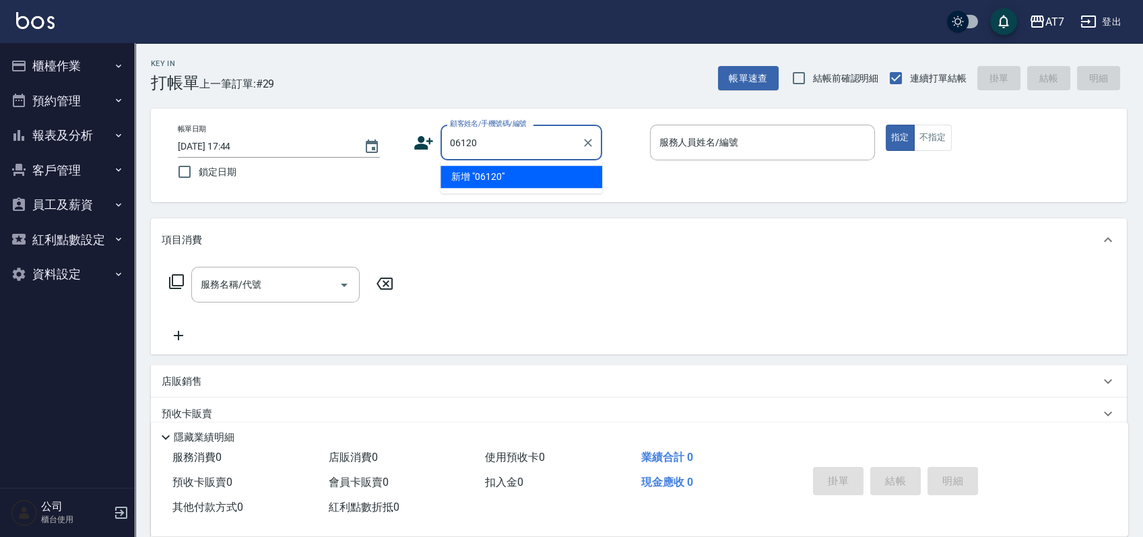
type input "06120"
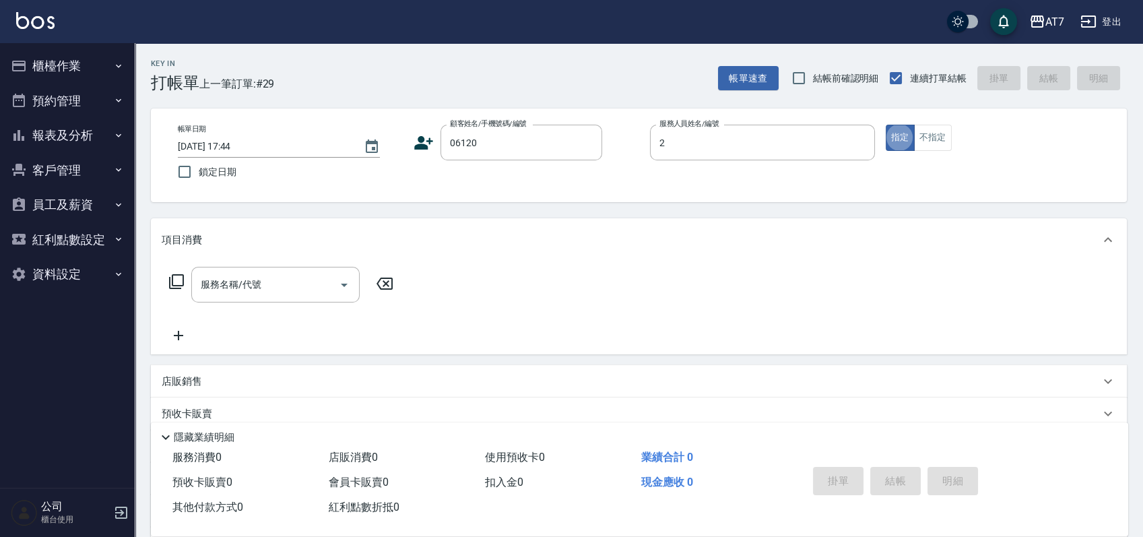
type input "[PERSON_NAME]-2"
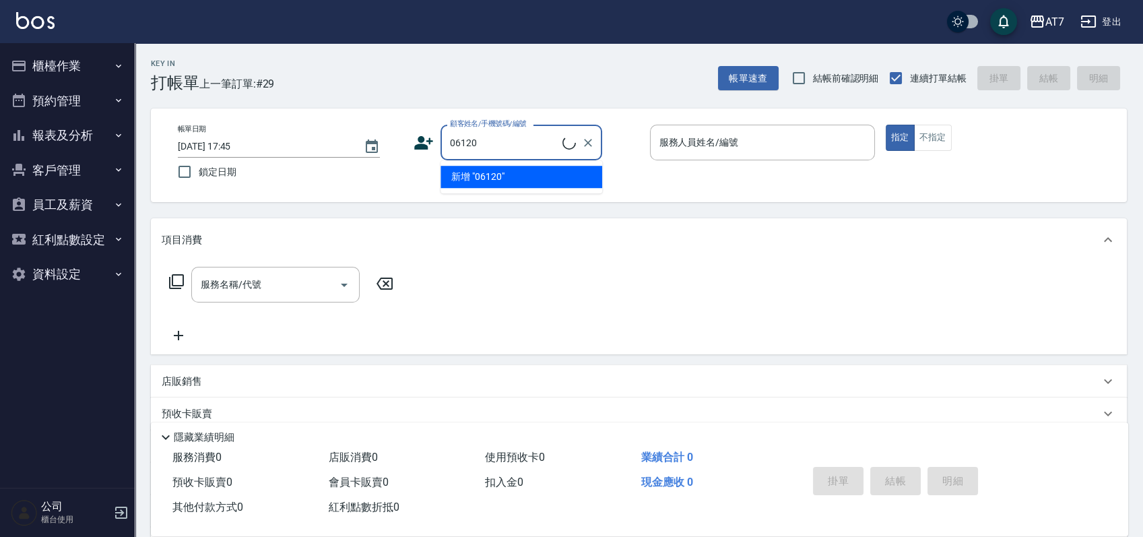
type input "06120"
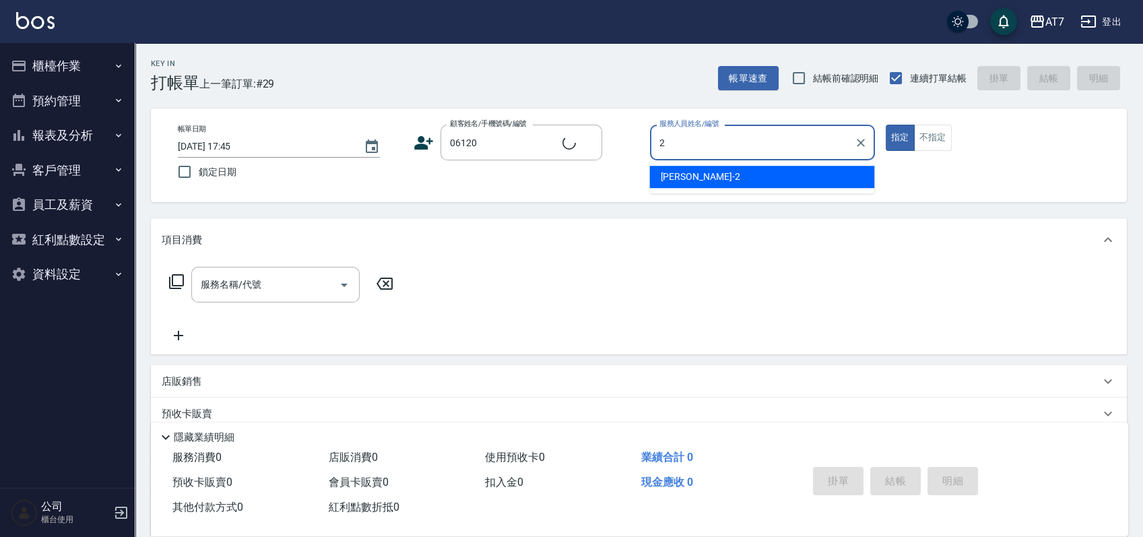
type input "[PERSON_NAME]-2"
type button "true"
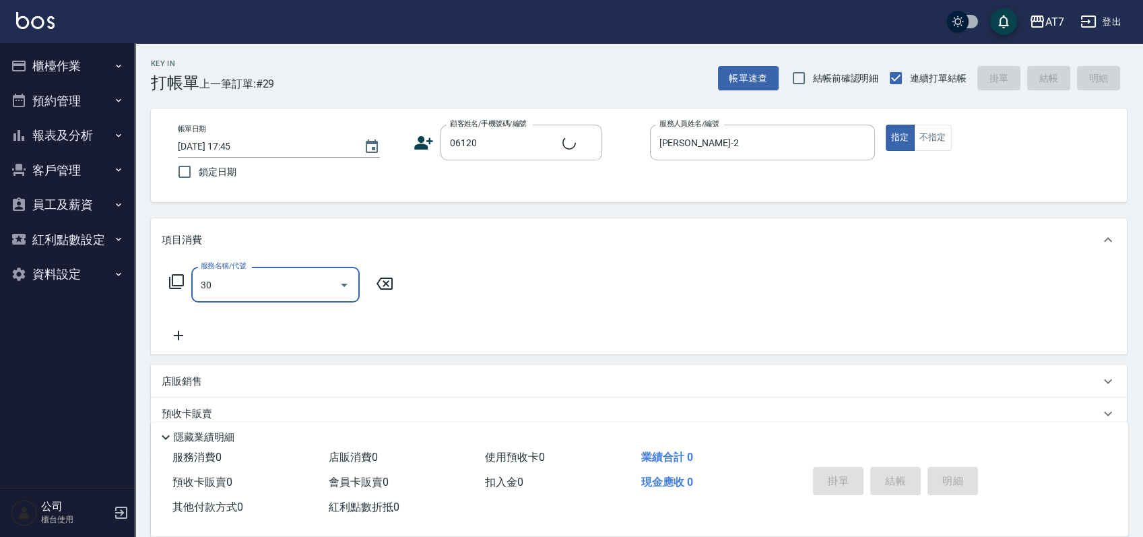
type input "305"
type input "公司單/06120-1/06120"
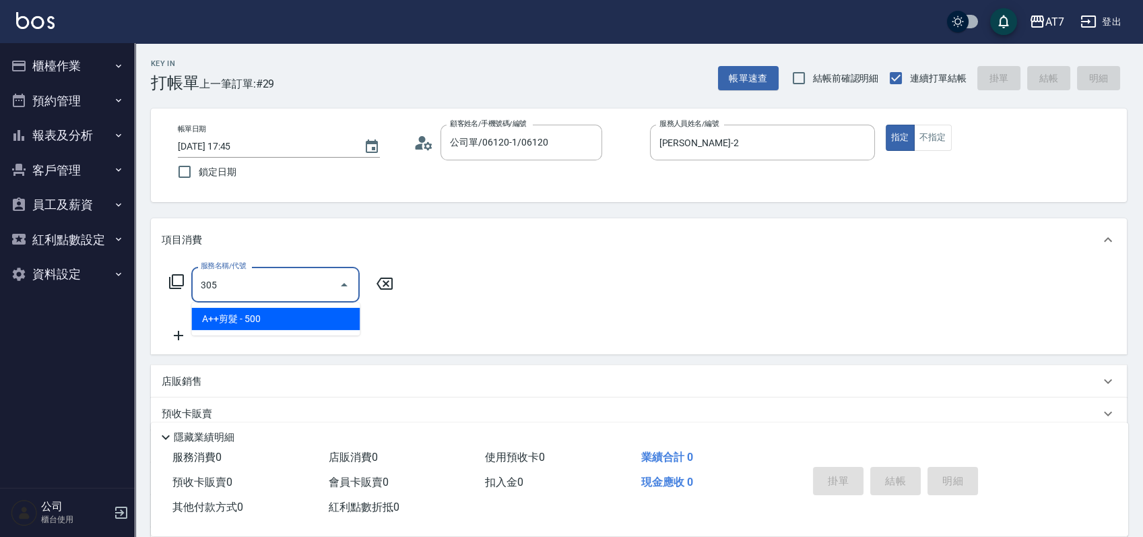
type input "50"
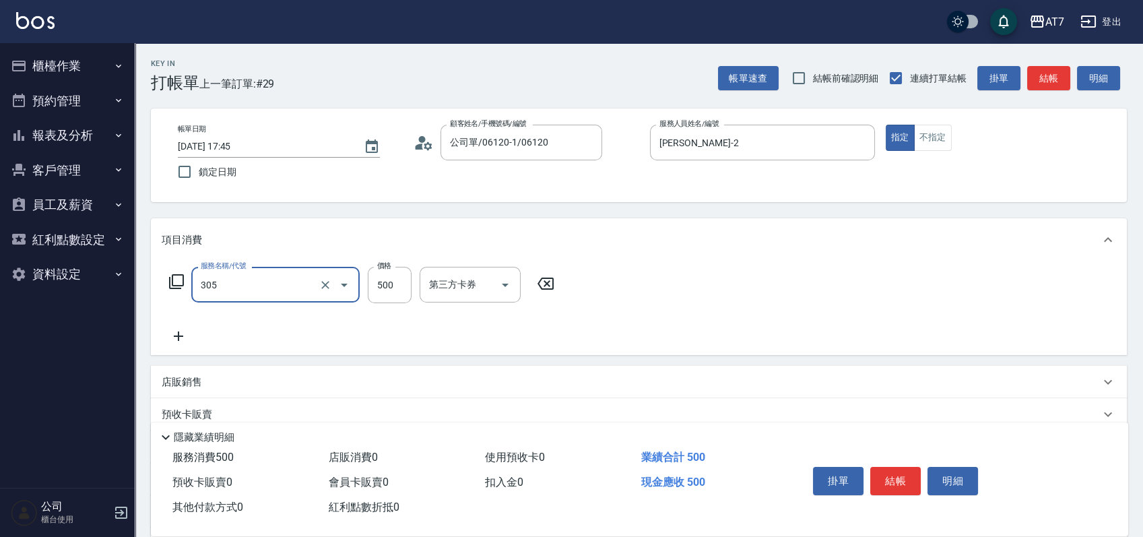
type input "A++剪髮(305)"
type input "0"
type input "60"
type input "600"
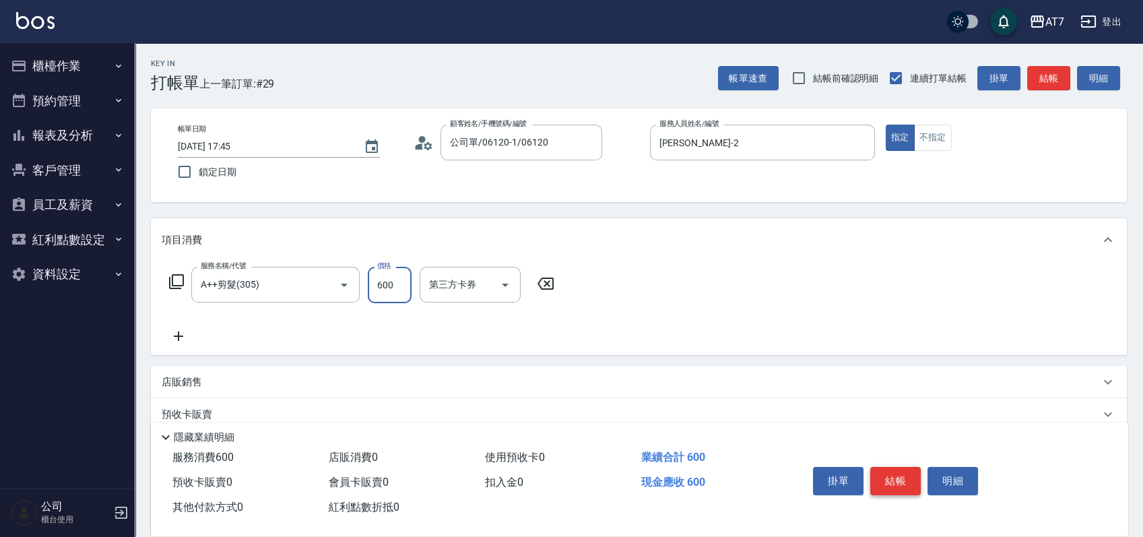
click at [894, 481] on button "結帳" at bounding box center [895, 481] width 51 height 28
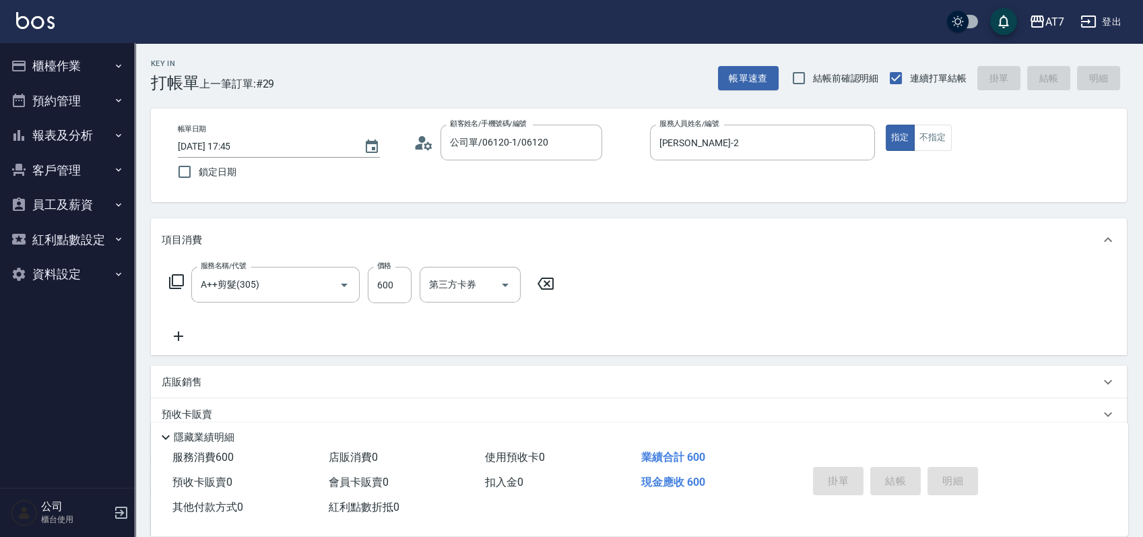
type input "0"
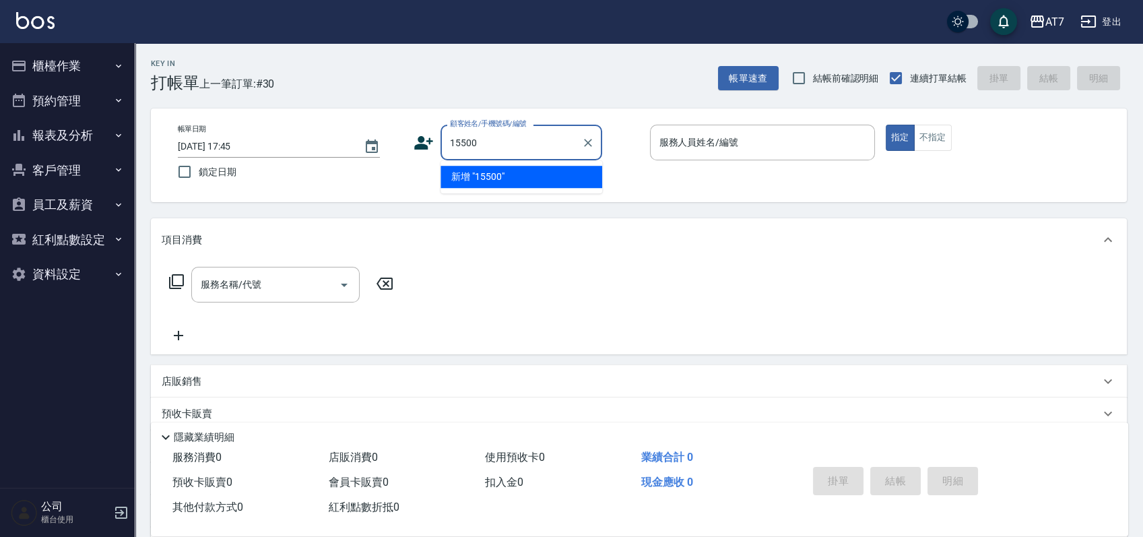
type input "15500"
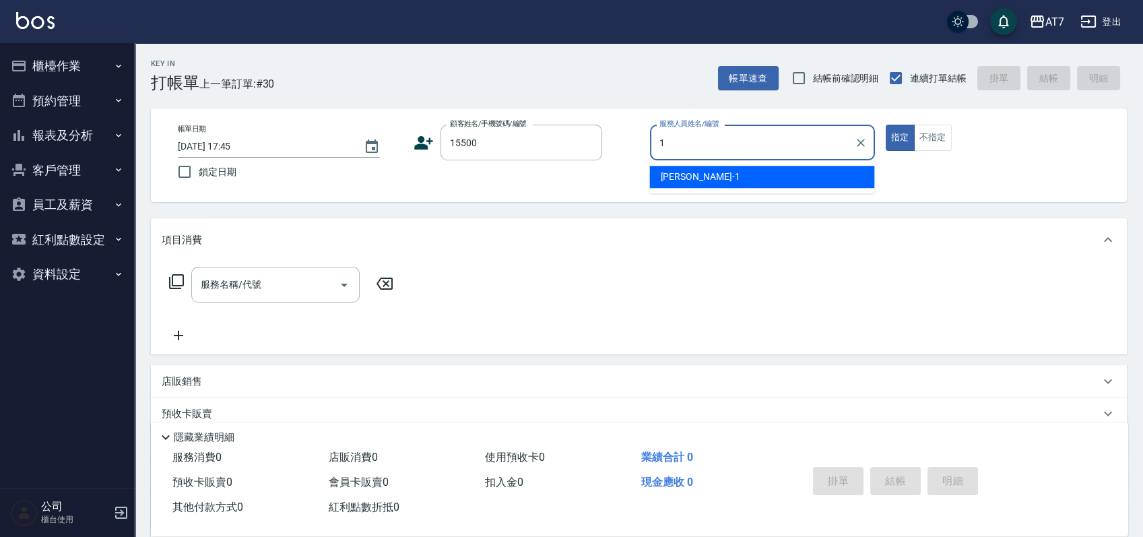
type input "[PERSON_NAME]-1"
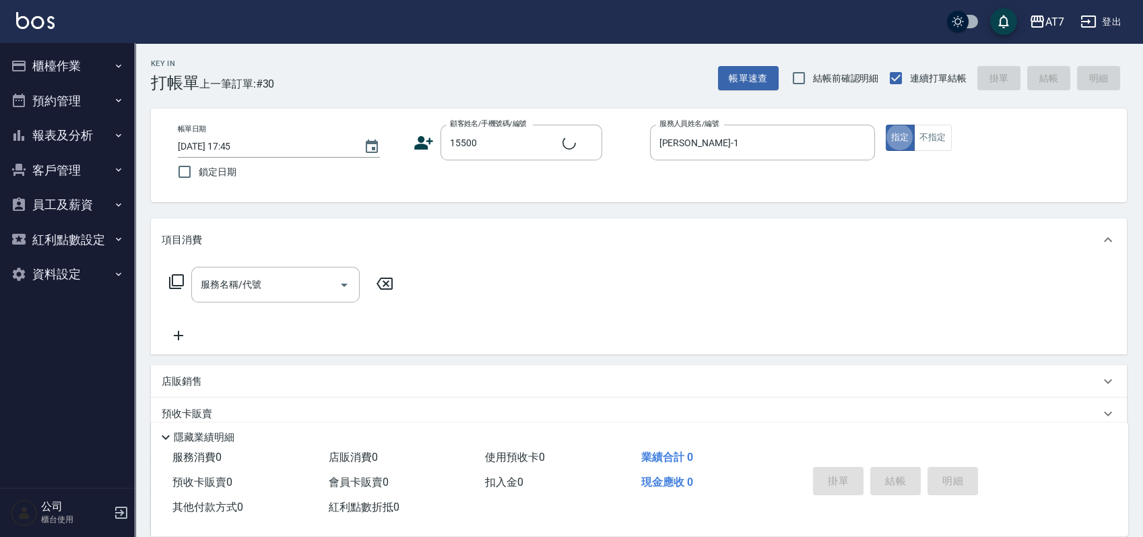
type input "公司/公司15500/15500"
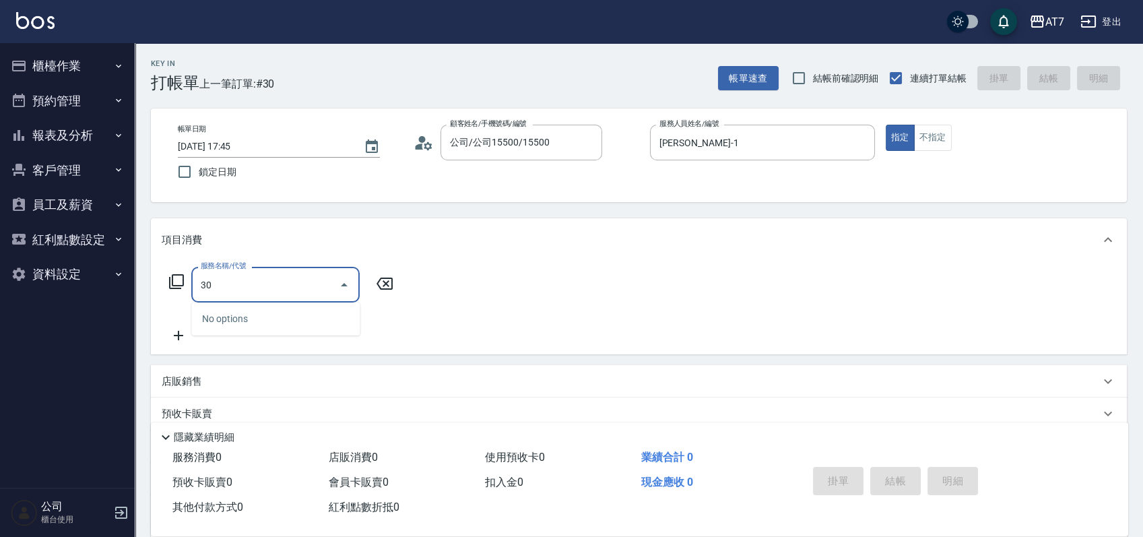
type input "301"
type input "30"
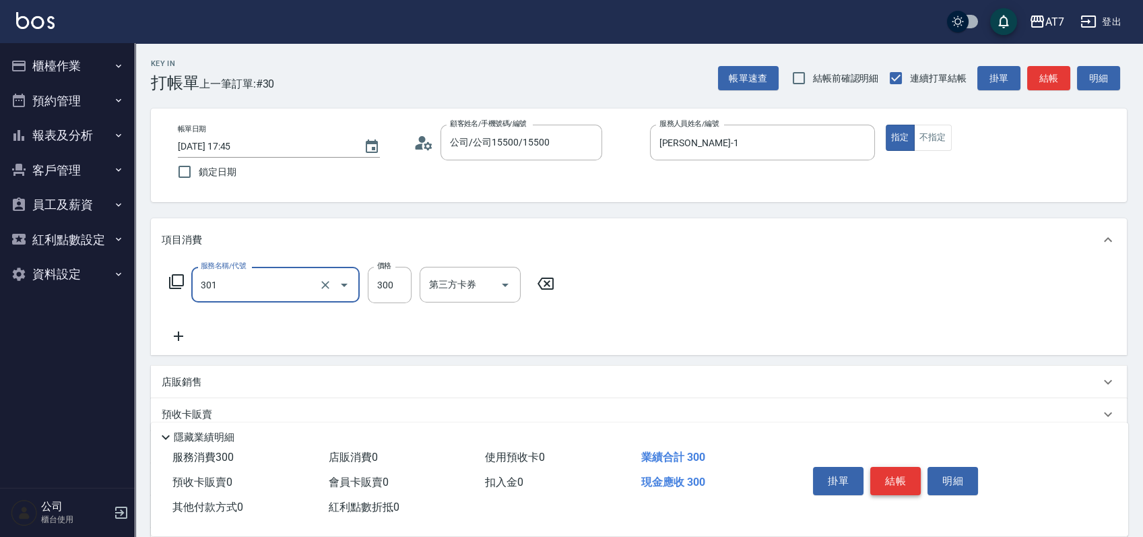
type input "學生剪髮(301)"
click at [894, 481] on button "結帳" at bounding box center [895, 481] width 51 height 28
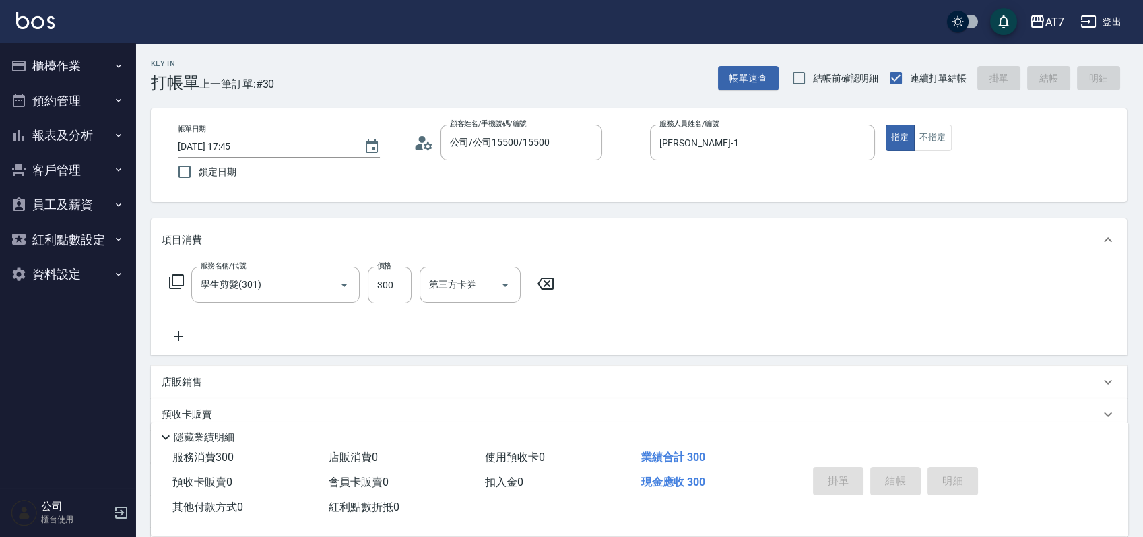
type input "0"
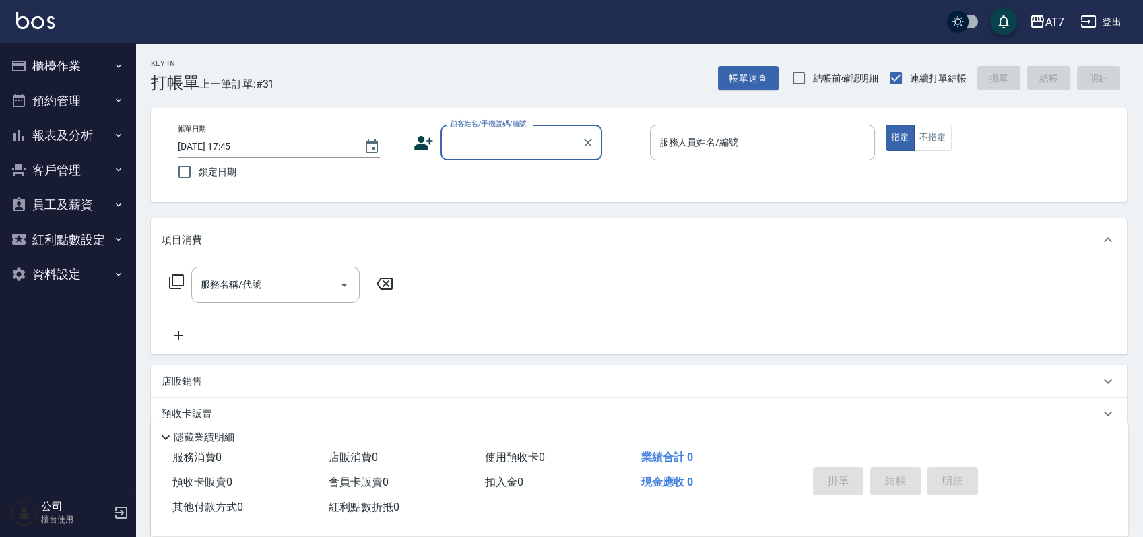
click at [84, 61] on button "櫃檯作業" at bounding box center [67, 65] width 124 height 35
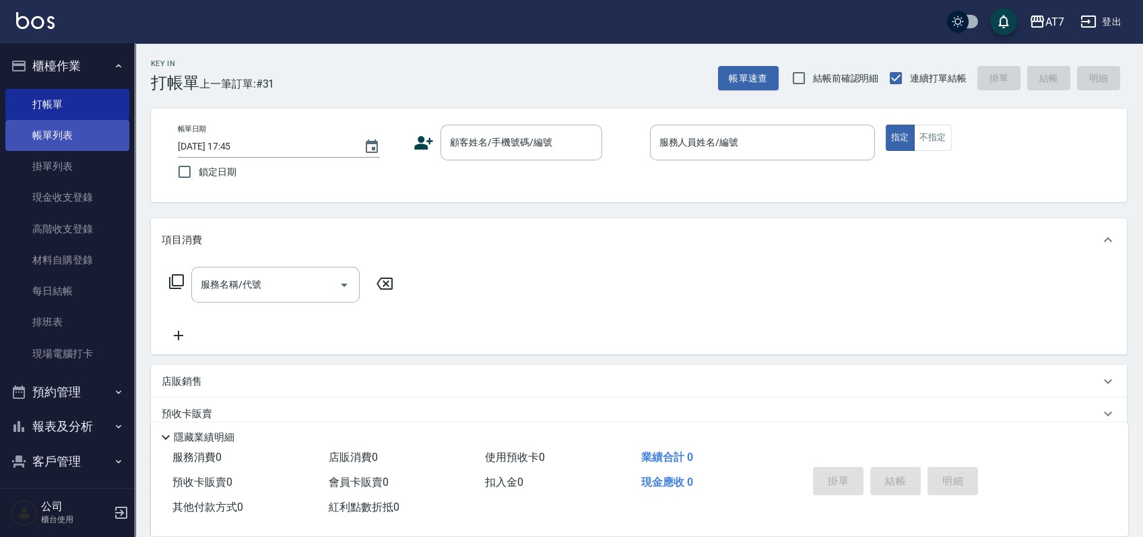
click at [74, 140] on link "帳單列表" at bounding box center [67, 135] width 124 height 31
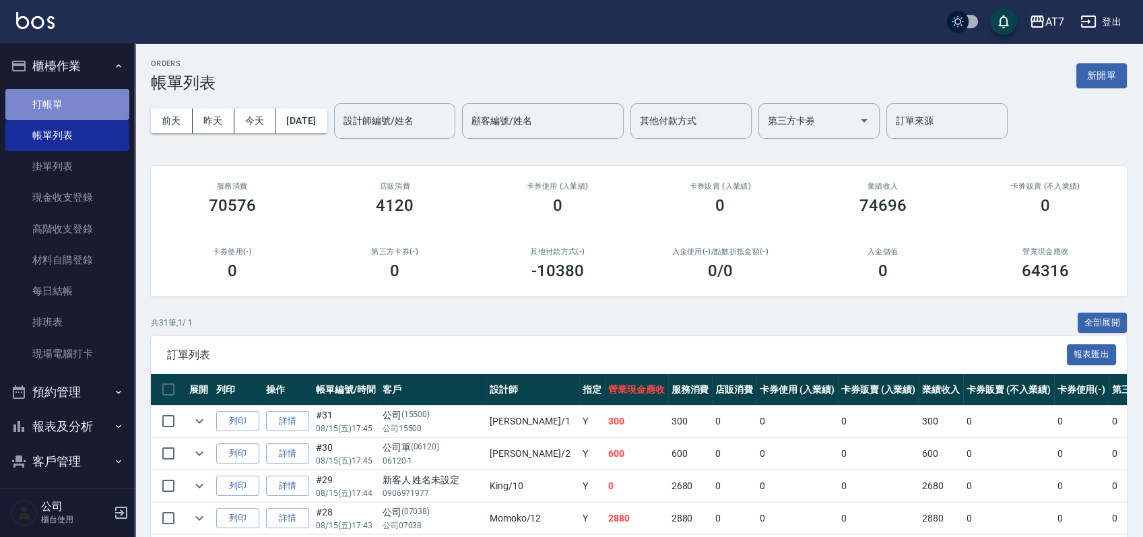
click at [73, 104] on link "打帳單" at bounding box center [67, 104] width 124 height 31
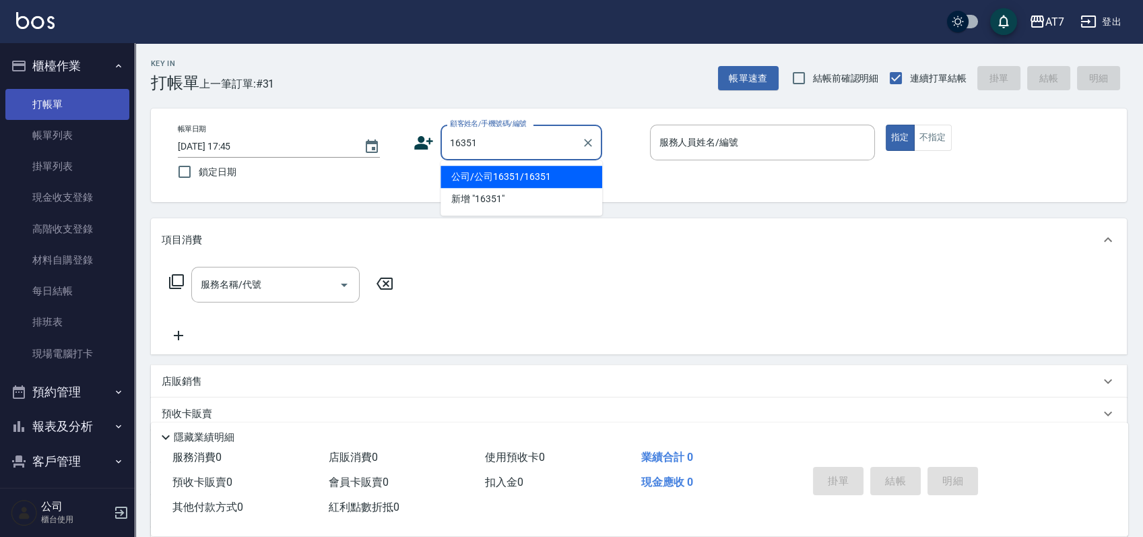
type input "公司/公司16351/16351"
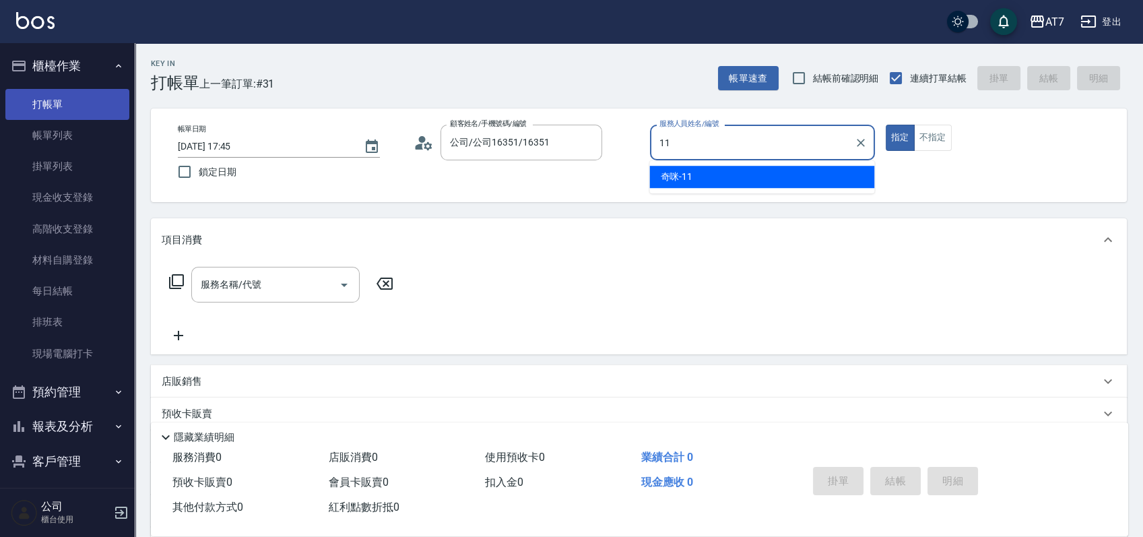
type input "奇咪-11"
type button "true"
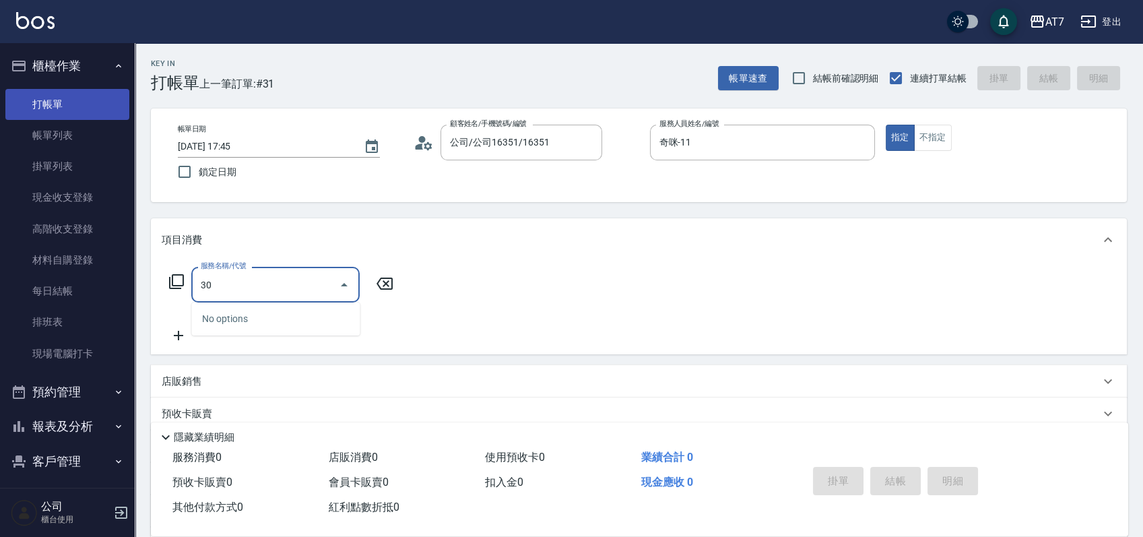
type input "301"
type input "30"
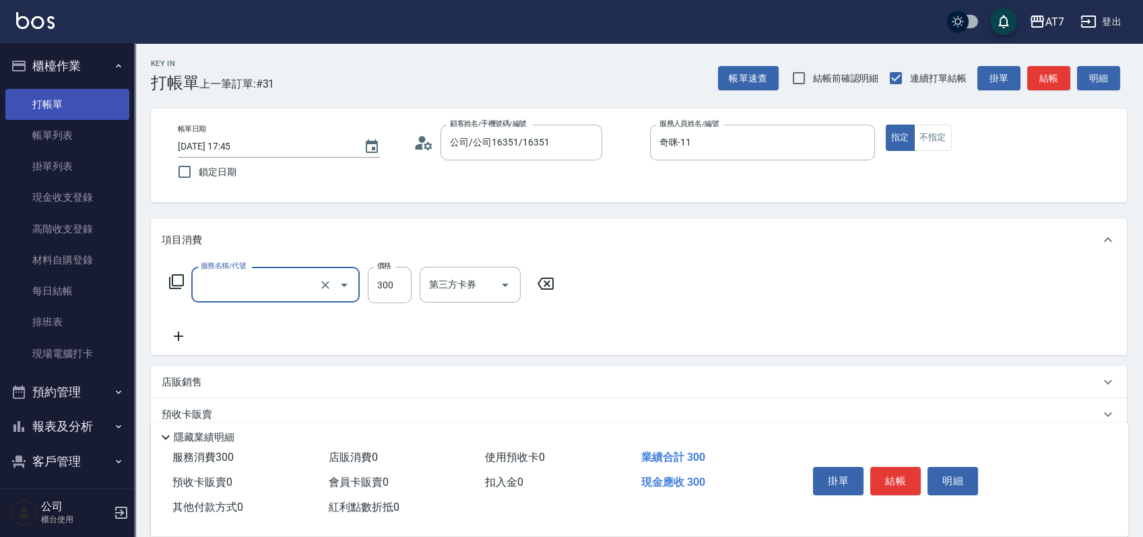
type input "0"
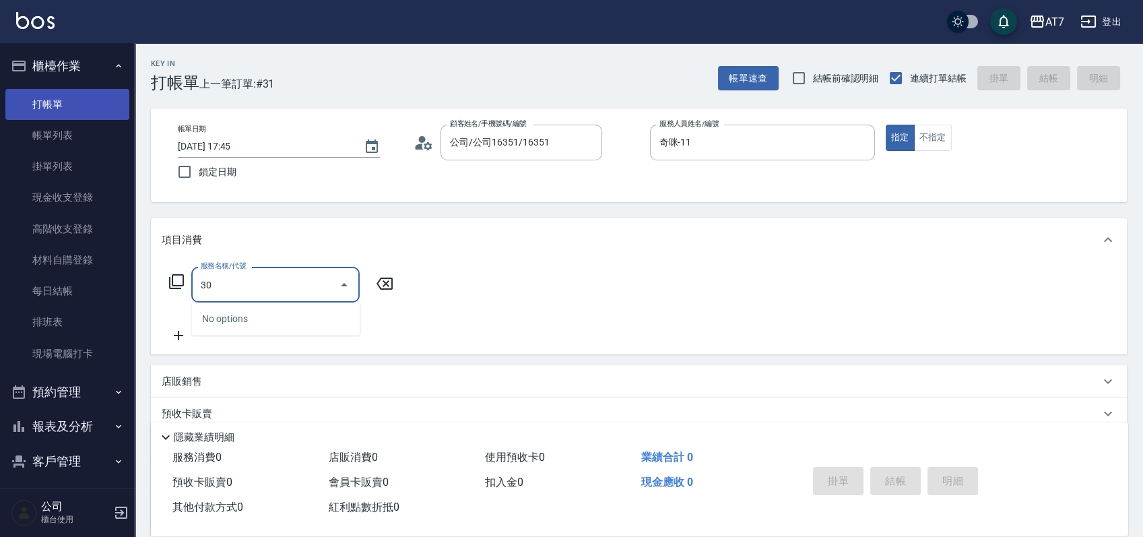
type input "300"
type input "10"
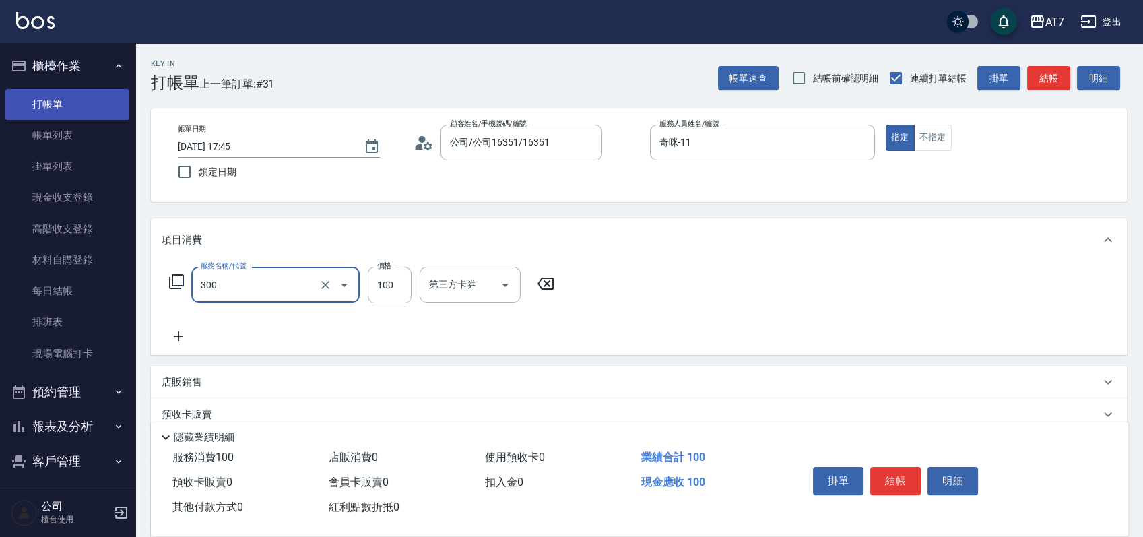
type input "剪瀏海(300)"
type input "0"
type input "15"
type input "10"
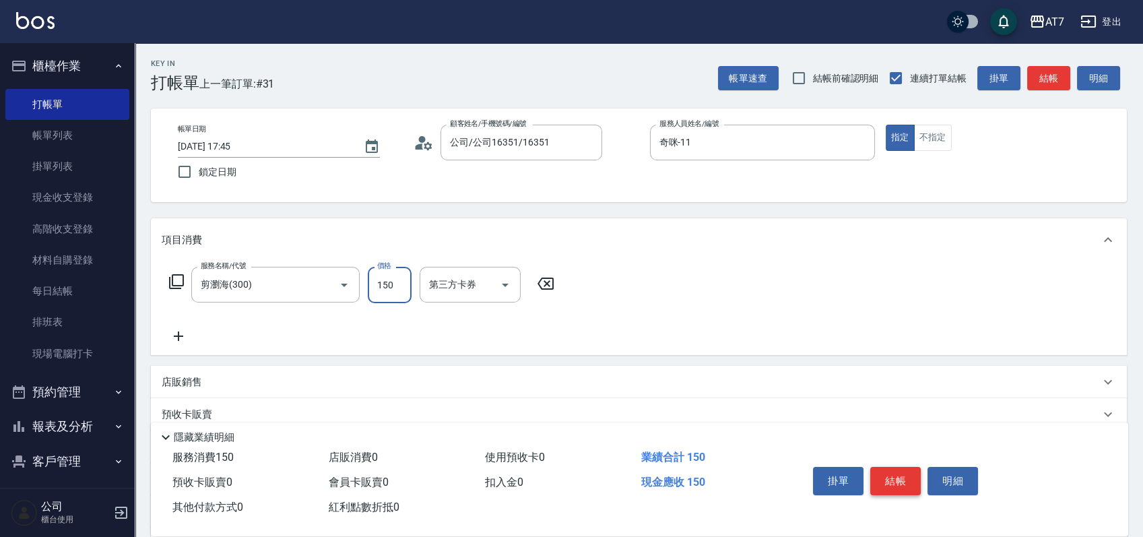
type input "150"
click at [892, 473] on button "結帳" at bounding box center [895, 481] width 51 height 28
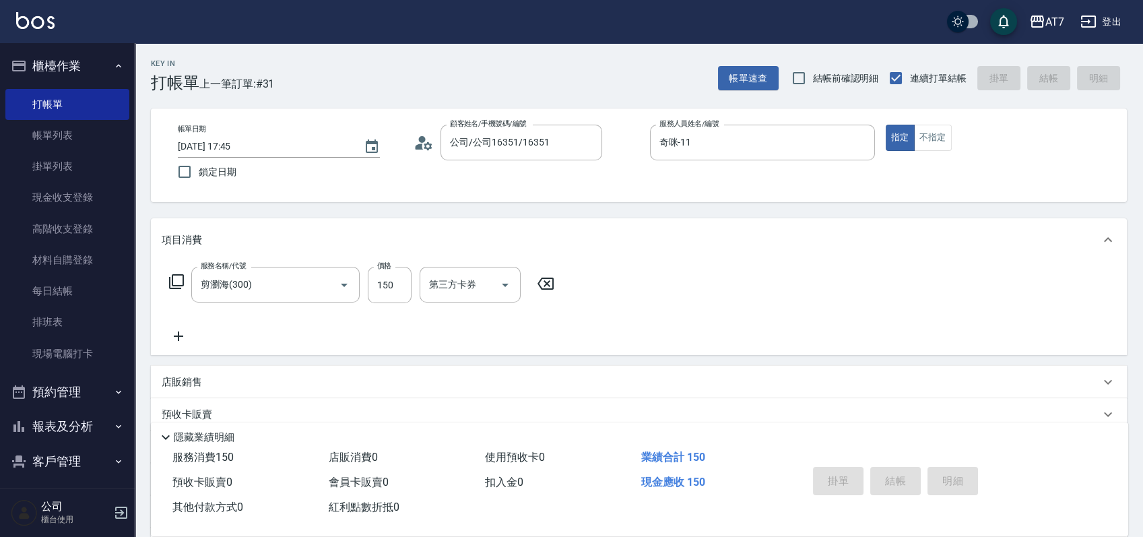
type input "[DATE] 17:46"
type input "0"
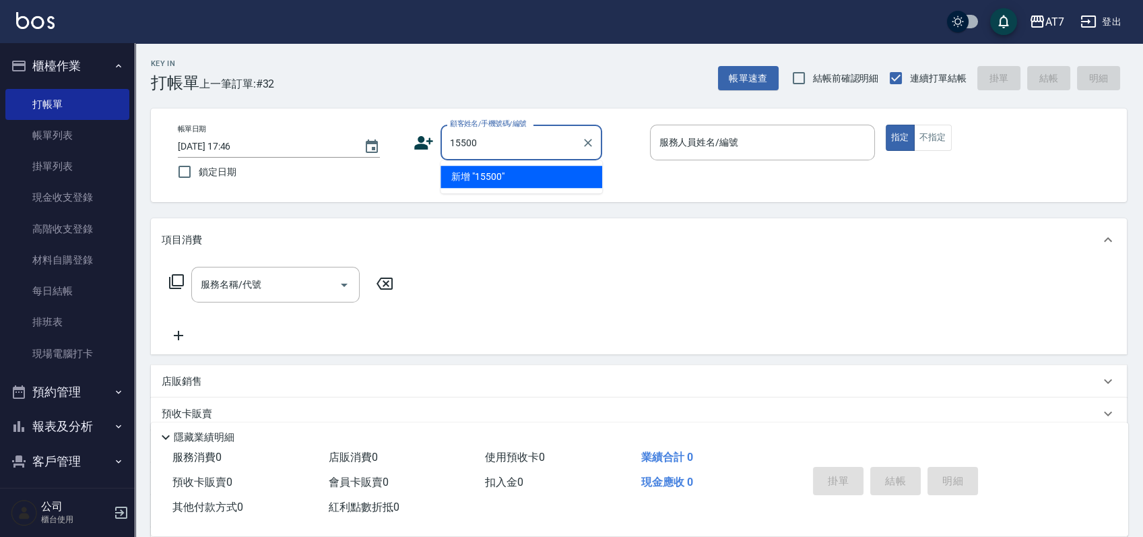
type input "15500"
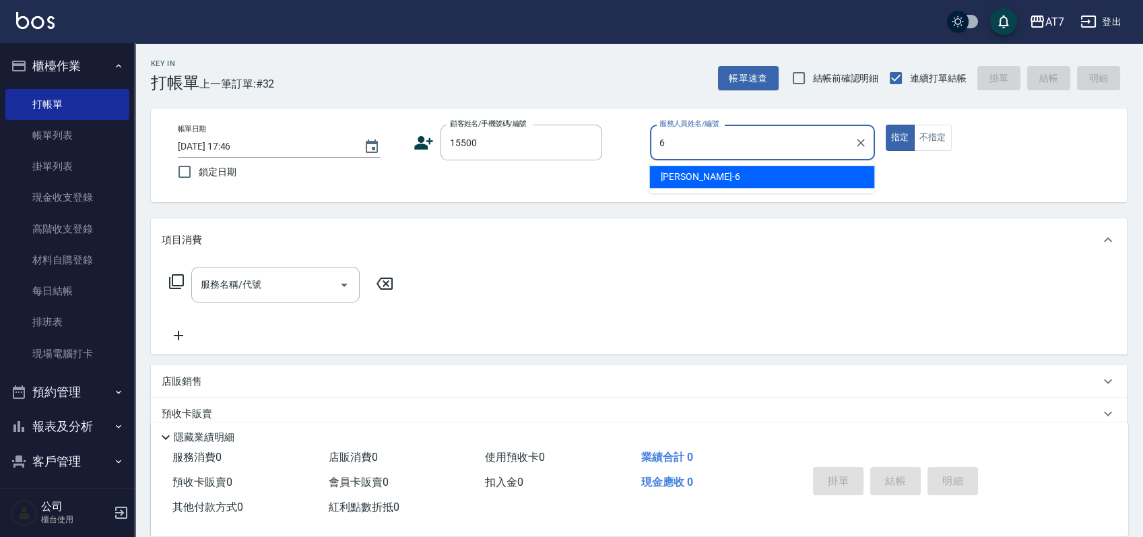
type input "[PERSON_NAME]-6"
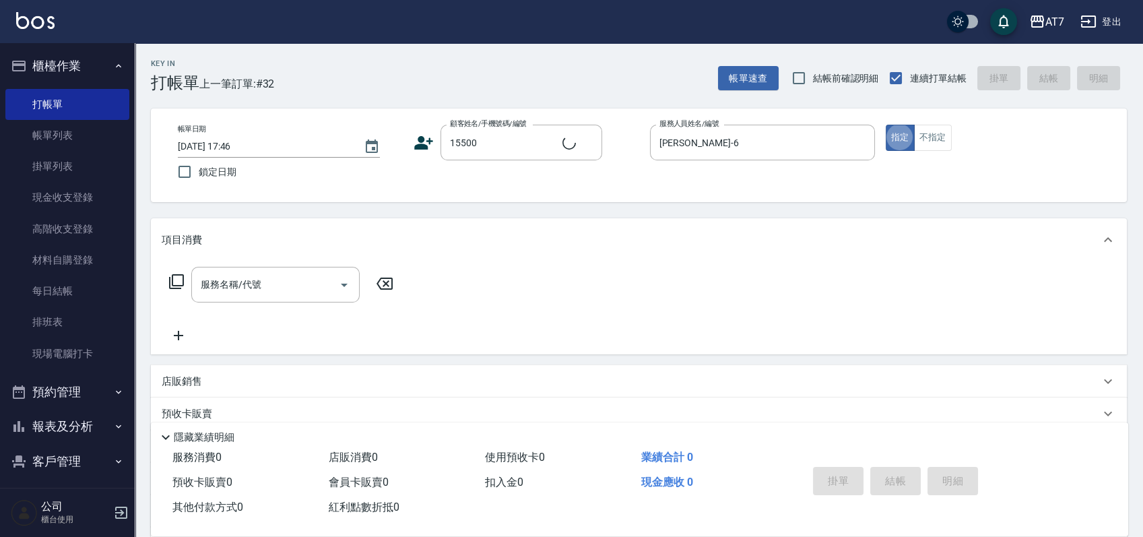
type input "公司/公司15500/15500"
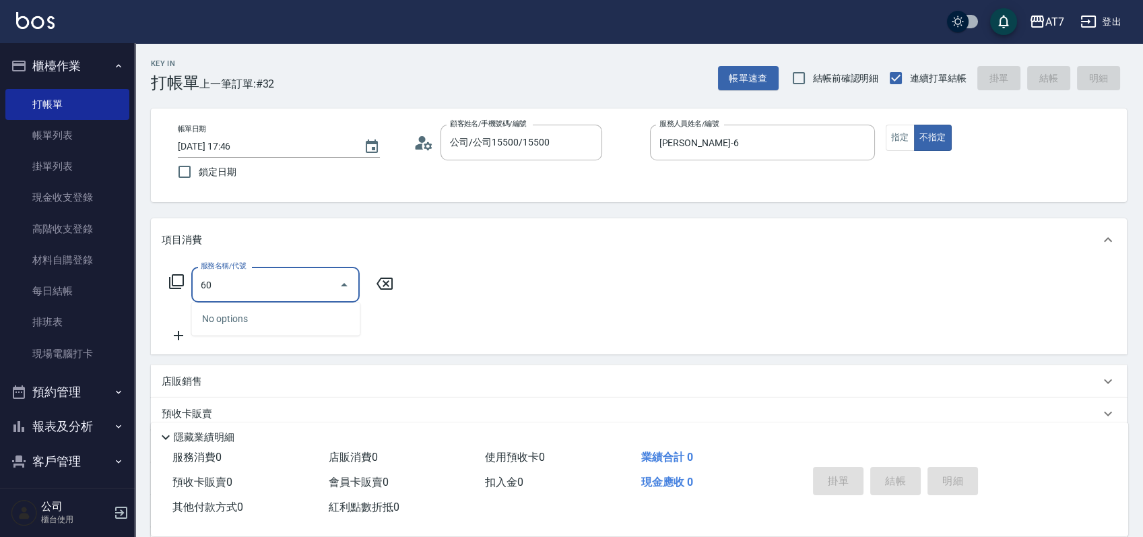
type input "603"
type input "80"
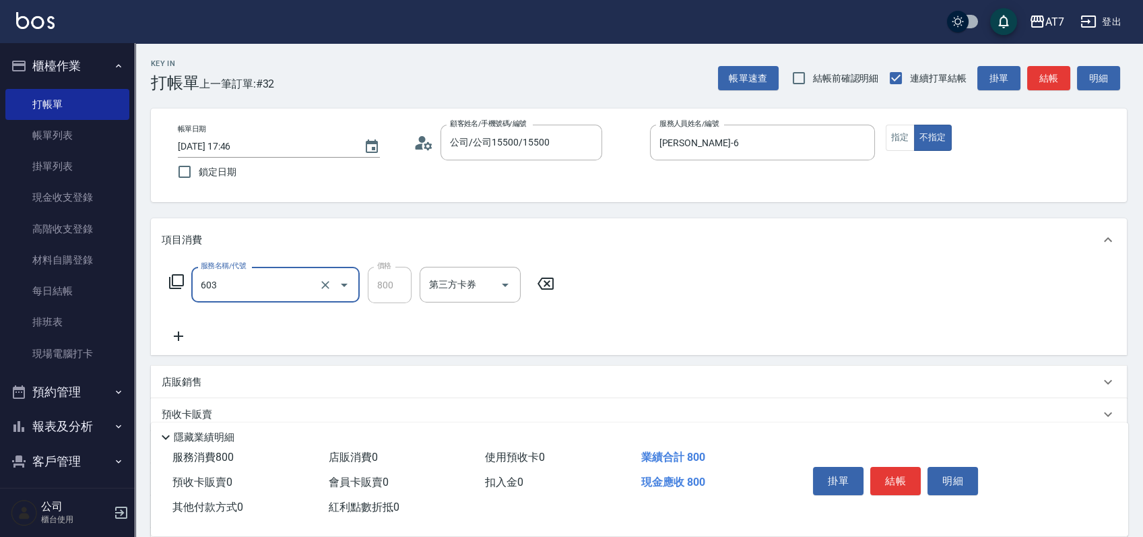
type input "TKO護髮（助(603)"
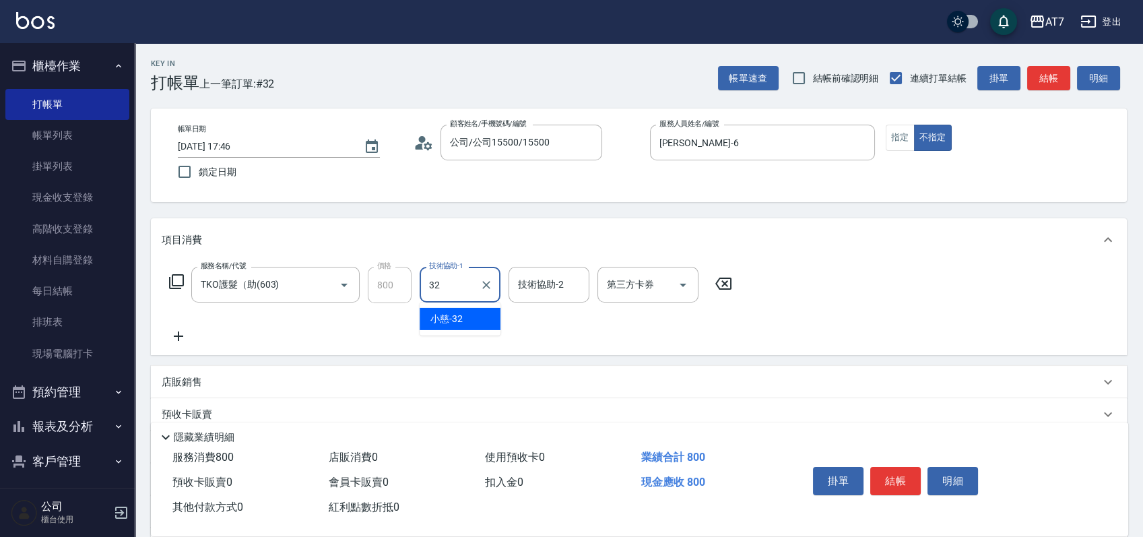
type input "小慈-32"
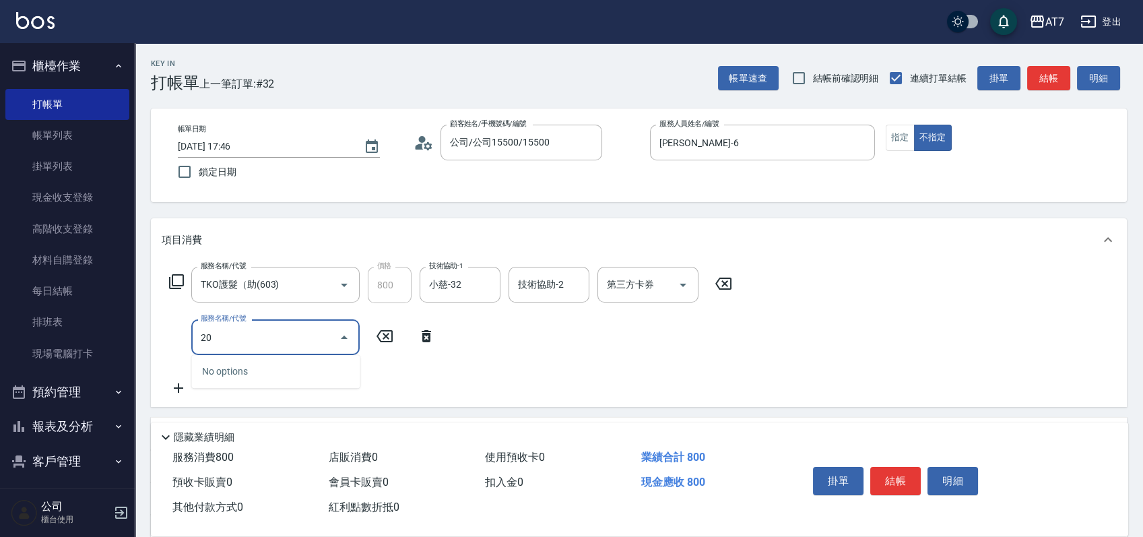
type input "201"
type input "230"
type input "燙-互助(201)"
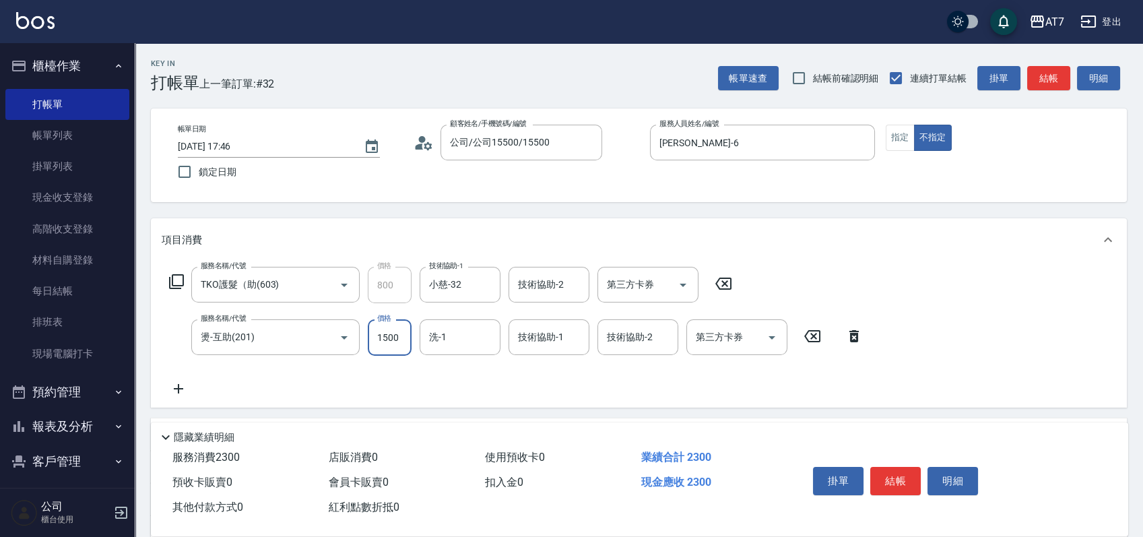
type input "2"
type input "80"
type input "250"
type input "330"
type input "2500"
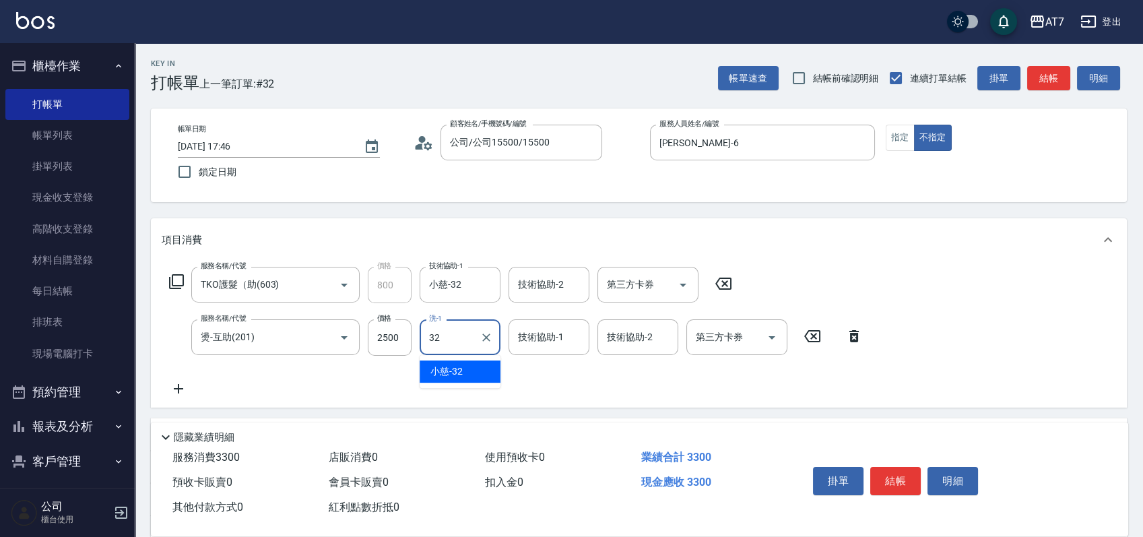
type input "小慈-32"
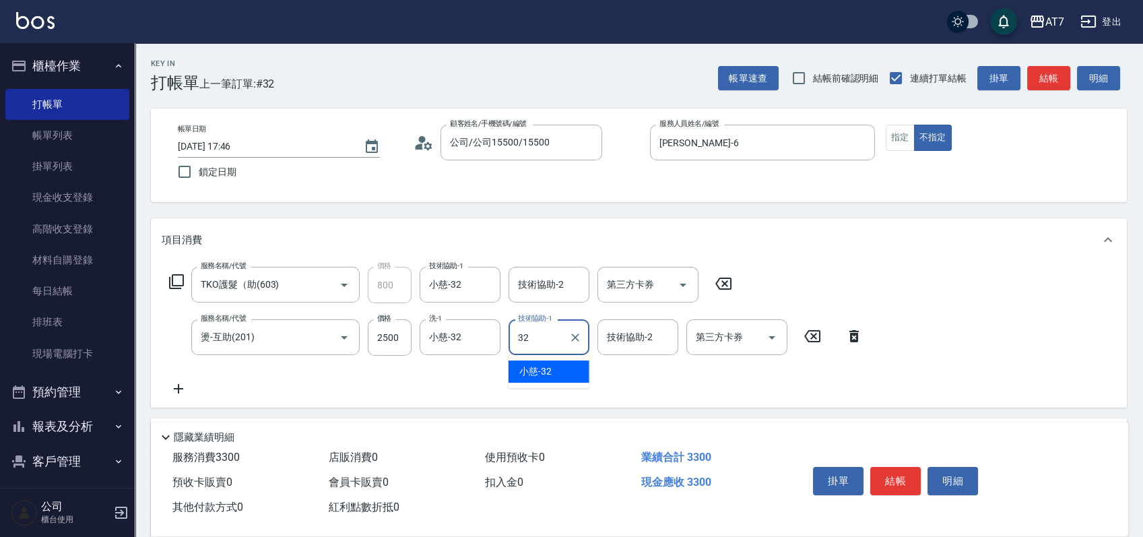
type input "小慈-32"
click at [898, 474] on button "結帳" at bounding box center [895, 481] width 51 height 28
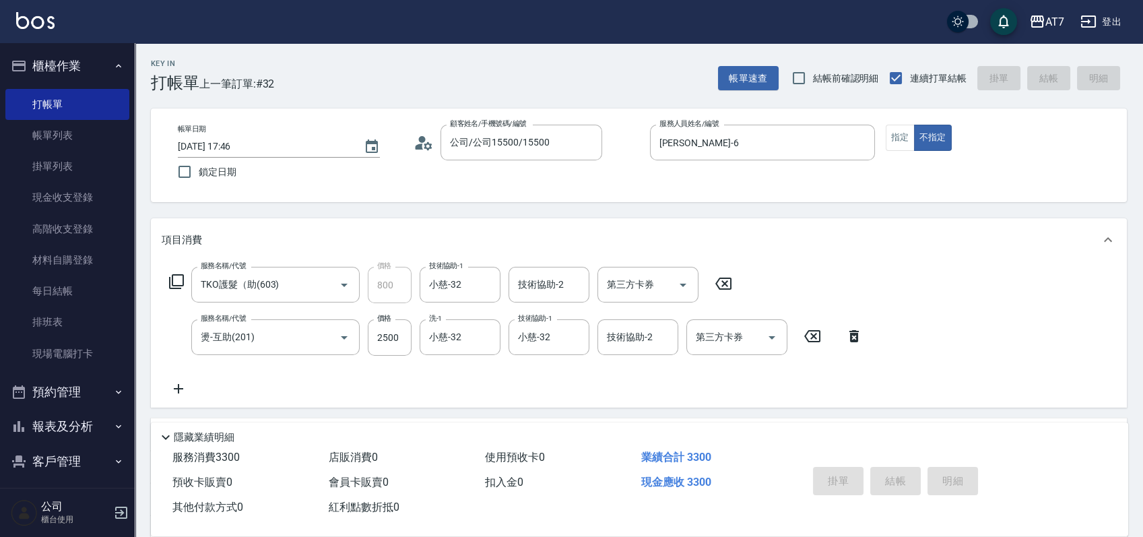
type input "[DATE] 17:54"
type input "0"
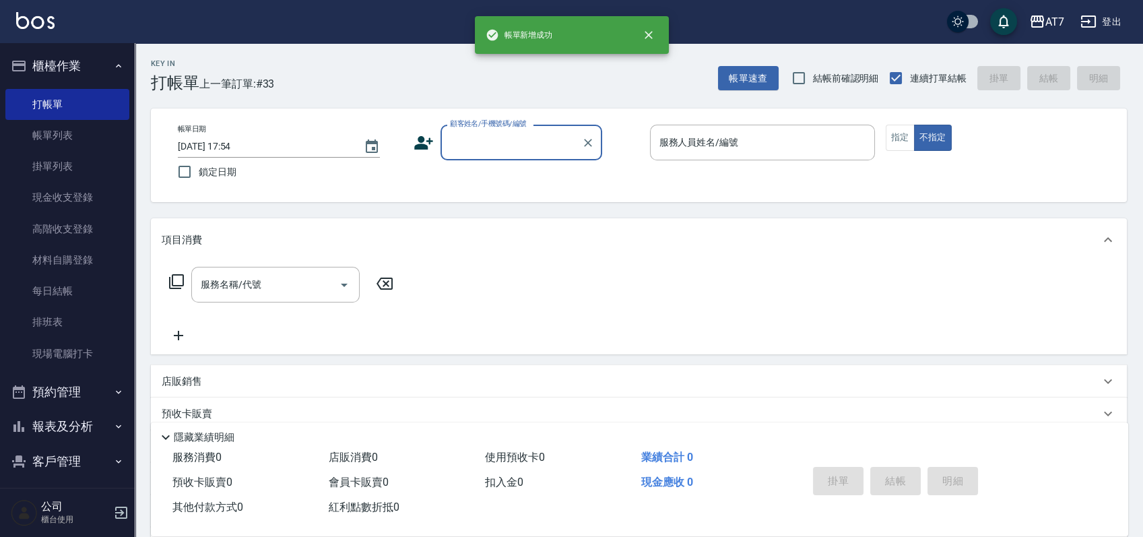
click at [898, 474] on div "掛單 結帳 明細" at bounding box center [895, 482] width 176 height 42
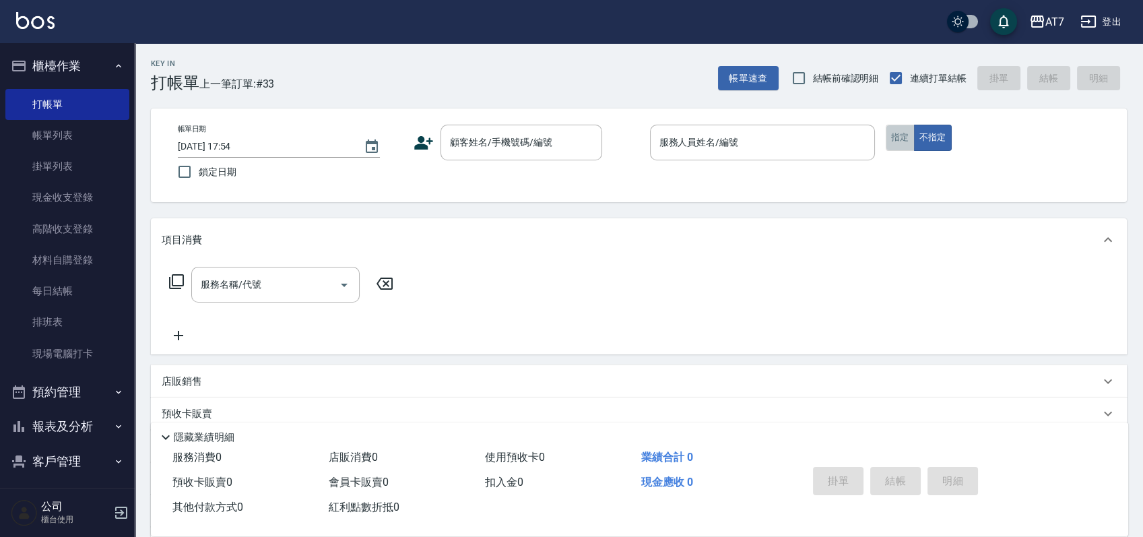
click at [898, 140] on button "指定" at bounding box center [899, 138] width 29 height 26
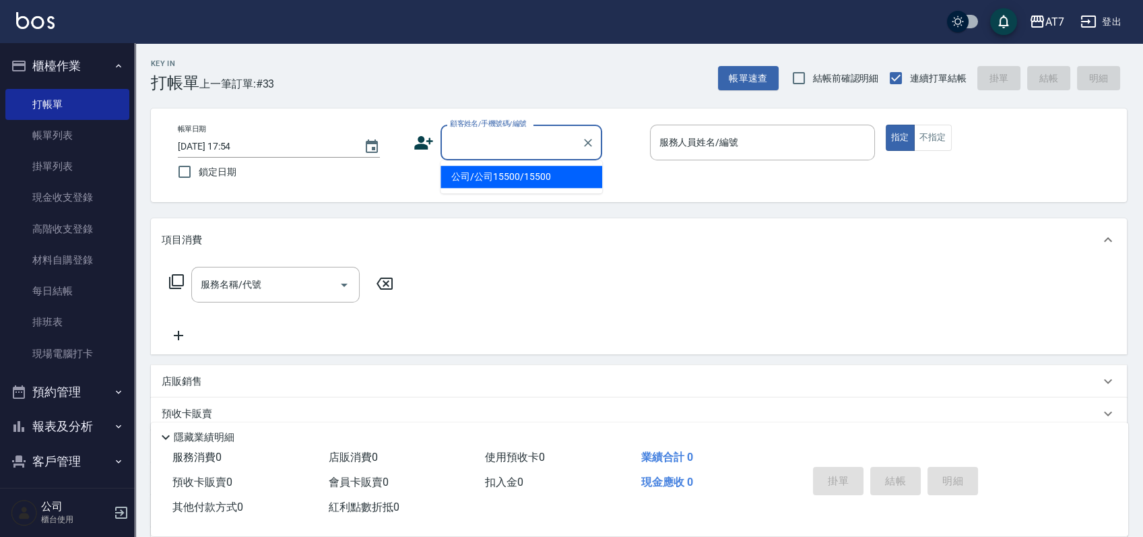
click at [533, 154] on input "顧客姓名/手機號碼/編號" at bounding box center [510, 143] width 129 height 24
type input "公司/公司15500/15500"
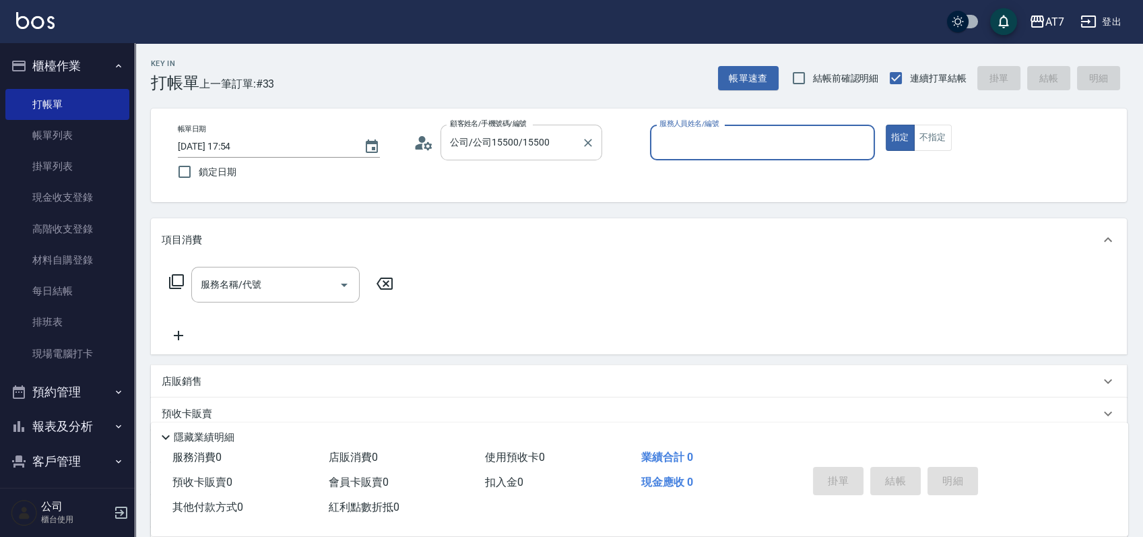
type input "2"
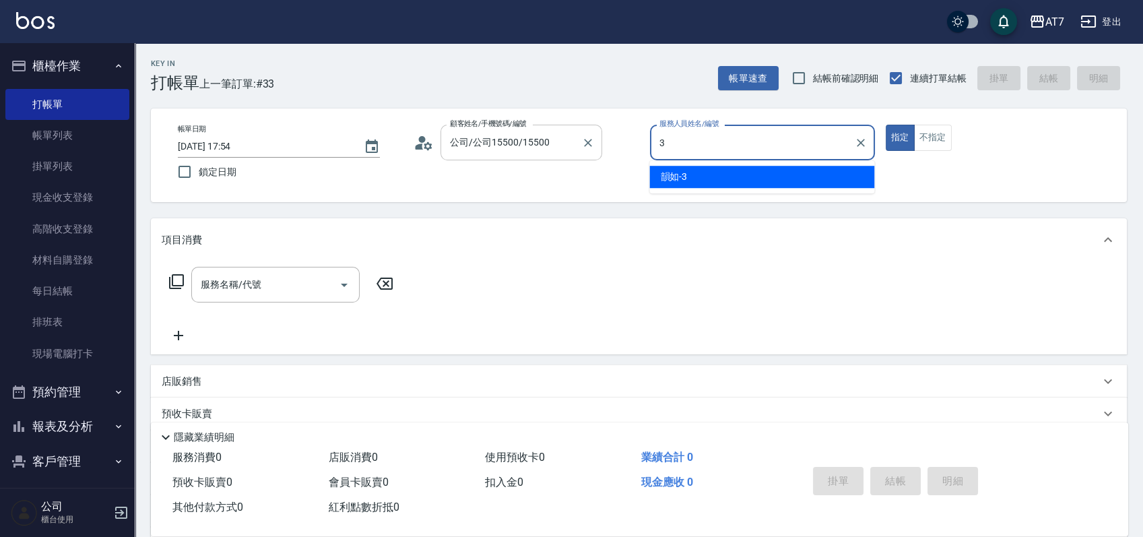
type input "韻如-3"
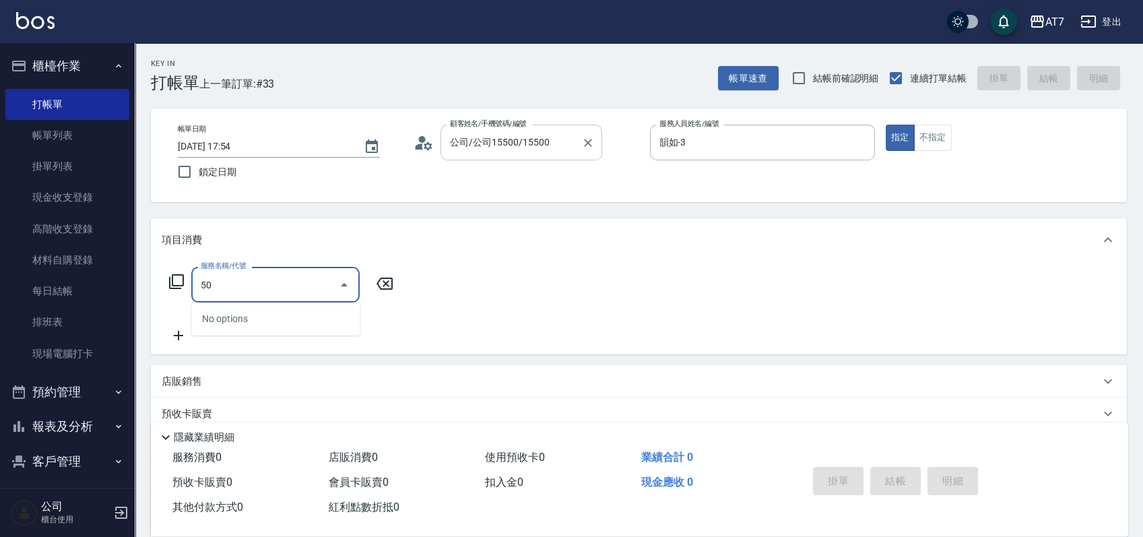
type input "500"
type input "30"
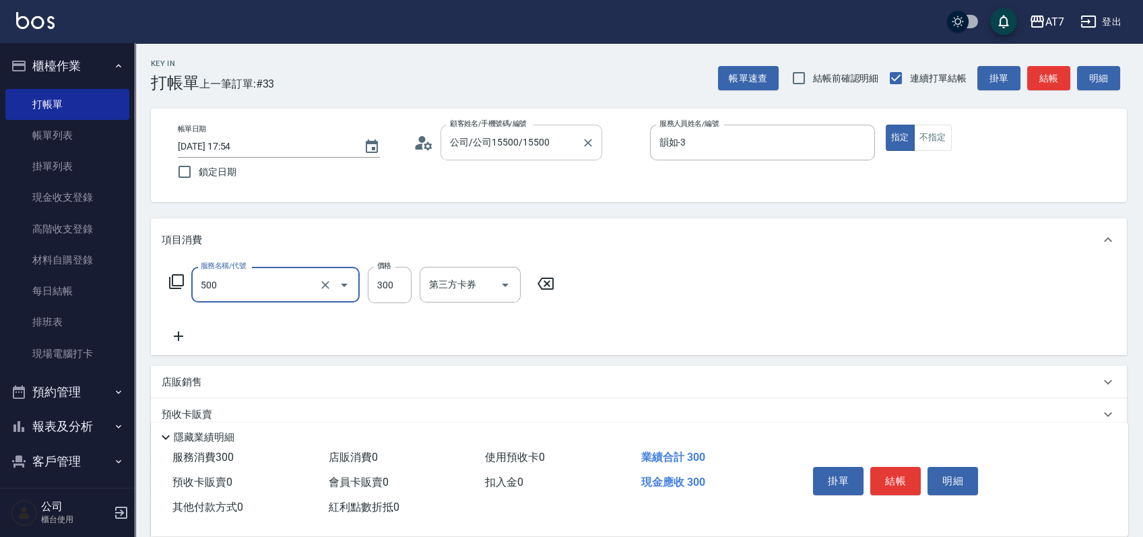
type input "洗髮(500)"
type input "0"
type input "25"
type input "20"
type input "250"
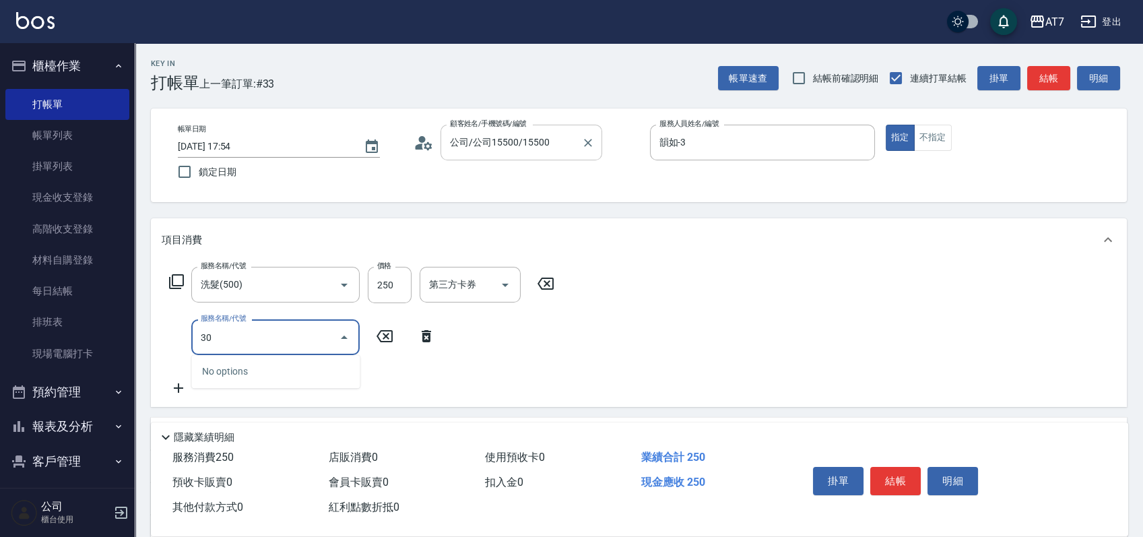
type input "302"
type input "60"
type input "剪髮(302)"
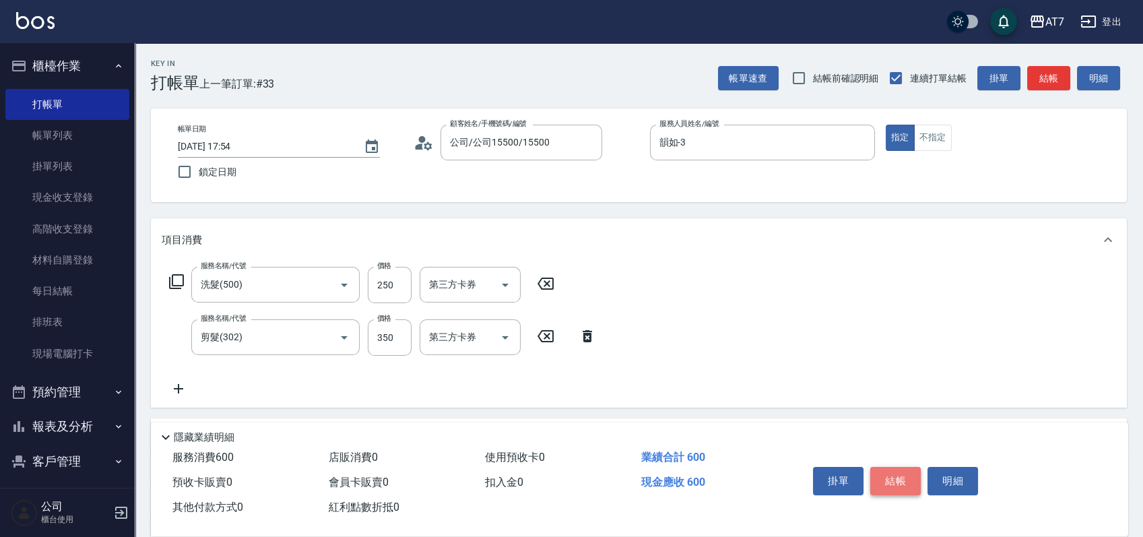
click at [894, 486] on button "結帳" at bounding box center [895, 481] width 51 height 28
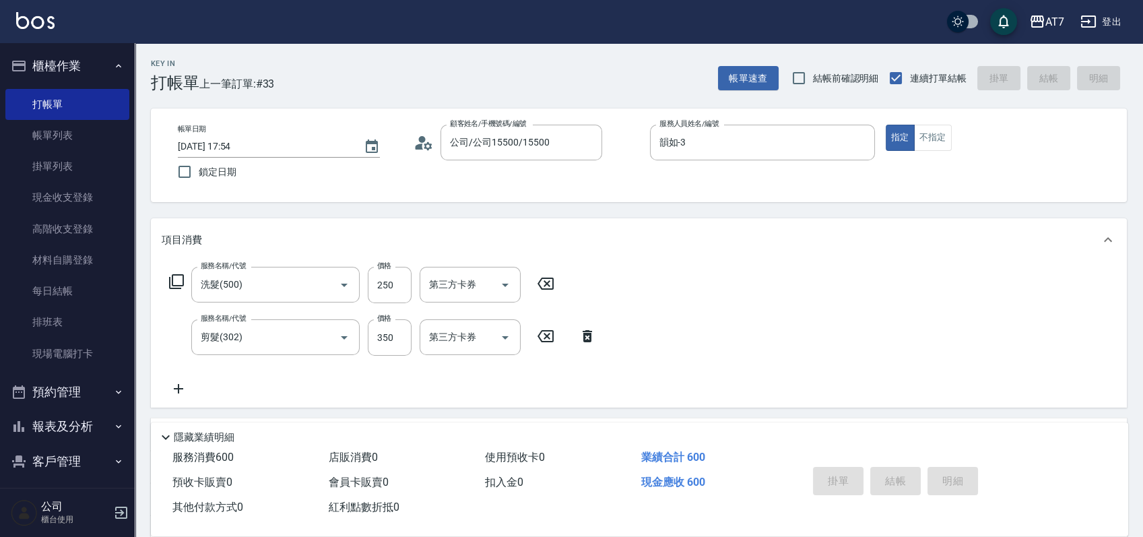
type input "0"
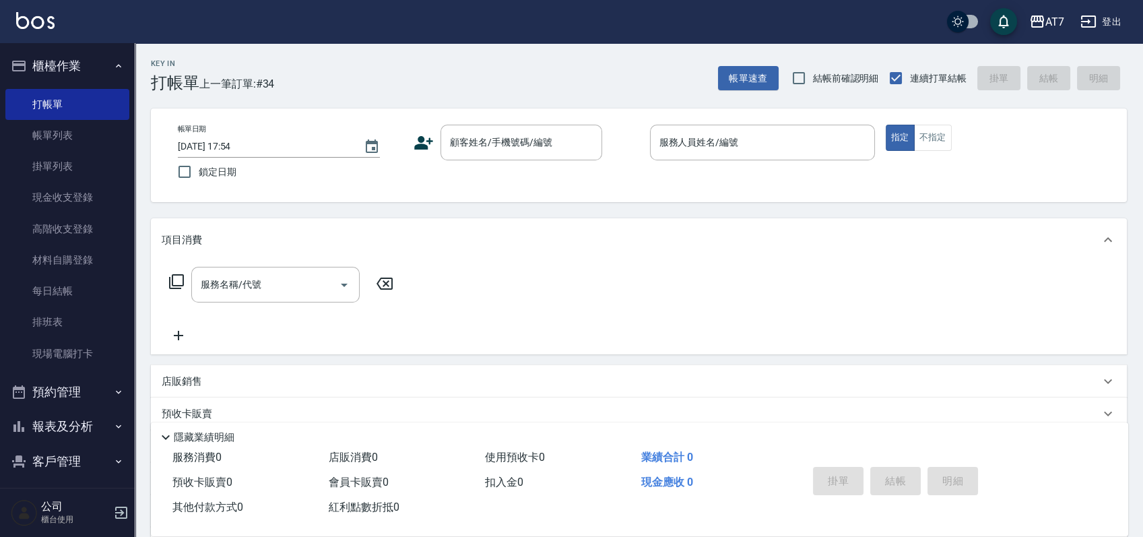
click at [559, 123] on div "帳單日期 [DATE] 17:54 鎖定日期 顧客姓名/手機號碼/編號 顧客姓名/手機號碼/編號 服務人員姓名/編號 服務人員姓名/編號 指定 不指定" at bounding box center [639, 155] width 976 height 94
click at [556, 133] on input "顧客姓名/手機號碼/編號" at bounding box center [510, 143] width 129 height 24
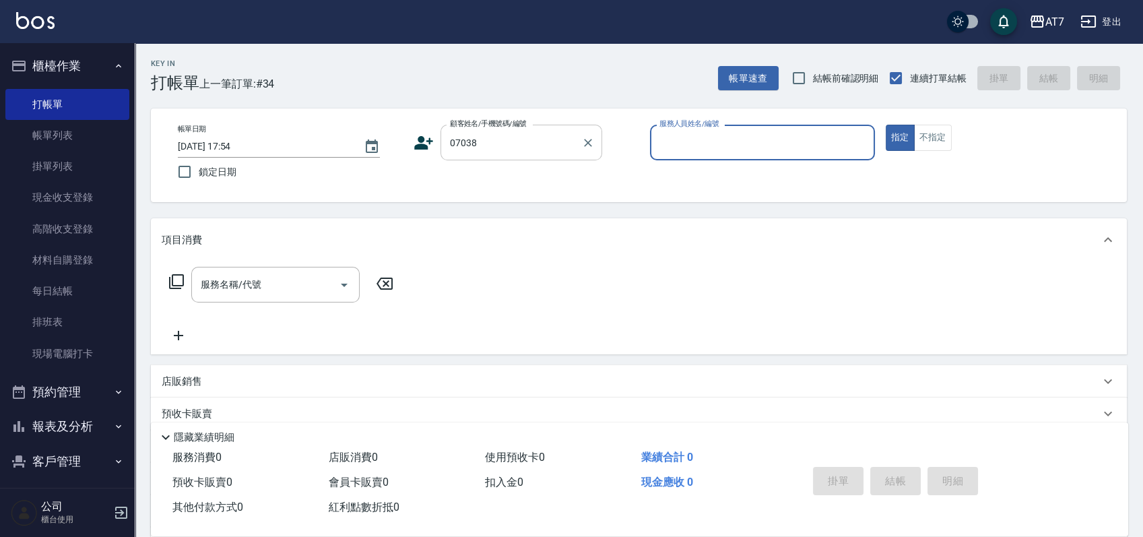
type input "07038"
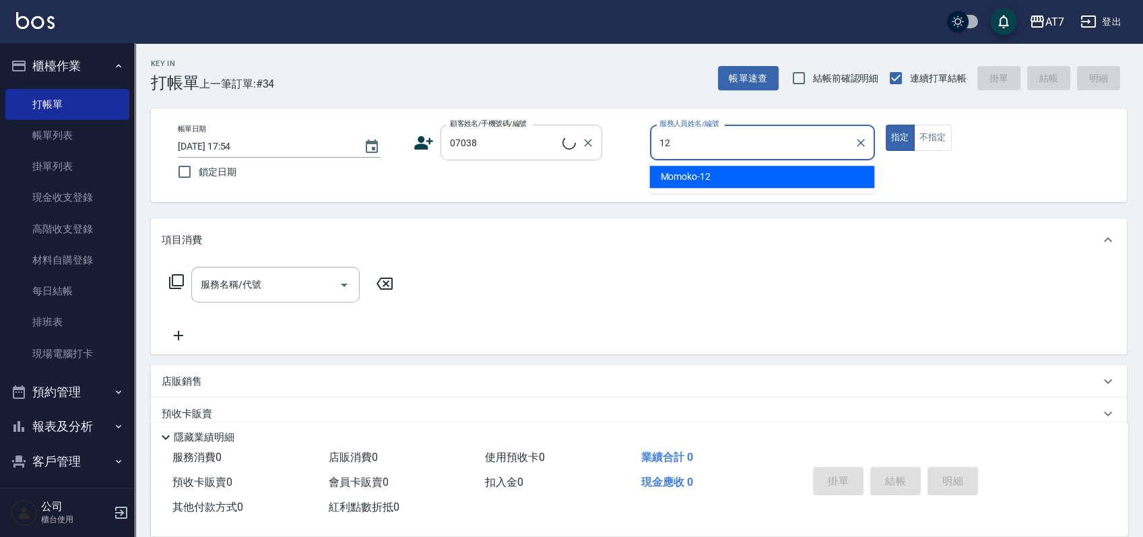
type input "Momoko-12"
type input "公司/公司07038/07038"
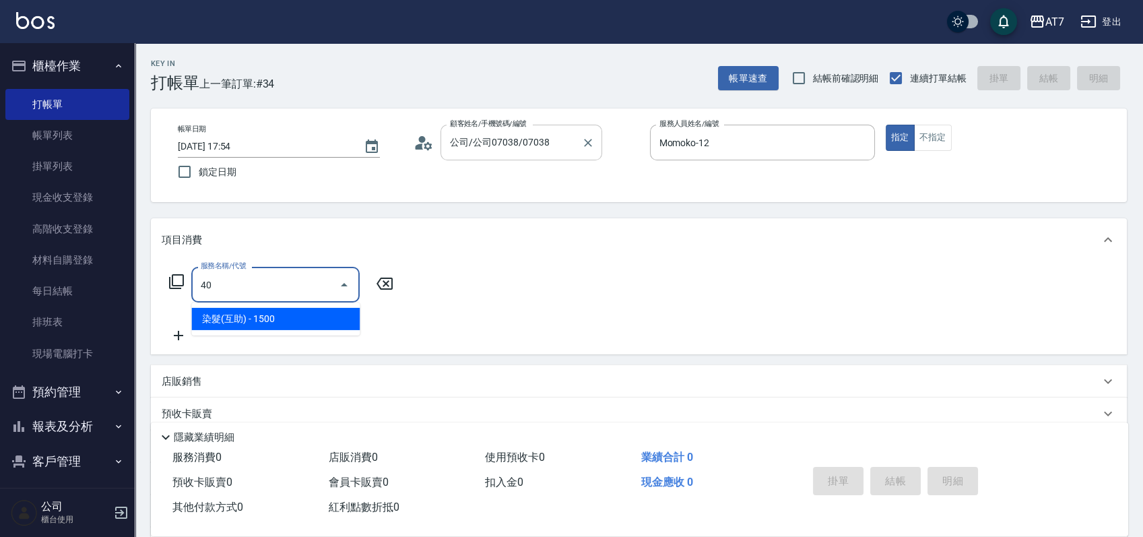
type input "401"
type input "150"
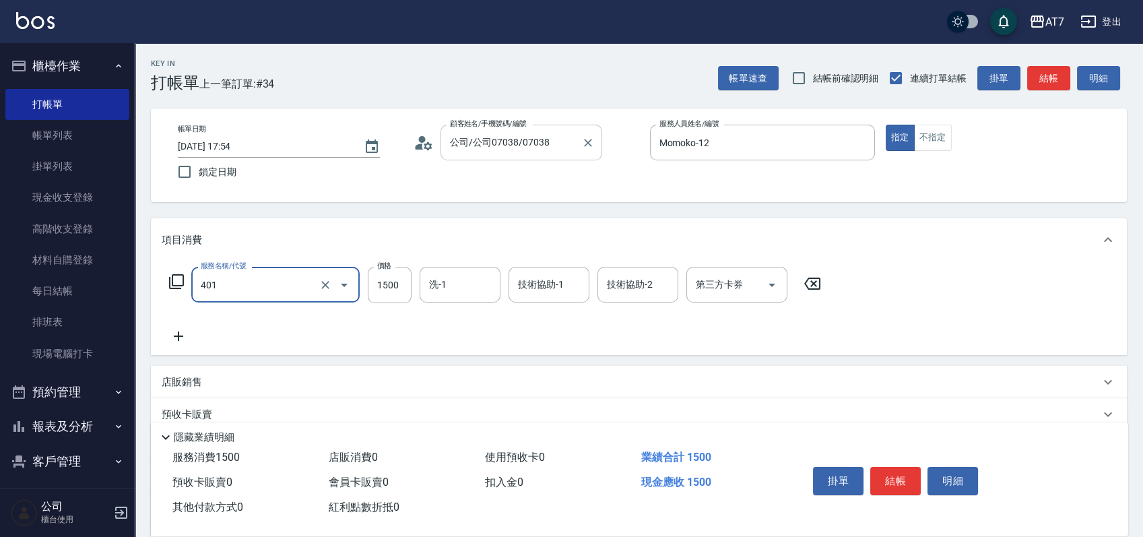
type input "染髮(互助)(401)"
type input "1"
type input "0"
type input "168"
type input "160"
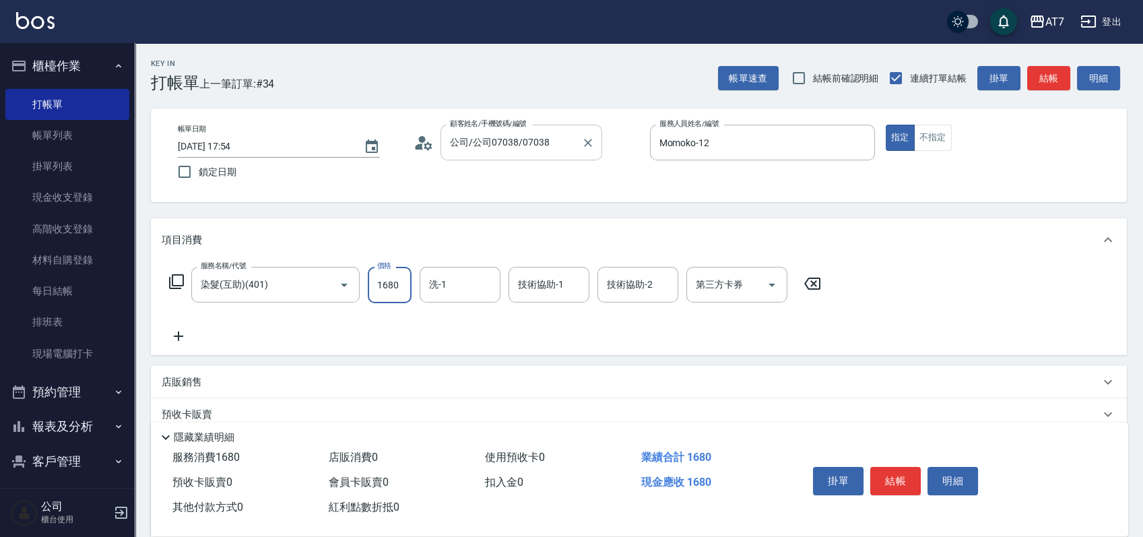
type input "1680"
type input "依依-30"
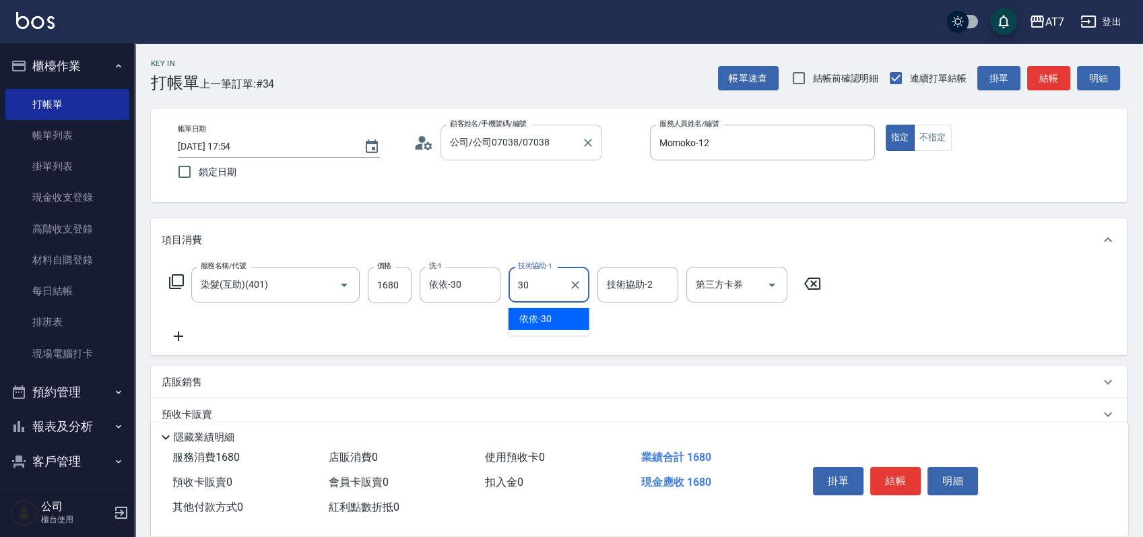
type input "依依-30"
click at [888, 467] on button "結帳" at bounding box center [895, 481] width 51 height 28
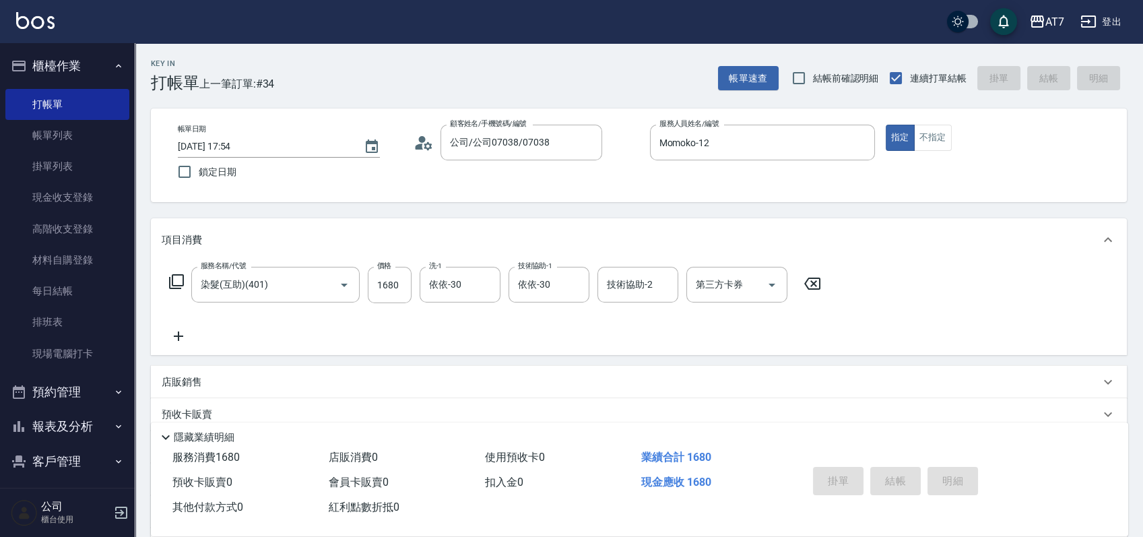
type input "[DATE] 18:05"
type input "0"
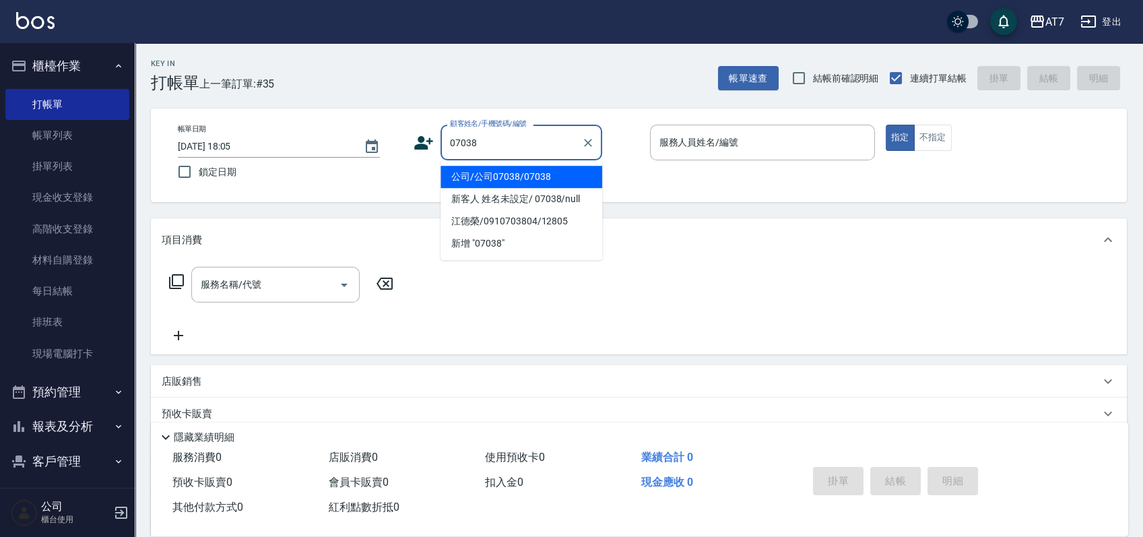
type input "公司/公司07038/07038"
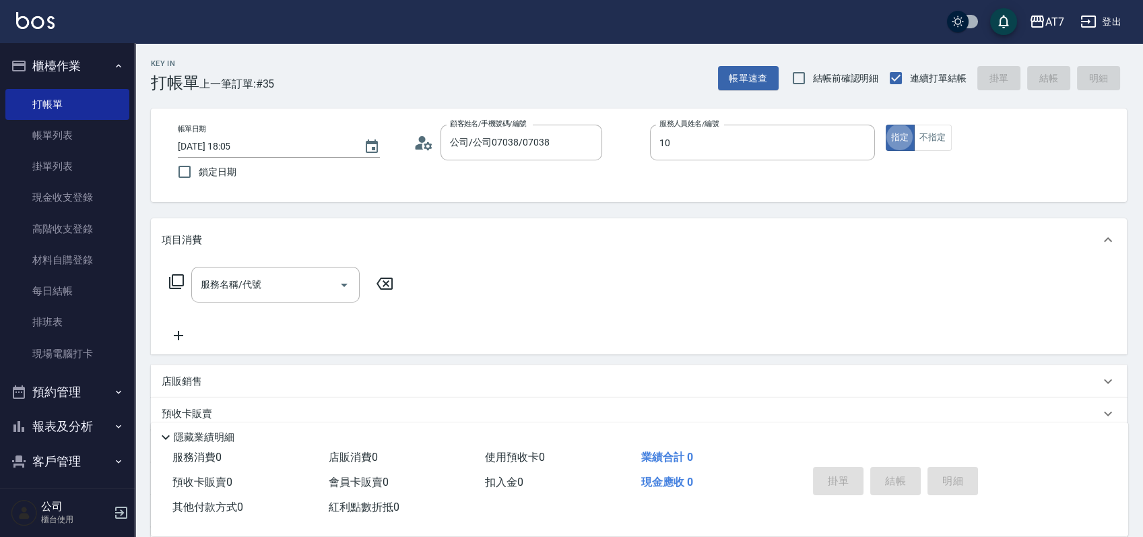
type input "King-10"
type input "302"
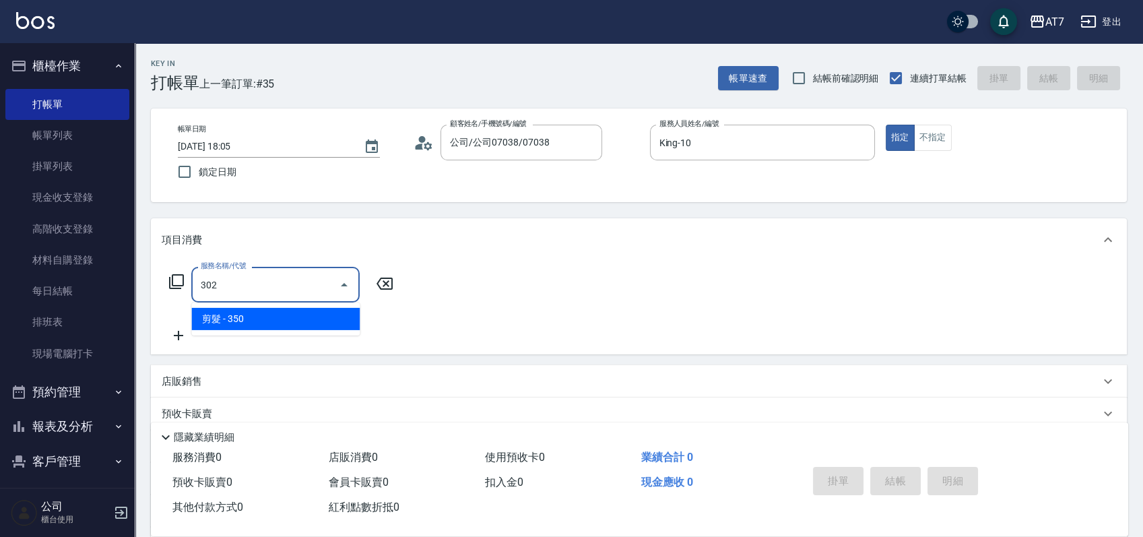
type input "30"
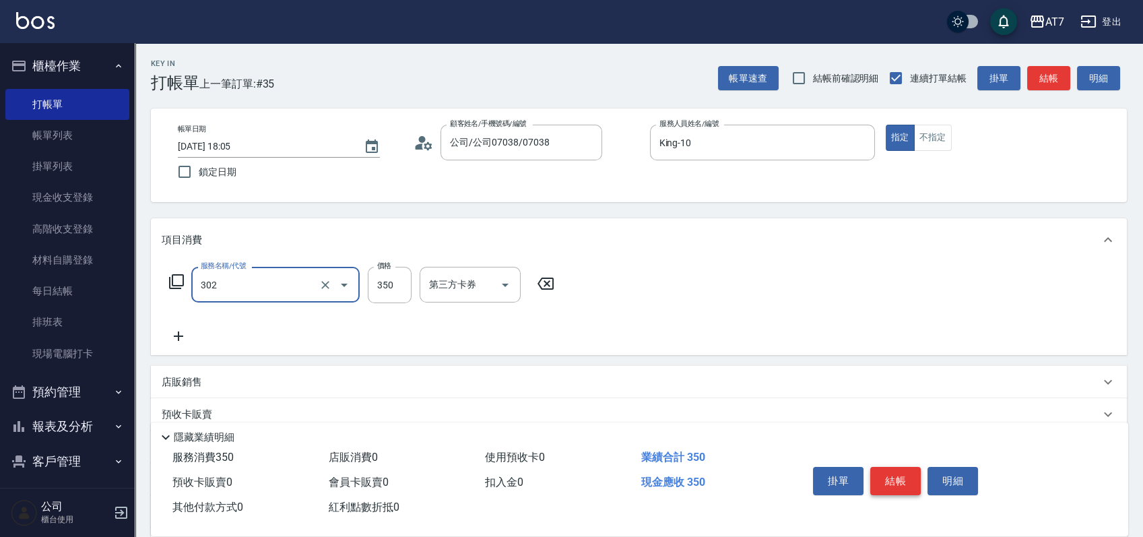
type input "剪髮(302)"
click at [888, 467] on button "結帳" at bounding box center [895, 481] width 51 height 28
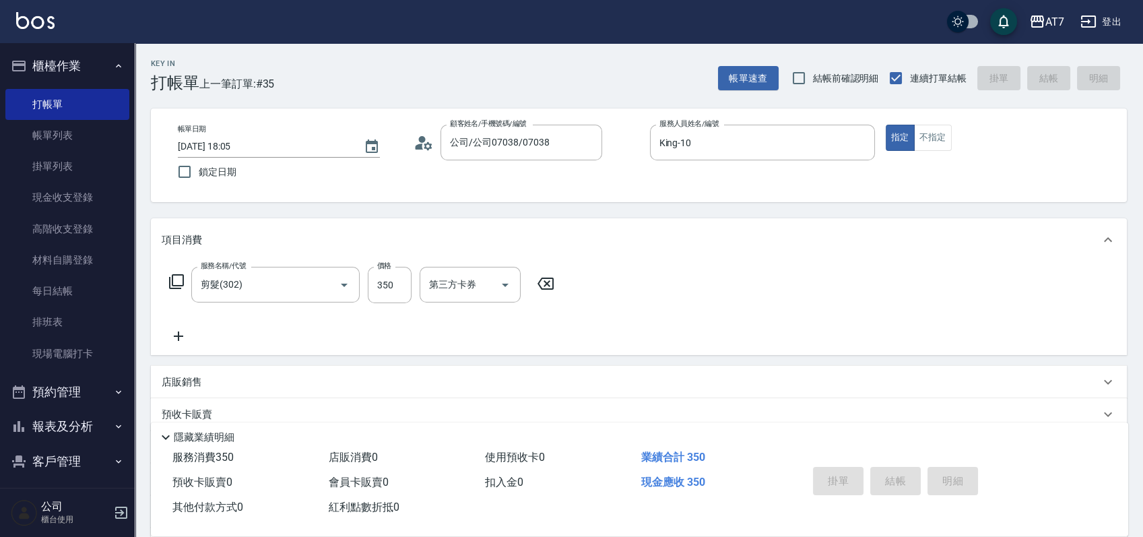
type input "0"
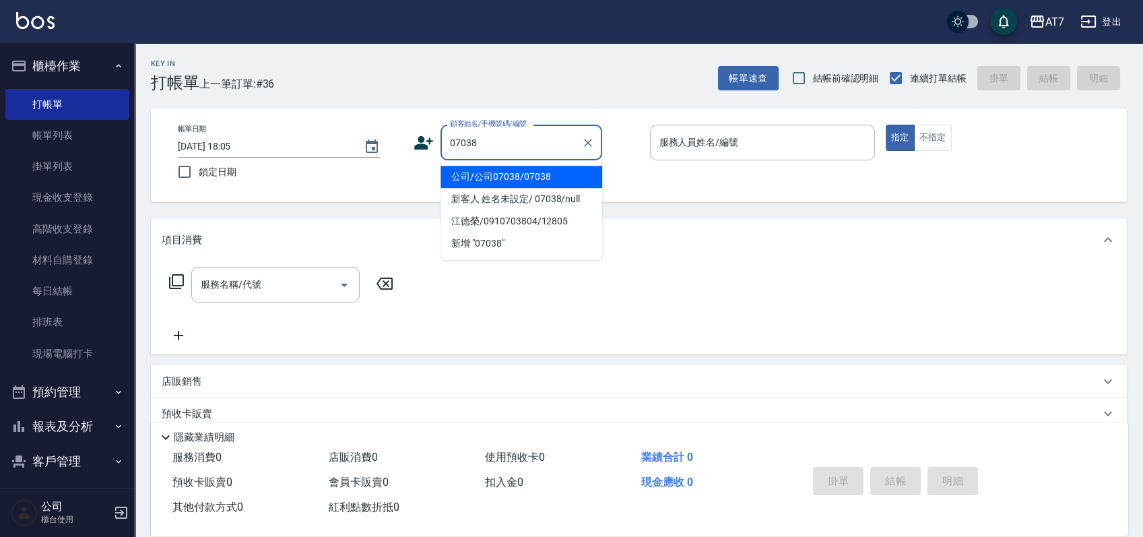
type input "公司/公司07038/07038"
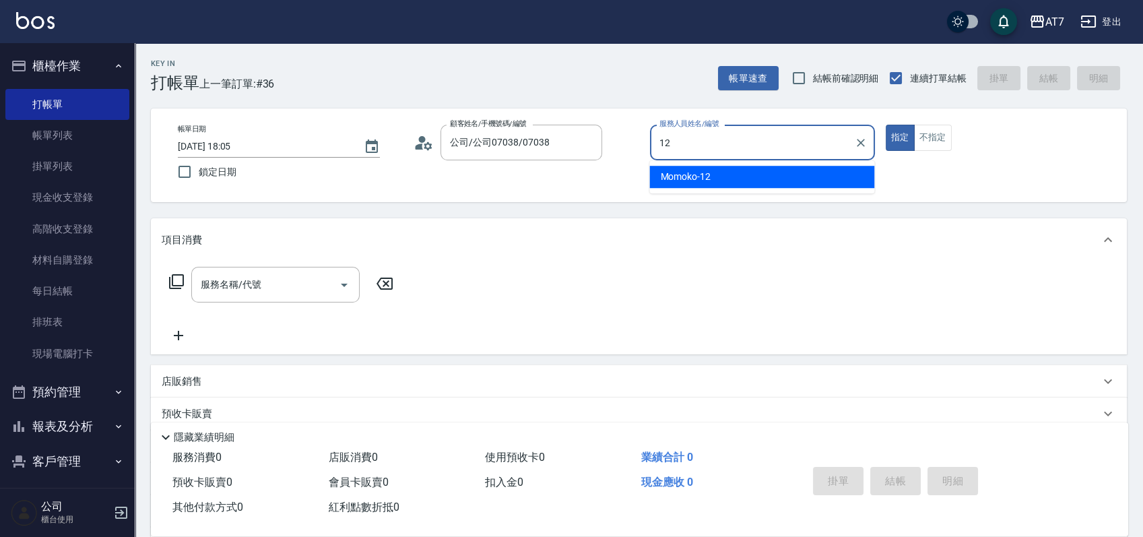
type input "Momoko-12"
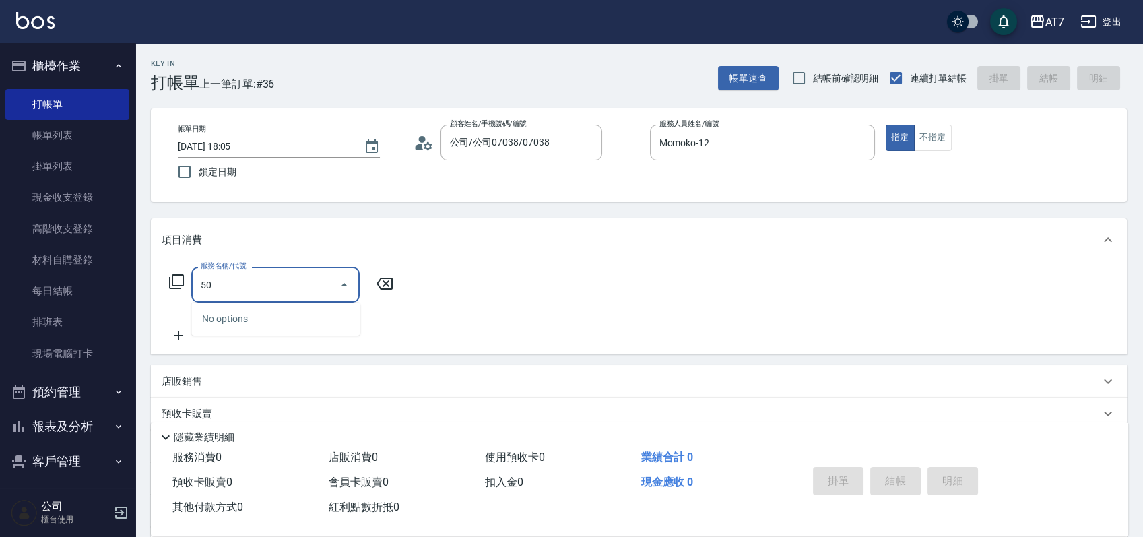
type input "501"
type input "30"
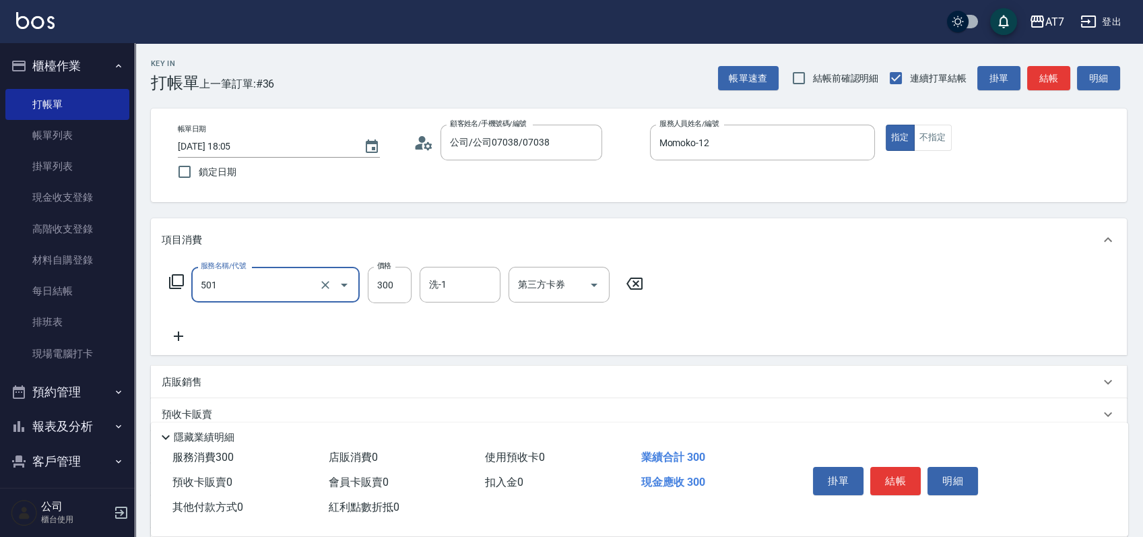
type input "洗髮(互助)(501)"
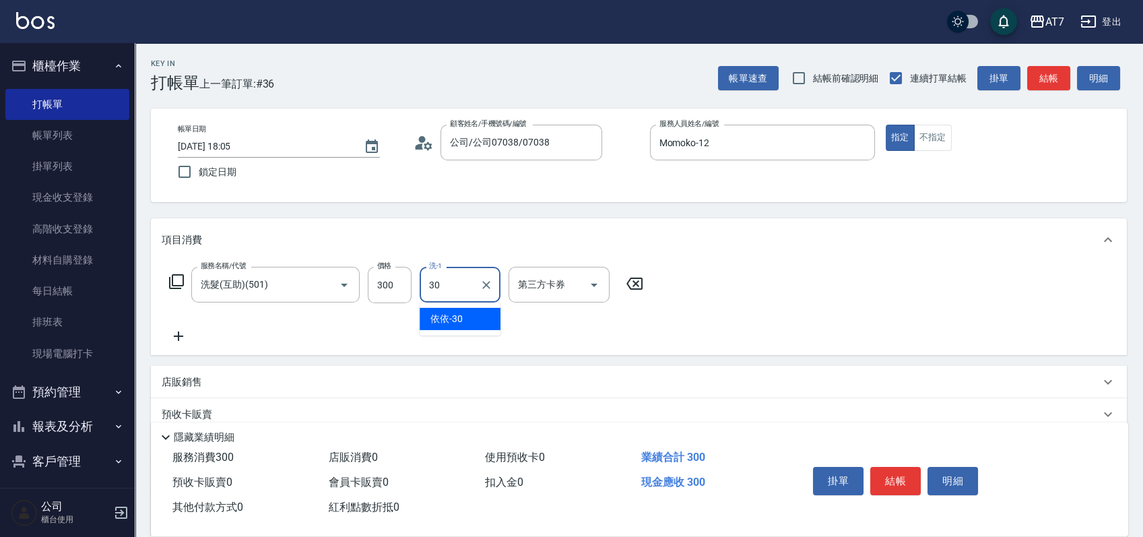
type input "依依-30"
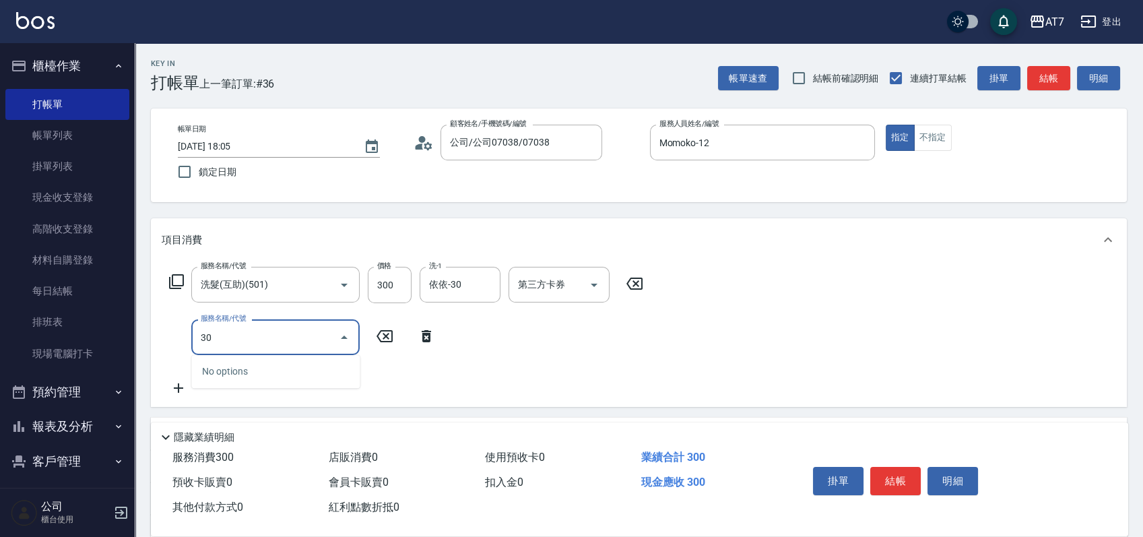
type input "304"
type input "70"
type input "A+級剪髮(304)"
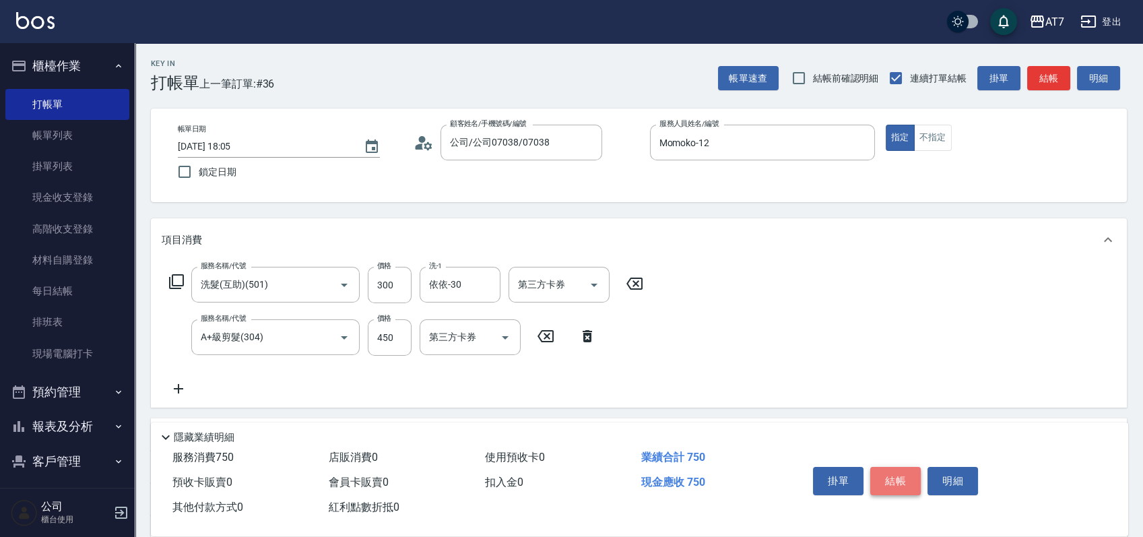
click at [881, 481] on button "結帳" at bounding box center [895, 481] width 51 height 28
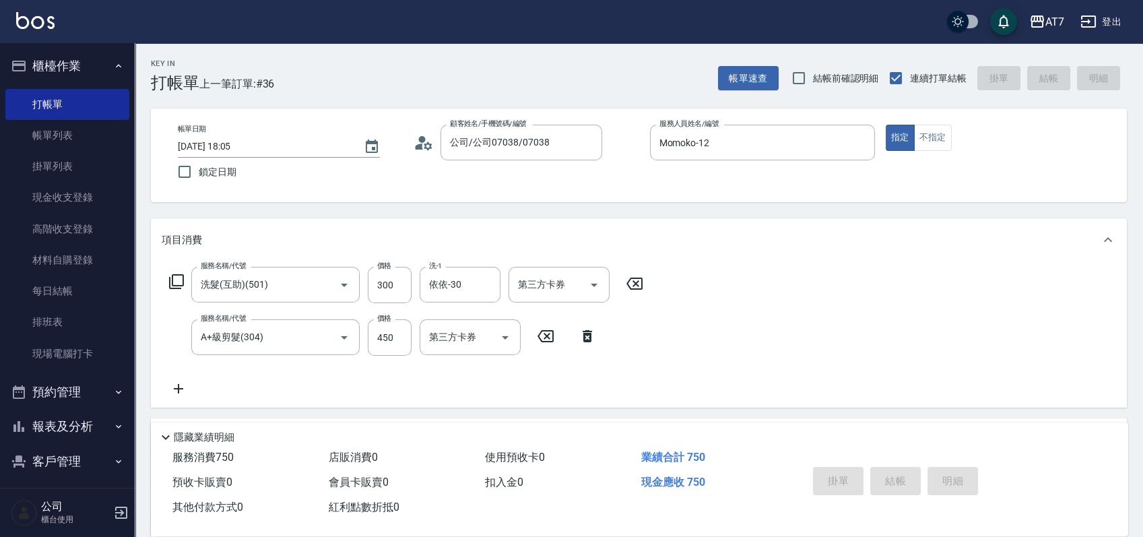
type input "[DATE] 18:08"
type input "0"
